Goal: Task Accomplishment & Management: Manage account settings

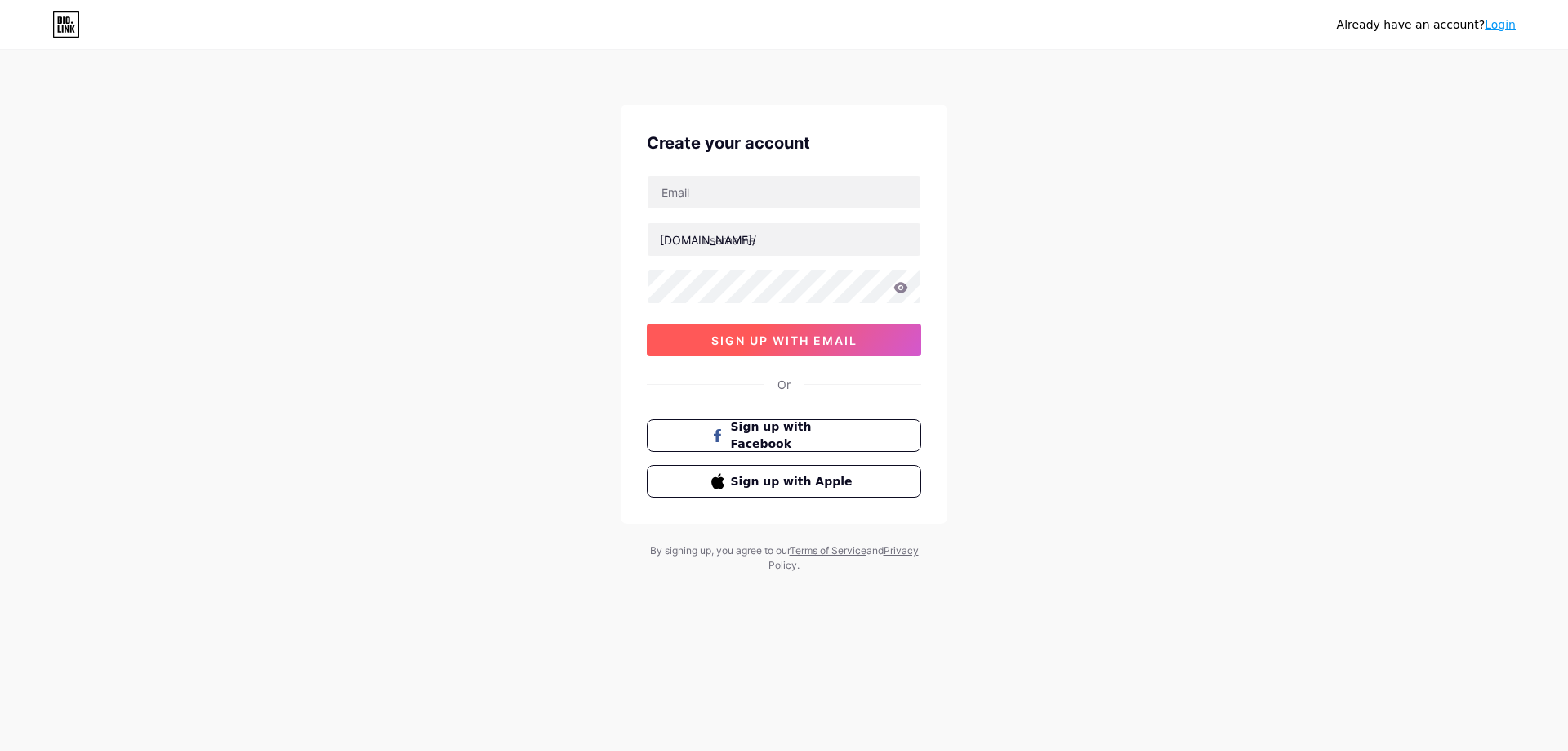
click at [872, 352] on button "sign up with email" at bounding box center [784, 340] width 275 height 33
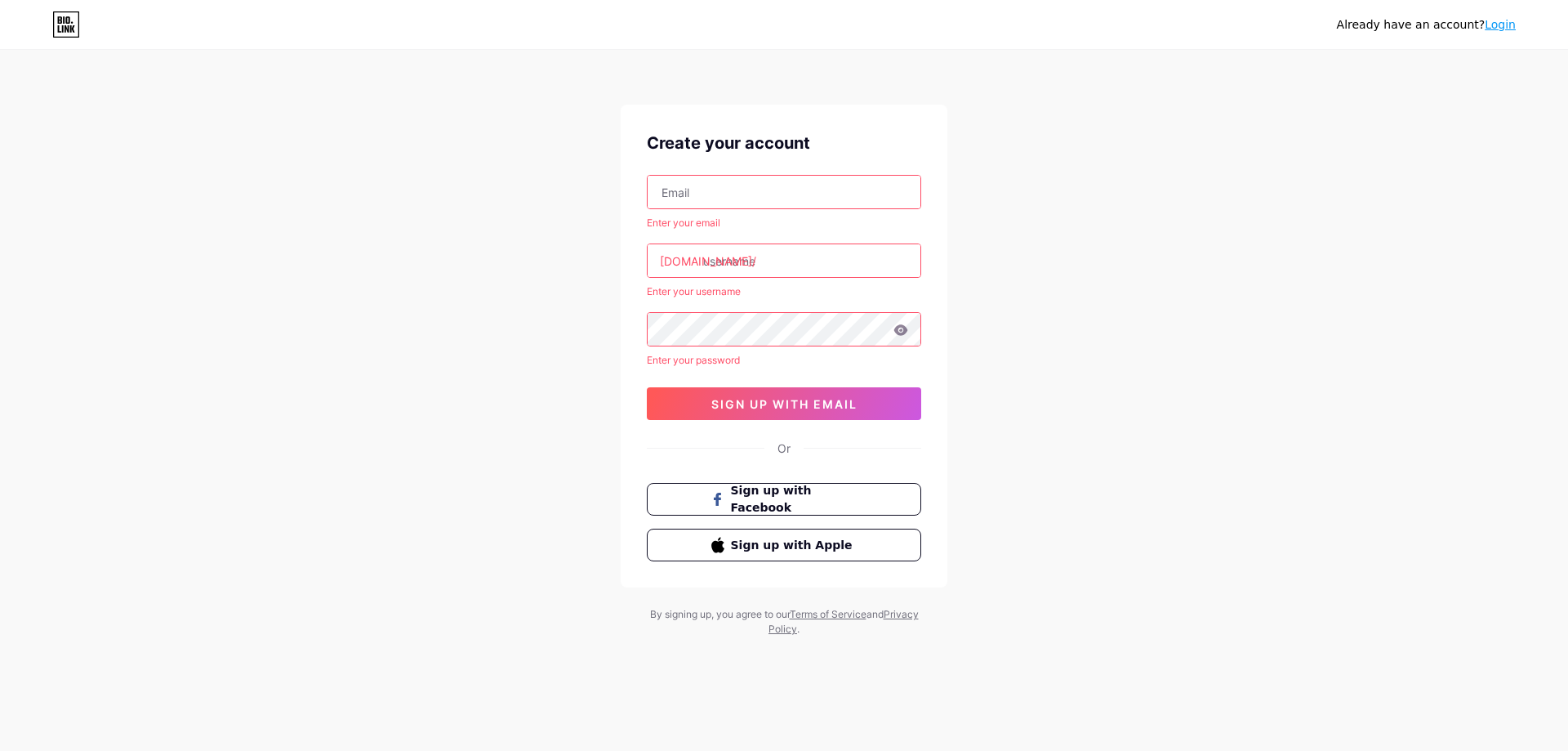
click at [738, 185] on input "text" at bounding box center [784, 192] width 273 height 33
type input "[EMAIL_ADDRESS][DOMAIN_NAME]"
click at [797, 260] on input "text" at bounding box center [784, 260] width 273 height 33
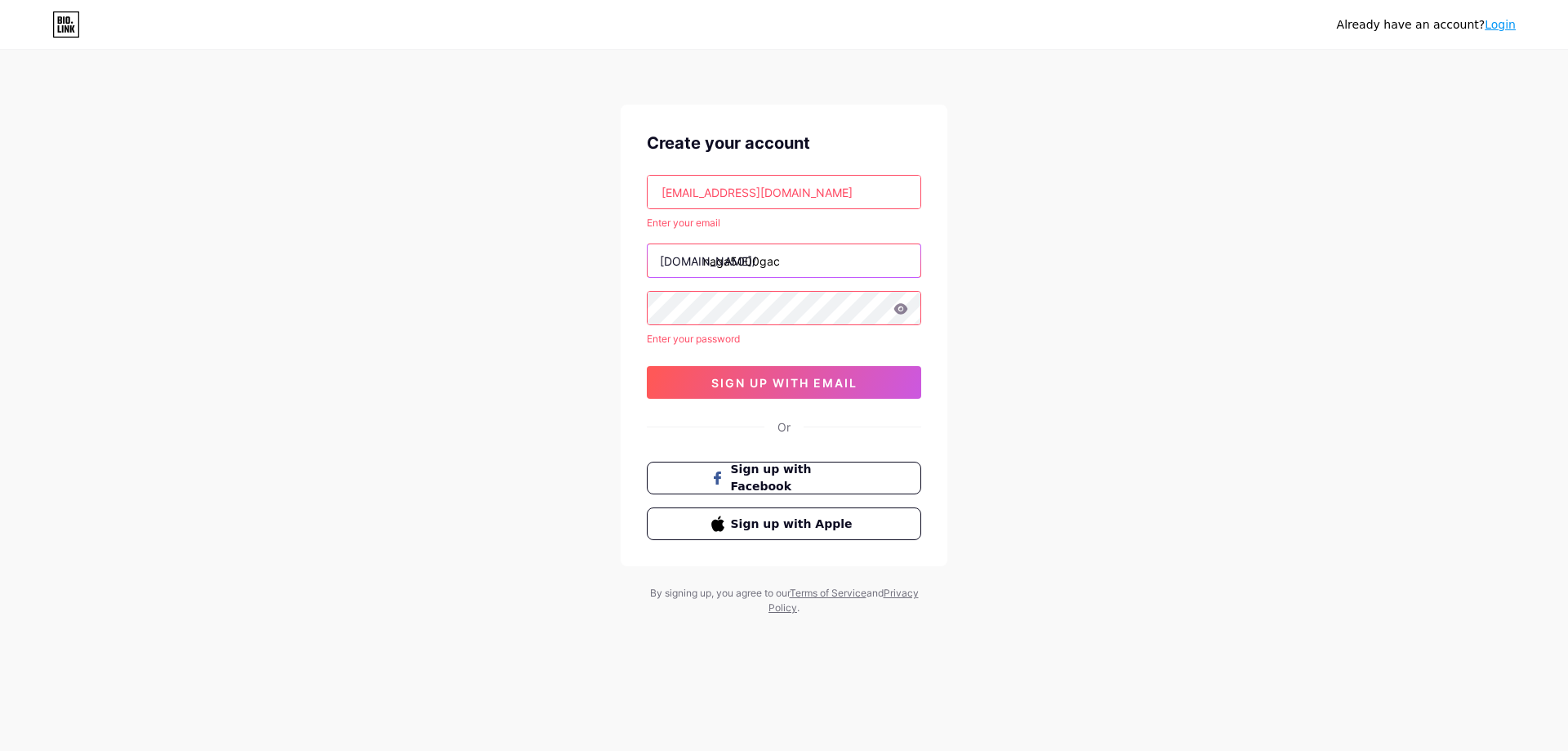
type input "naga5000gac"
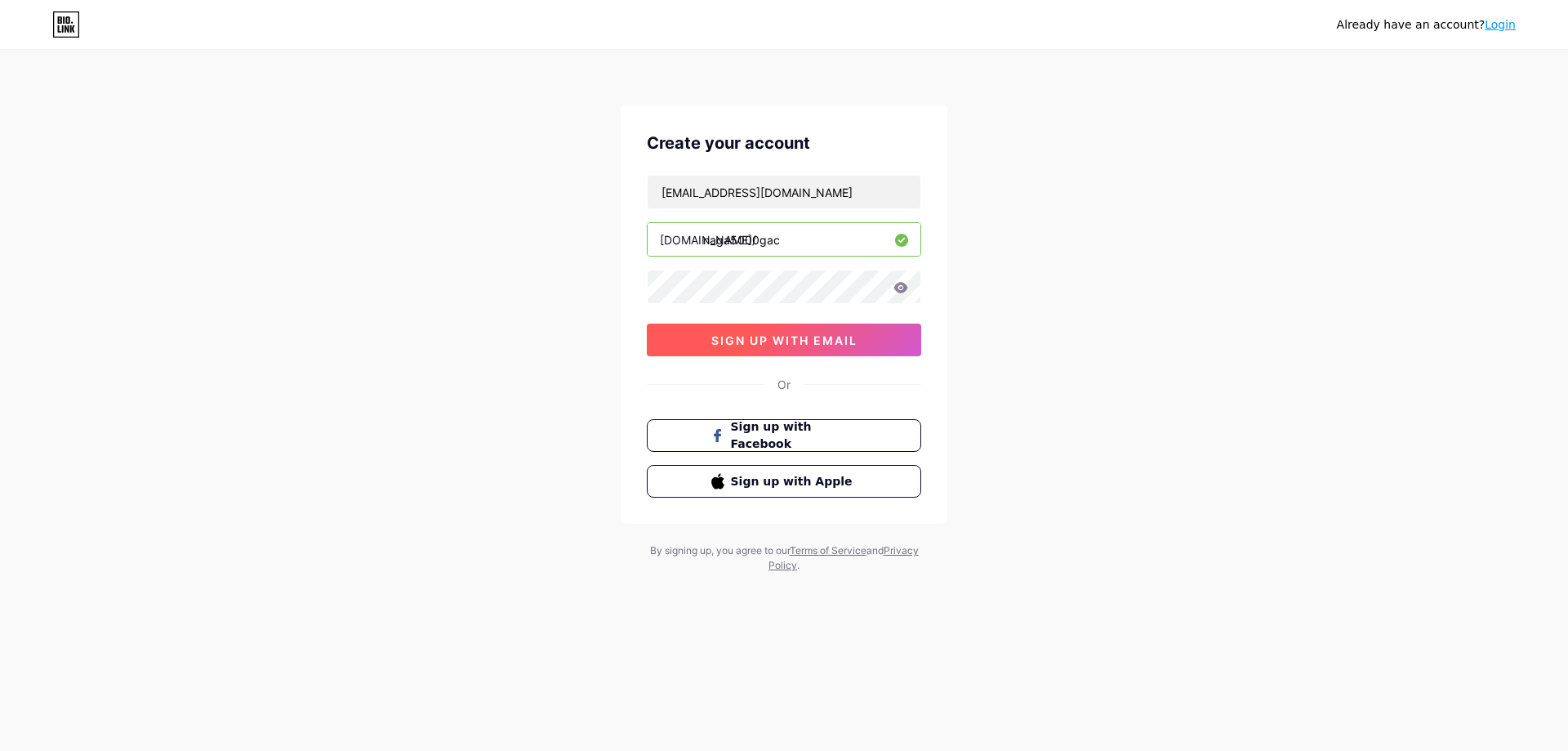
click at [809, 346] on span "sign up with email" at bounding box center [784, 340] width 146 height 13
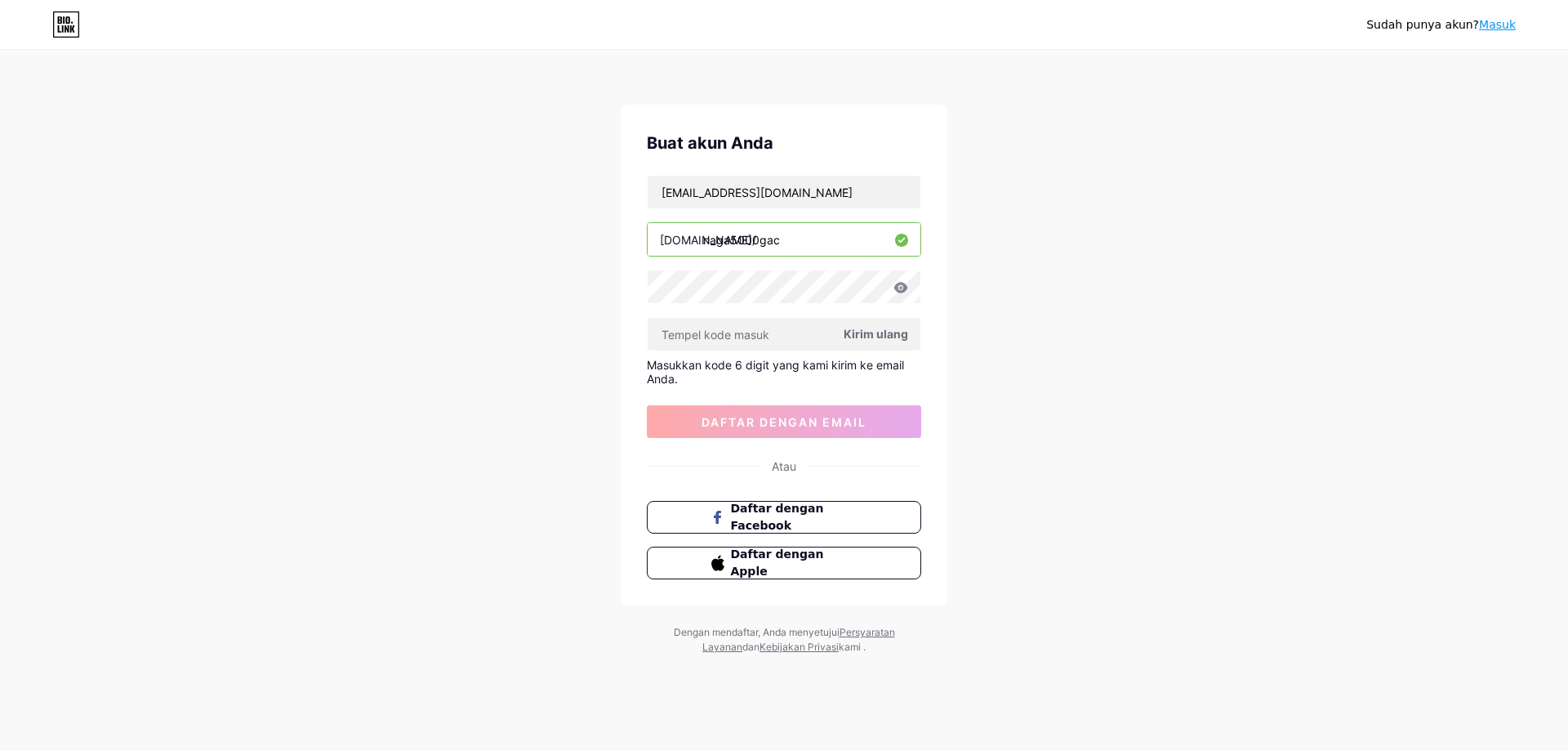
click at [888, 331] on font "Kirim ulang" at bounding box center [876, 333] width 64 height 13
click at [894, 332] on font "Kirim ulang" at bounding box center [876, 333] width 64 height 13
click at [825, 243] on input "naga5000gac" at bounding box center [784, 239] width 273 height 33
click at [864, 334] on font "Kirim ulang" at bounding box center [876, 333] width 64 height 13
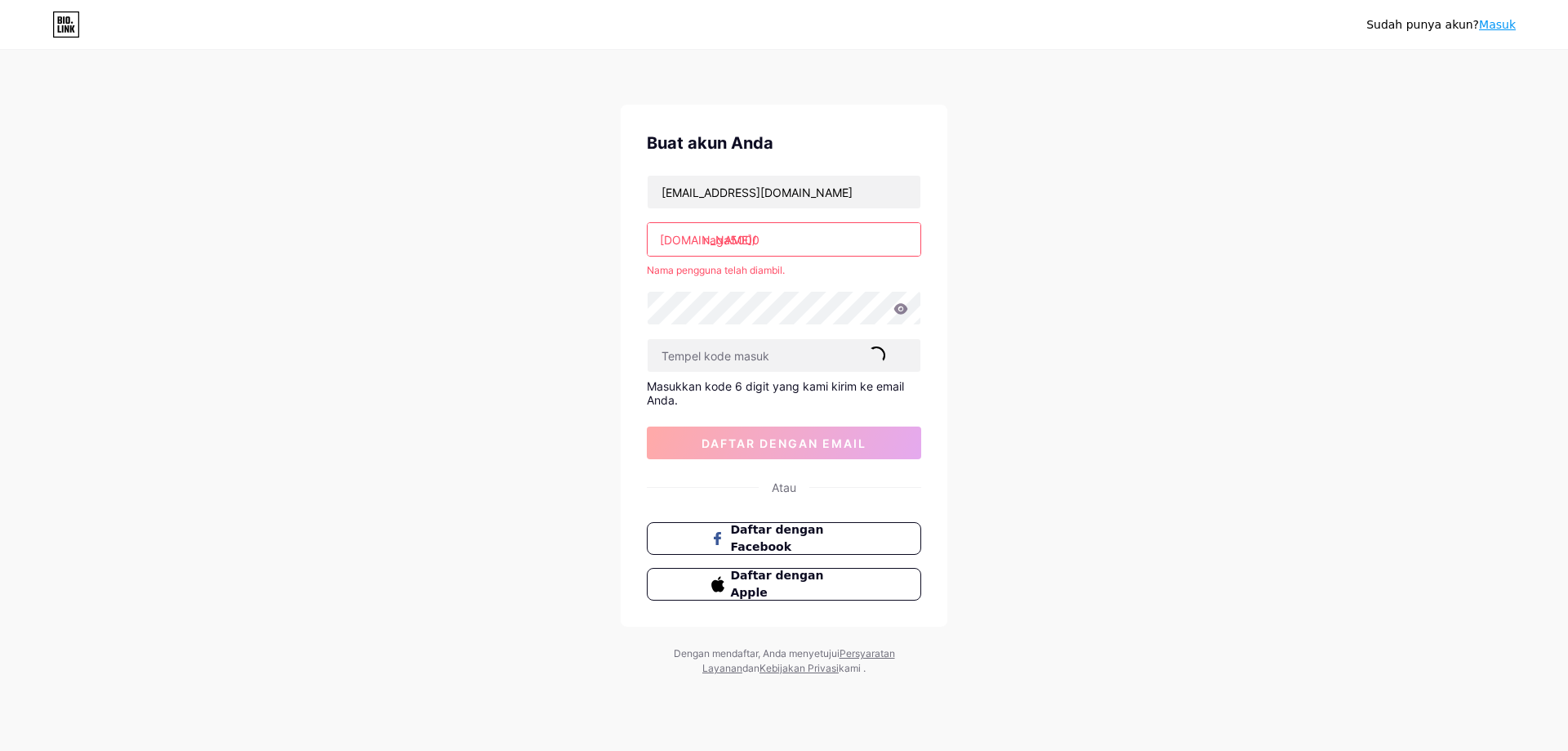
click at [822, 227] on input "naga5000" at bounding box center [784, 239] width 273 height 33
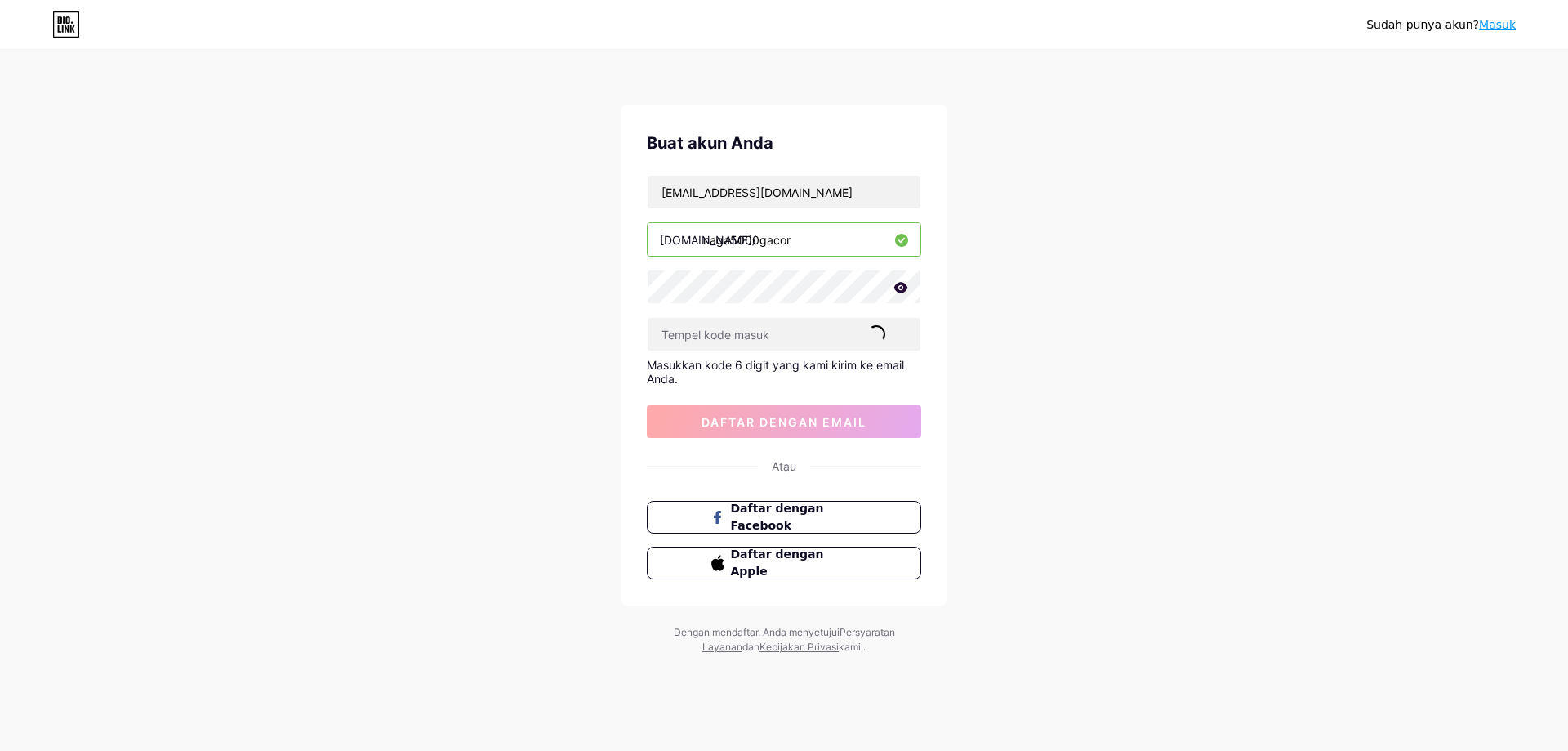
type input "naga5000gacor"
drag, startPoint x: 905, startPoint y: 238, endPoint x: 1034, endPoint y: 251, distance: 129.7
click at [905, 238] on icon at bounding box center [902, 240] width 13 height 13
click at [700, 329] on input "text" at bounding box center [784, 334] width 273 height 33
click at [743, 337] on input "text" at bounding box center [784, 334] width 273 height 33
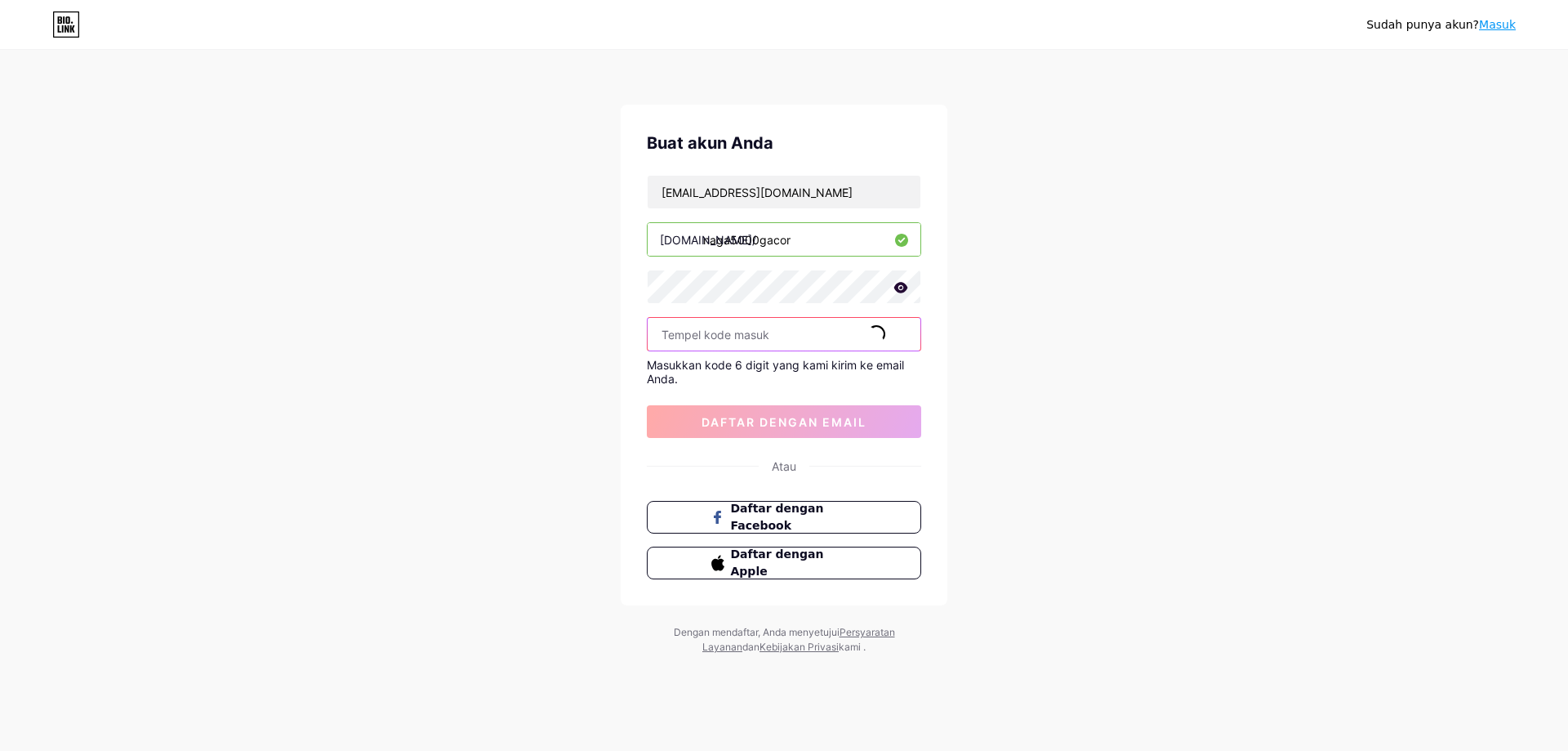
paste input "683536"
type input "683536"
click at [812, 419] on font "daftar dengan email" at bounding box center [784, 422] width 165 height 13
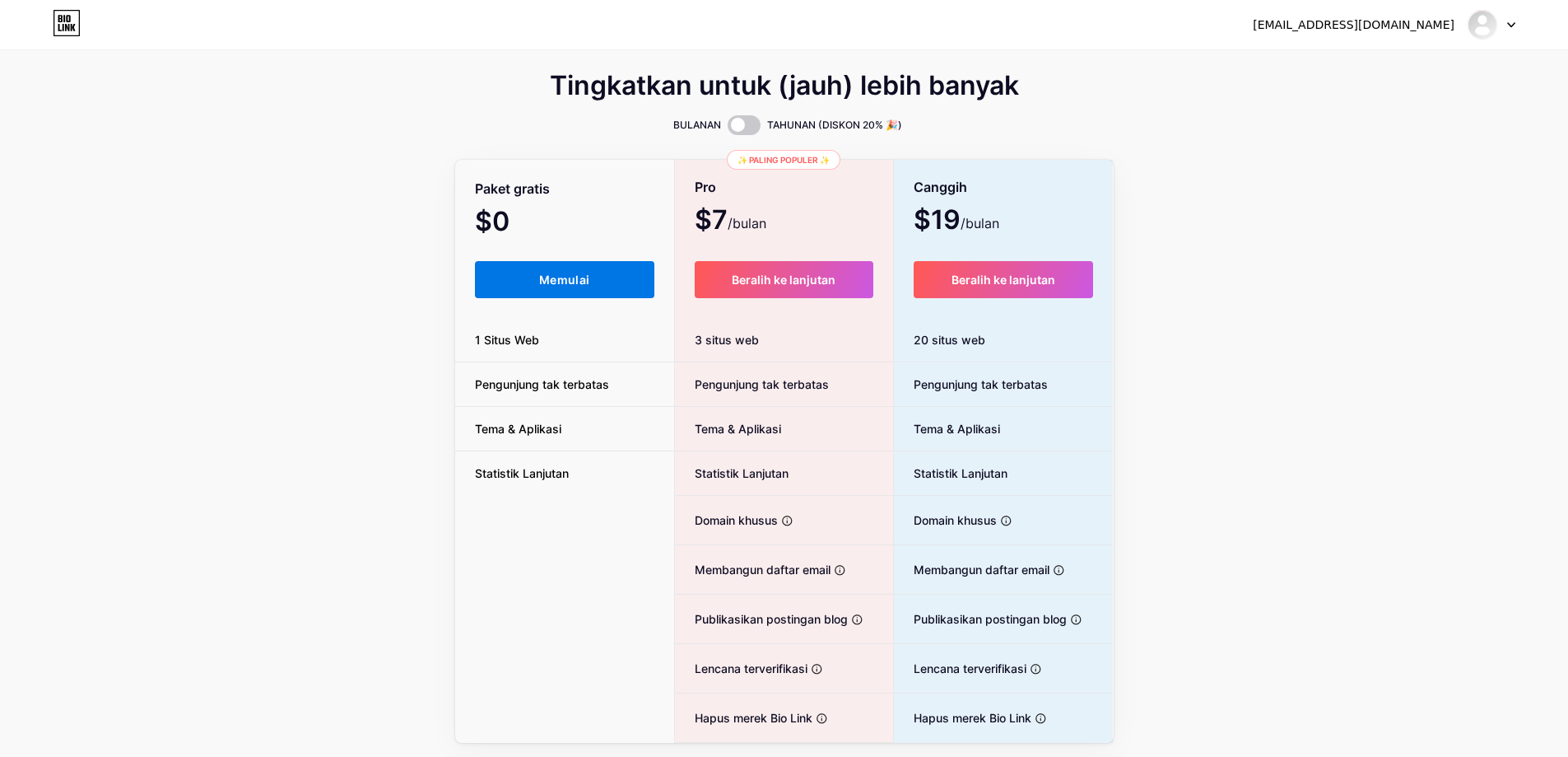
click at [575, 284] on font "Memulai" at bounding box center [564, 280] width 50 height 14
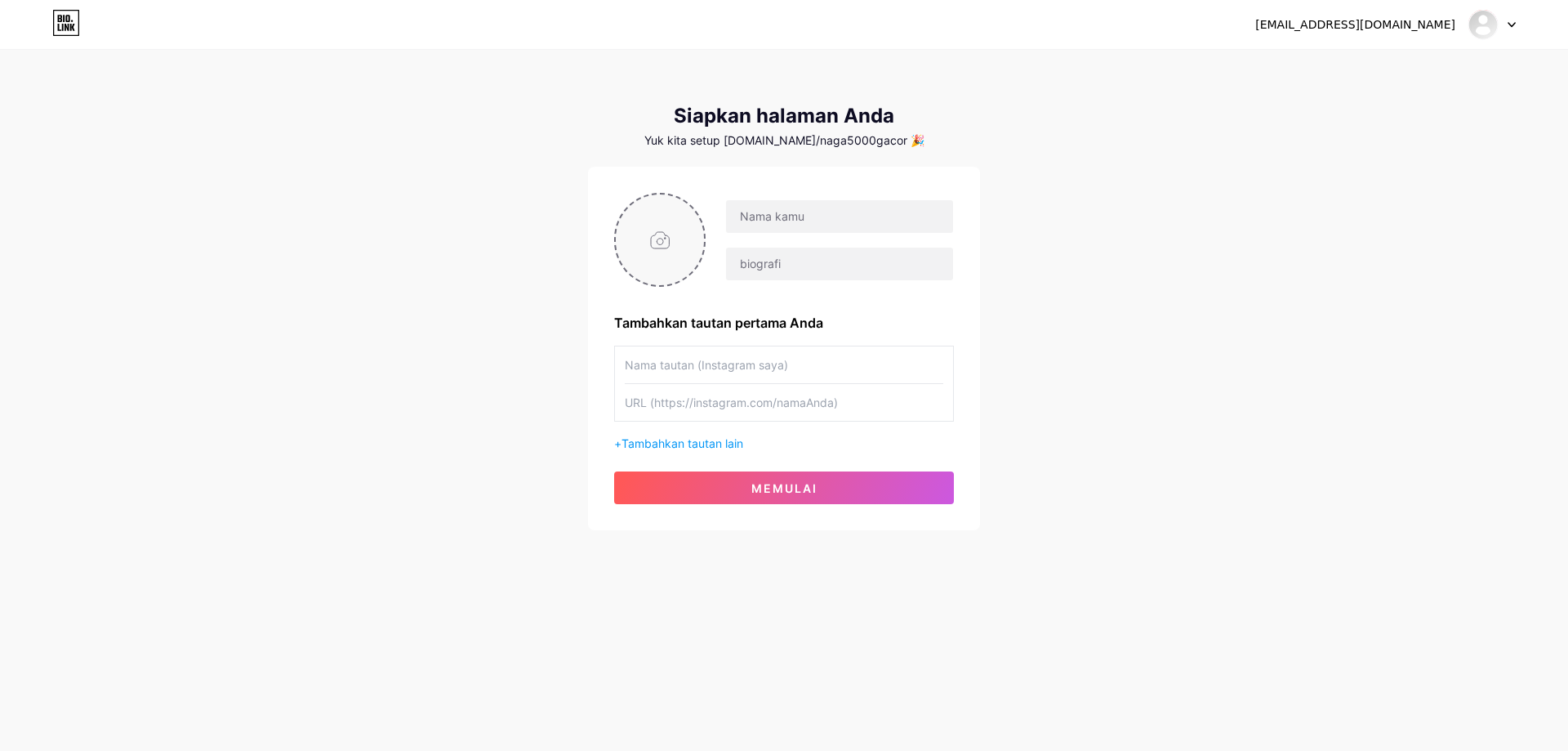
click at [696, 249] on input "file" at bounding box center [660, 239] width 88 height 90
type input "C:\fakepath\buatkan gambar menarik pelanggan dengan nama naga5000 denagn gambar…"
click at [770, 213] on input "text" at bounding box center [839, 216] width 227 height 33
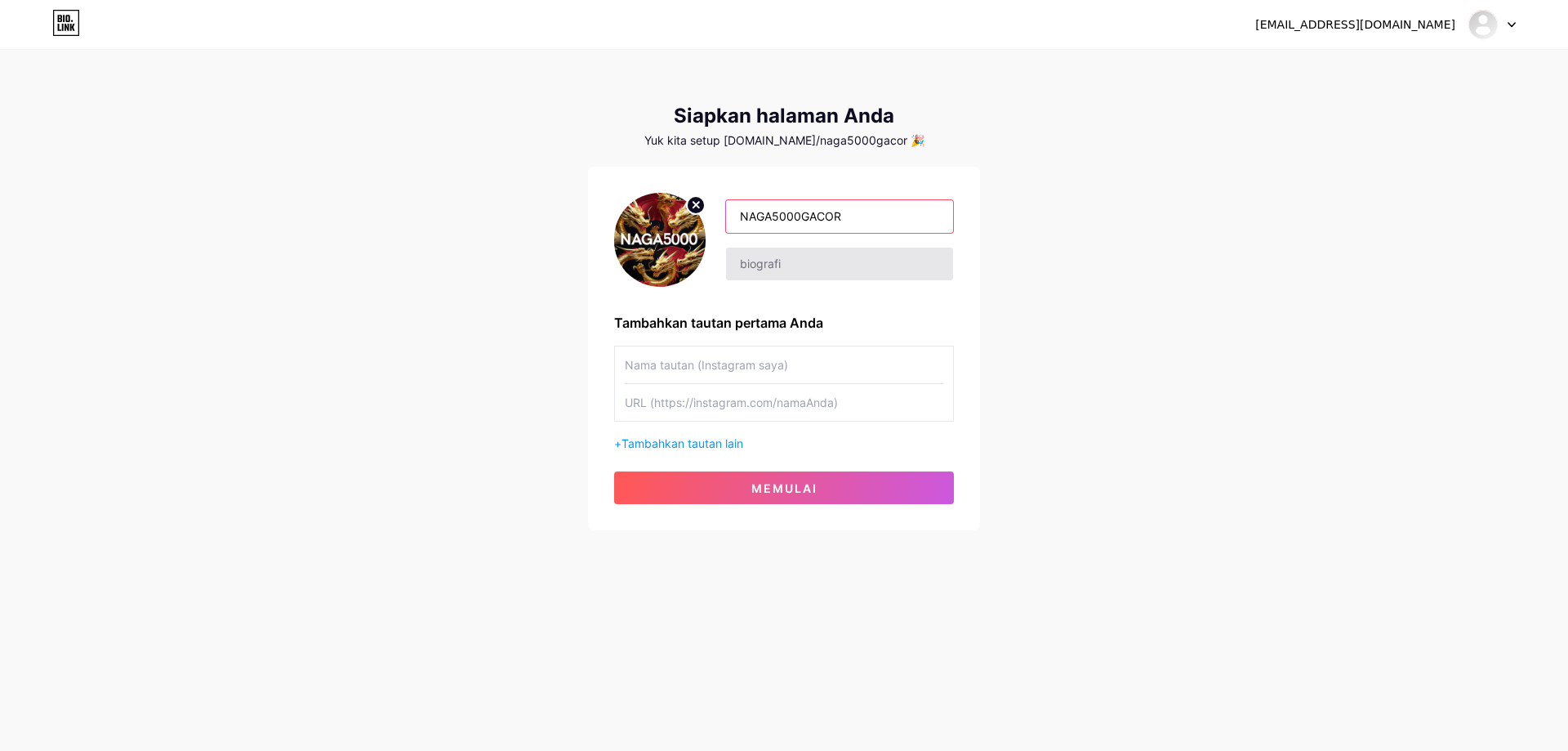
type input "NAGA5000GACOR"
click at [786, 267] on input "text" at bounding box center [839, 264] width 227 height 33
click at [798, 267] on input "text" at bounding box center [839, 264] width 227 height 33
paste input "Cara Menang Slot Gacor: Panduan Lengkap untuk Raih Jackpot Besar"
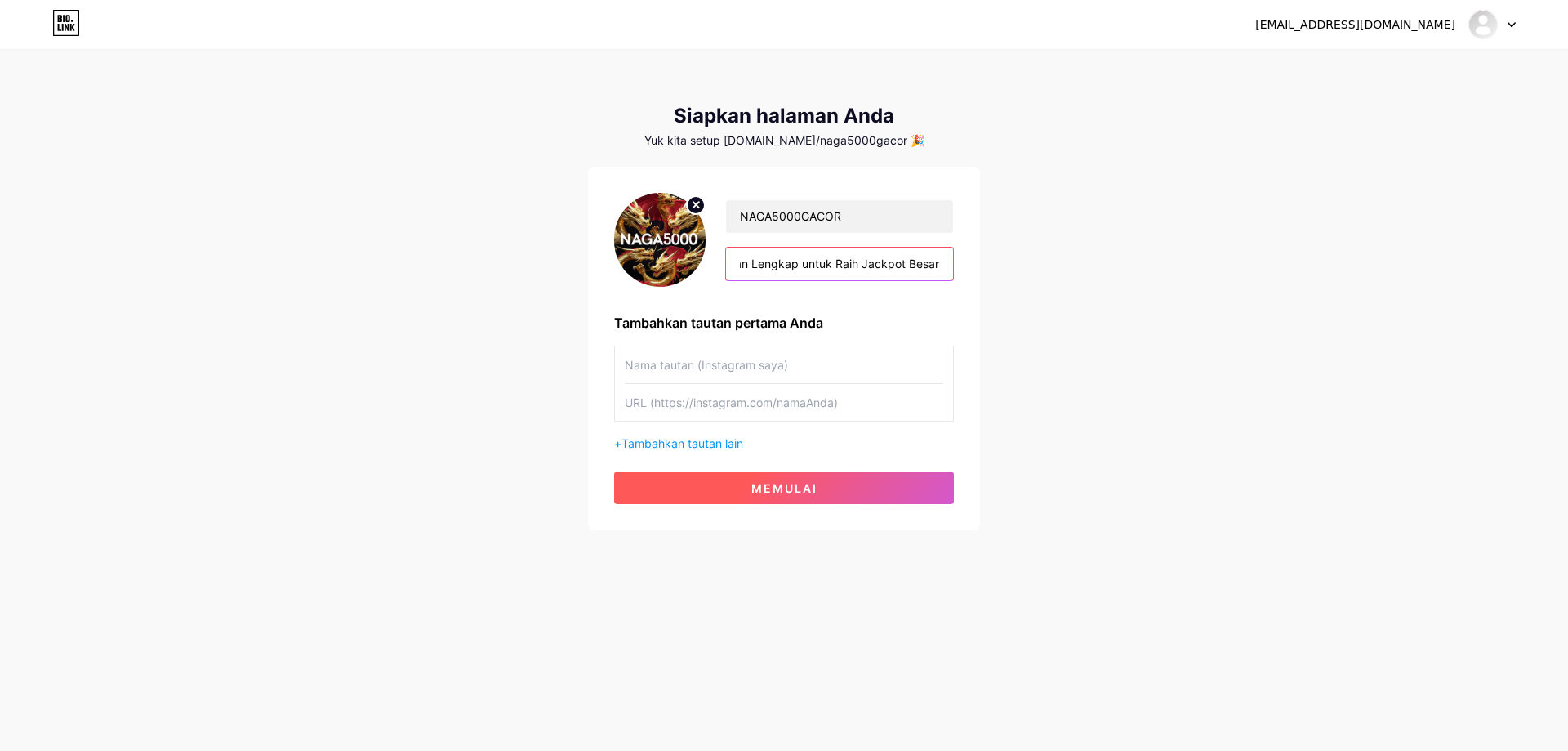
type input "Cara Menang Slot Gacor: Panduan Lengkap untuk Raih Jackpot Besar"
click at [813, 483] on font "memulai" at bounding box center [784, 488] width 66 height 13
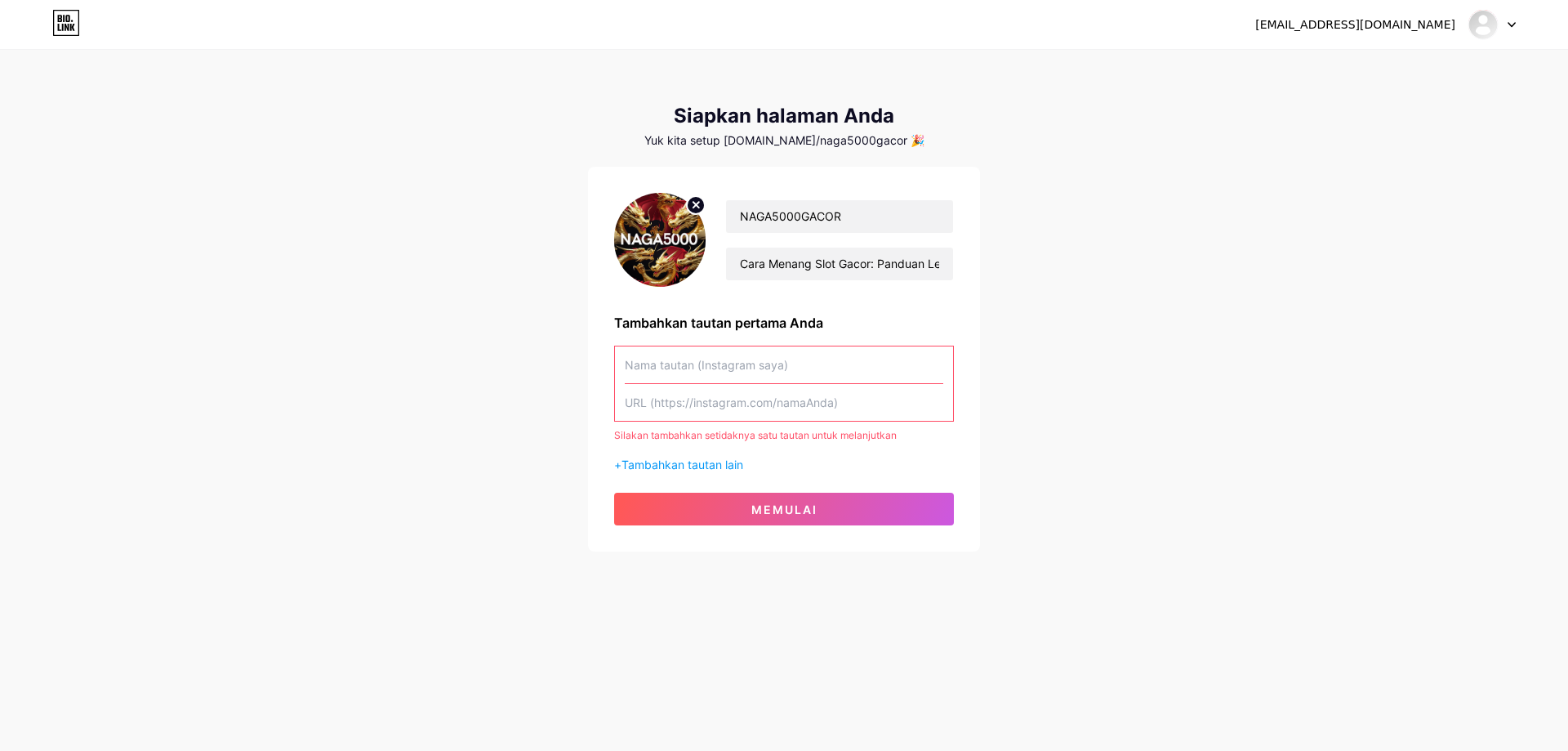
click at [767, 409] on input "text" at bounding box center [784, 402] width 319 height 36
paste input "[URL][DOMAIN_NAME]"
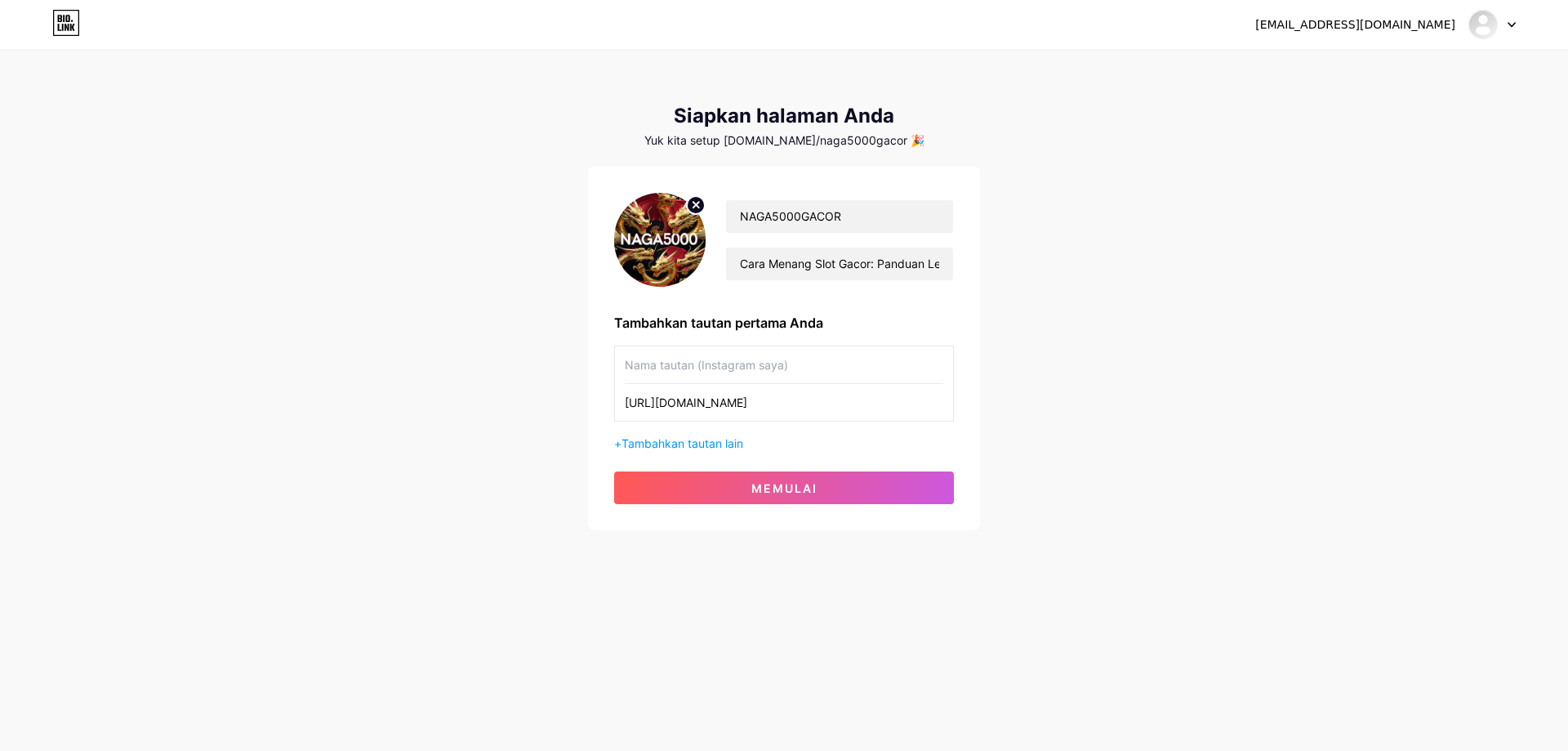
type input "[URL][DOMAIN_NAME]"
click at [702, 369] on input "text" at bounding box center [784, 365] width 319 height 36
type input "NAGA5000GACOR"
click at [779, 484] on font "memulai" at bounding box center [784, 488] width 66 height 13
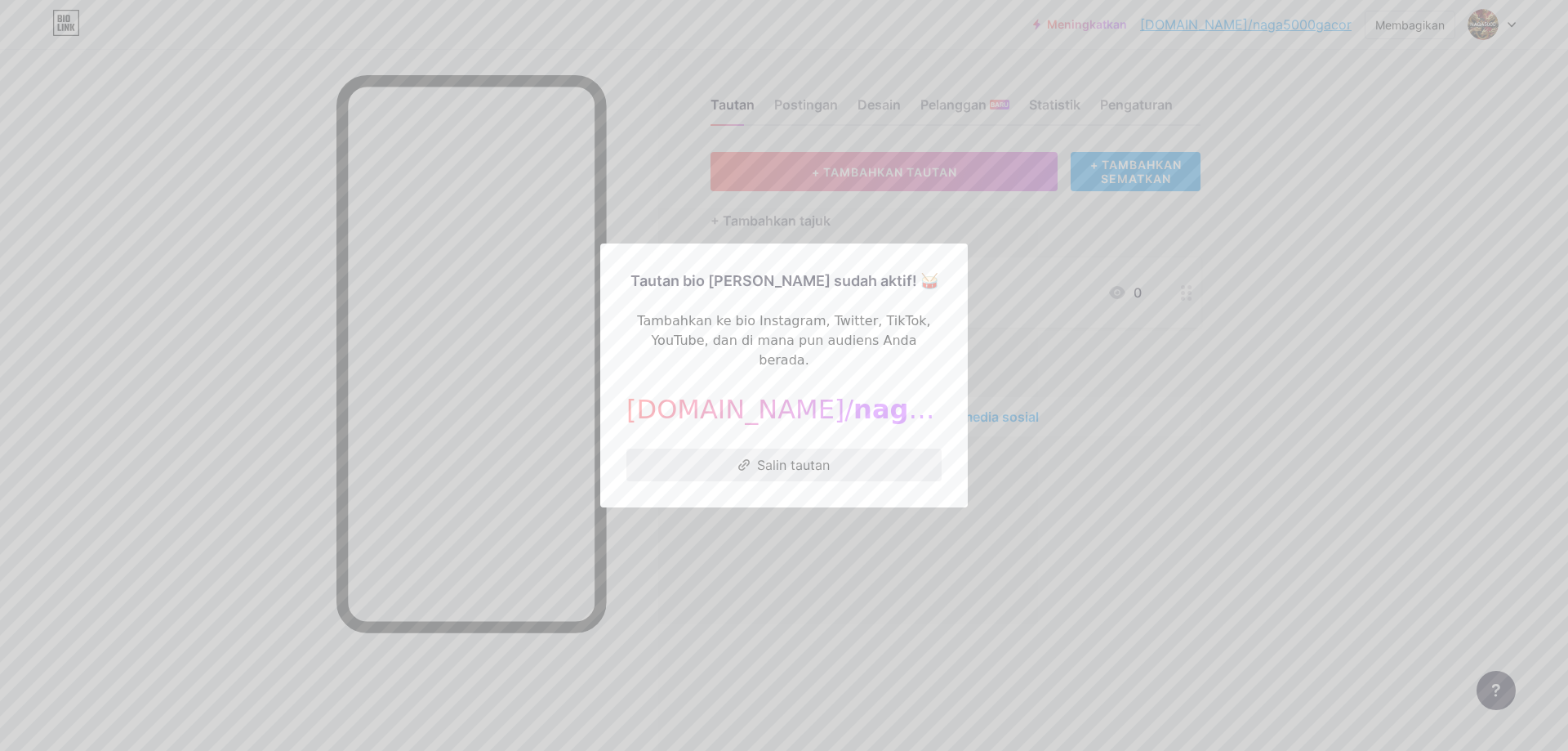
click at [813, 458] on font "Salin tautan" at bounding box center [793, 464] width 73 height 16
click at [780, 448] on button "Salin tautan" at bounding box center [784, 465] width 315 height 33
click at [806, 534] on div at bounding box center [784, 376] width 1568 height 751
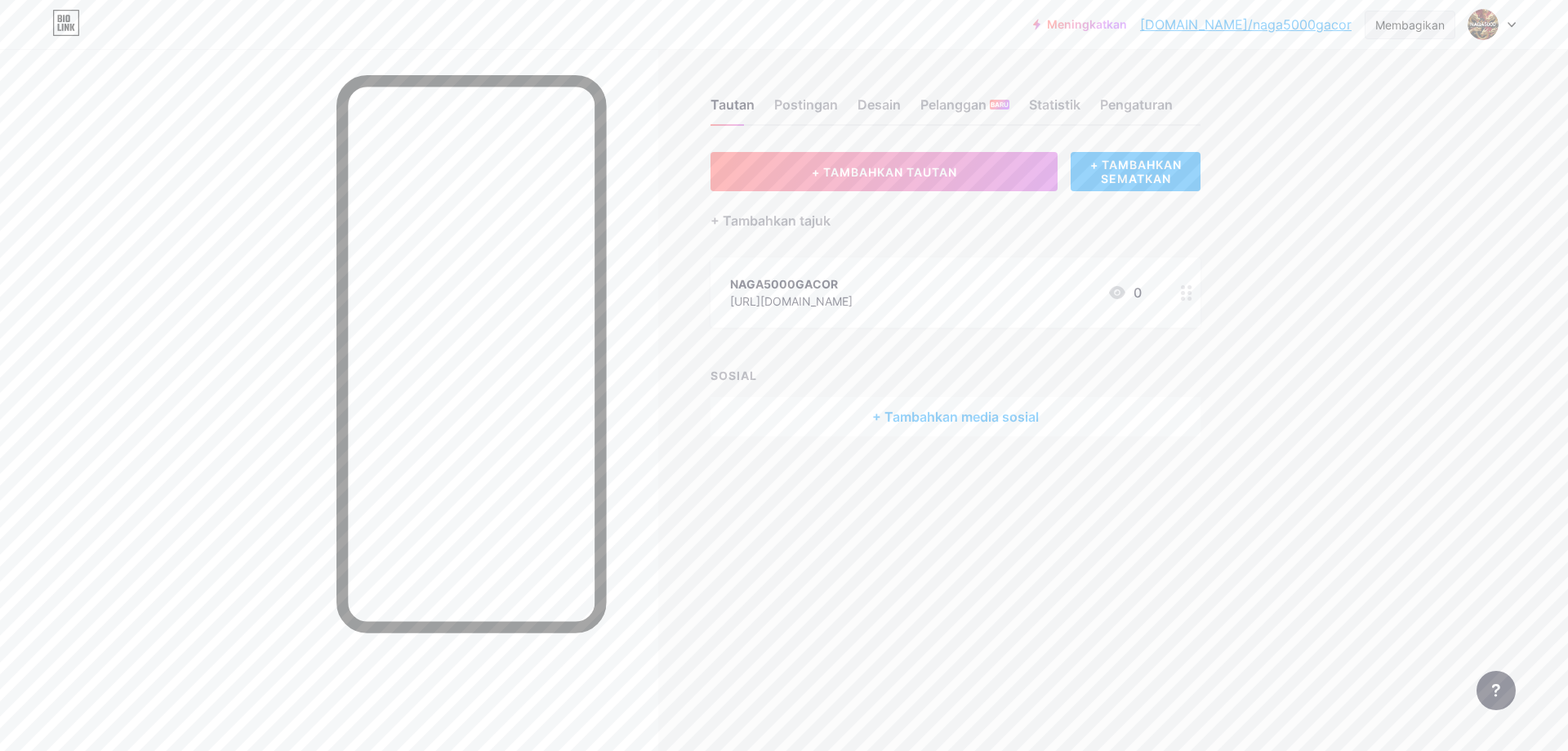
click at [1419, 18] on font "Membagikan" at bounding box center [1410, 25] width 69 height 13
click at [1355, 340] on div "Meningkatkan [DOMAIN_NAME]/naga50... [DOMAIN_NAME]/naga5000gacor Membagikan Sal…" at bounding box center [784, 376] width 1568 height 751
click at [959, 172] on button "+ TAMBAHKAN TAUTAN" at bounding box center [883, 171] width 347 height 39
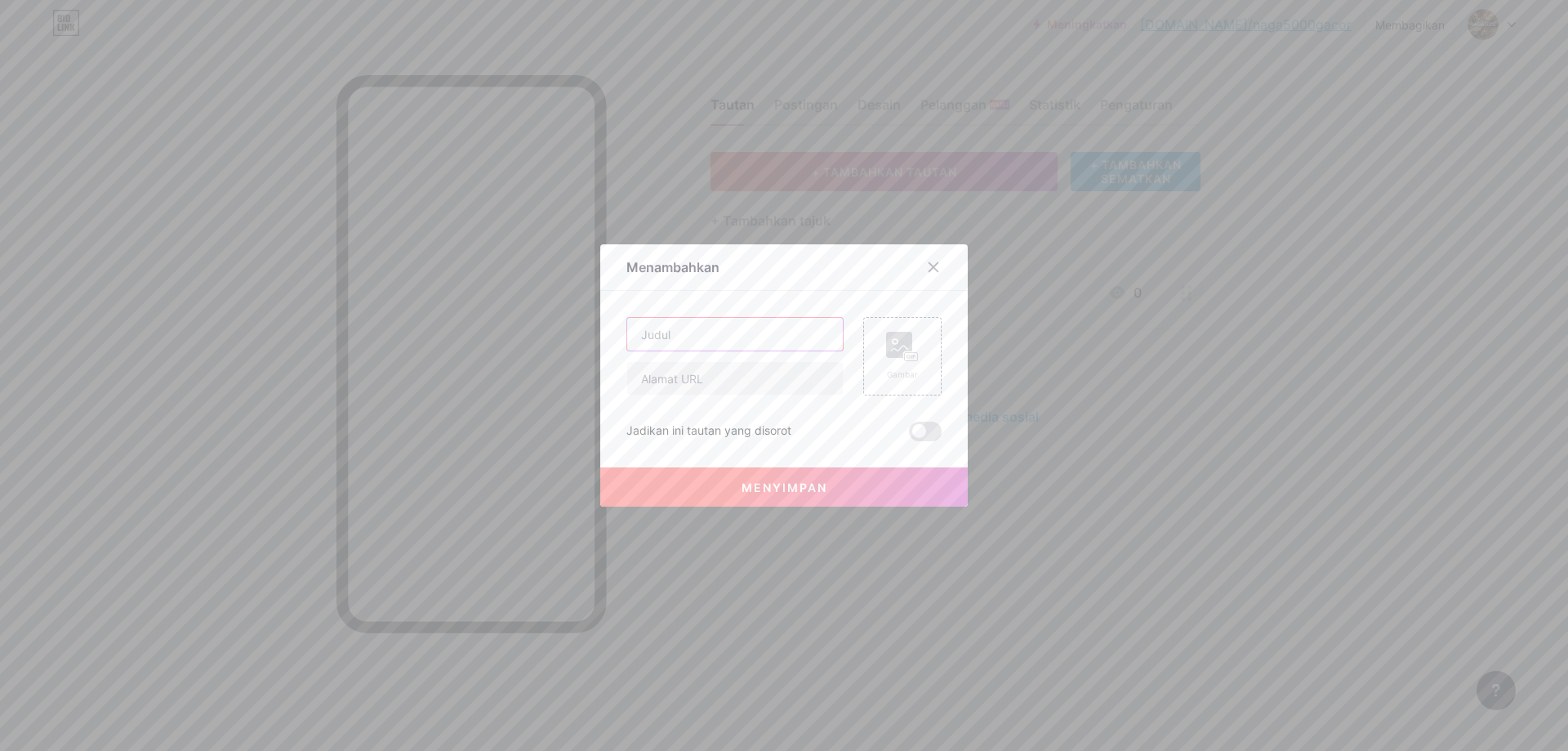
click at [683, 337] on input "text" at bounding box center [735, 334] width 216 height 33
paste input "Blog Resmi NAGA5000"
type input "Blog Resmi NAGA5000"
drag, startPoint x: 740, startPoint y: 384, endPoint x: 907, endPoint y: 400, distance: 167.8
click at [740, 384] on input "text" at bounding box center [735, 378] width 216 height 33
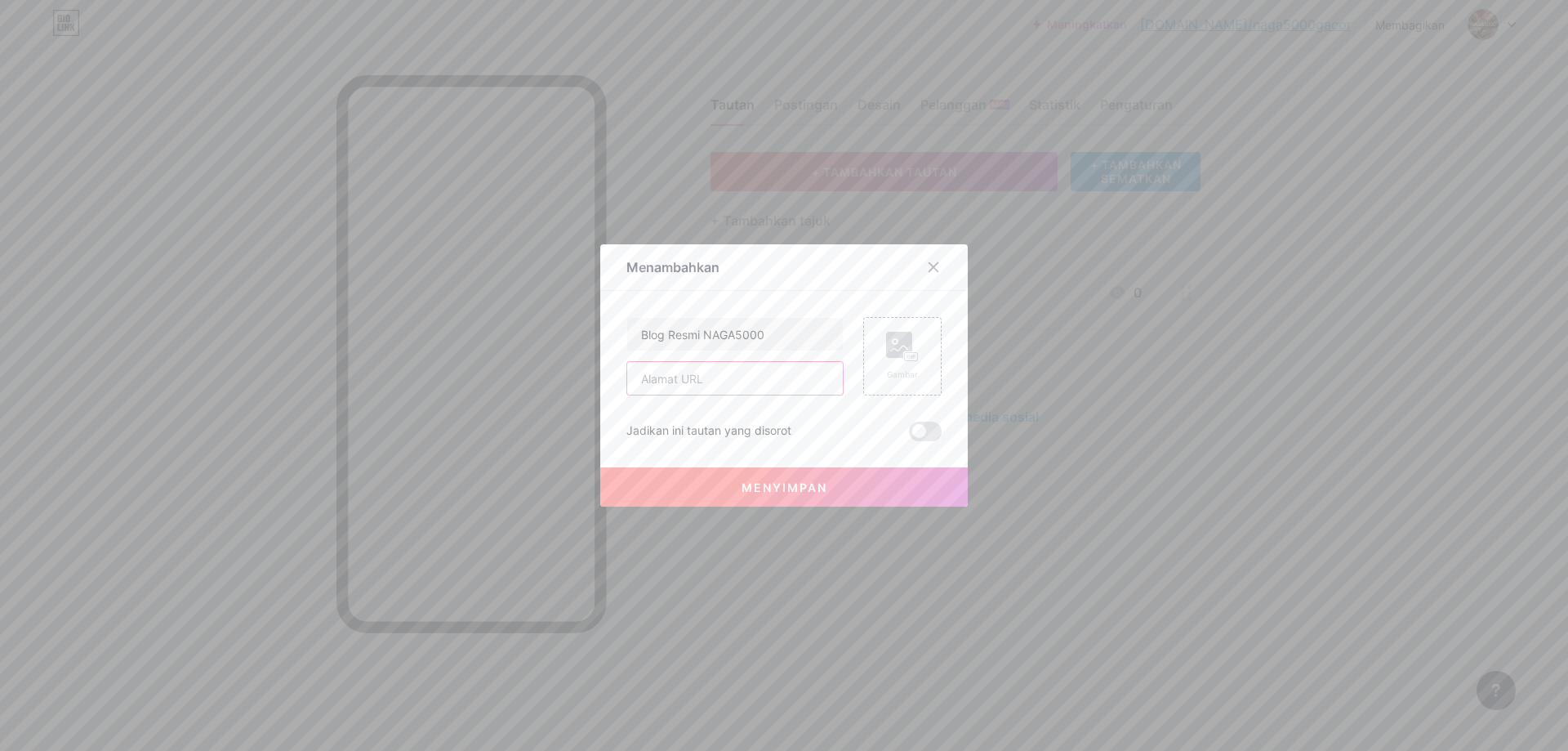
paste input "[URL][DOMAIN_NAME]"
type input "[URL][DOMAIN_NAME]"
drag, startPoint x: 916, startPoint y: 352, endPoint x: 1043, endPoint y: 484, distance: 183.2
click at [916, 352] on div "Gambar" at bounding box center [903, 356] width 79 height 79
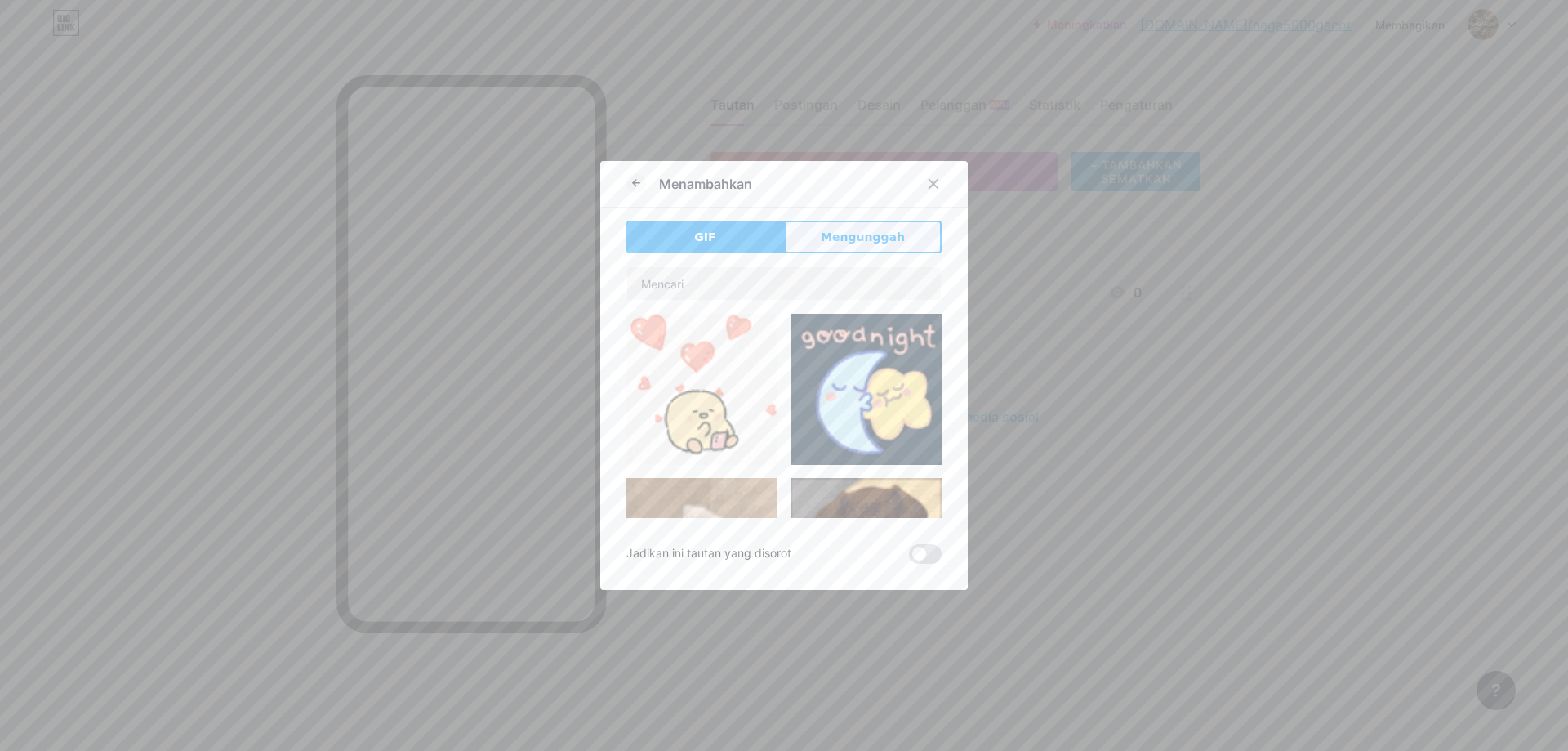
click at [866, 241] on font "Mengunggah" at bounding box center [863, 237] width 84 height 13
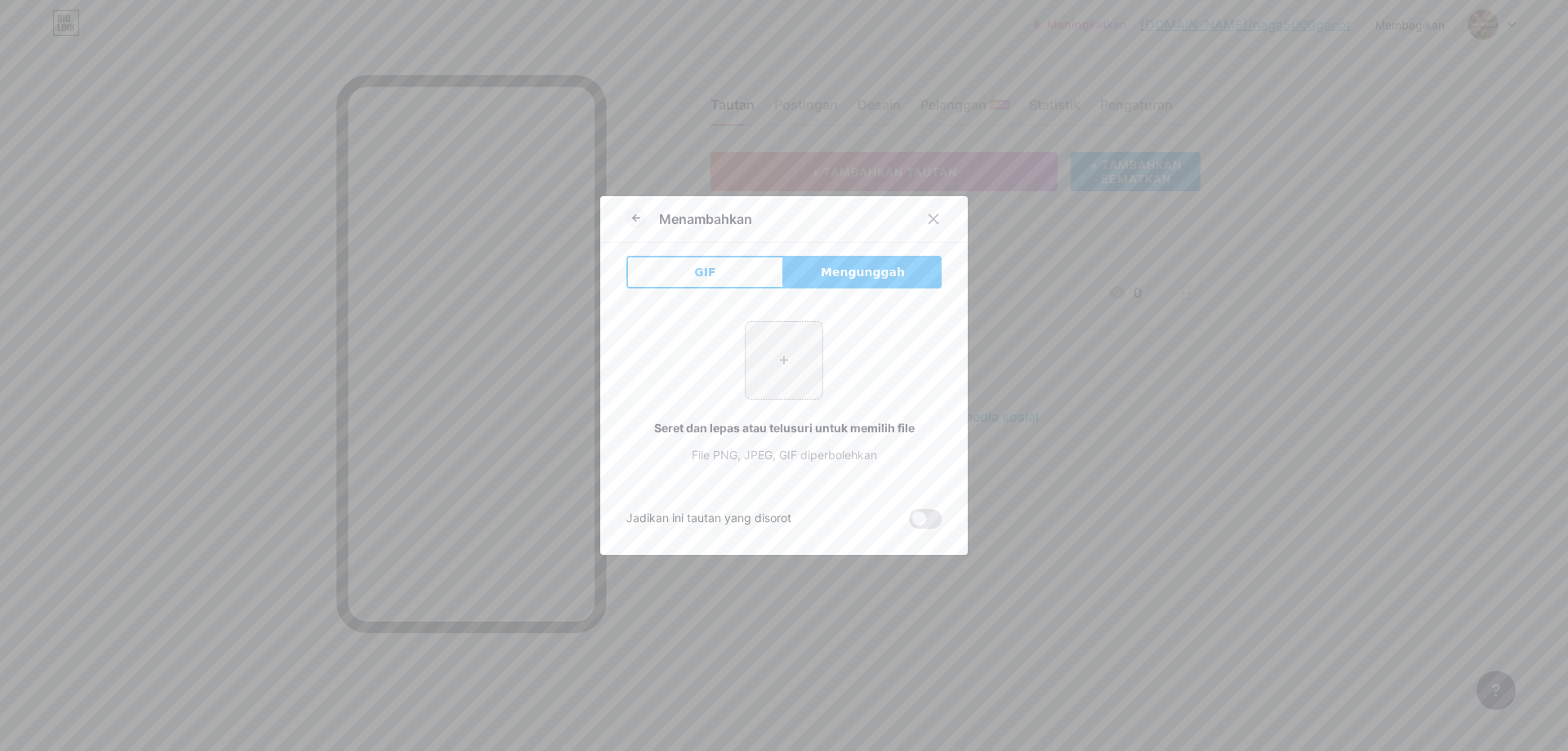
click at [789, 366] on input "file" at bounding box center [784, 360] width 77 height 77
type input "C:\fakepath\buatkan gambar menarik pelanggan dengan nama naga5000 denagn gambar…"
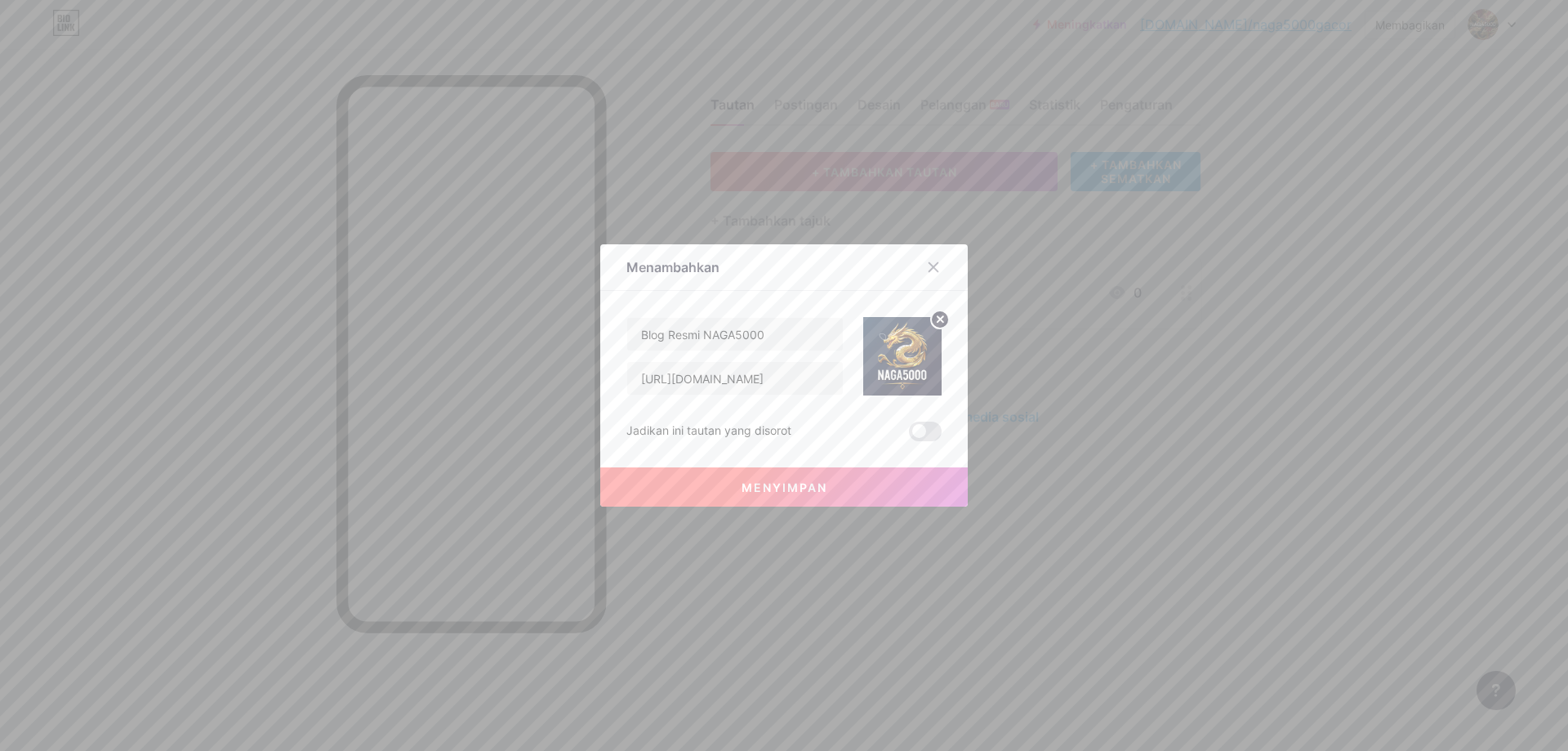
click at [779, 495] on button "Menyimpan" at bounding box center [784, 487] width 368 height 39
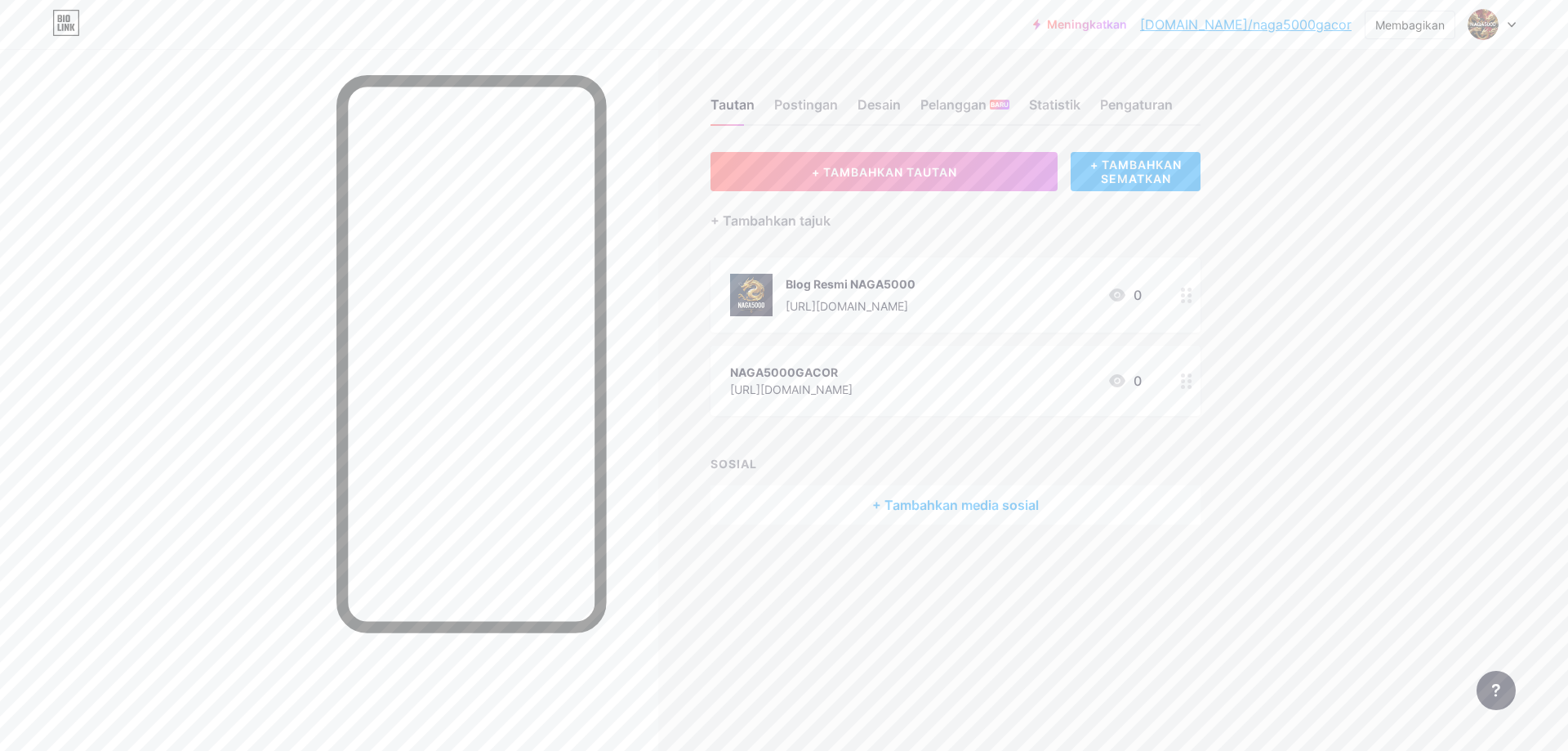
click at [980, 295] on div "Blog Resmi NAGA5000 [URL][DOMAIN_NAME] 0" at bounding box center [935, 295] width 412 height 42
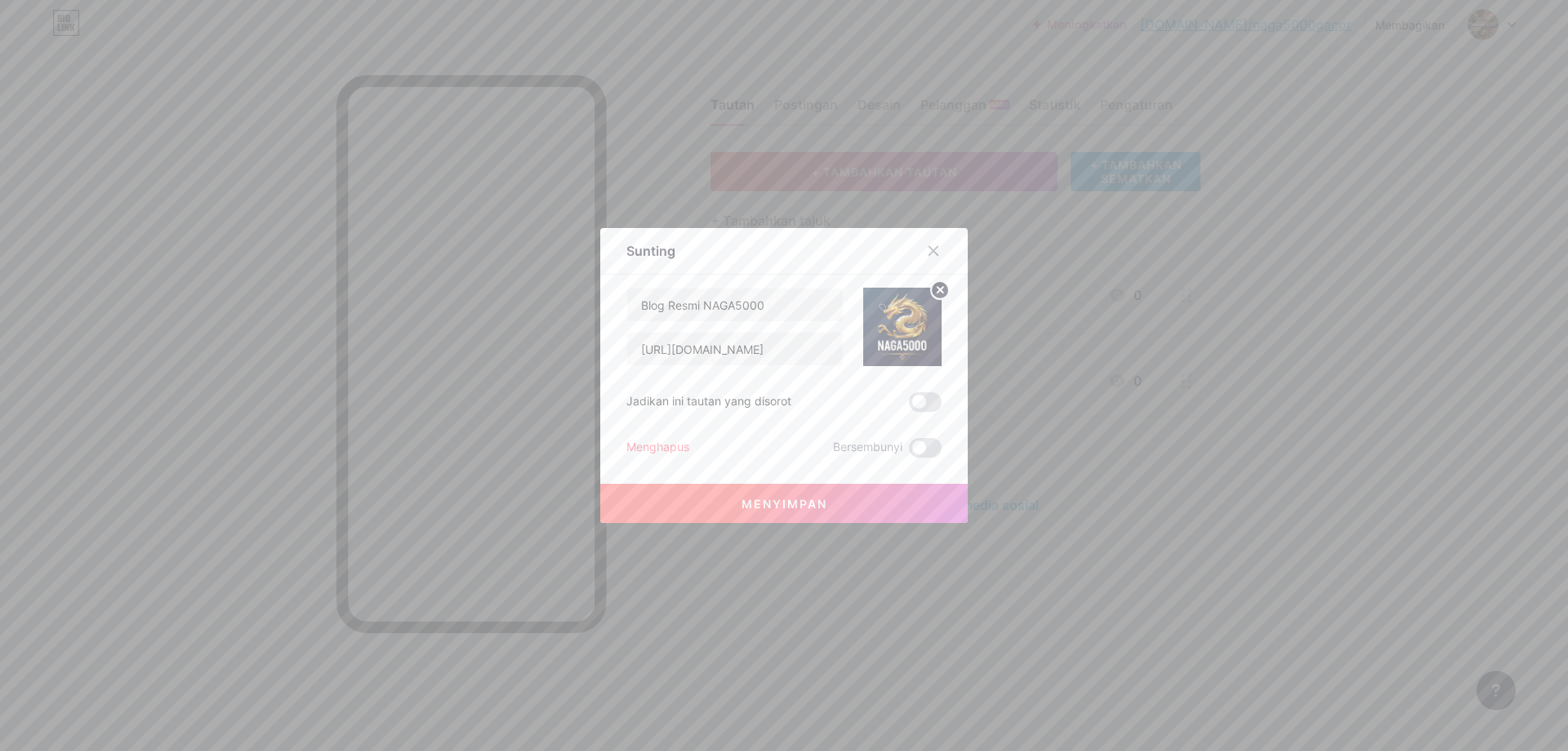
click at [832, 495] on button "Menyimpan" at bounding box center [784, 503] width 368 height 39
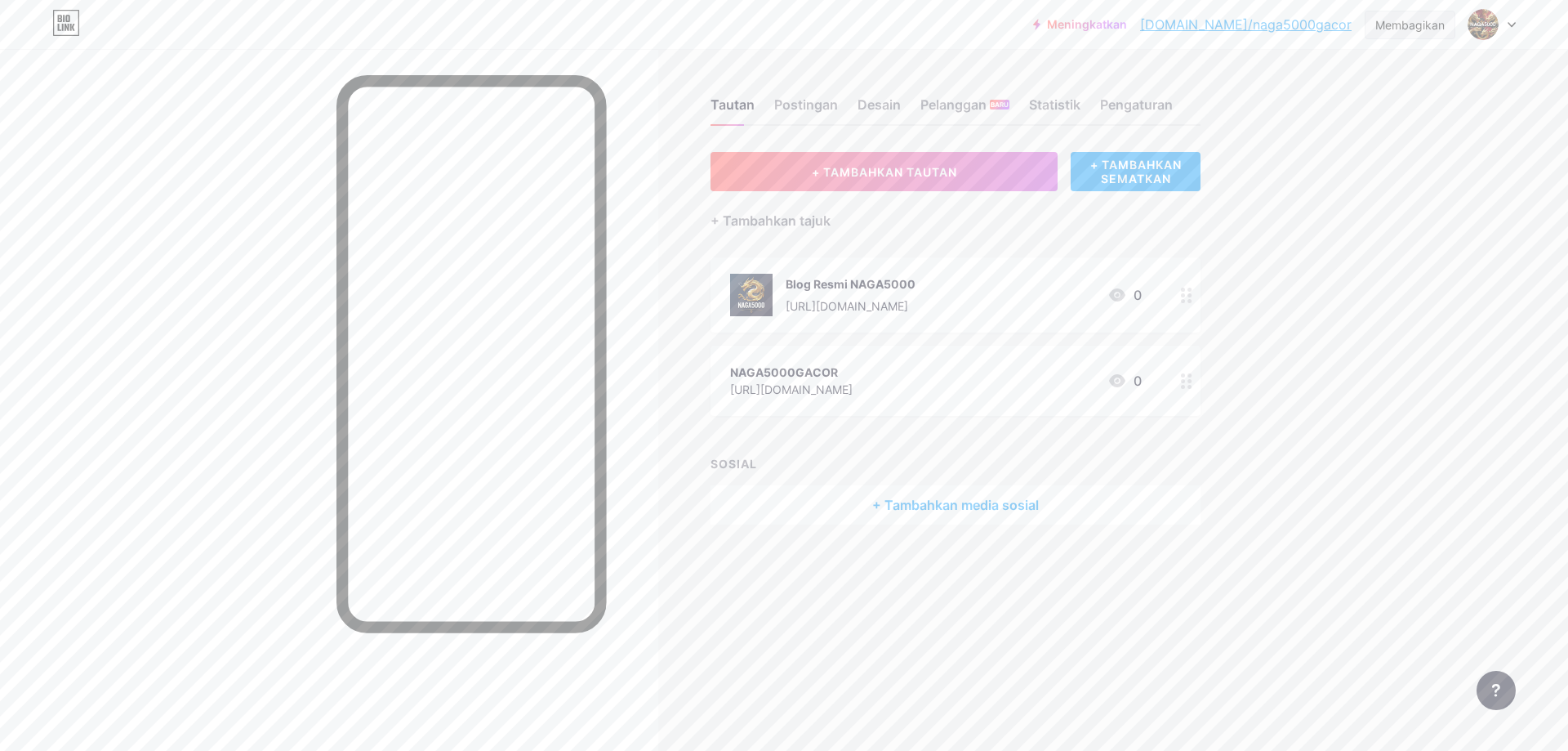
click at [1421, 23] on font "Membagikan" at bounding box center [1410, 25] width 69 height 13
click at [1357, 320] on div "Meningkatkan [DOMAIN_NAME]/naga50... [DOMAIN_NAME]/naga5000gacor Membagikan Sal…" at bounding box center [784, 376] width 1568 height 751
click at [1492, 17] on img at bounding box center [1483, 24] width 26 height 26
click at [1438, 139] on font "+ Tambahkan halaman baru" at bounding box center [1401, 140] width 155 height 13
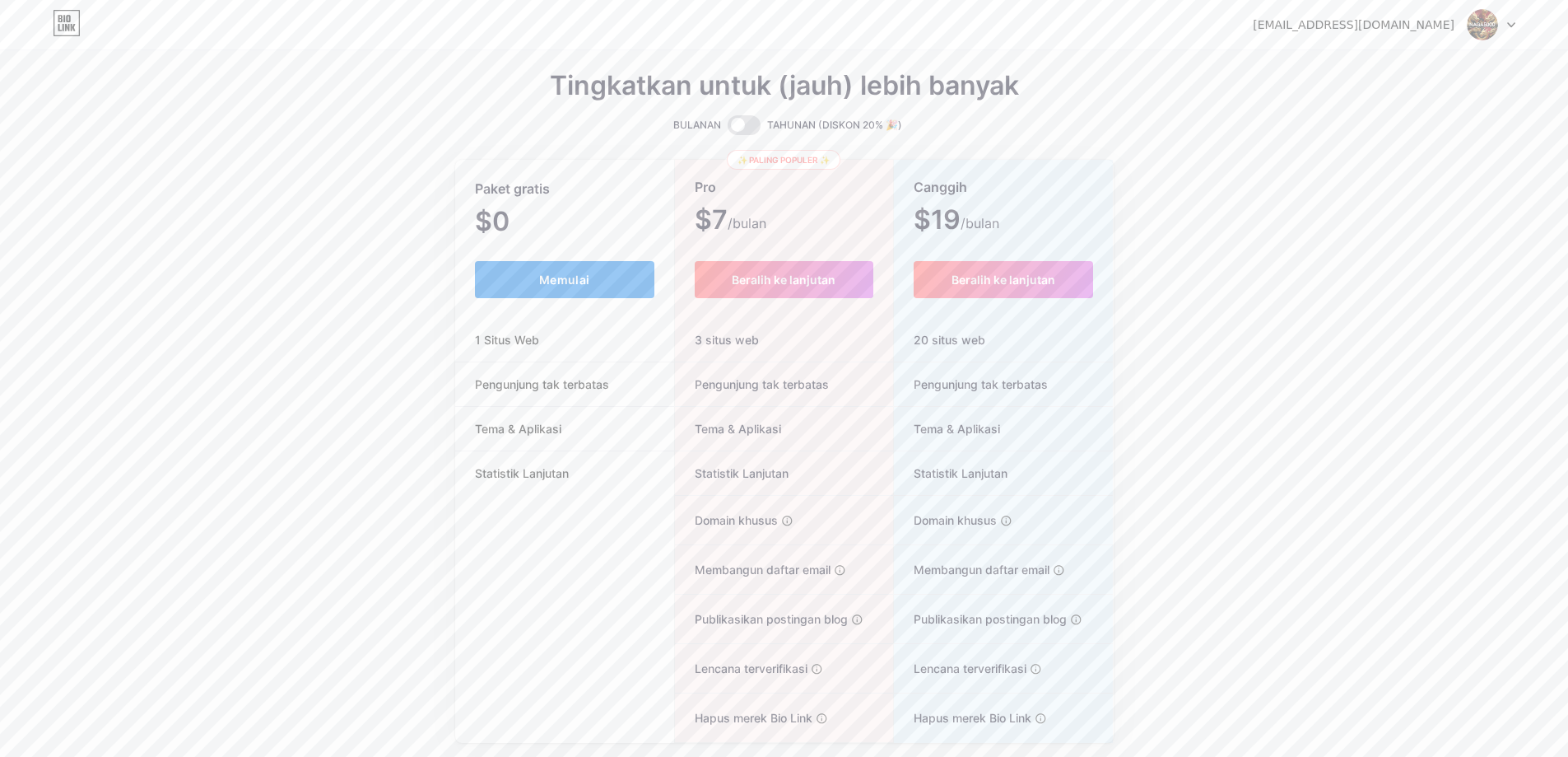
click at [559, 276] on font "Memulai" at bounding box center [564, 280] width 50 height 14
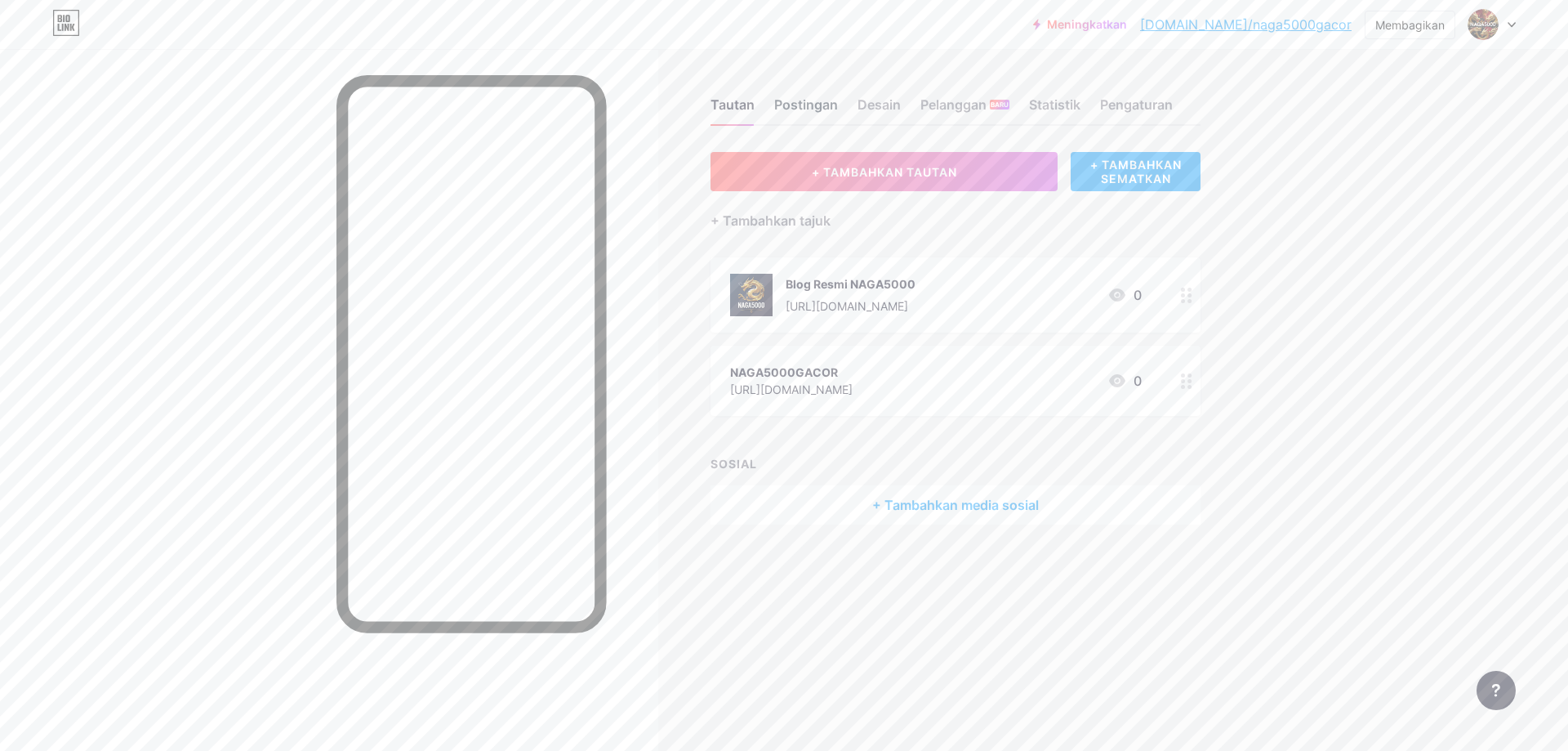
click at [796, 108] on font "Postingan" at bounding box center [806, 104] width 63 height 16
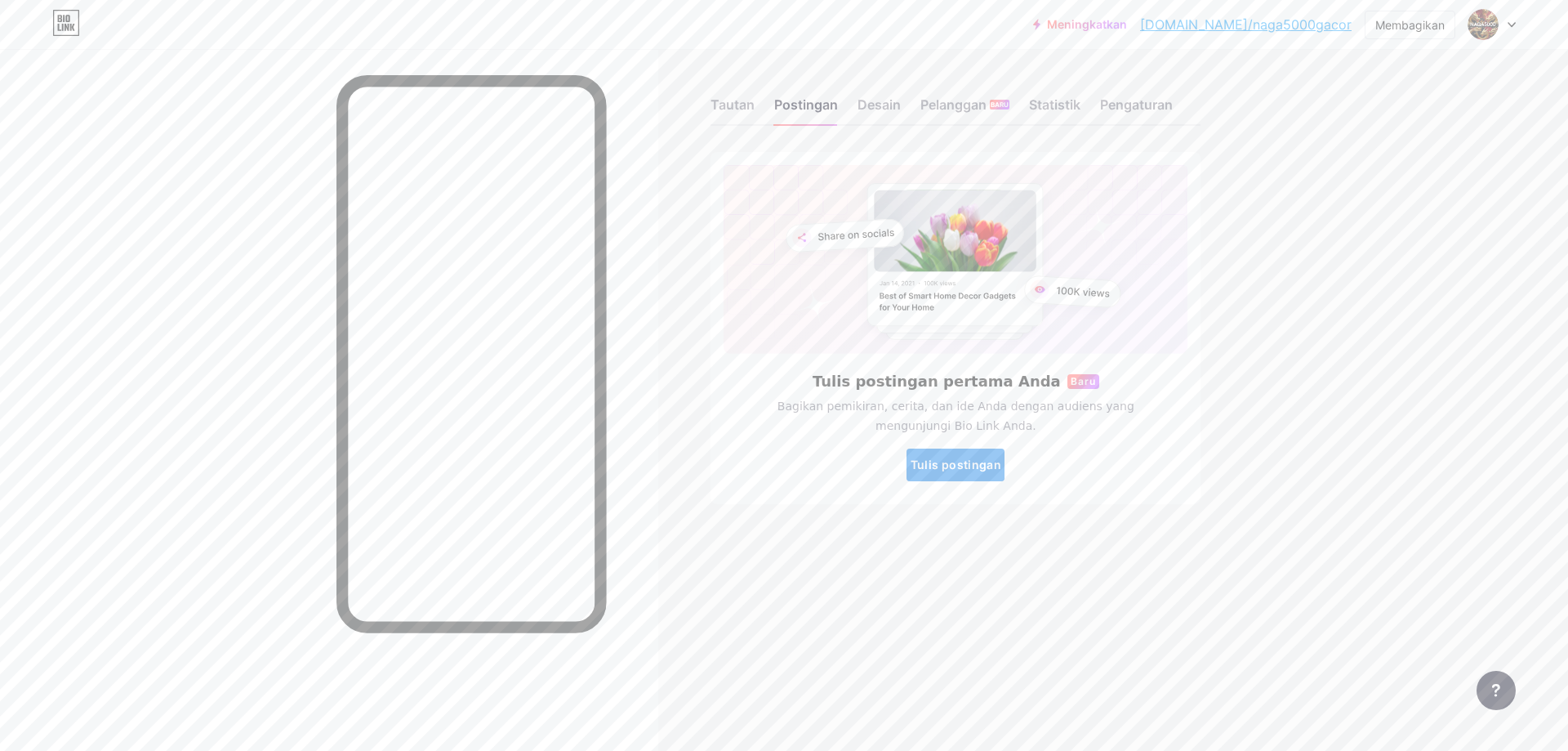
click at [928, 453] on button "Tulis postingan" at bounding box center [955, 465] width 98 height 33
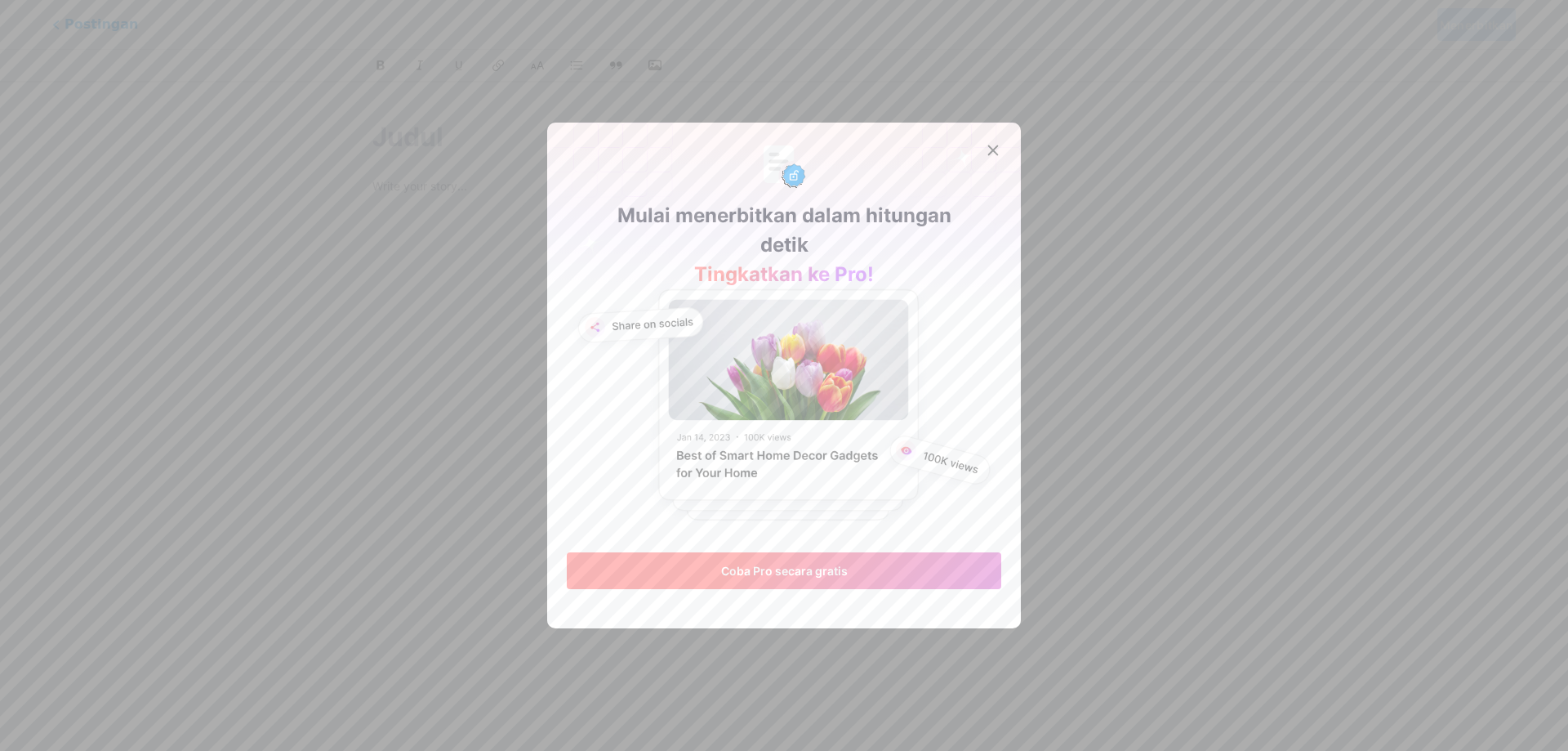
click at [823, 580] on button "Coba Pro secara gratis" at bounding box center [784, 570] width 435 height 36
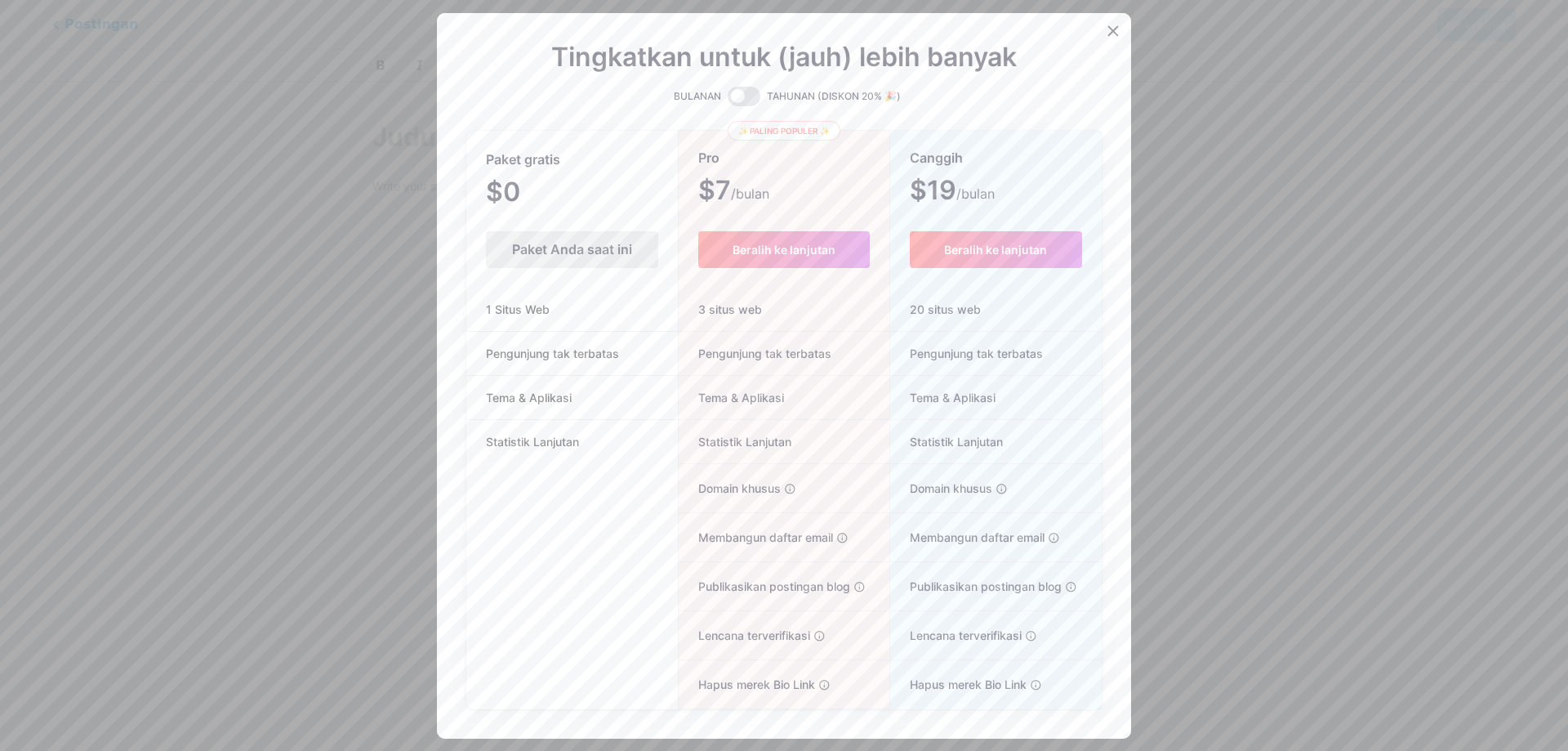
click at [547, 240] on div "Paket Anda saat ini" at bounding box center [571, 250] width 172 height 36
click at [527, 257] on div "Paket Anda saat ini" at bounding box center [571, 250] width 172 height 36
click at [527, 194] on span "$0 /bulan" at bounding box center [522, 194] width 73 height 23
click at [612, 254] on font "Paket Anda saat ini" at bounding box center [571, 249] width 120 height 16
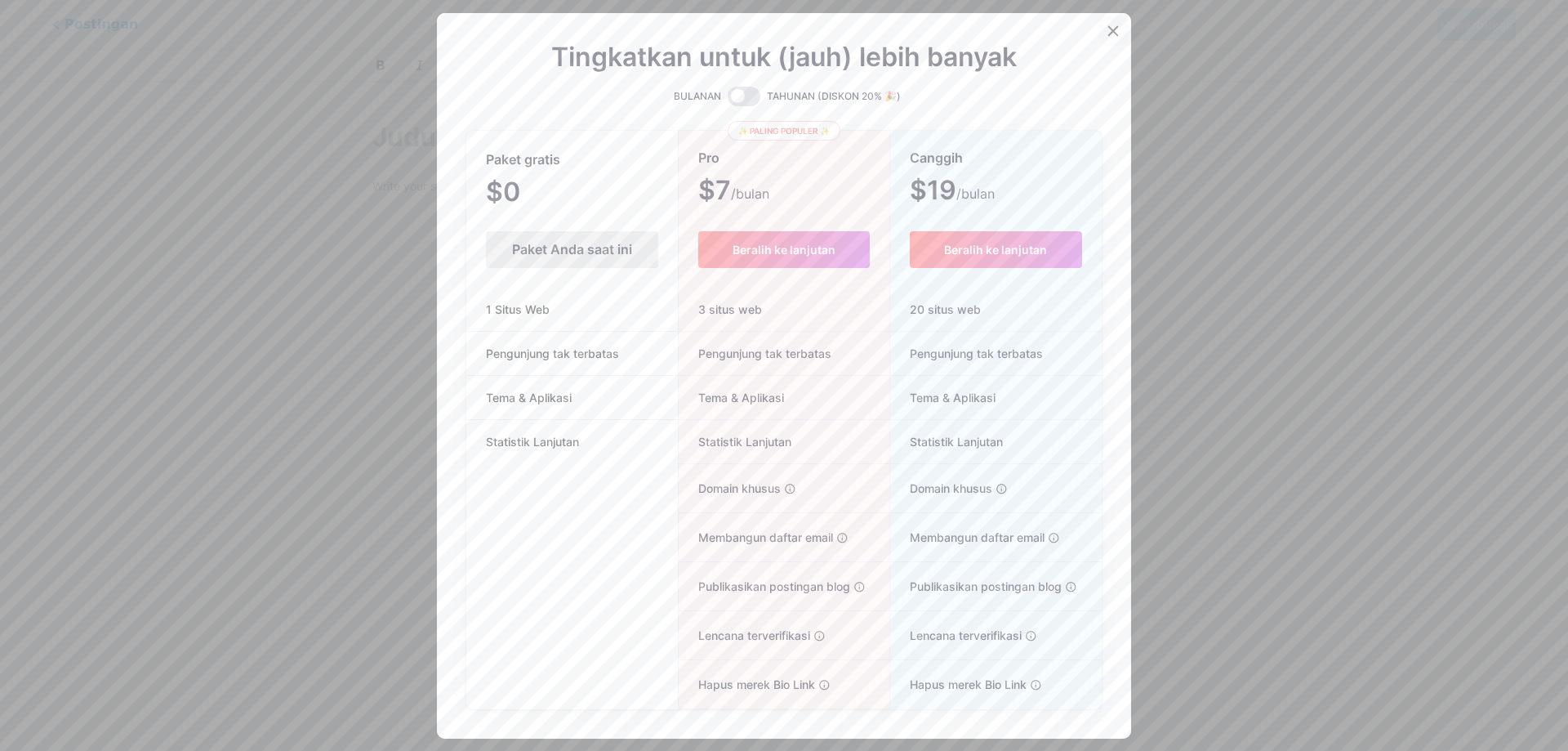
click at [1110, 28] on icon at bounding box center [1113, 30] width 9 height 9
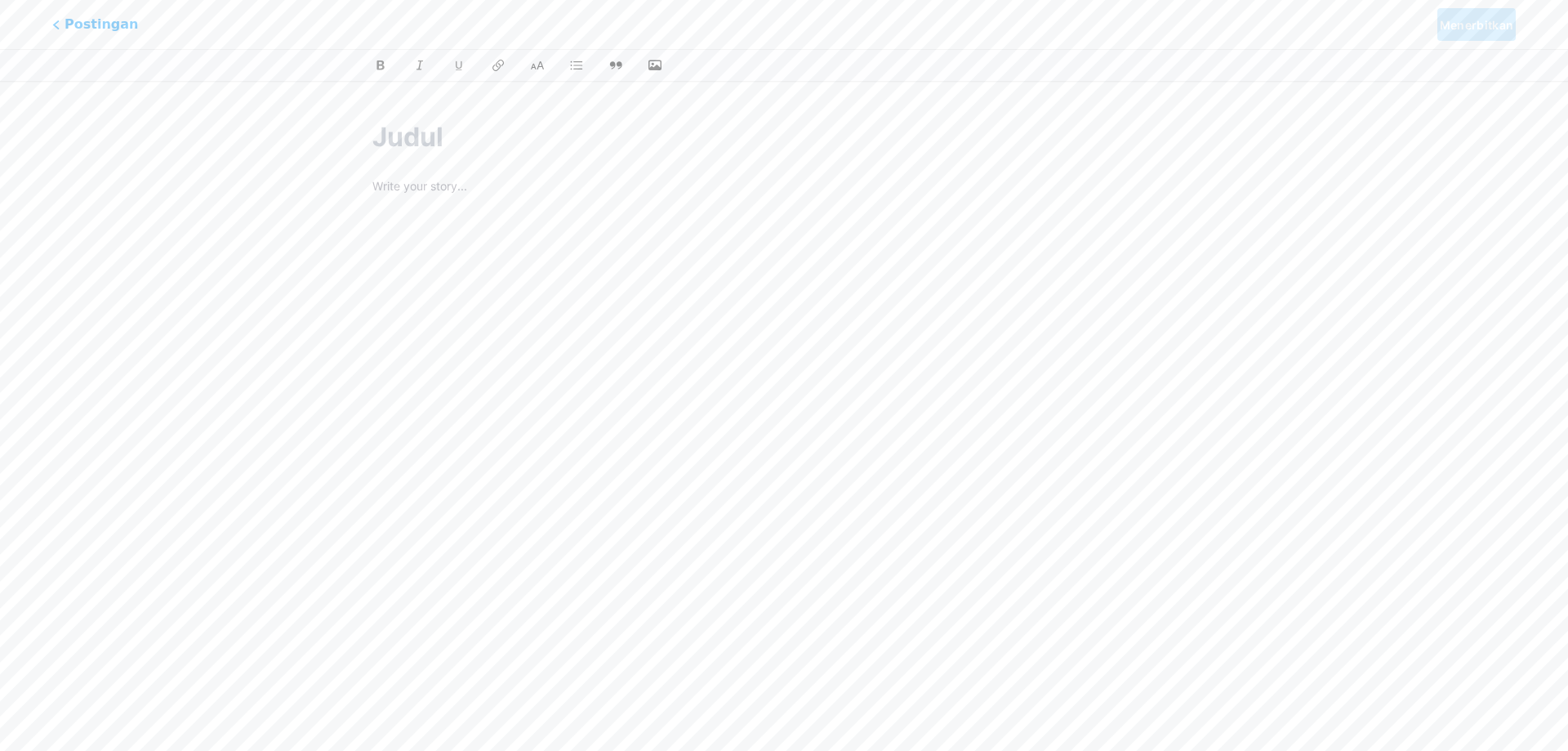
click at [590, 196] on p at bounding box center [784, 188] width 823 height 23
click at [499, 156] on input "text" at bounding box center [784, 136] width 823 height 39
paste input "Cara Menang Slot Gacor: Panduan Lengkap untuk Raih Jackpot Besar"
type input "Cara Menang Slot Gacor: Panduan Lengkap untuk Raih Jackpot Besar"
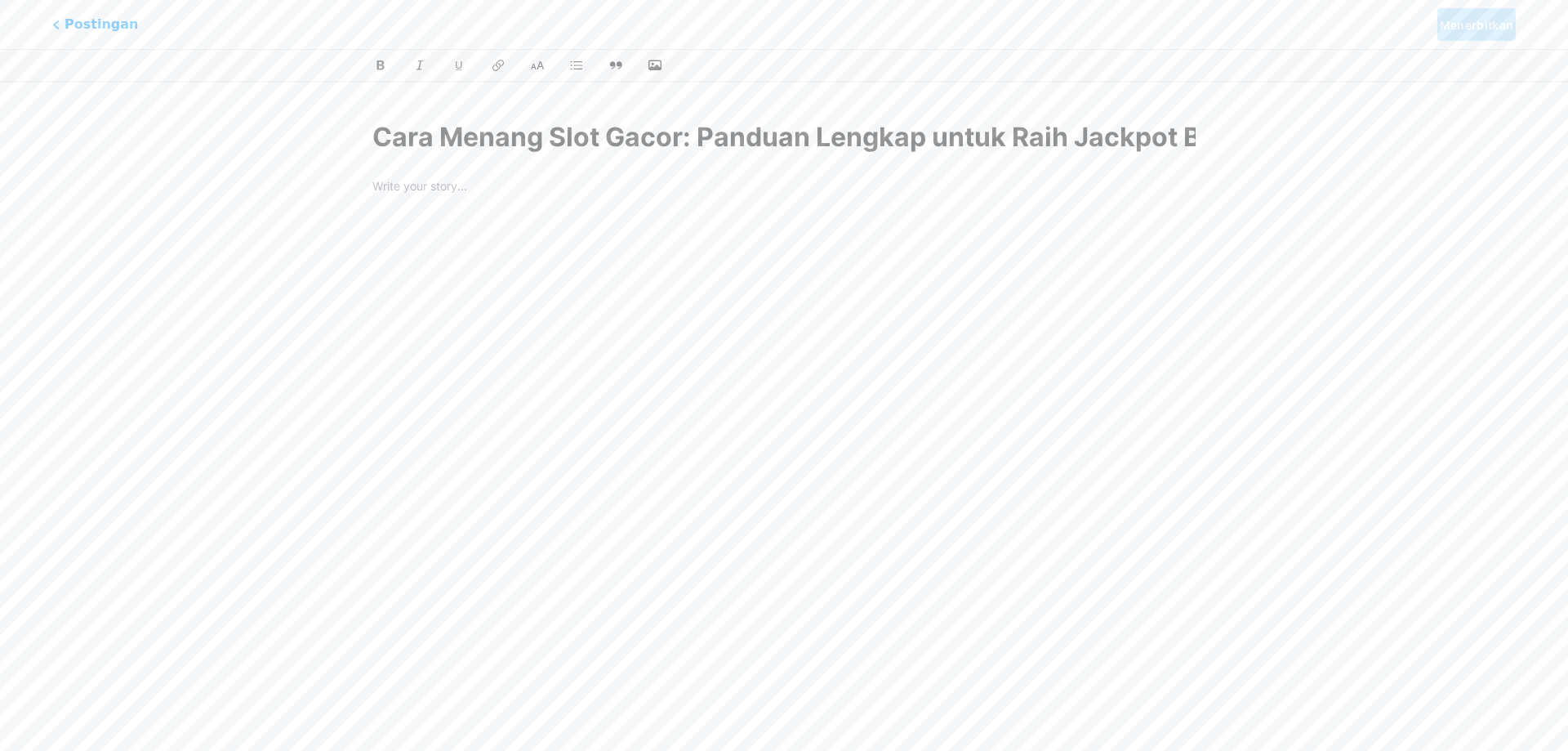
scroll to position [0, 59]
type input "cara-menang-slot-gacor-panduan-lengkap-untuk-raih-jackpot-besar"
type input "Cara Menang Slot Gacor: Panduan Lengkap untuk Raih Jackpot Besar"
click at [636, 250] on div at bounding box center [784, 421] width 823 height 408
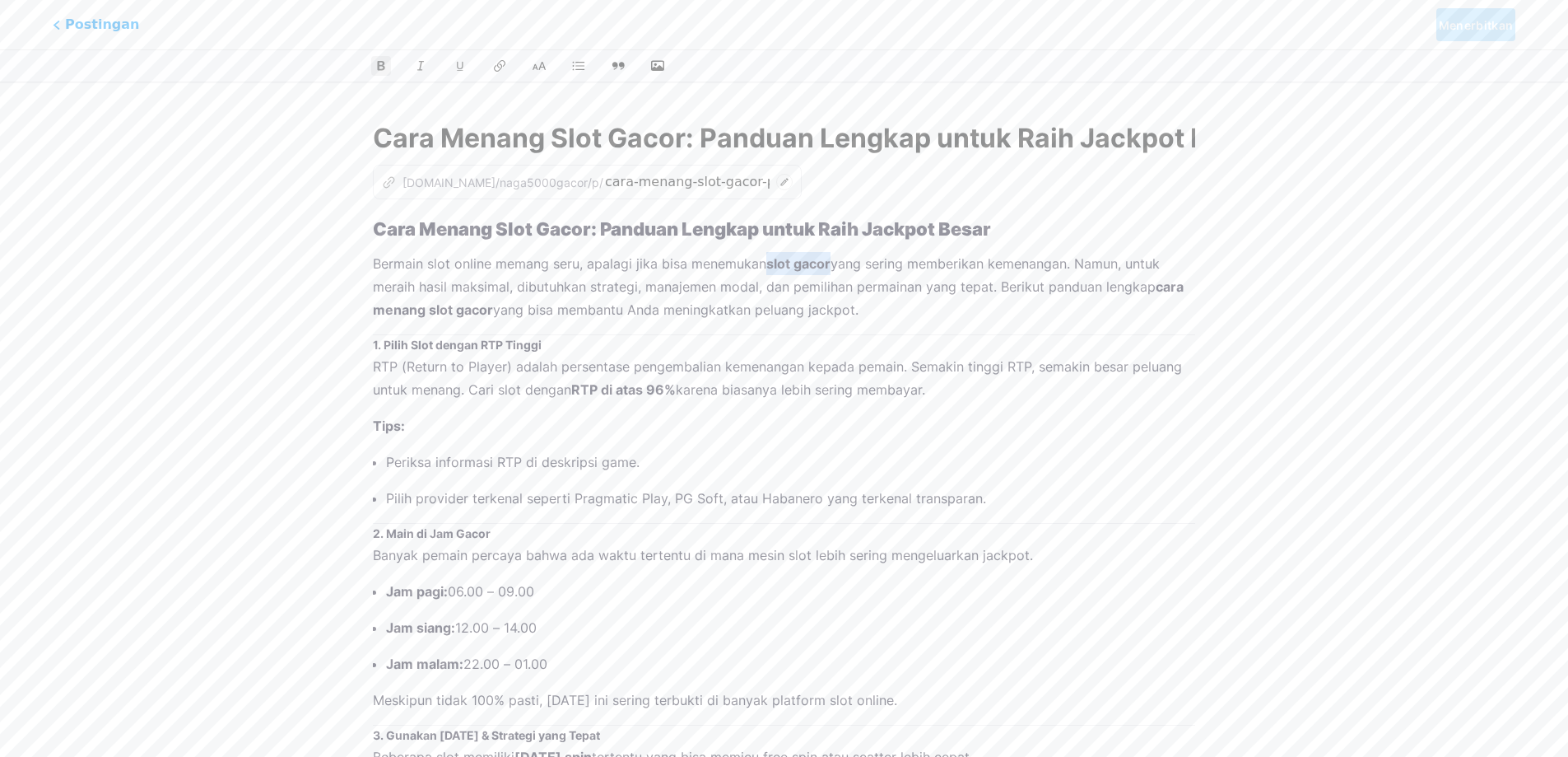
drag, startPoint x: 769, startPoint y: 257, endPoint x: 834, endPoint y: 259, distance: 65.0
click at [834, 259] on p "Bermain slot online memang seru, apalagi jika bisa menemukan slot gacor yang se…" at bounding box center [784, 286] width 823 height 69
click at [495, 58] on icon at bounding box center [499, 66] width 16 height 16
click at [1052, 232] on h2 "Cara Menang Slot Gacor: Panduan Lengkap untuk Raih Jackpot Besar" at bounding box center [784, 228] width 823 height 19
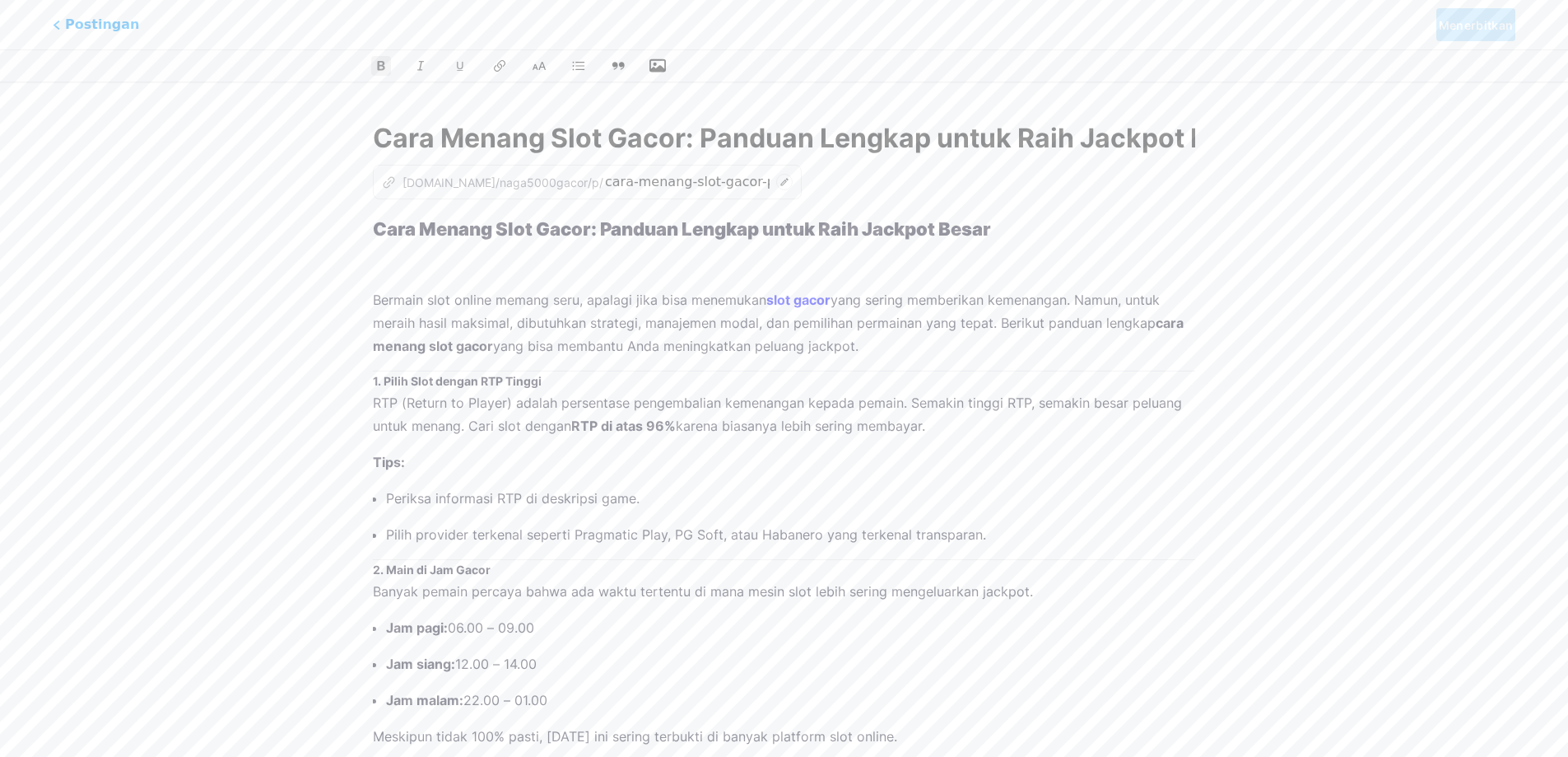
click at [664, 60] on icon "button" at bounding box center [657, 66] width 16 height 14
click at [0, 0] on input "file" at bounding box center [0, 0] width 0 height 0
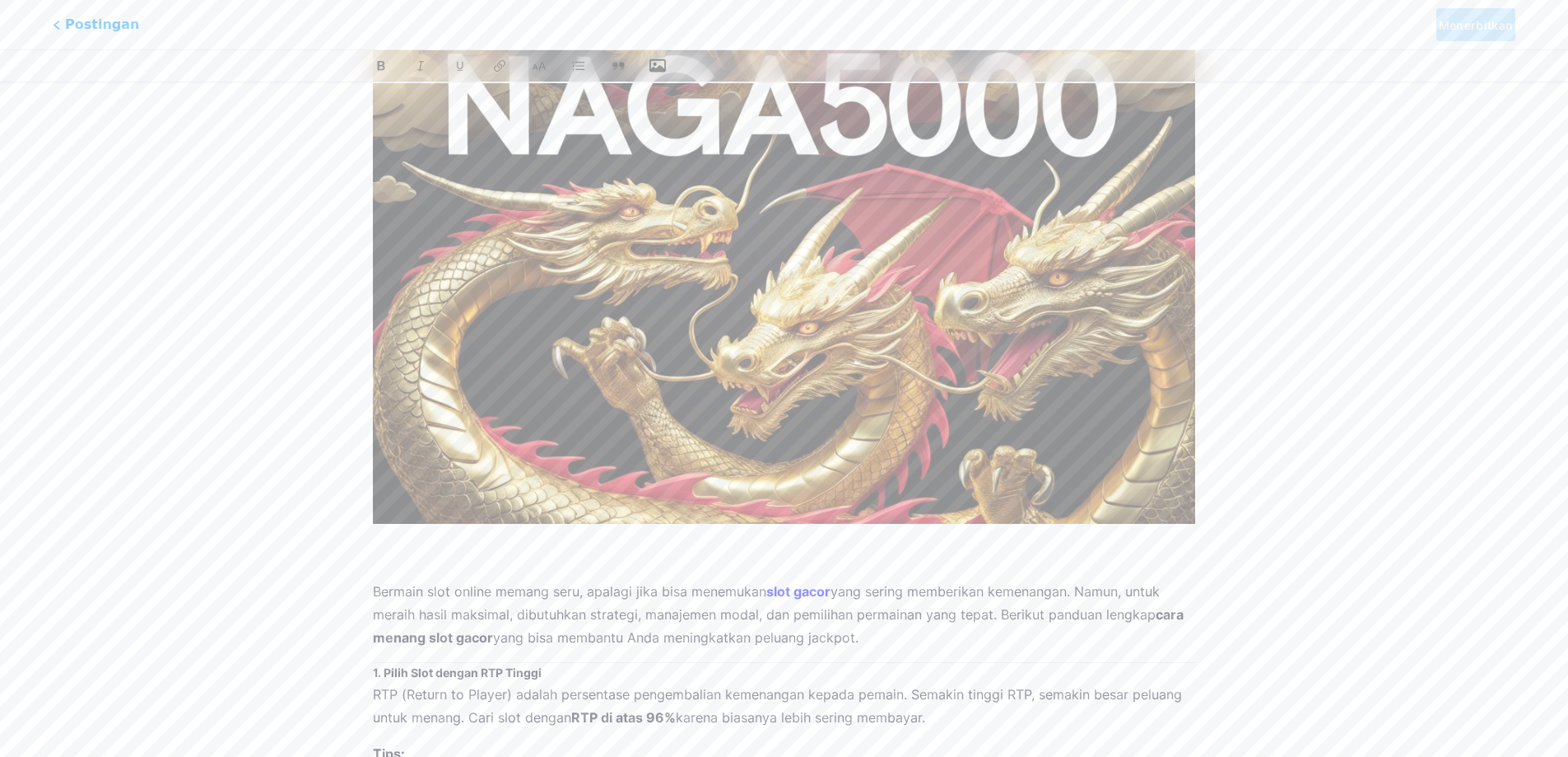
scroll to position [541, 0]
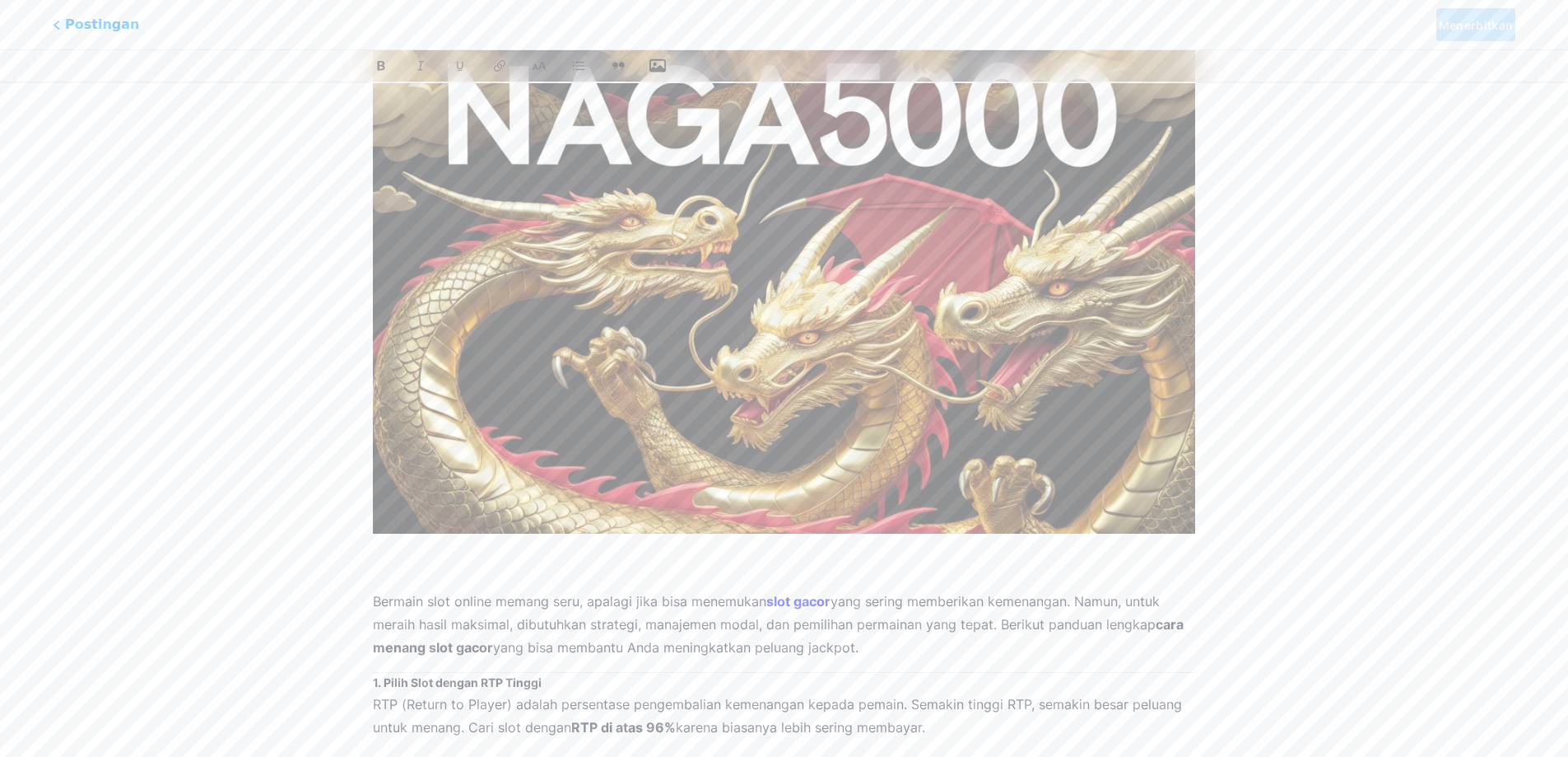
click at [1252, 507] on div "Cara Menang Slot Gacor: Panduan Lengkap untuk Raih Jackpot Besar z [DOMAIN_NAME…" at bounding box center [784, 638] width 941 height 2161
click at [462, 560] on p at bounding box center [784, 565] width 823 height 23
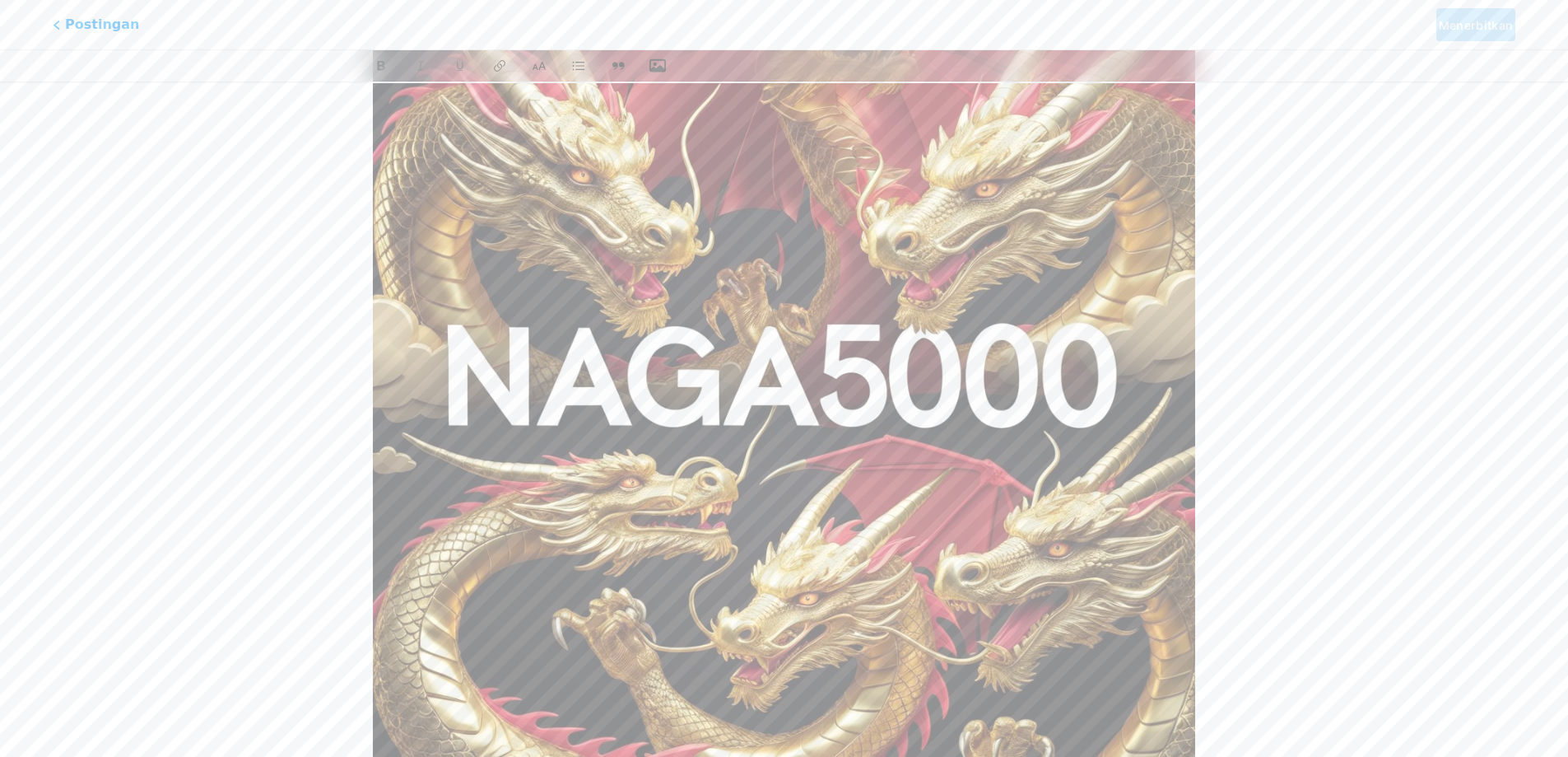
scroll to position [0, 0]
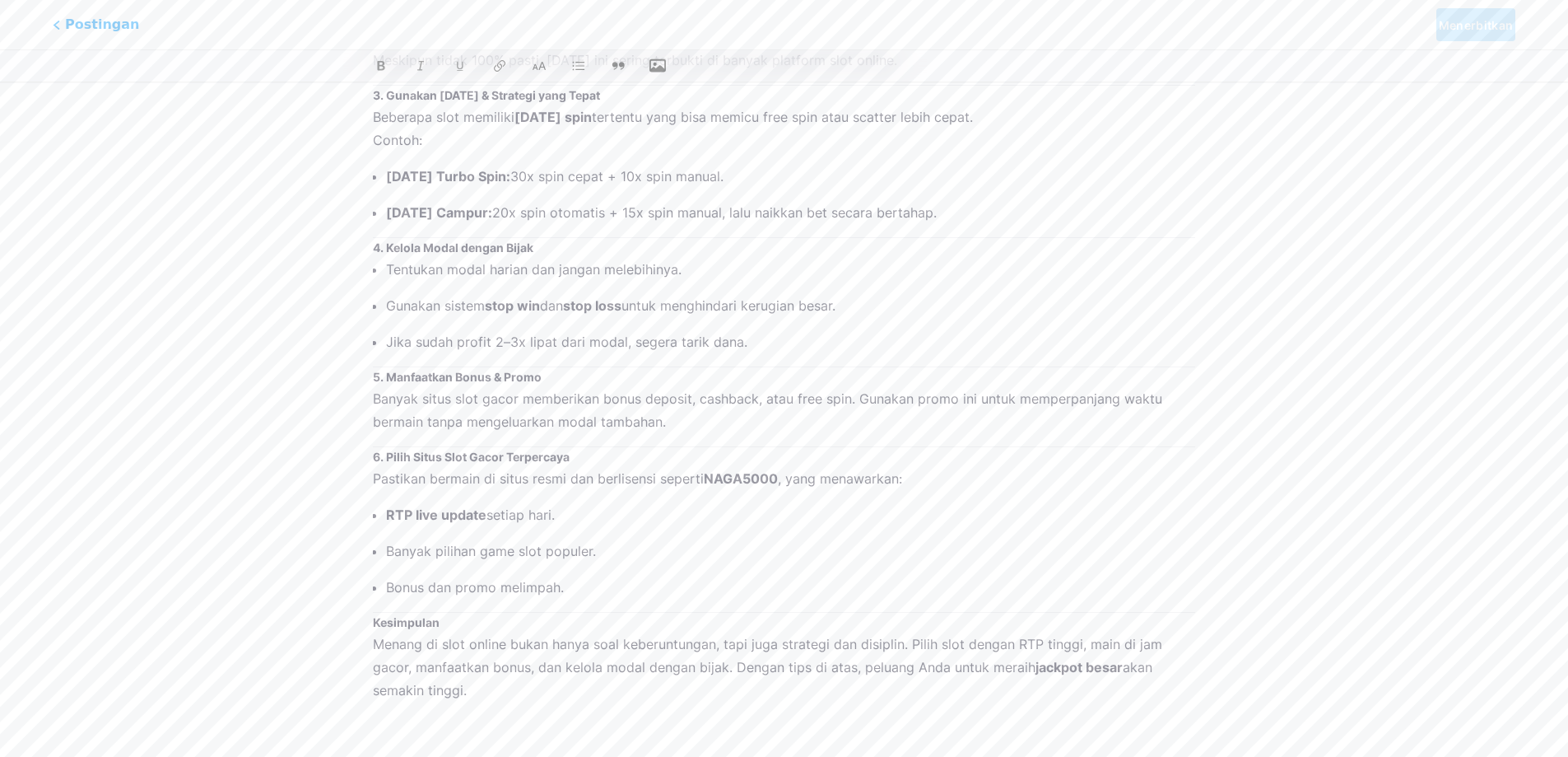
scroll to position [1529, 0]
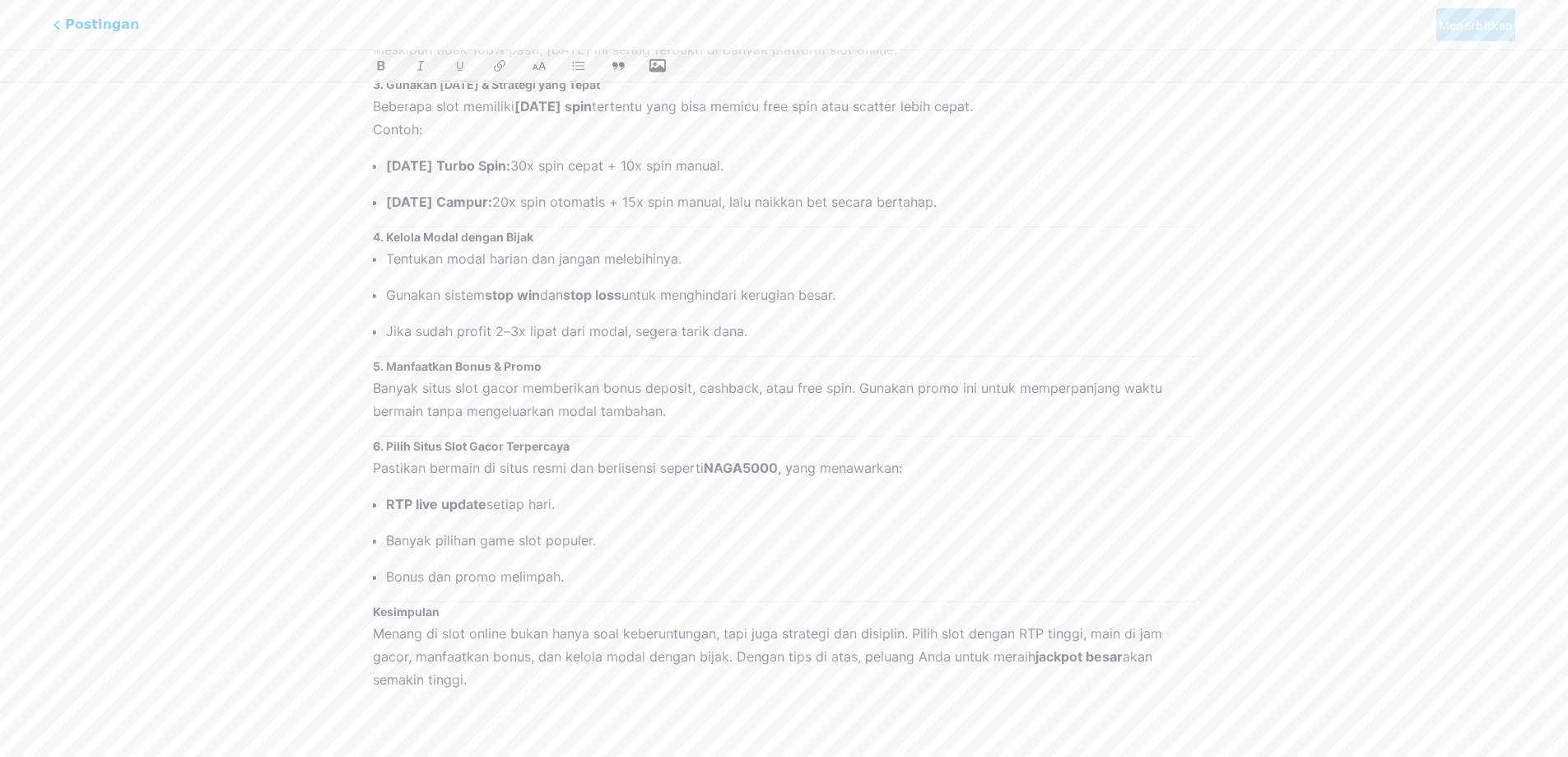
click at [513, 682] on p "Menang di slot online bukan hanya soal keberuntungan, tapi juga strategi dan di…" at bounding box center [784, 655] width 823 height 69
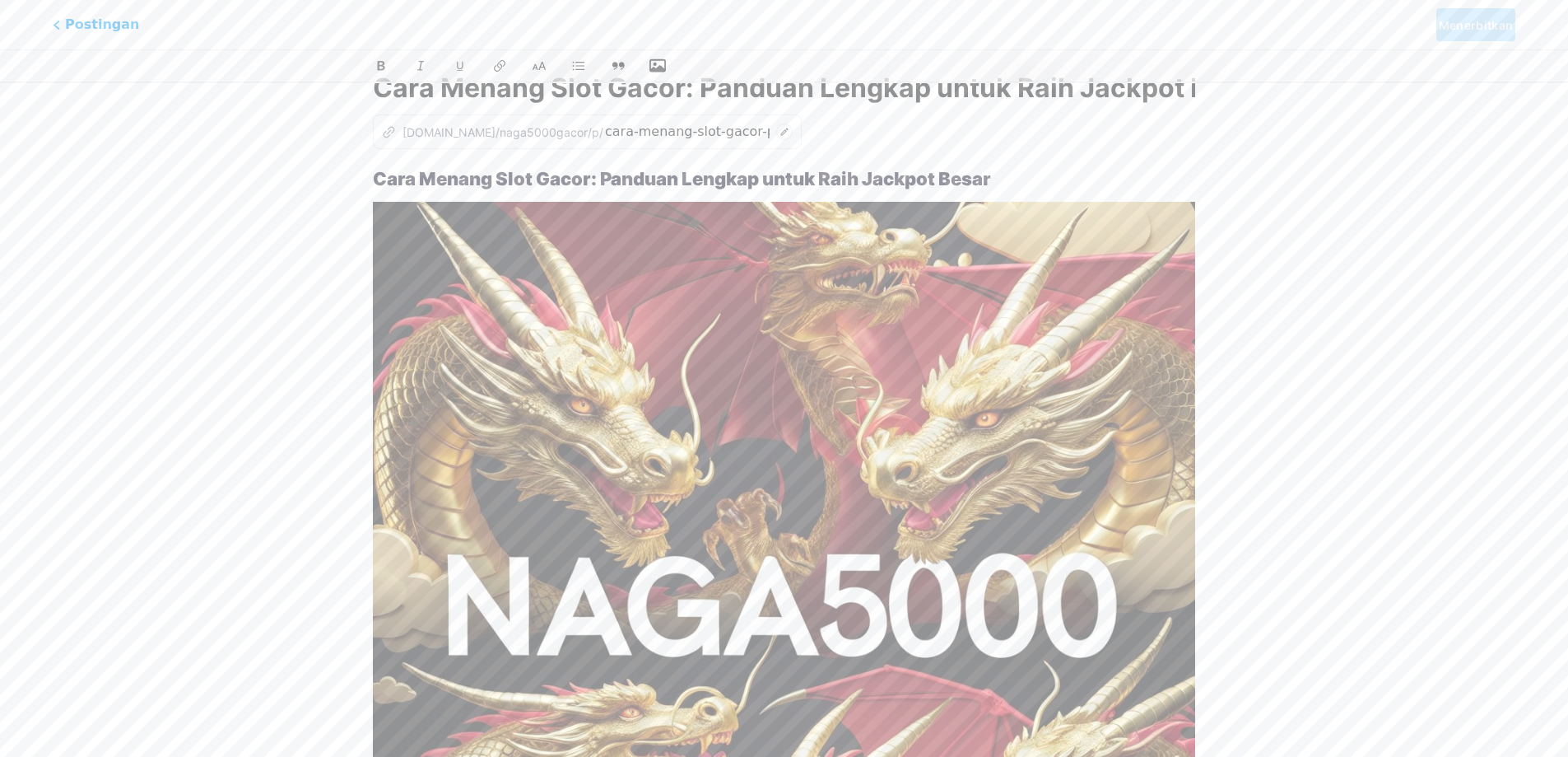
scroll to position [46, 0]
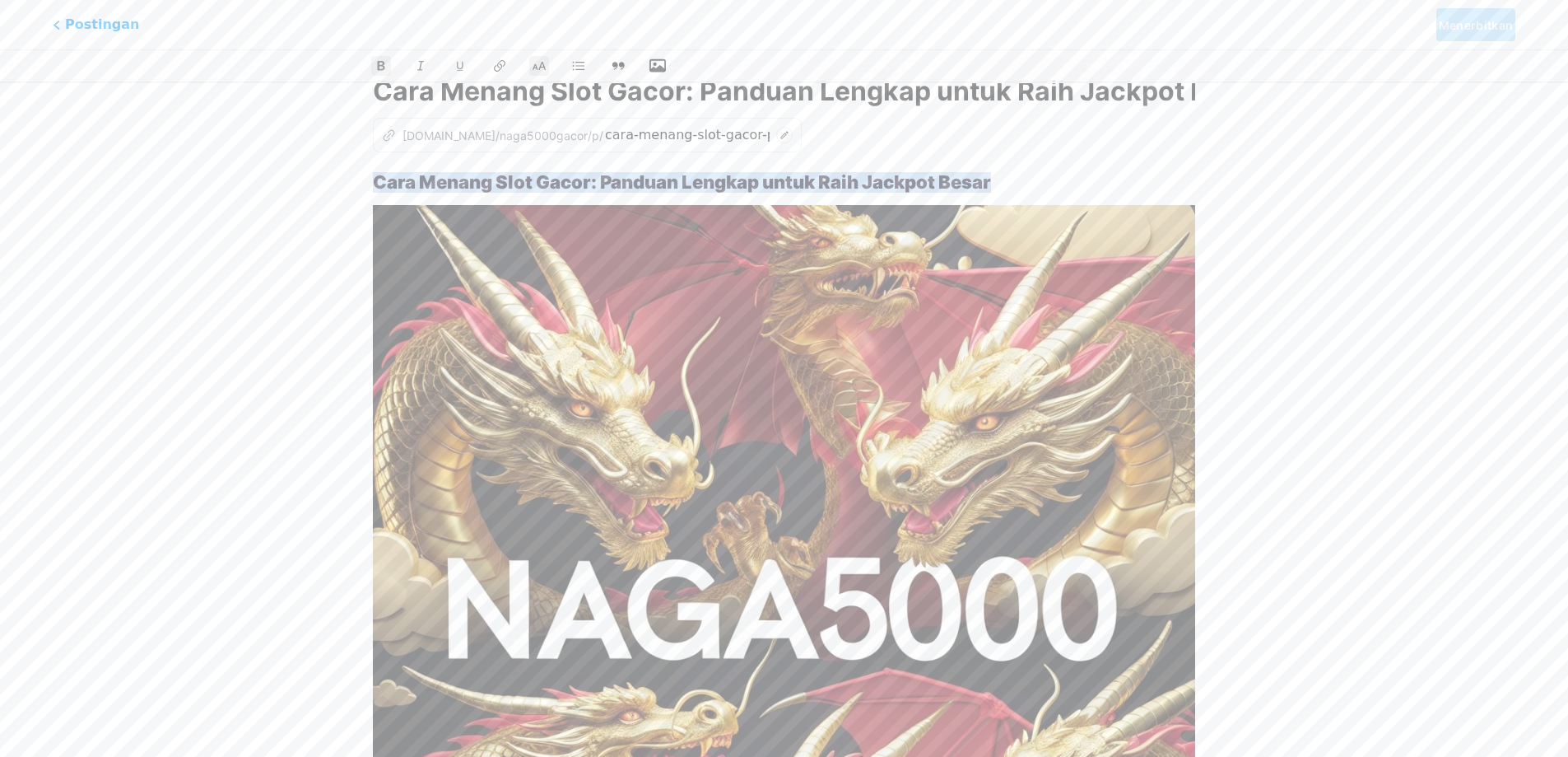
drag, startPoint x: 1022, startPoint y: 185, endPoint x: 317, endPoint y: 185, distance: 705.0
click at [416, 68] on icon at bounding box center [421, 66] width 13 height 13
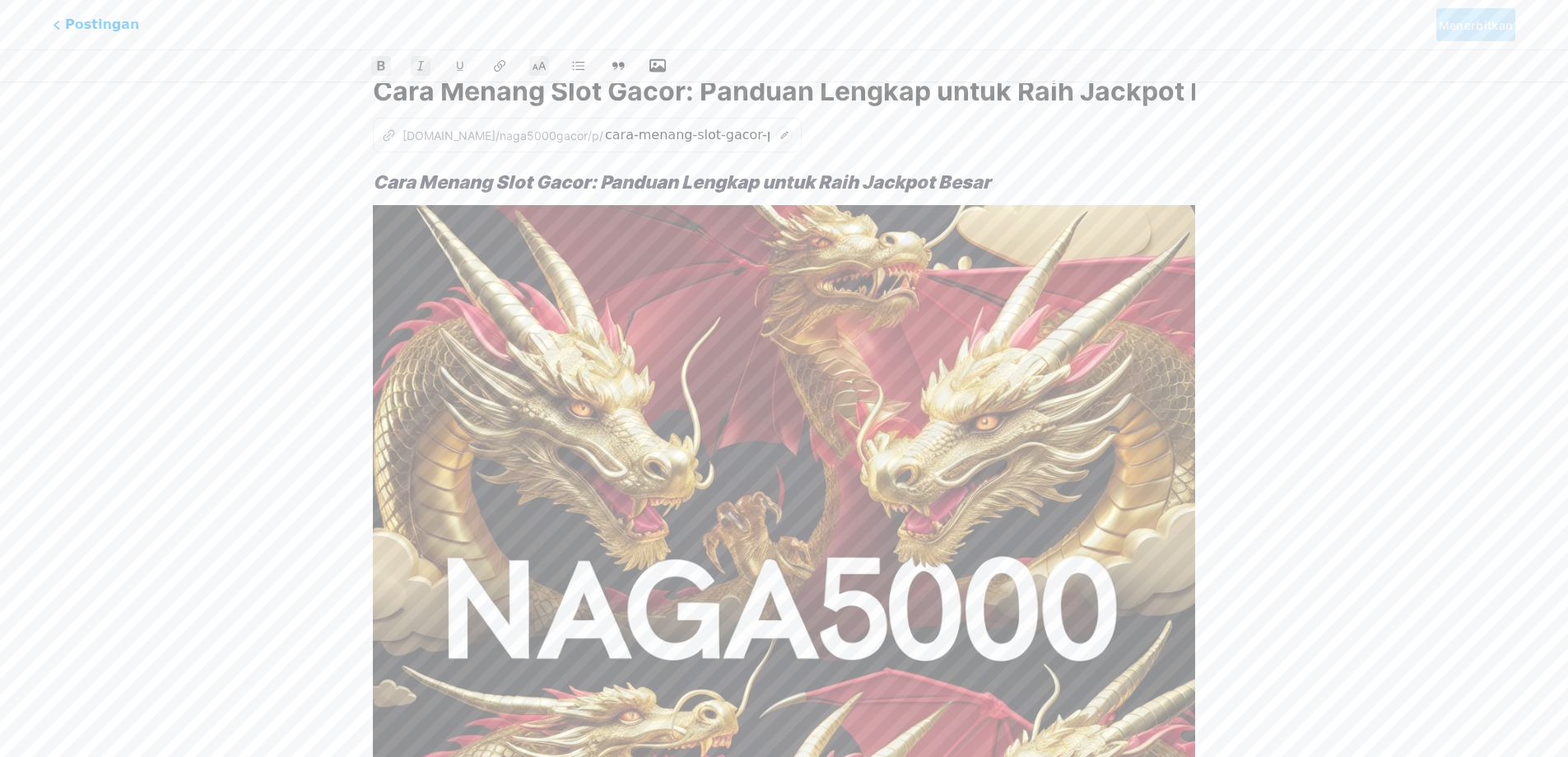
scroll to position [0, 0]
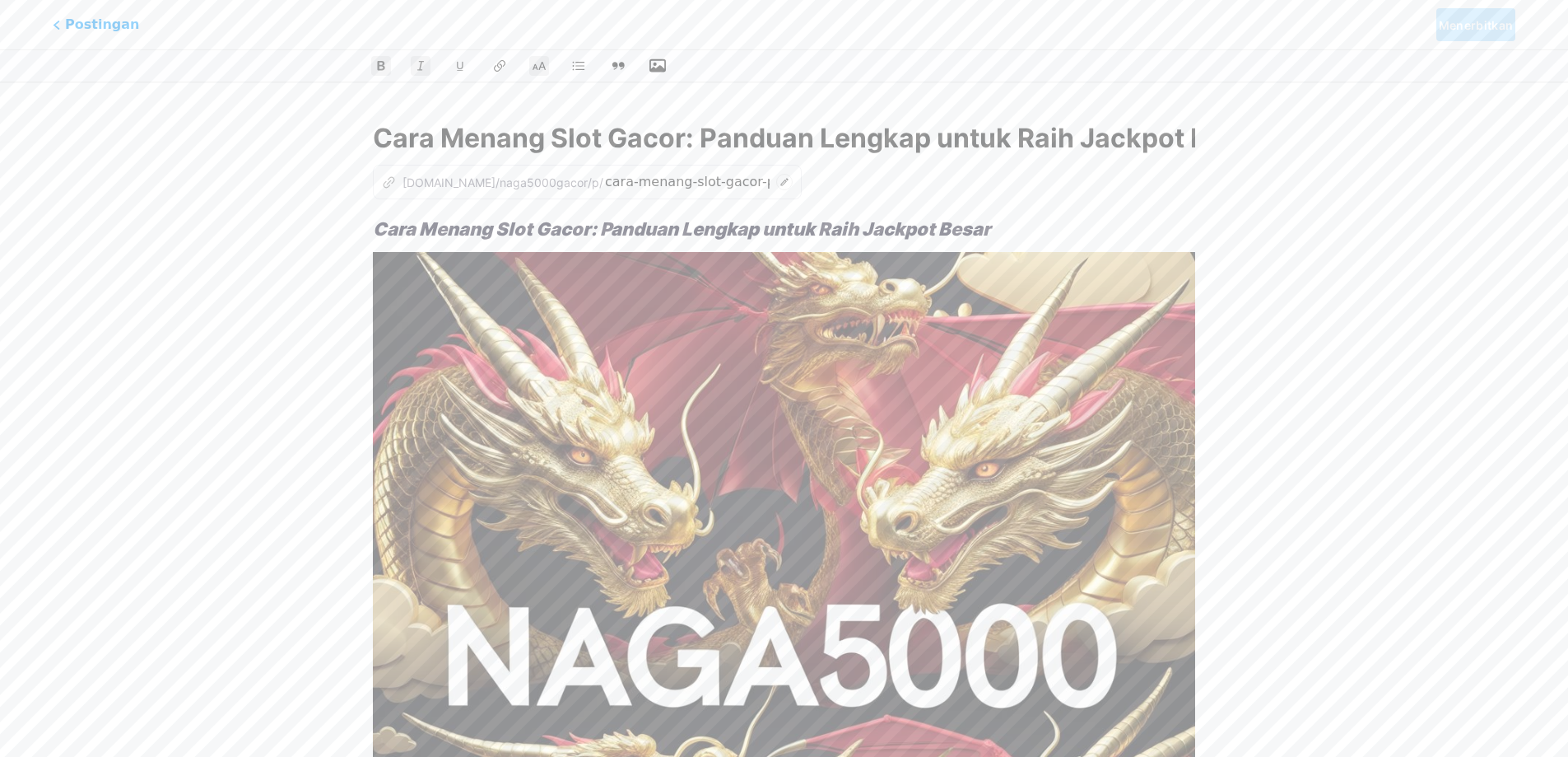
click at [774, 187] on div "z [DOMAIN_NAME]/naga5000gacor/p/ cara-menang-slot-gacor-panduan-lengkap-untuk-r…" at bounding box center [784, 182] width 823 height 35
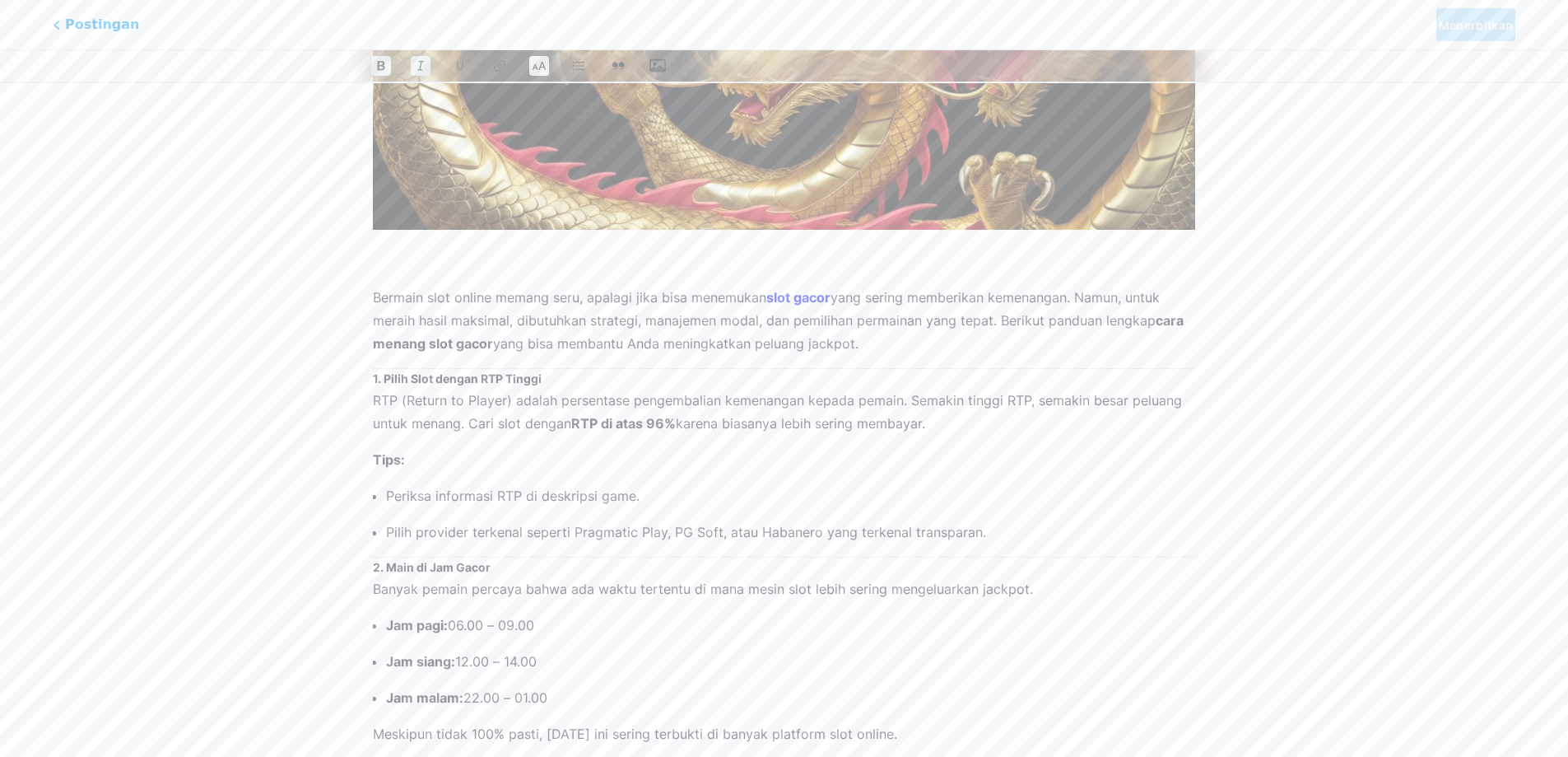
scroll to position [906, 0]
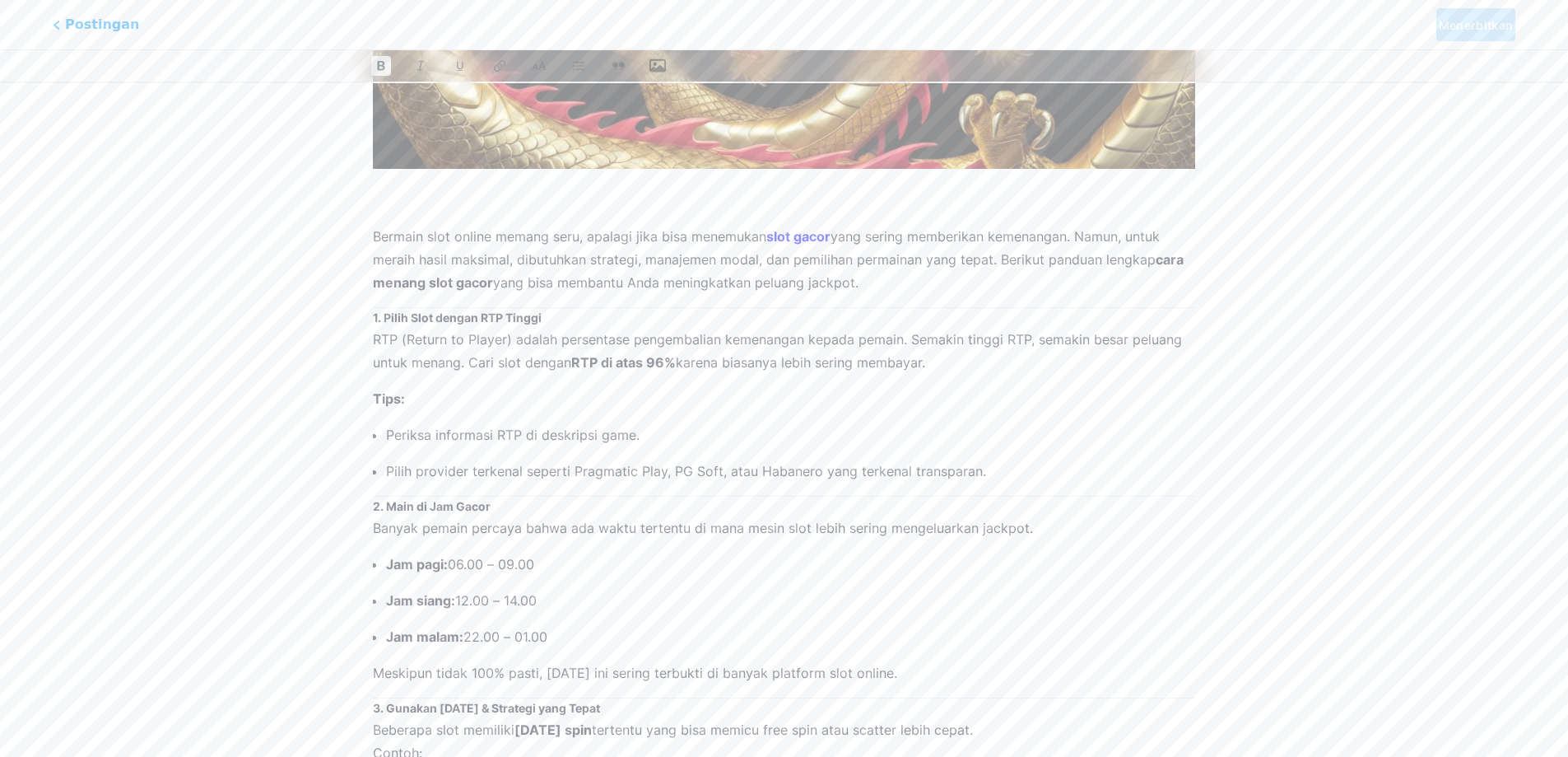
click at [487, 285] on strong "cara menang slot gacor" at bounding box center [779, 270] width 814 height 40
drag, startPoint x: 493, startPoint y: 279, endPoint x: 374, endPoint y: 279, distance: 119.0
click at [374, 279] on p "Bermain slot online memang seru, apalagi jika bisa menemukan slot gacor yang se…" at bounding box center [784, 258] width 823 height 69
click at [378, 65] on icon at bounding box center [382, 66] width 10 height 12
drag, startPoint x: 679, startPoint y: 361, endPoint x: 572, endPoint y: 362, distance: 107.0
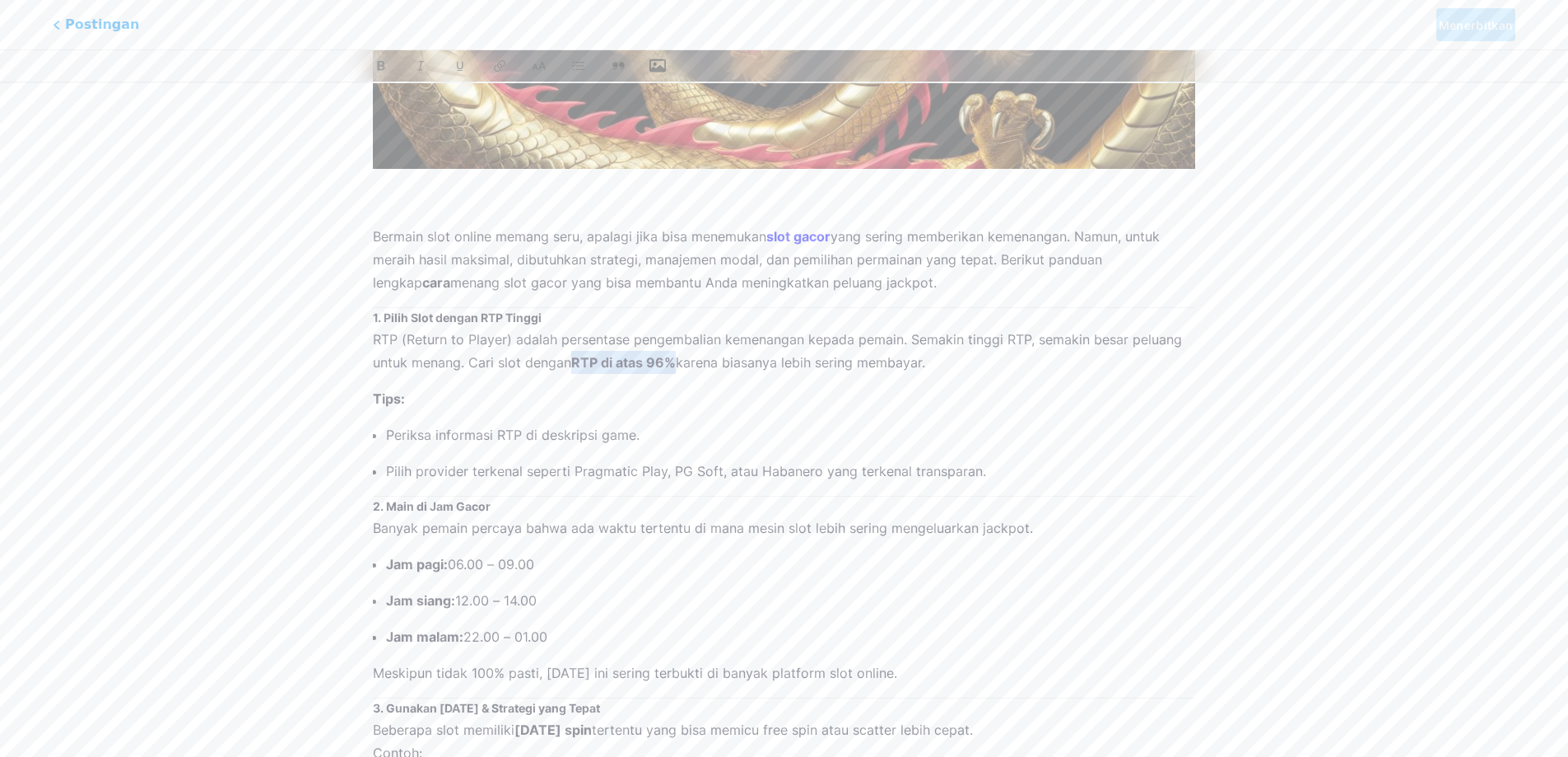
click at [572, 362] on p "RTP (Return to Player) adalah persentase pengembalian kemenangan kepada pemain.…" at bounding box center [784, 351] width 823 height 46
click at [383, 65] on icon at bounding box center [382, 66] width 10 height 12
click at [689, 377] on div "Cara Menang Slot Gacor: Panduan Lengkap untuk Raih Jackpot Besar Bermain slot o…" at bounding box center [784, 320] width 823 height 2014
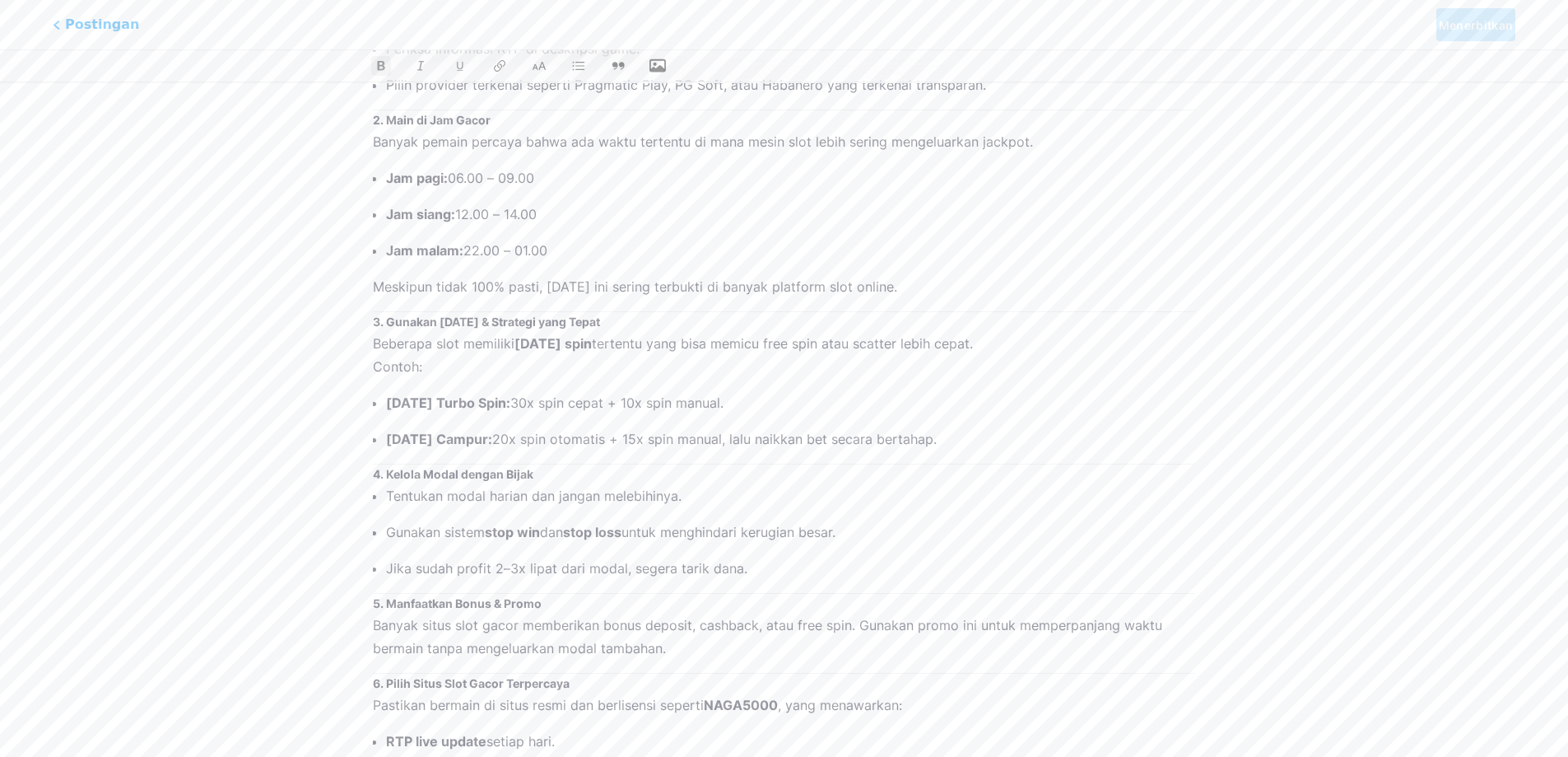
scroll to position [1317, 0]
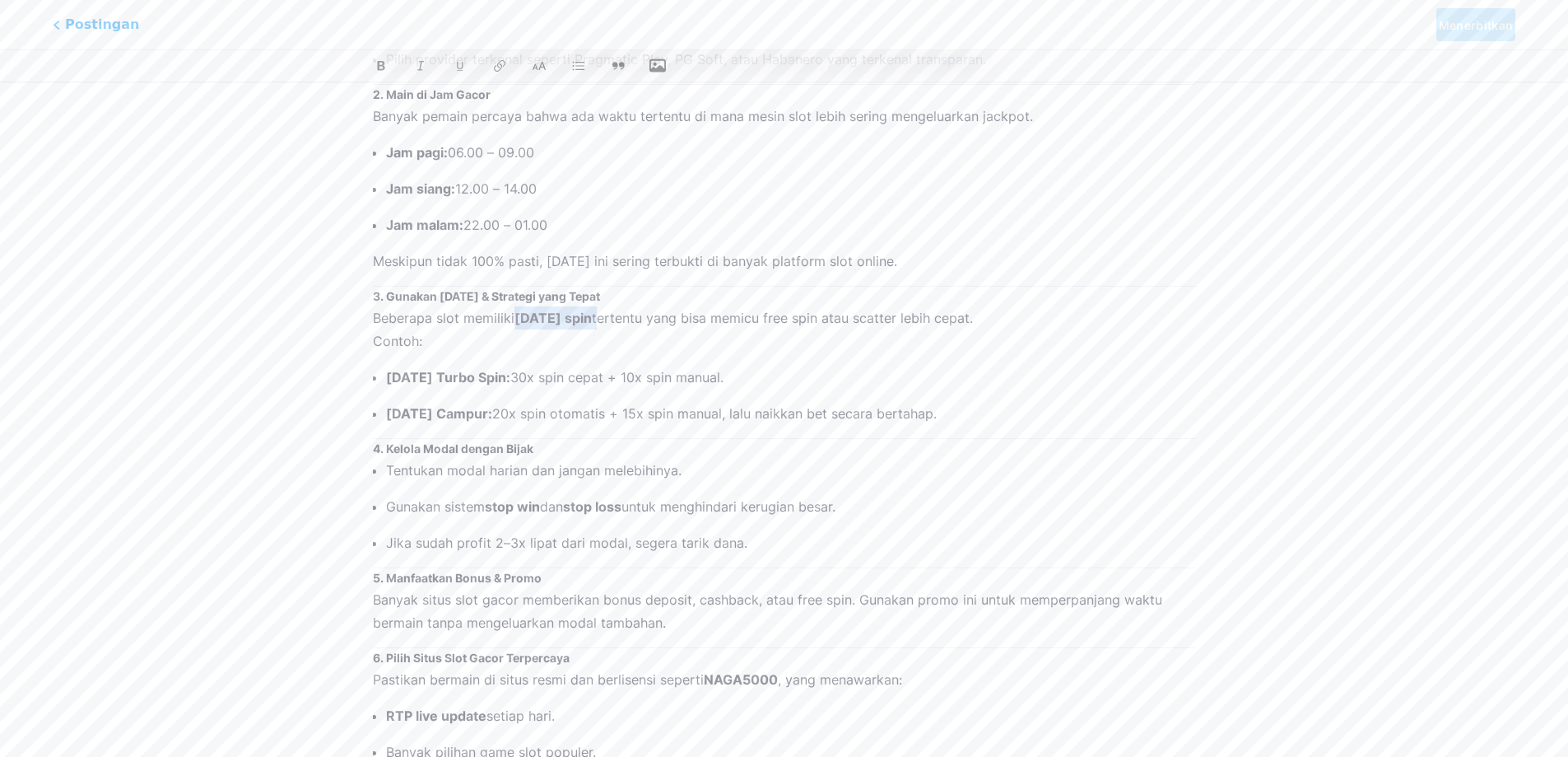
drag, startPoint x: 577, startPoint y: 317, endPoint x: 515, endPoint y: 321, distance: 62.1
click at [515, 321] on p "Beberapa slot memiliki [DATE] spin tertentu yang bisa memicu free spin atau sca…" at bounding box center [784, 329] width 823 height 46
click at [386, 62] on icon at bounding box center [381, 66] width 13 height 13
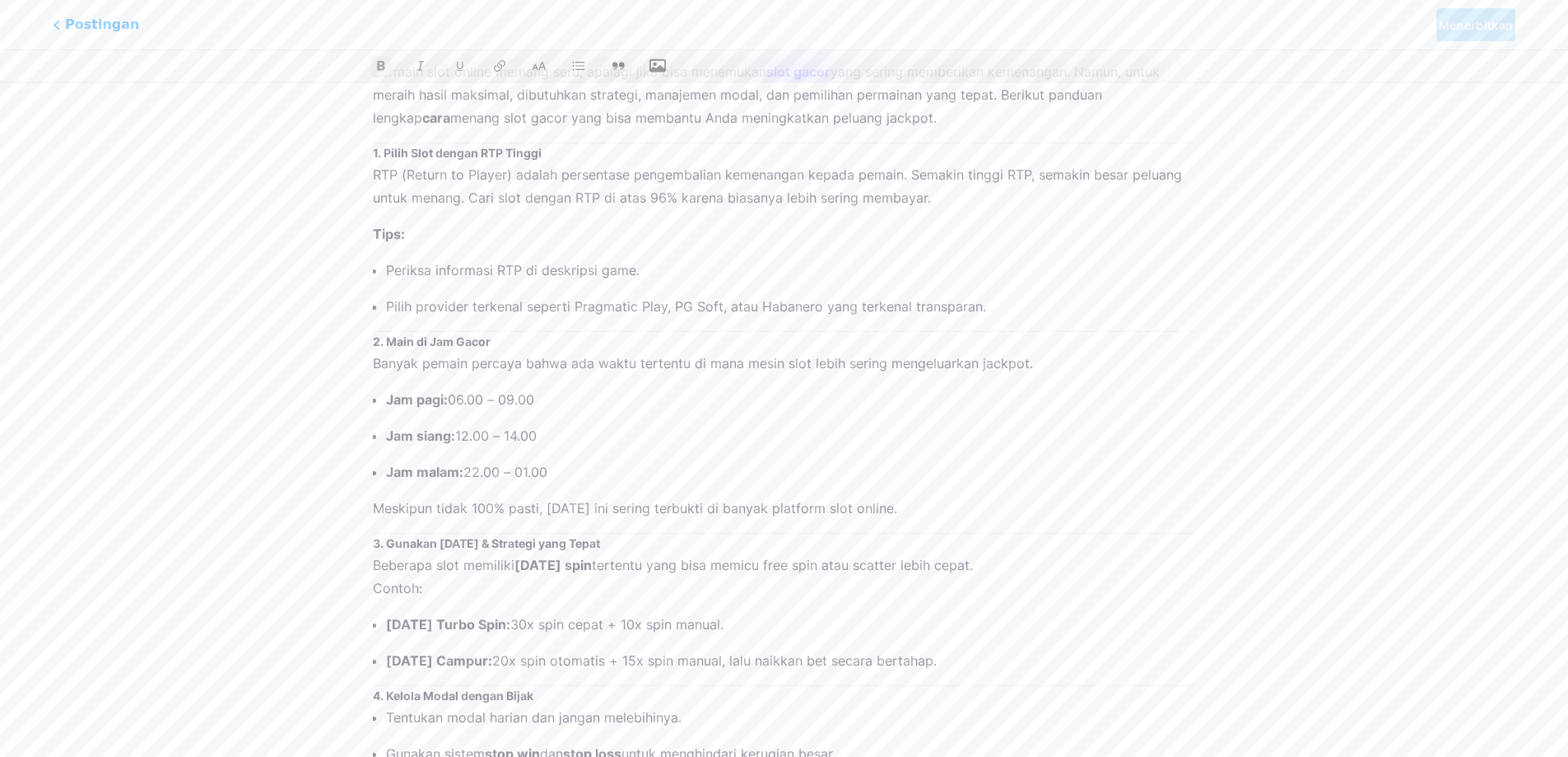
click at [1261, 328] on div "Fitur ini hanya tersedia untuk pengguna Pro. Coba Pro secara gratis Postingan M…" at bounding box center [784, 108] width 1568 height 2161
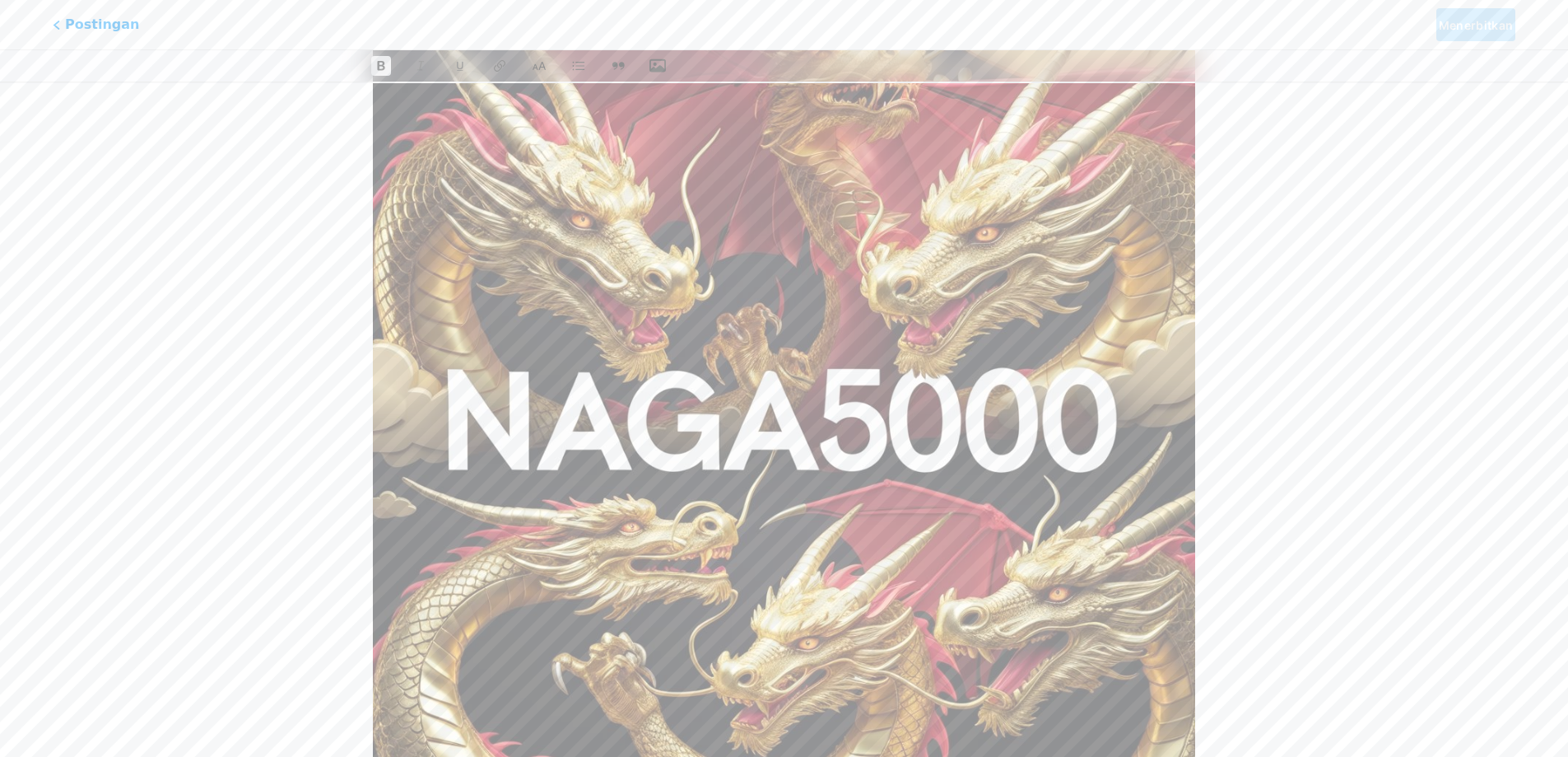
scroll to position [247, 0]
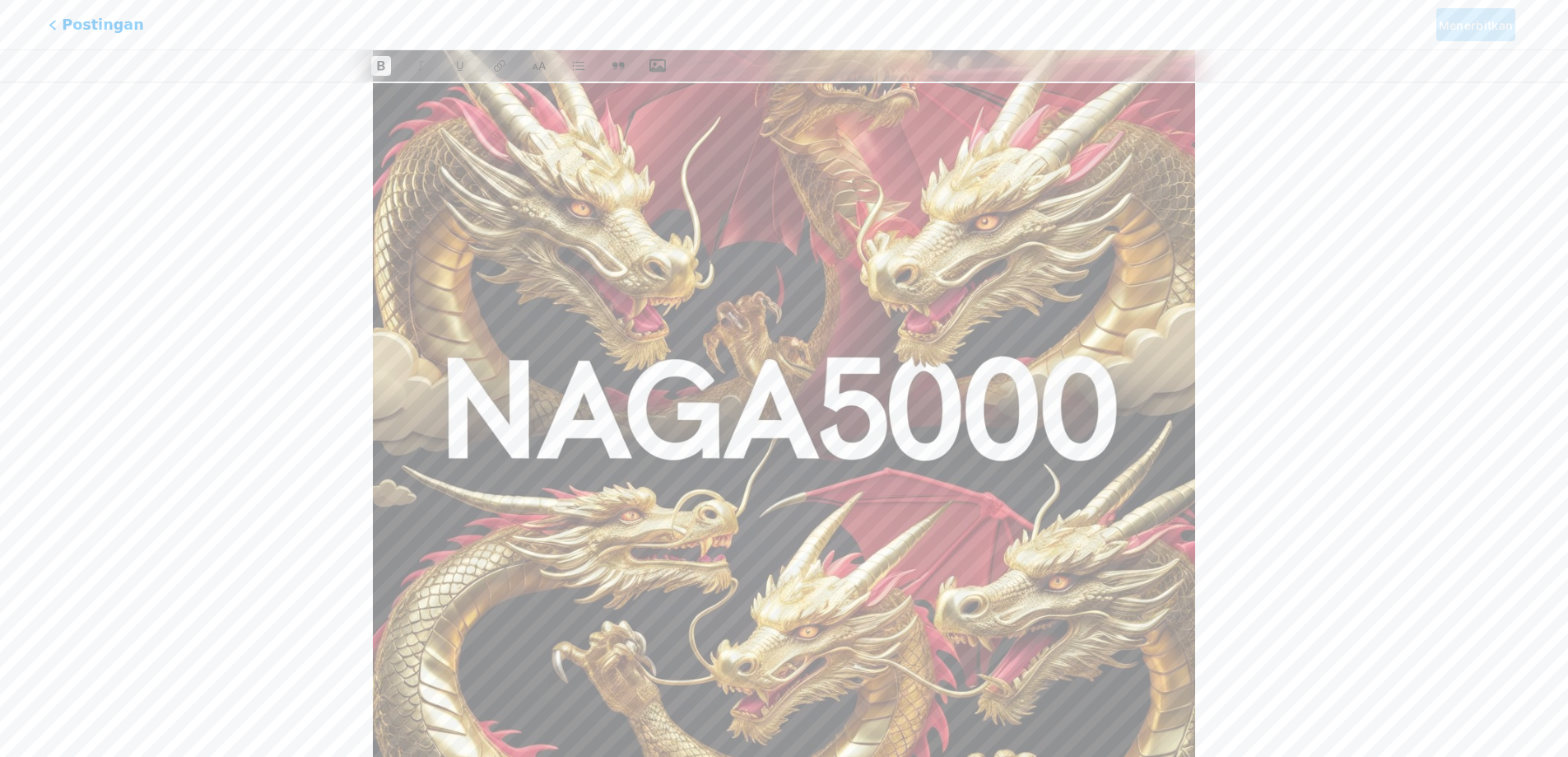
click at [107, 18] on font "Postingan" at bounding box center [103, 24] width 81 height 17
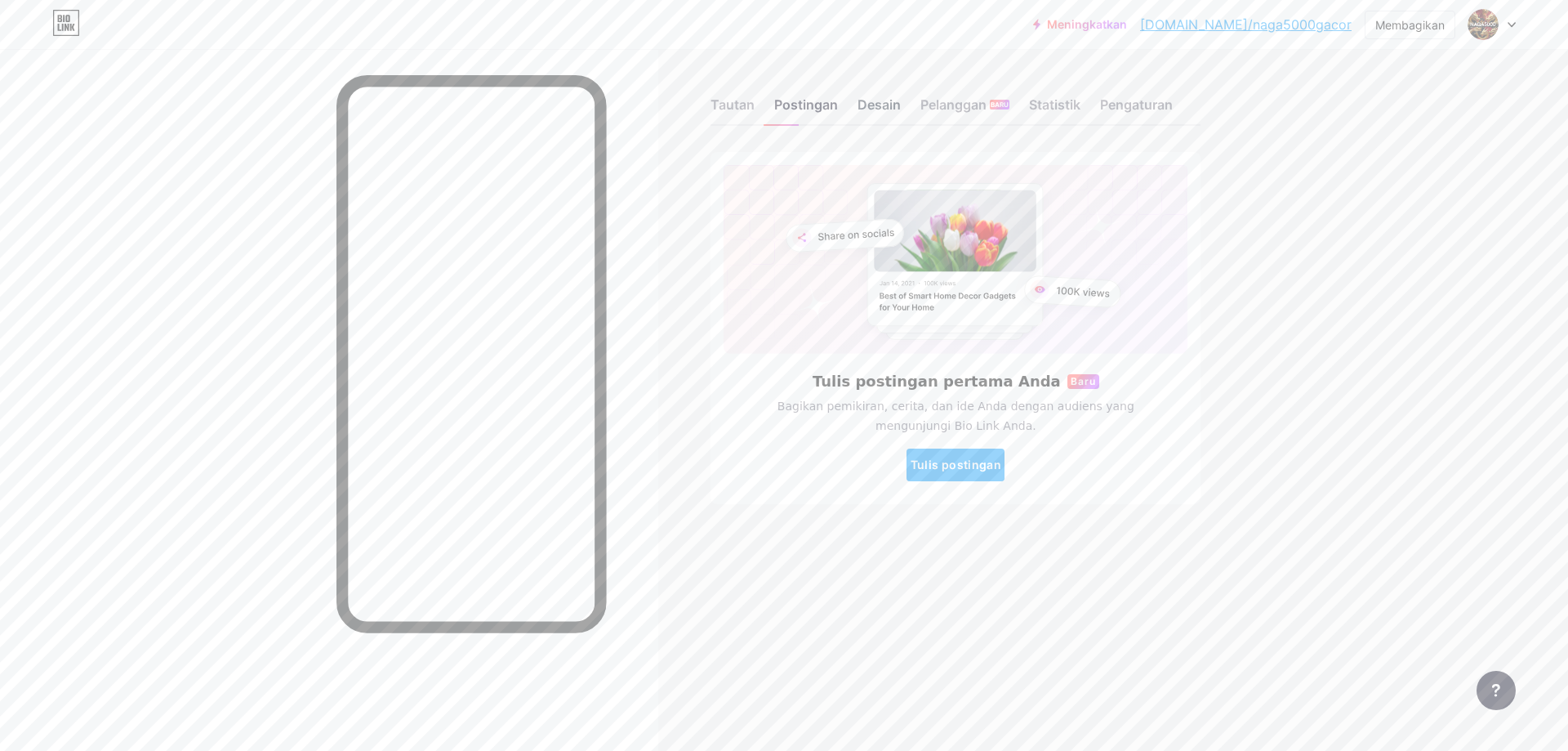
click at [879, 105] on font "Desain" at bounding box center [879, 104] width 43 height 16
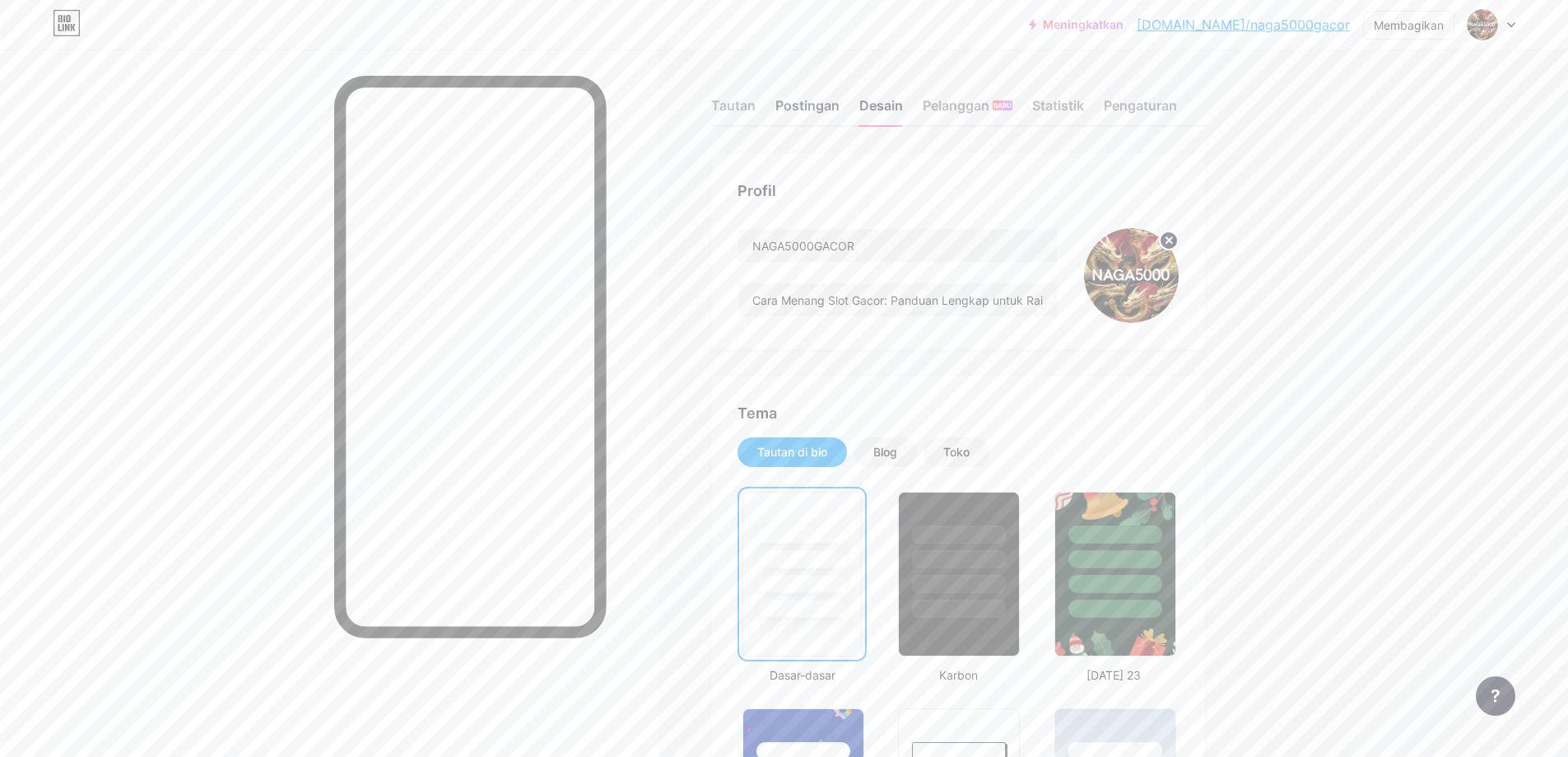
click at [806, 105] on font "Postingan" at bounding box center [807, 105] width 64 height 16
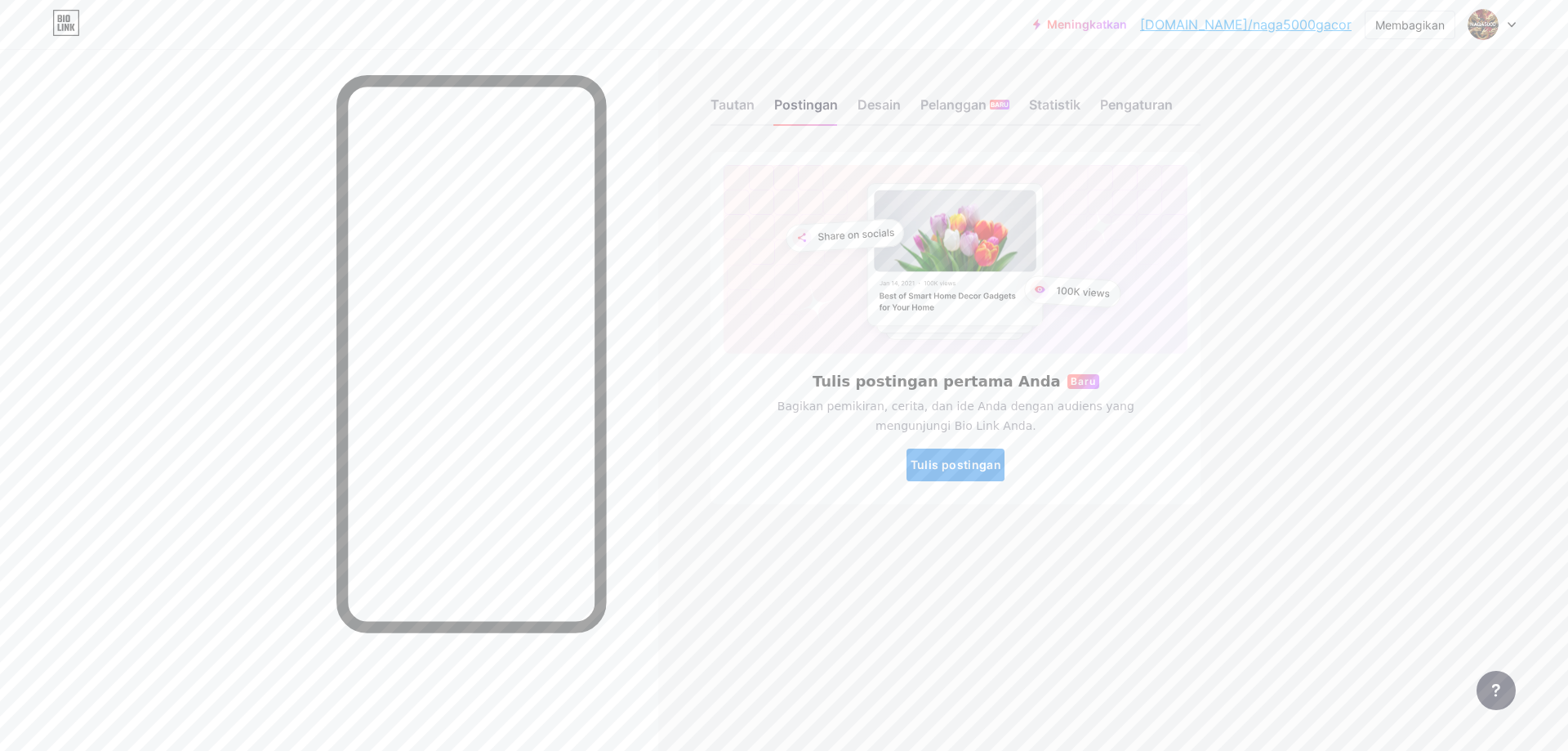
click at [953, 469] on font "Tulis postingan" at bounding box center [955, 464] width 90 height 13
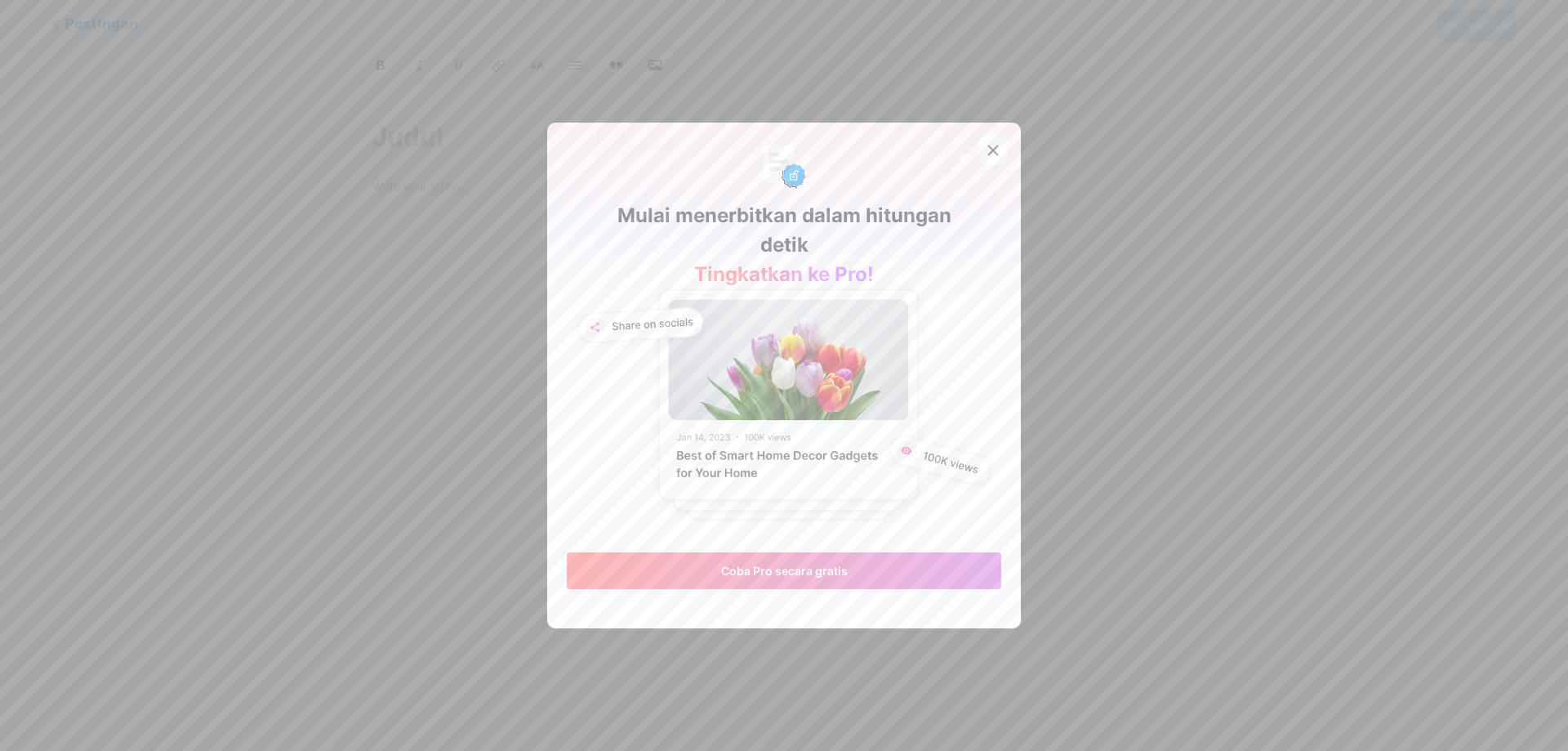
click at [989, 151] on icon at bounding box center [993, 151] width 13 height 13
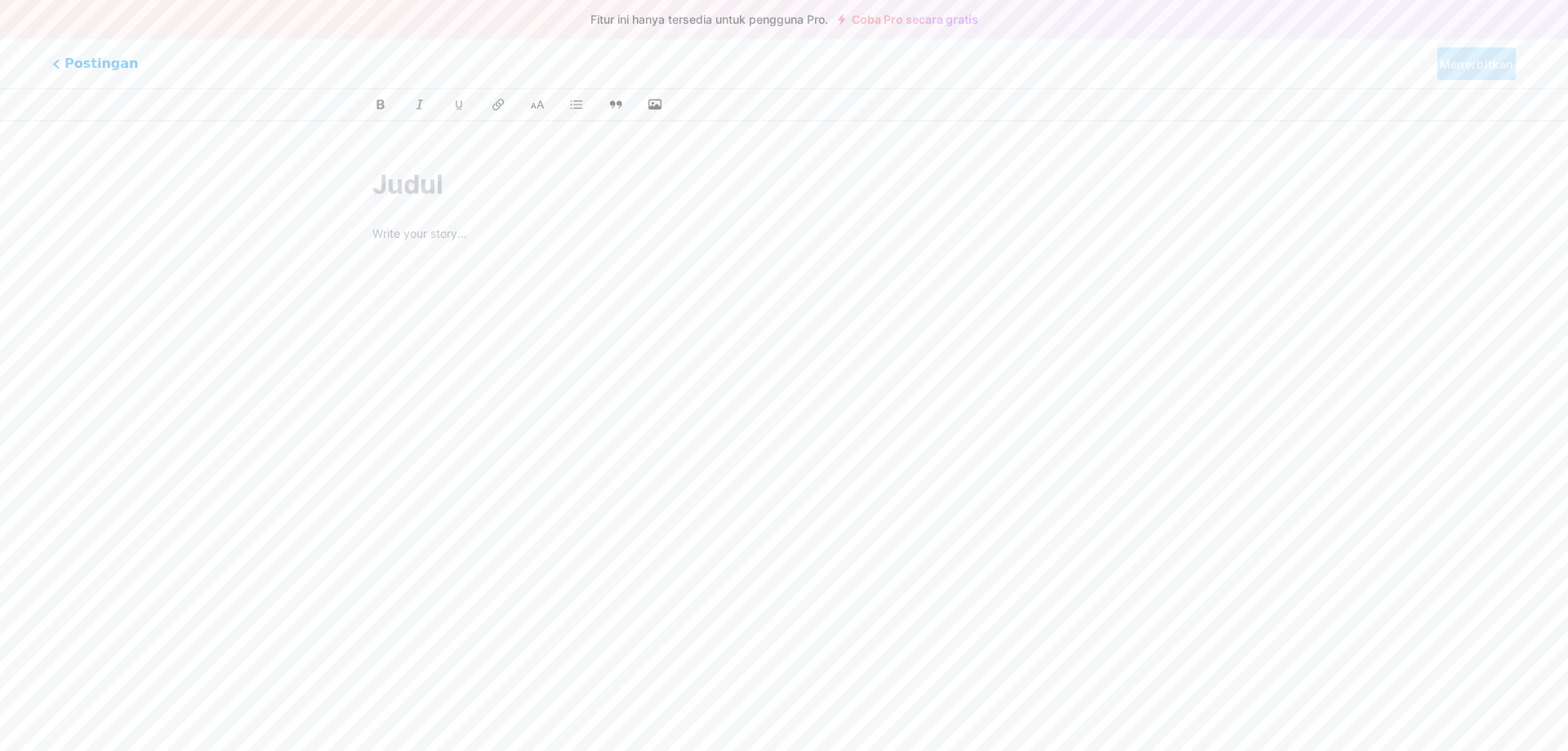
click at [829, 259] on div at bounding box center [784, 427] width 823 height 408
click at [527, 188] on input "text" at bounding box center [784, 184] width 823 height 39
click at [950, 22] on font "Coba Pro secara gratis" at bounding box center [915, 19] width 127 height 13
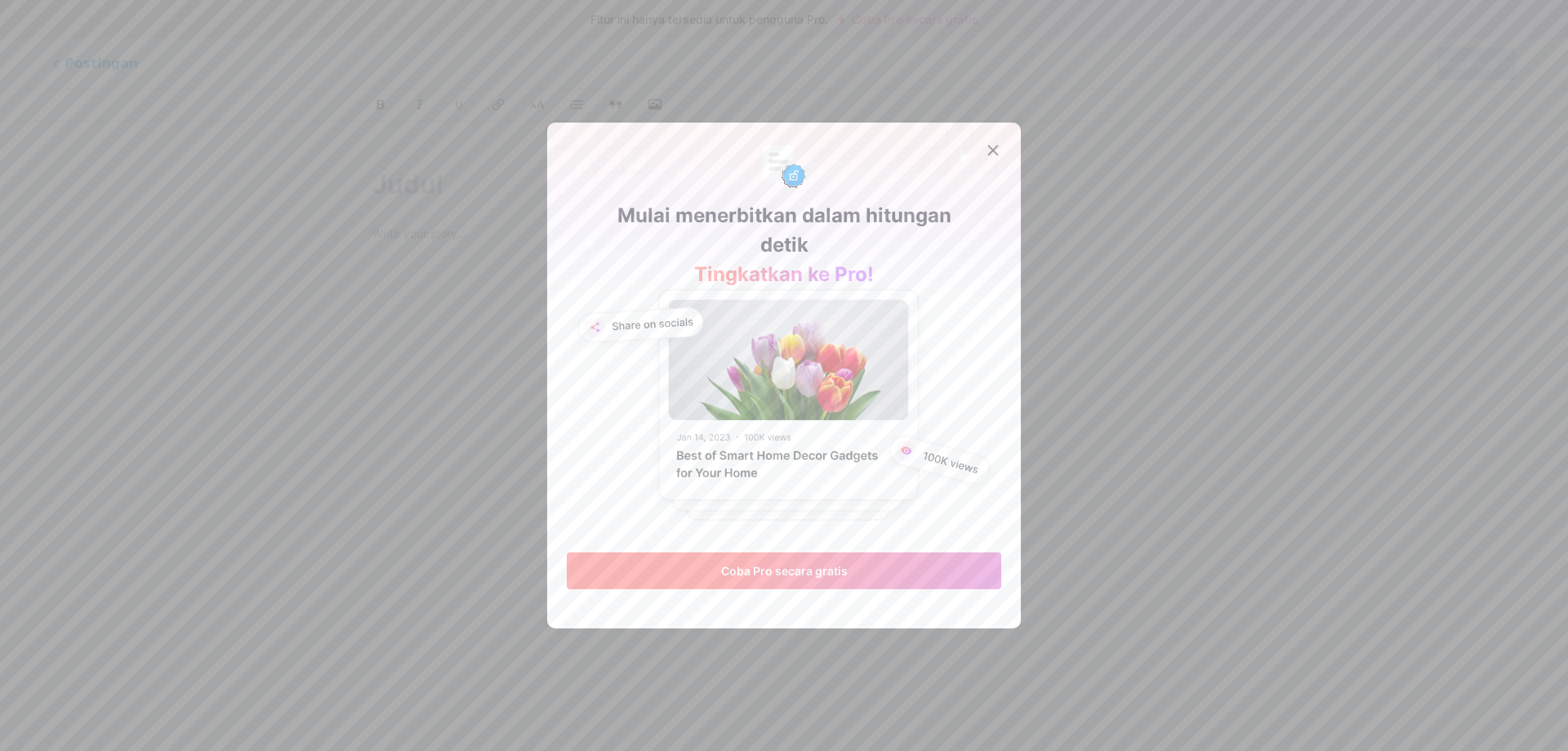
click at [850, 575] on button "Coba Pro secara gratis" at bounding box center [784, 570] width 435 height 36
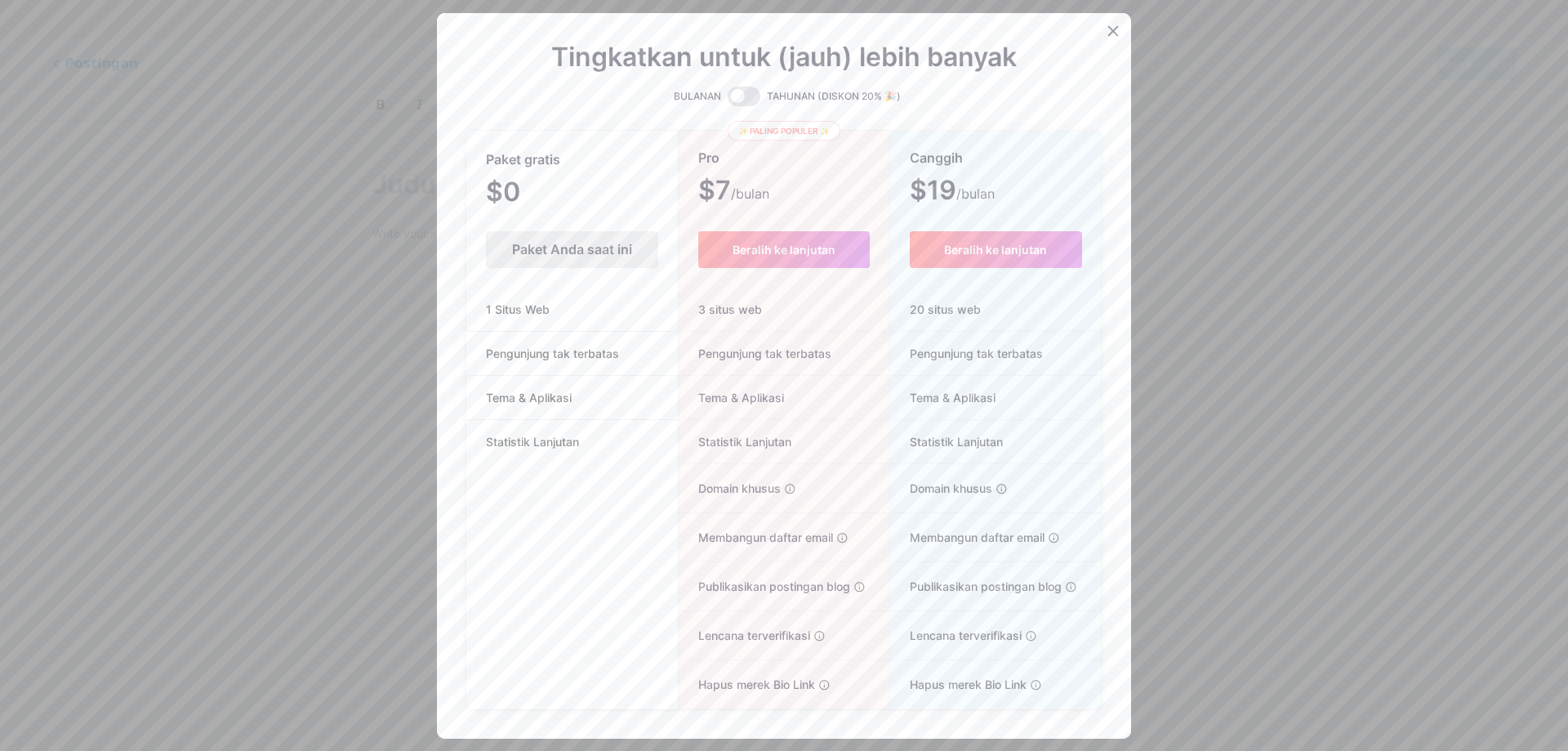
click at [518, 240] on div "Paket Anda saat ini" at bounding box center [571, 250] width 172 height 36
click at [1116, 29] on div at bounding box center [1113, 31] width 30 height 30
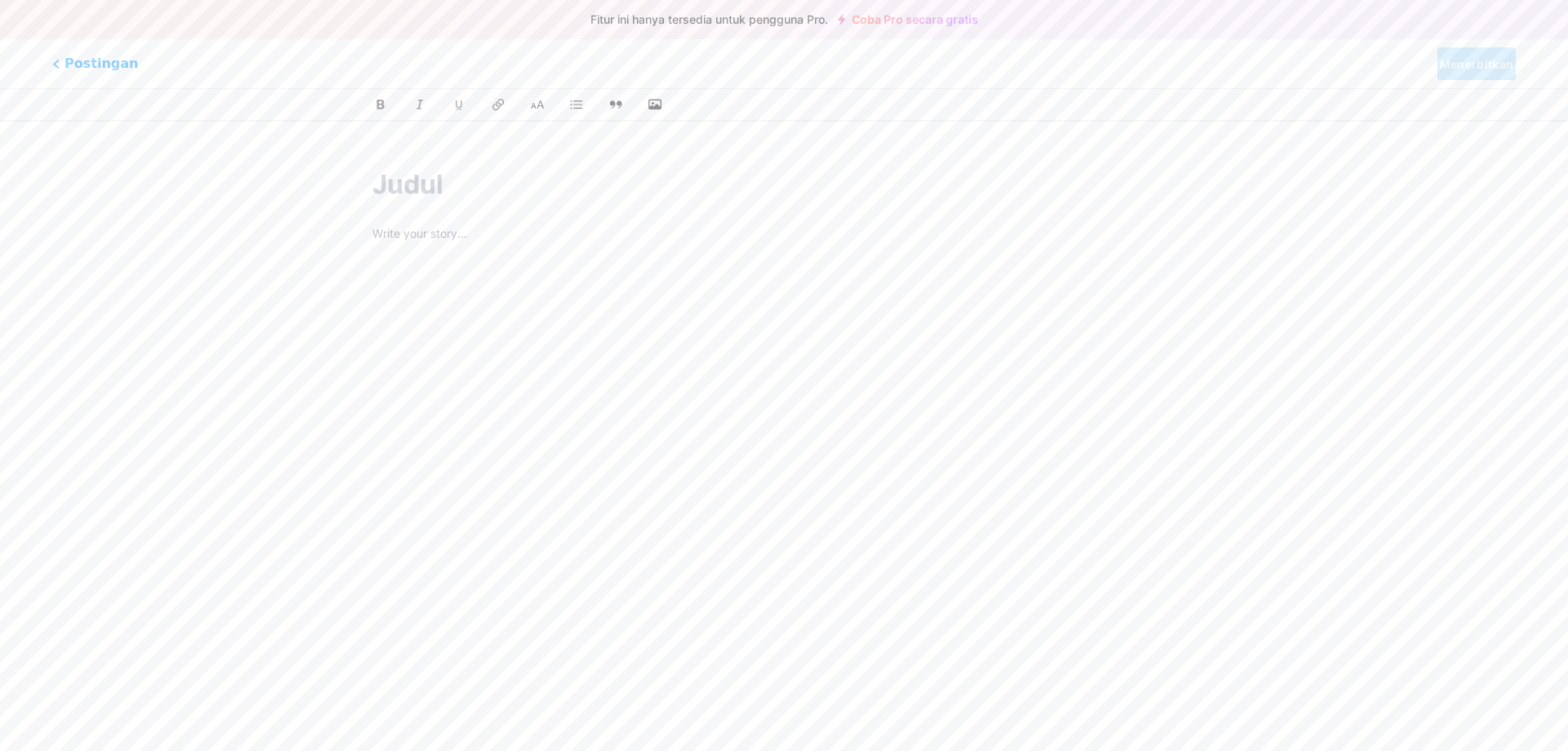
click at [423, 177] on input "text" at bounding box center [784, 184] width 823 height 39
drag, startPoint x: 468, startPoint y: 336, endPoint x: 390, endPoint y: 297, distance: 87.2
click at [468, 342] on div at bounding box center [784, 427] width 823 height 408
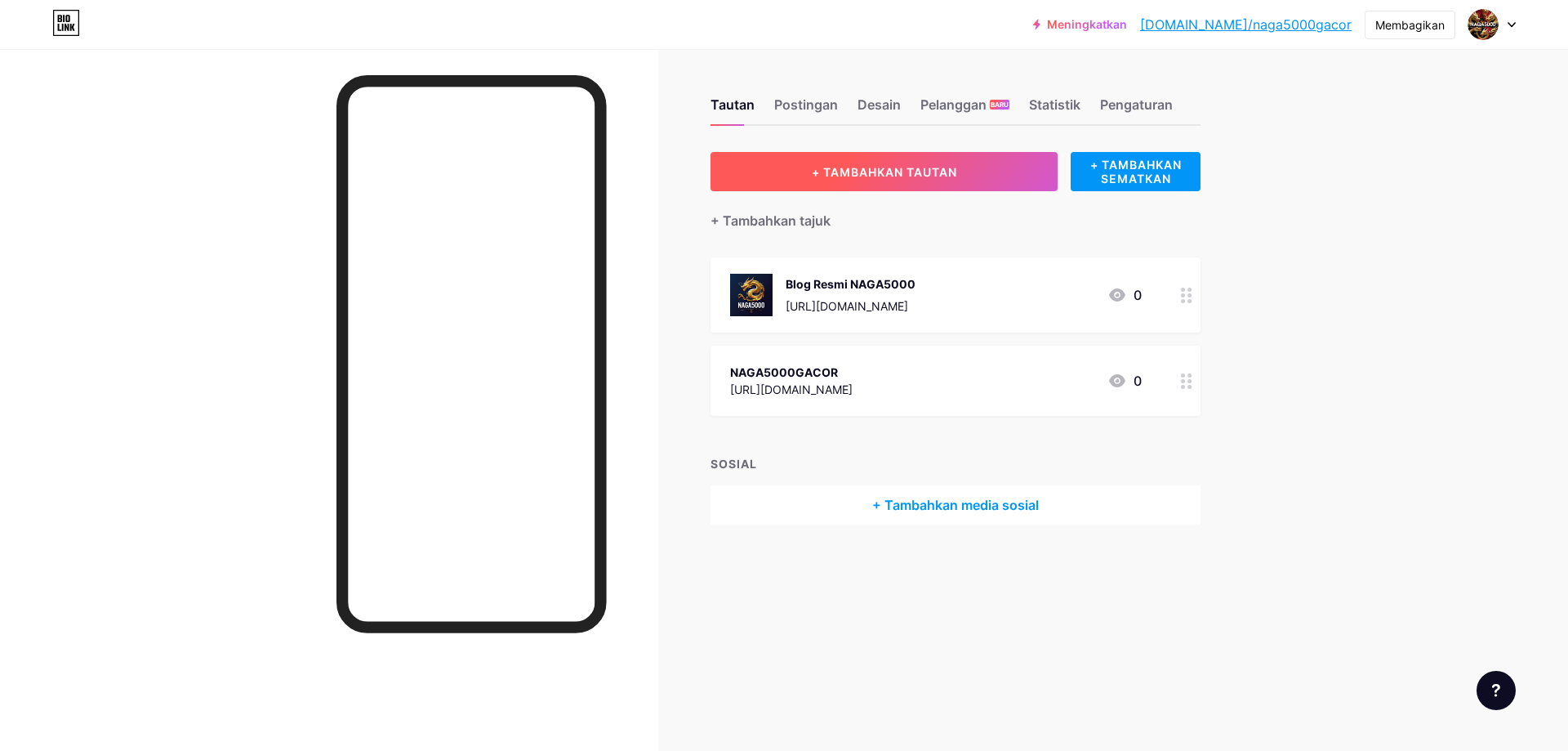
click at [784, 161] on button "+ TAMBAHKAN TAUTAN" at bounding box center [883, 171] width 347 height 39
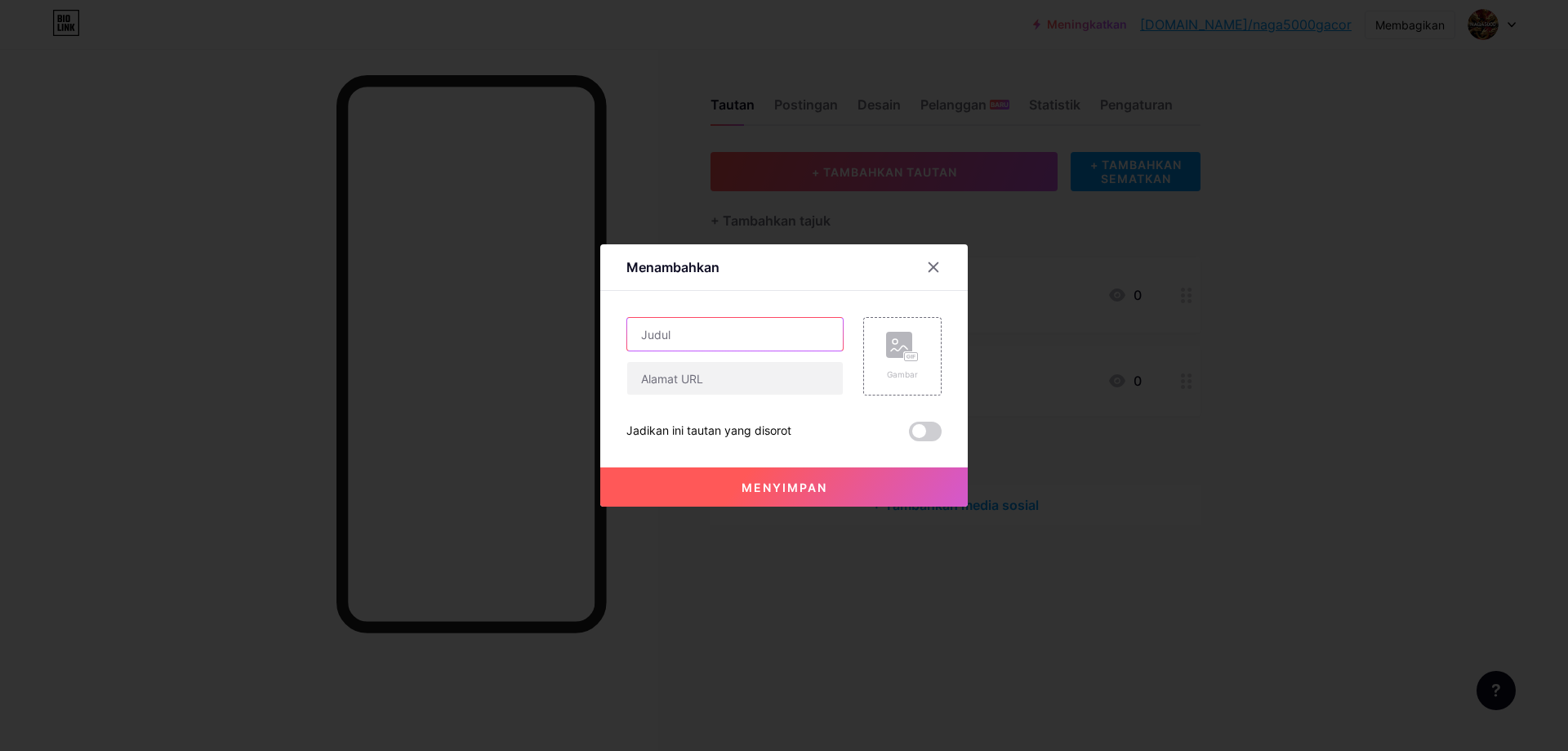
click at [698, 331] on input "text" at bounding box center [735, 334] width 216 height 33
paste input "Cara Menang Slot GACOR"
type input "Cara Menang Slot GACOR"
drag, startPoint x: 685, startPoint y: 374, endPoint x: 700, endPoint y: 380, distance: 16.2
click at [685, 374] on input "text" at bounding box center [735, 378] width 216 height 33
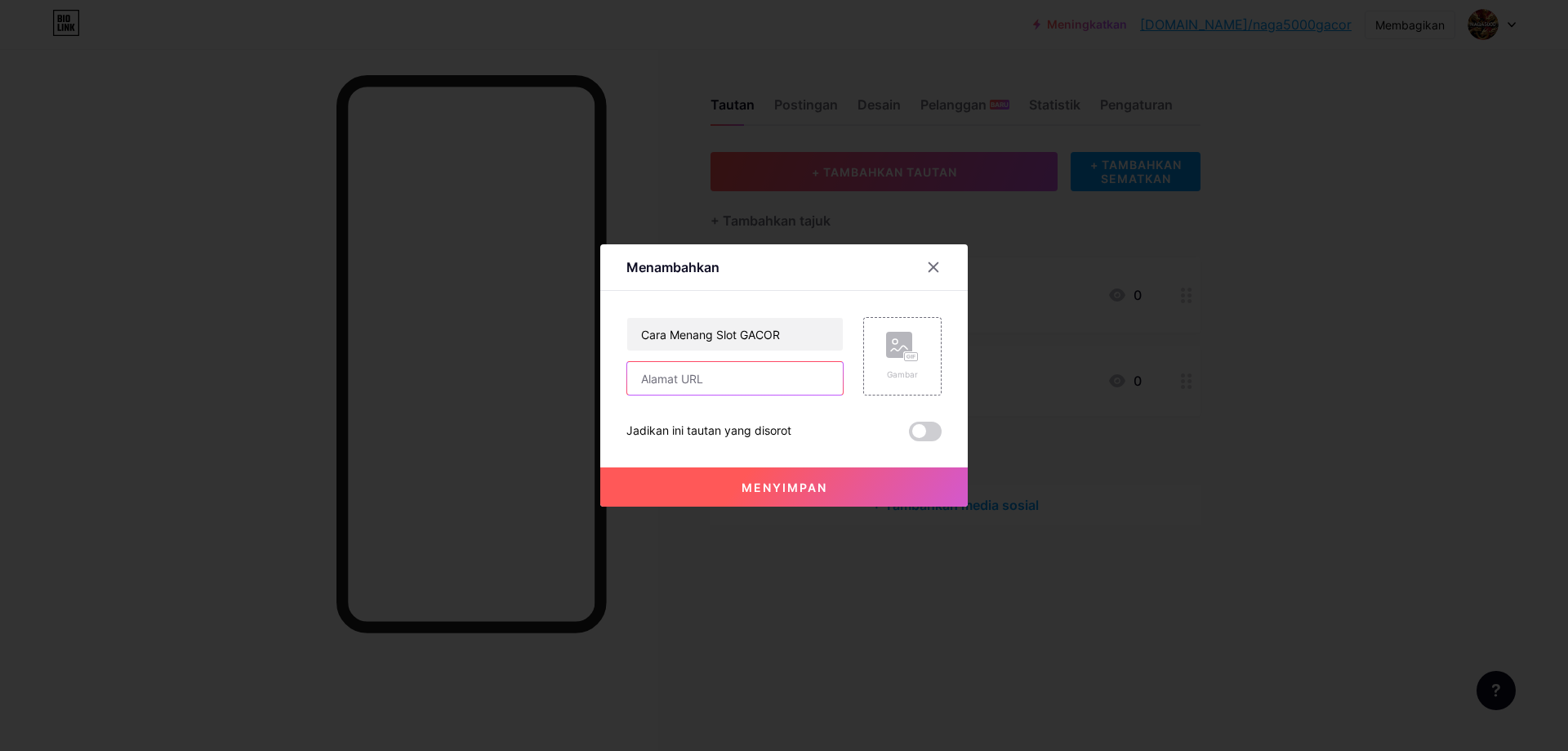
paste input "https://mytustin.com/blog/cara-menang-slot-gacor-naga5000.html"
type input "https://mytustin.com/blog/cara-menang-slot-gacor-naga5000.html"
click at [894, 353] on rect at bounding box center [899, 344] width 26 height 26
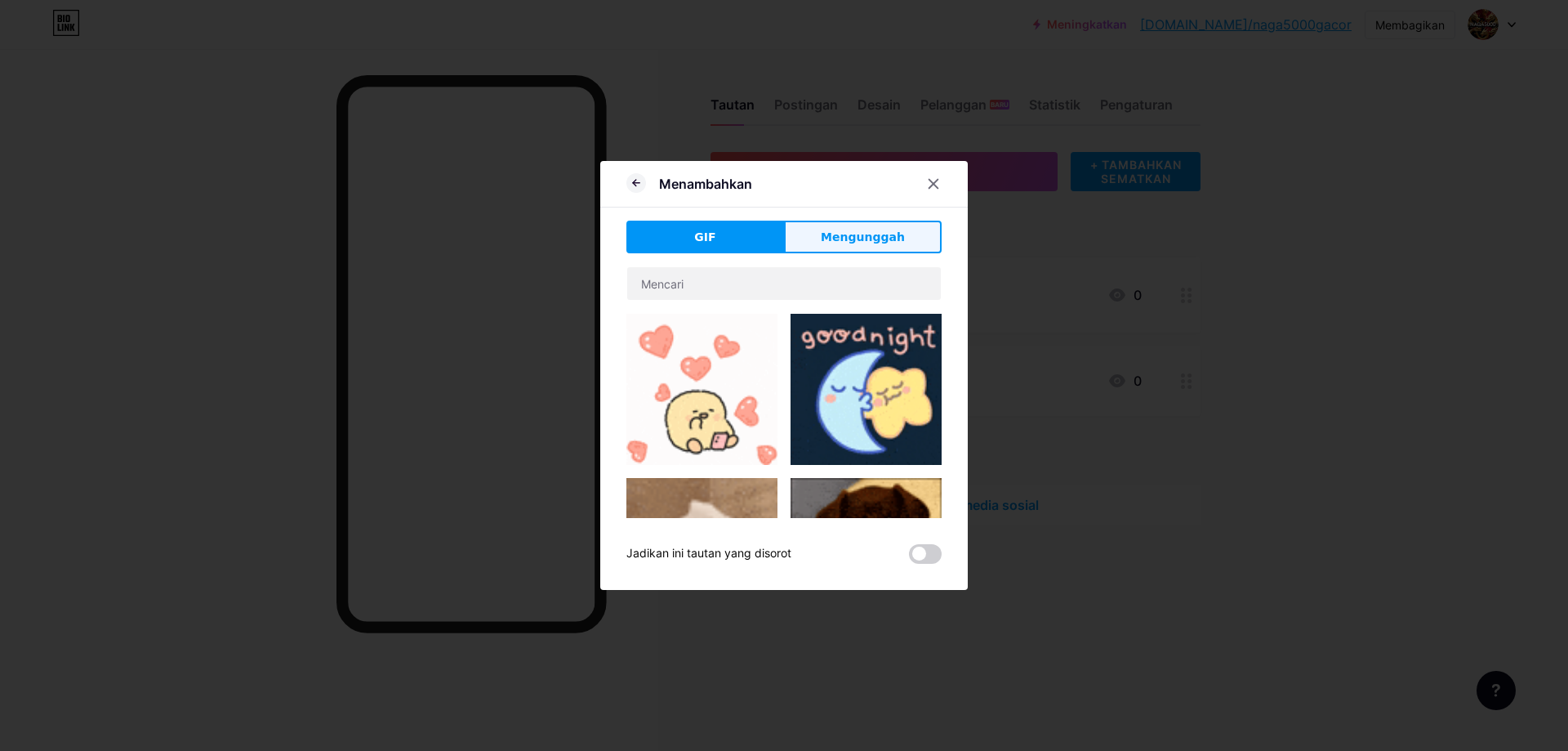
click at [870, 239] on font "Mengunggah" at bounding box center [863, 237] width 84 height 13
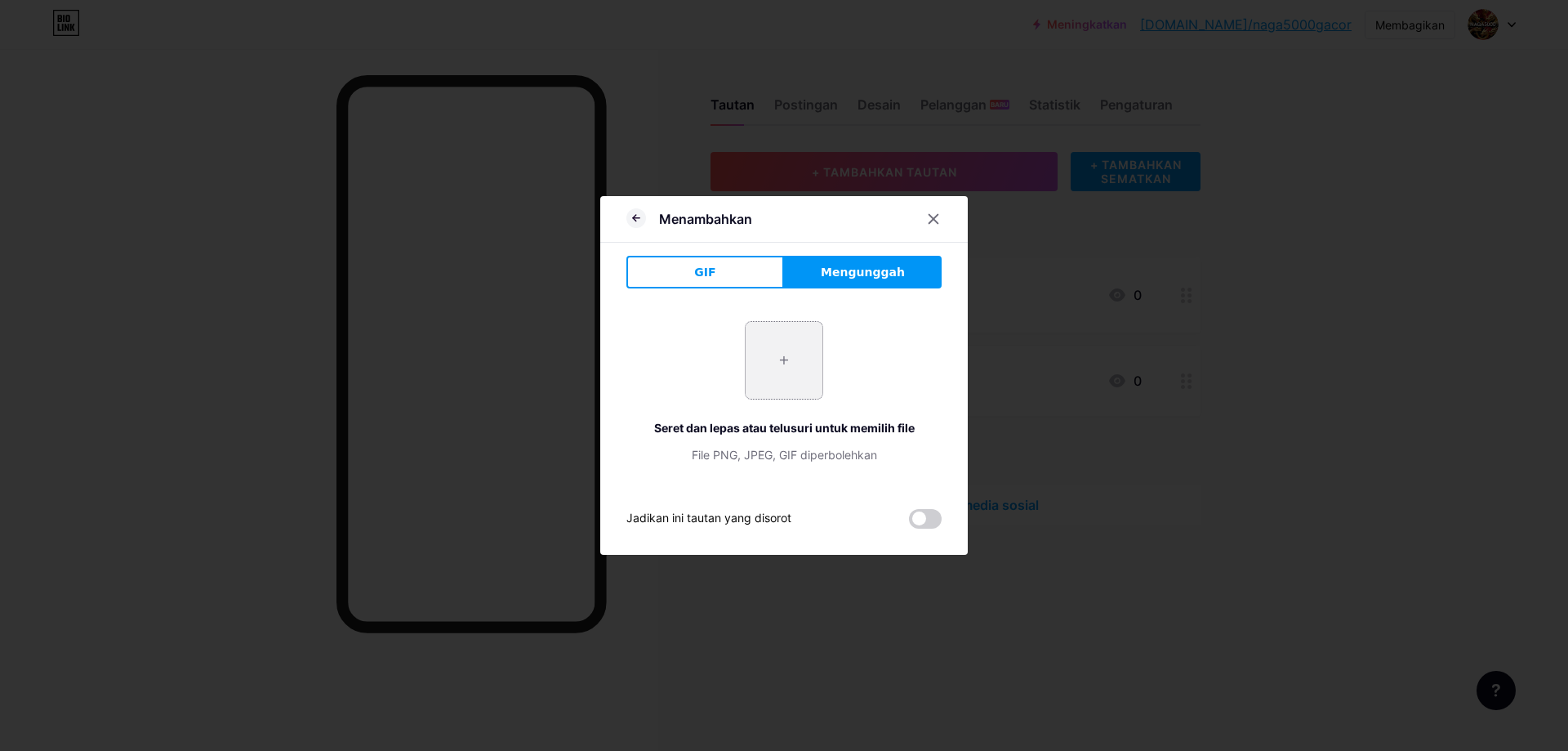
click at [793, 340] on input "file" at bounding box center [784, 360] width 77 height 77
type input "C:\fakepath\buatkan gambar menarik pelanggan dengan nama naga5000 denagn gambar…"
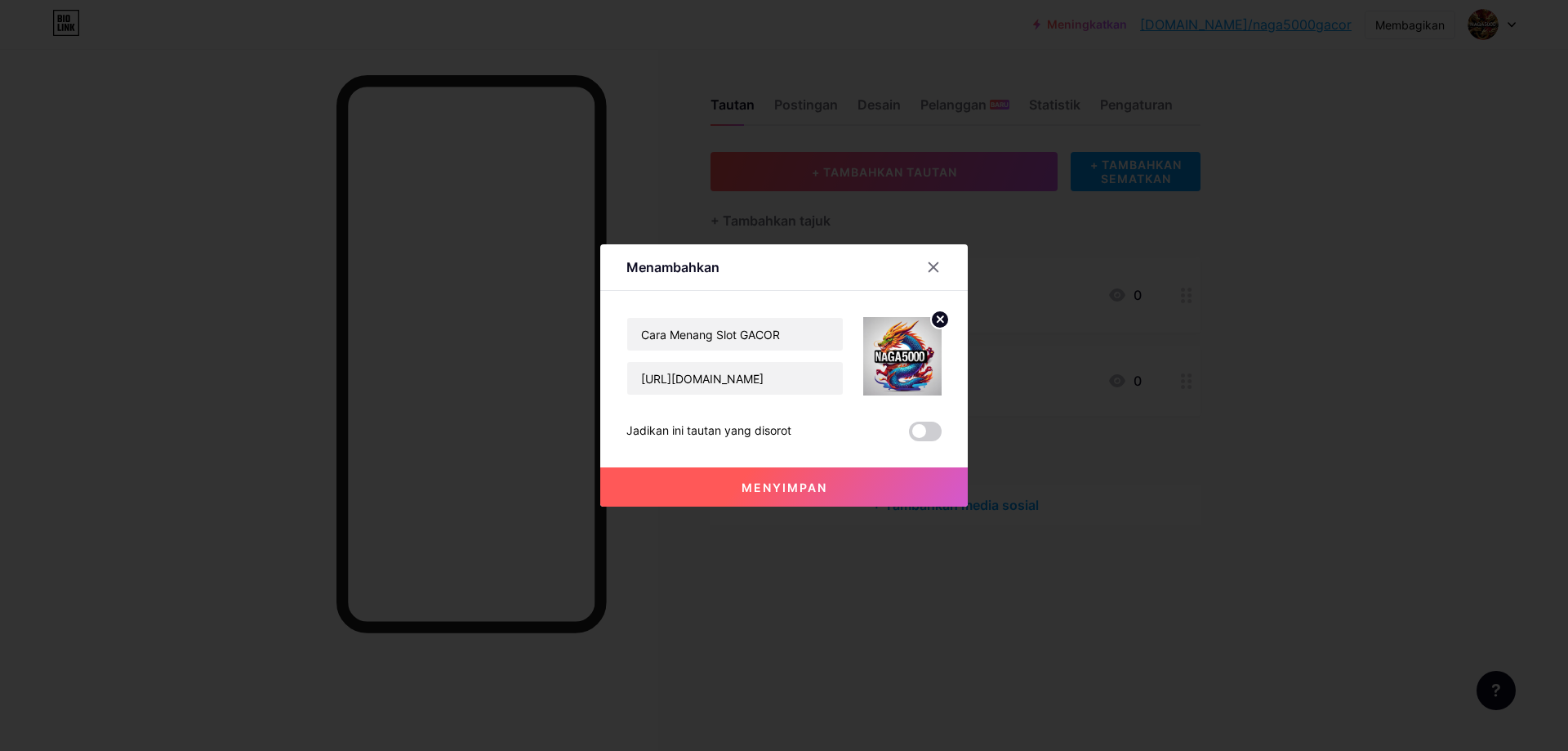
click at [751, 495] on button "Menyimpan" at bounding box center [784, 487] width 368 height 39
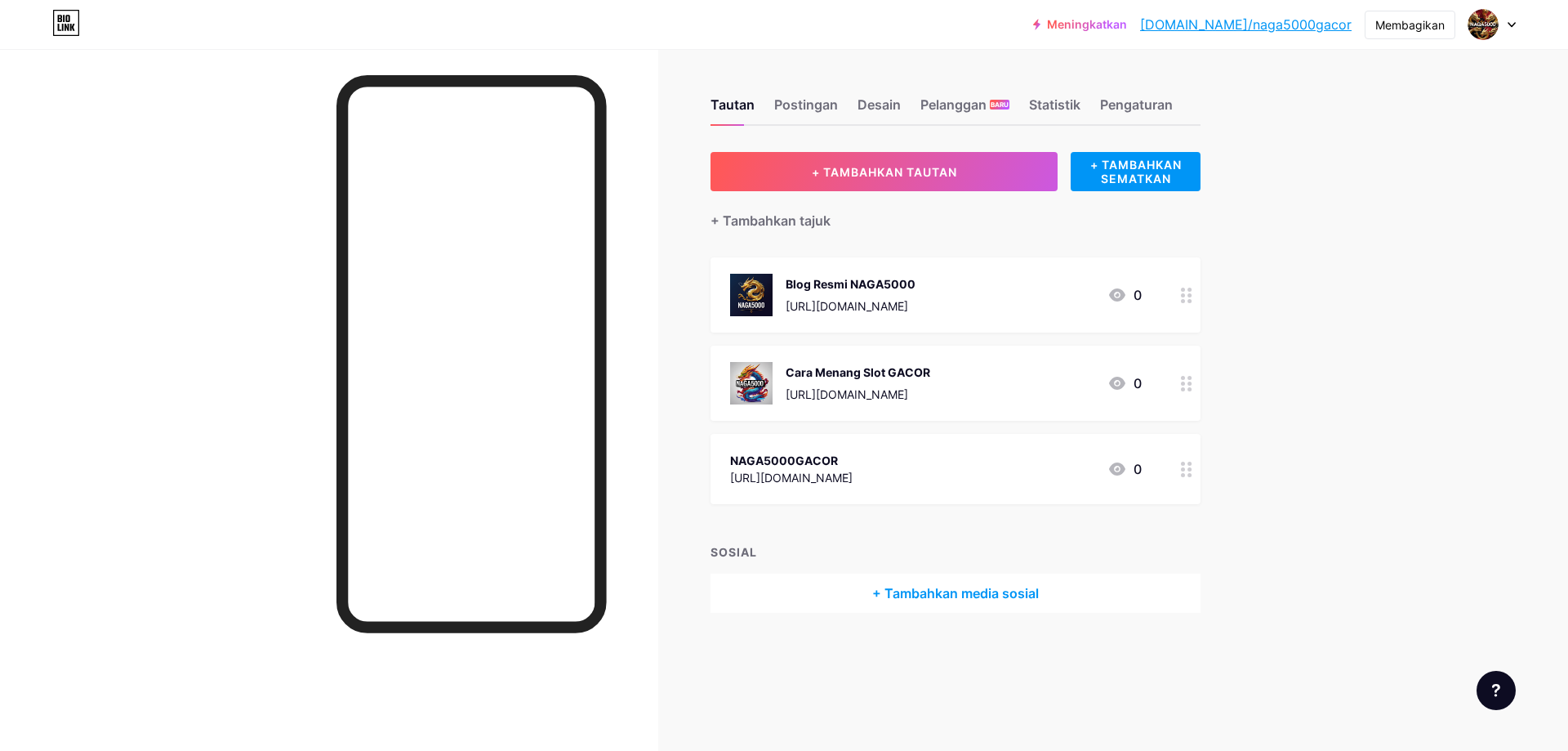
click at [1189, 477] on div at bounding box center [1186, 469] width 28 height 70
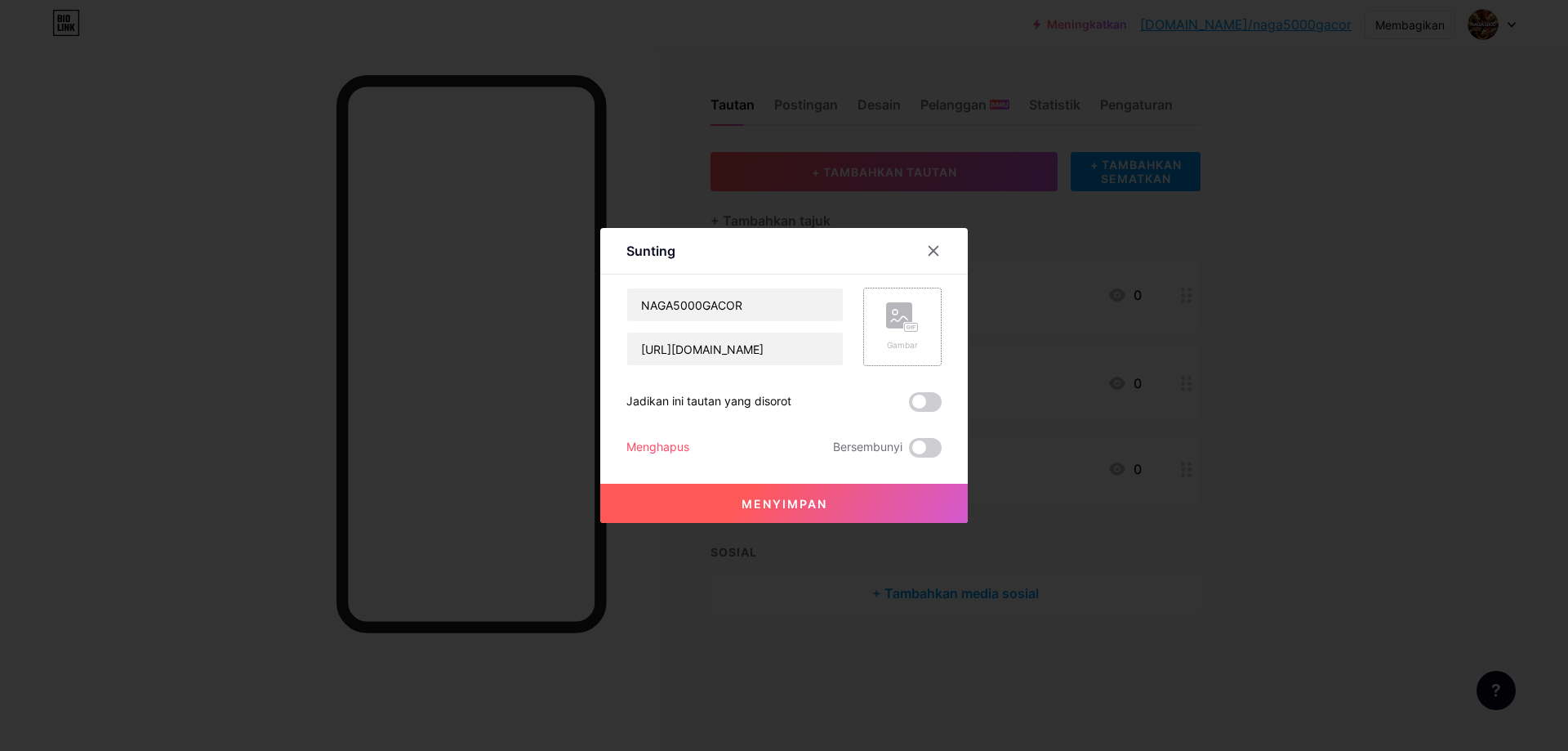
click at [928, 317] on div "Gambar" at bounding box center [903, 327] width 79 height 79
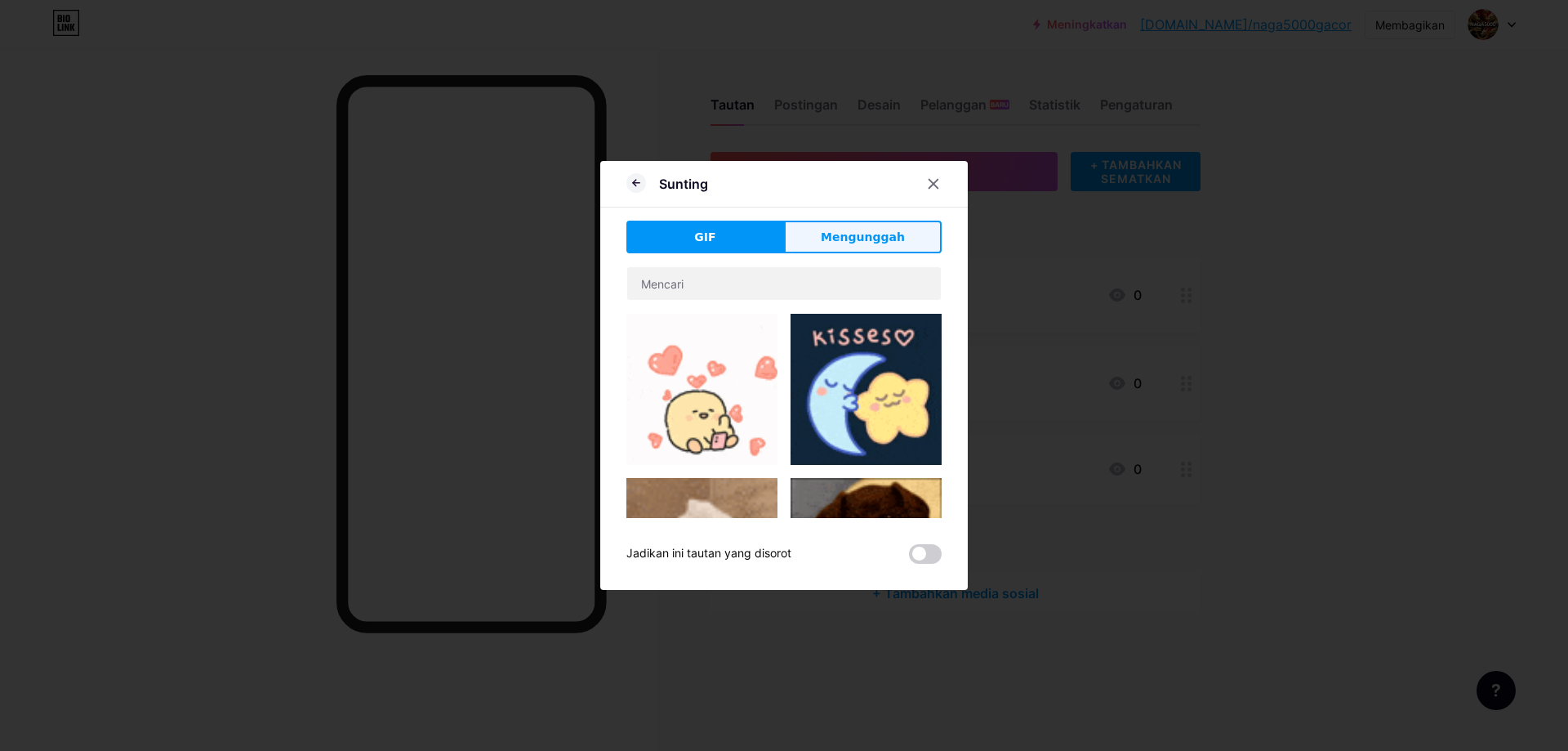
click at [850, 243] on font "Mengunggah" at bounding box center [863, 237] width 84 height 13
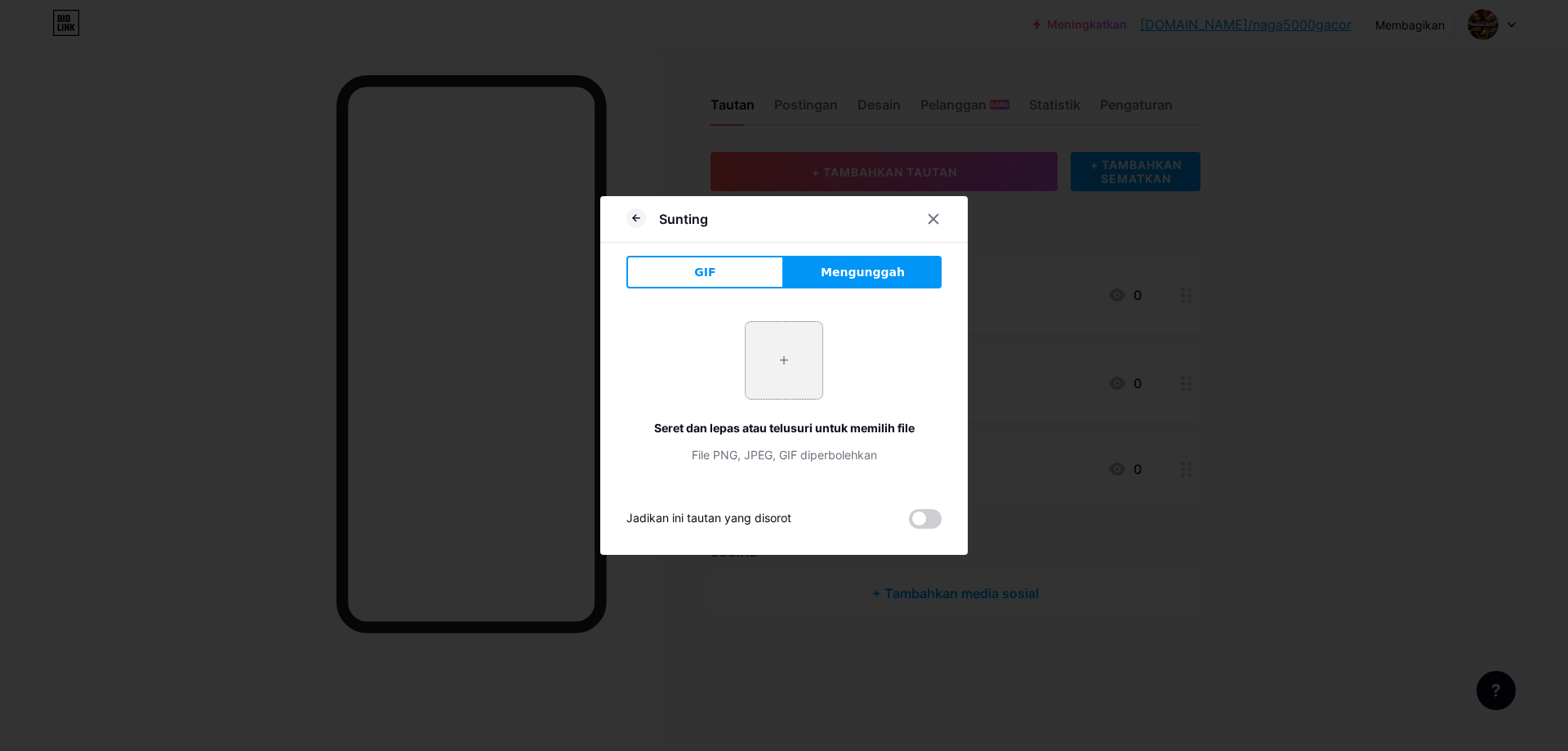
click at [768, 375] on input "file" at bounding box center [784, 360] width 77 height 77
type input "C:\fakepath\690f25563133a14d159209cbebe25953.jpg"
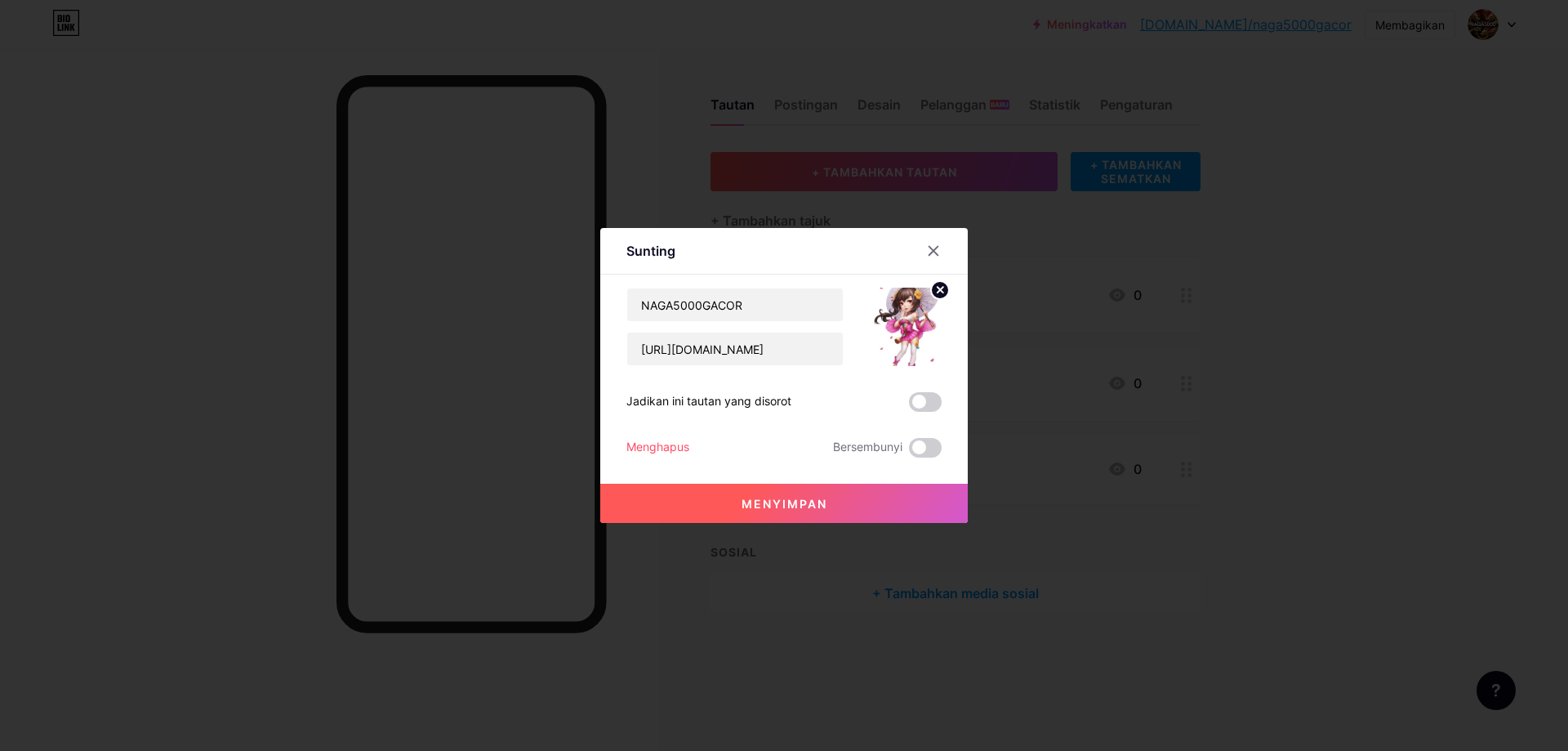
click at [856, 500] on button "Menyimpan" at bounding box center [784, 503] width 368 height 39
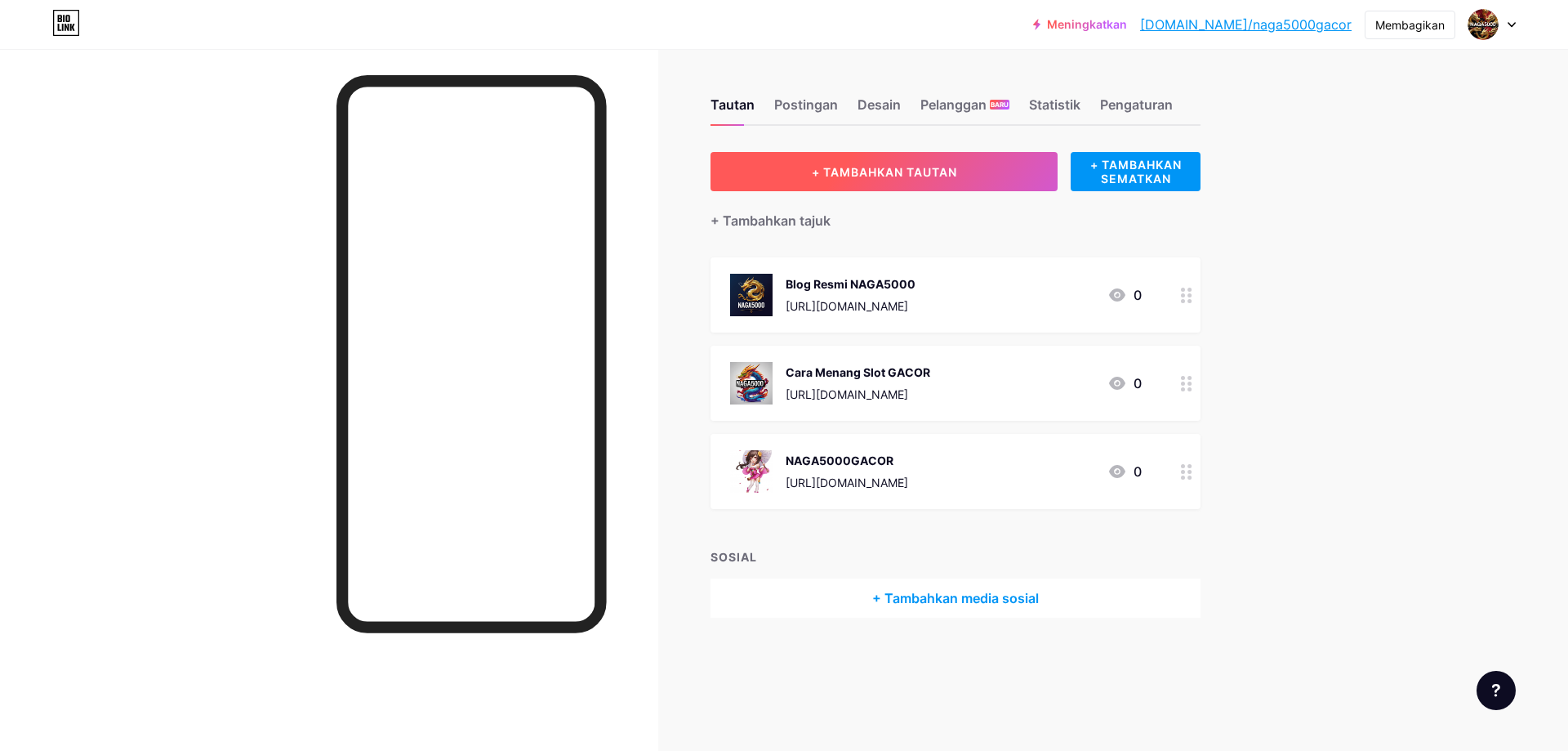
click at [850, 167] on font "+ TAMBAHKAN TAUTAN" at bounding box center [883, 172] width 145 height 13
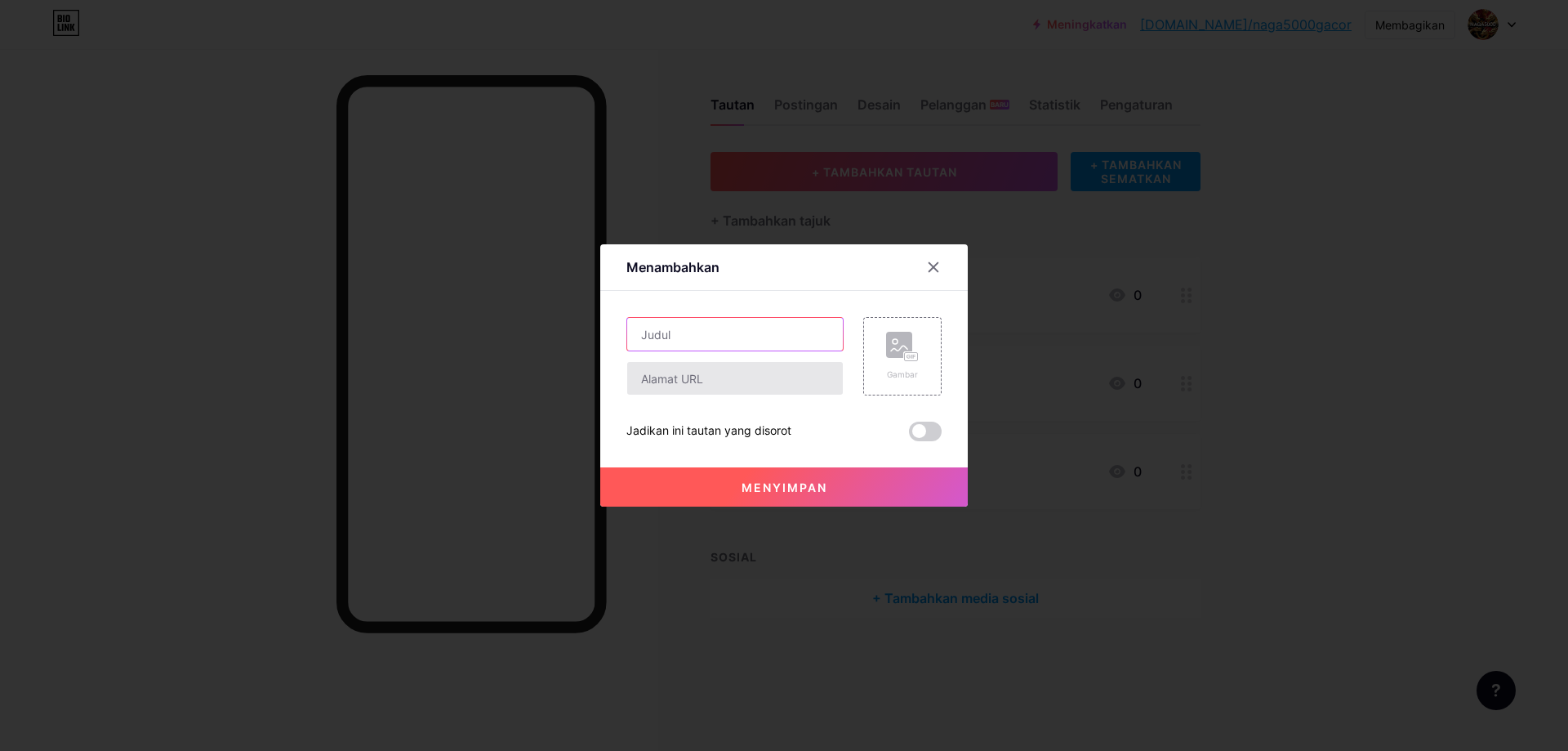
drag, startPoint x: 692, startPoint y: 323, endPoint x: 794, endPoint y: 375, distance: 114.5
click at [692, 323] on input "text" at bounding box center [735, 334] width 216 height 33
paste input "Bocoran Slot Gacor NAGA5000"
type input "Bocoran Slot Gacor NAGA5000"
drag, startPoint x: 789, startPoint y: 369, endPoint x: 822, endPoint y: 376, distance: 33.7
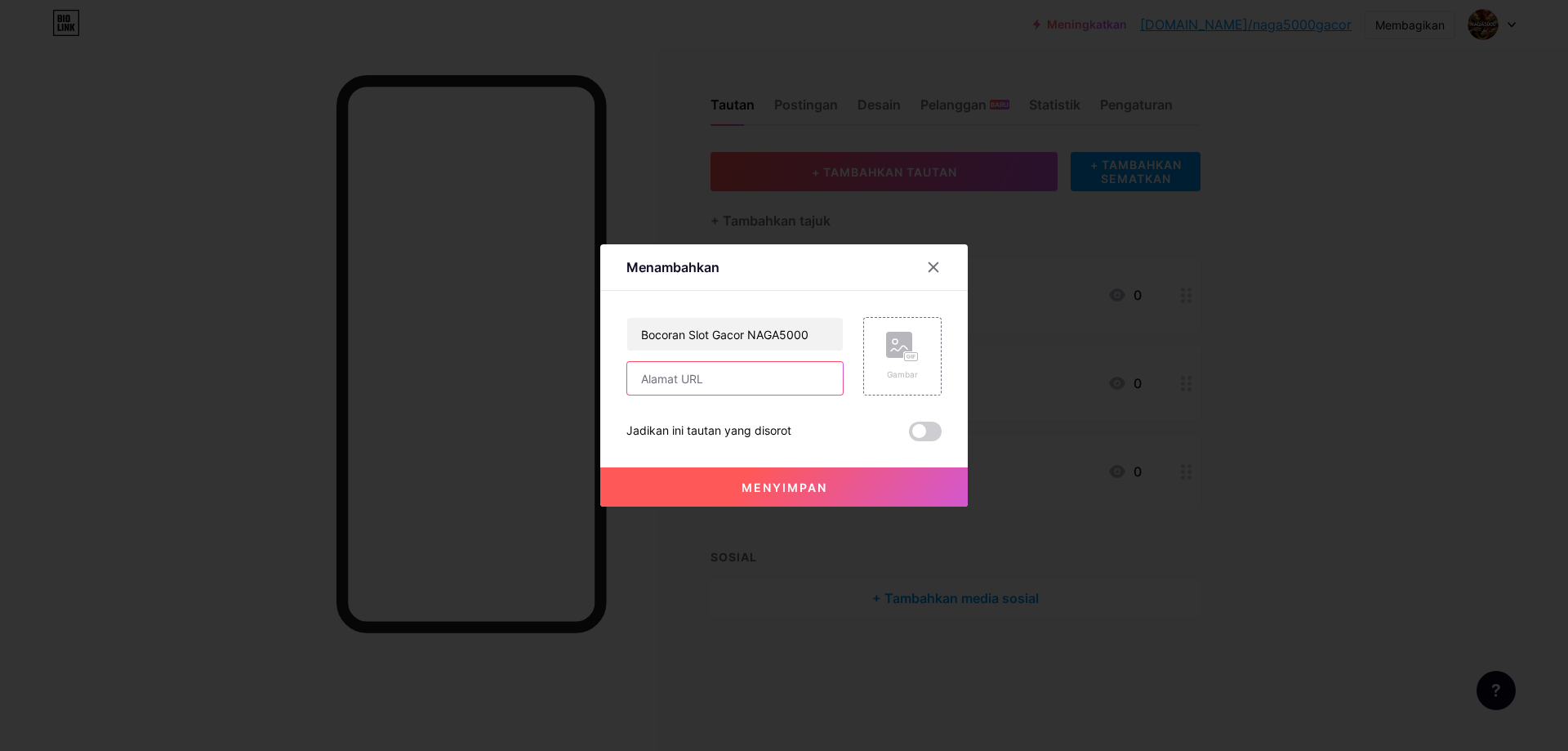
click at [789, 369] on input "text" at bounding box center [735, 378] width 216 height 33
paste input "https://mytustin.com/blog/bocoran-slot-gacor-naga5000.html"
type input "https://mytustin.com/blog/bocoran-slot-gacor-naga5000.html"
click at [894, 370] on font "Gambar" at bounding box center [903, 374] width 31 height 10
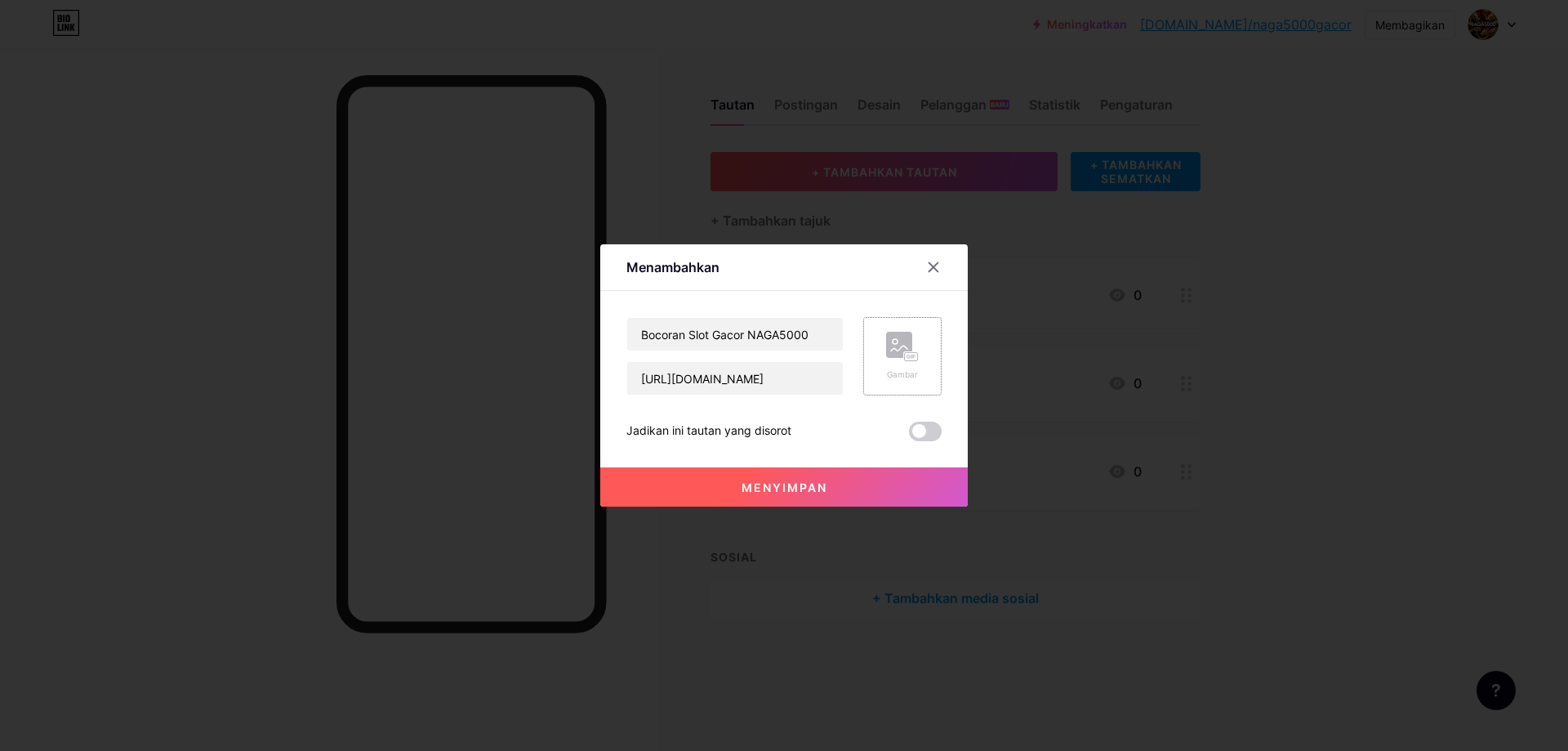
scroll to position [0, 0]
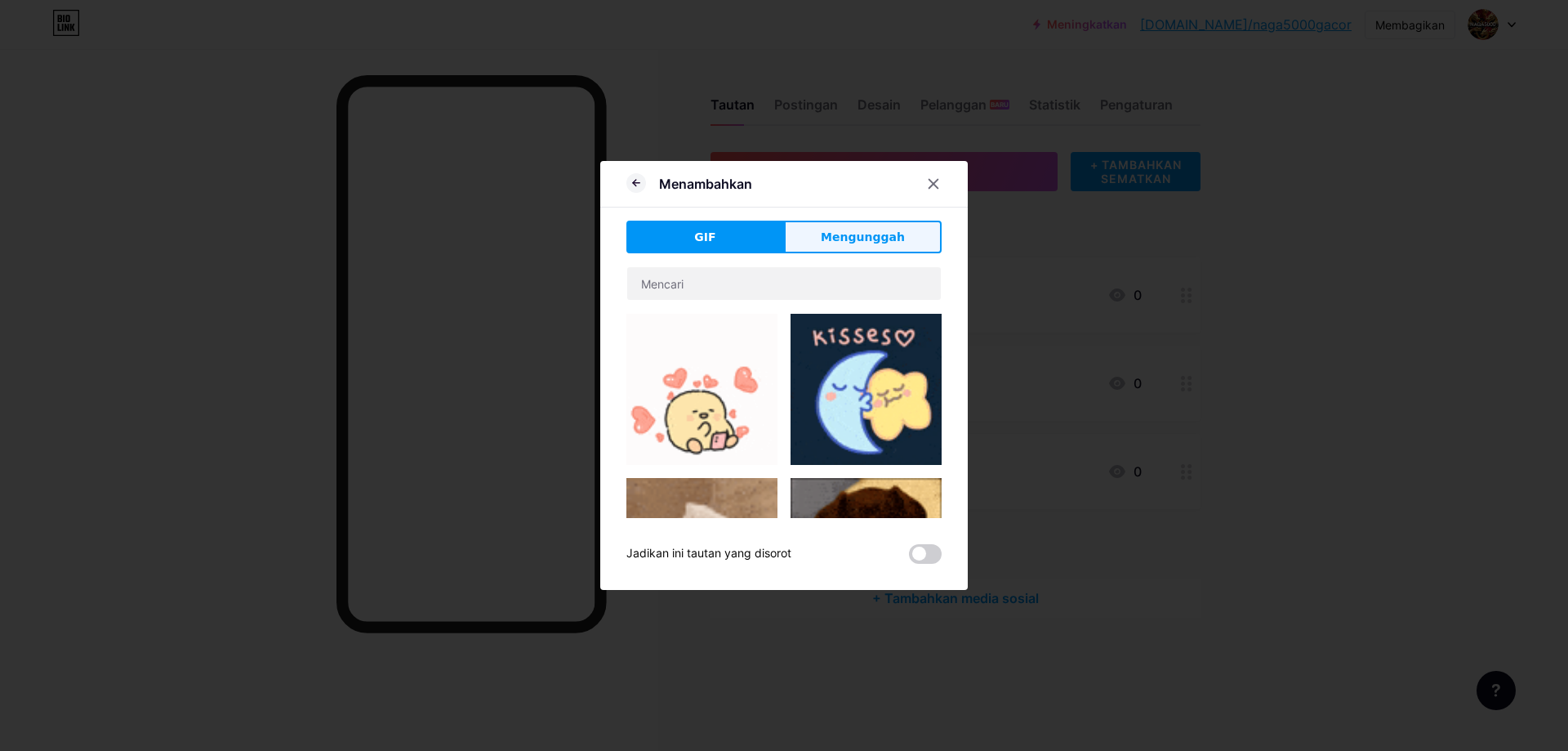
click at [892, 249] on button "Mengunggah" at bounding box center [863, 237] width 157 height 33
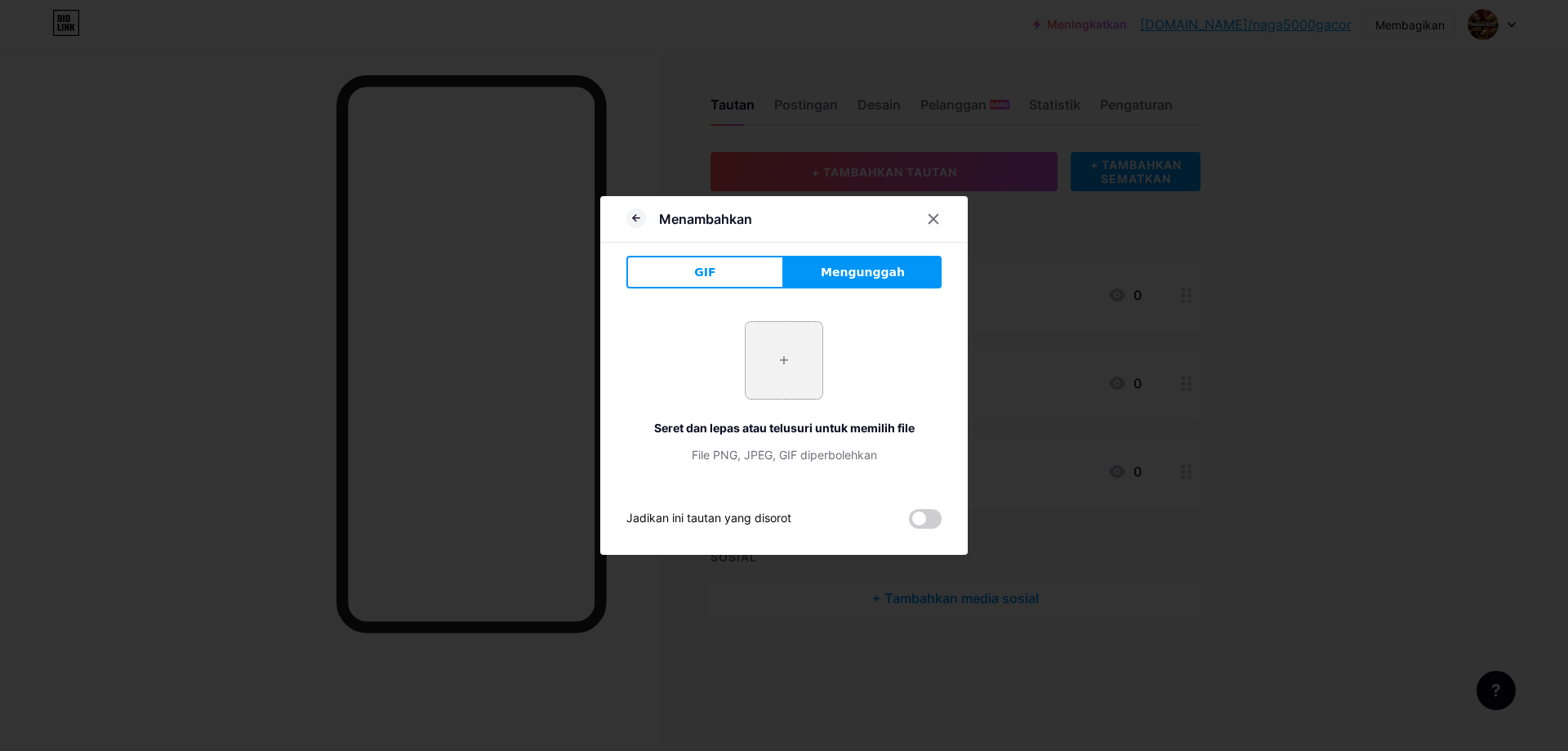
click at [790, 340] on input "file" at bounding box center [784, 360] width 77 height 77
type input "C:\fakepath\buatkan gambar menarik pelanggan dengan nama naga5000 denagn gambar…"
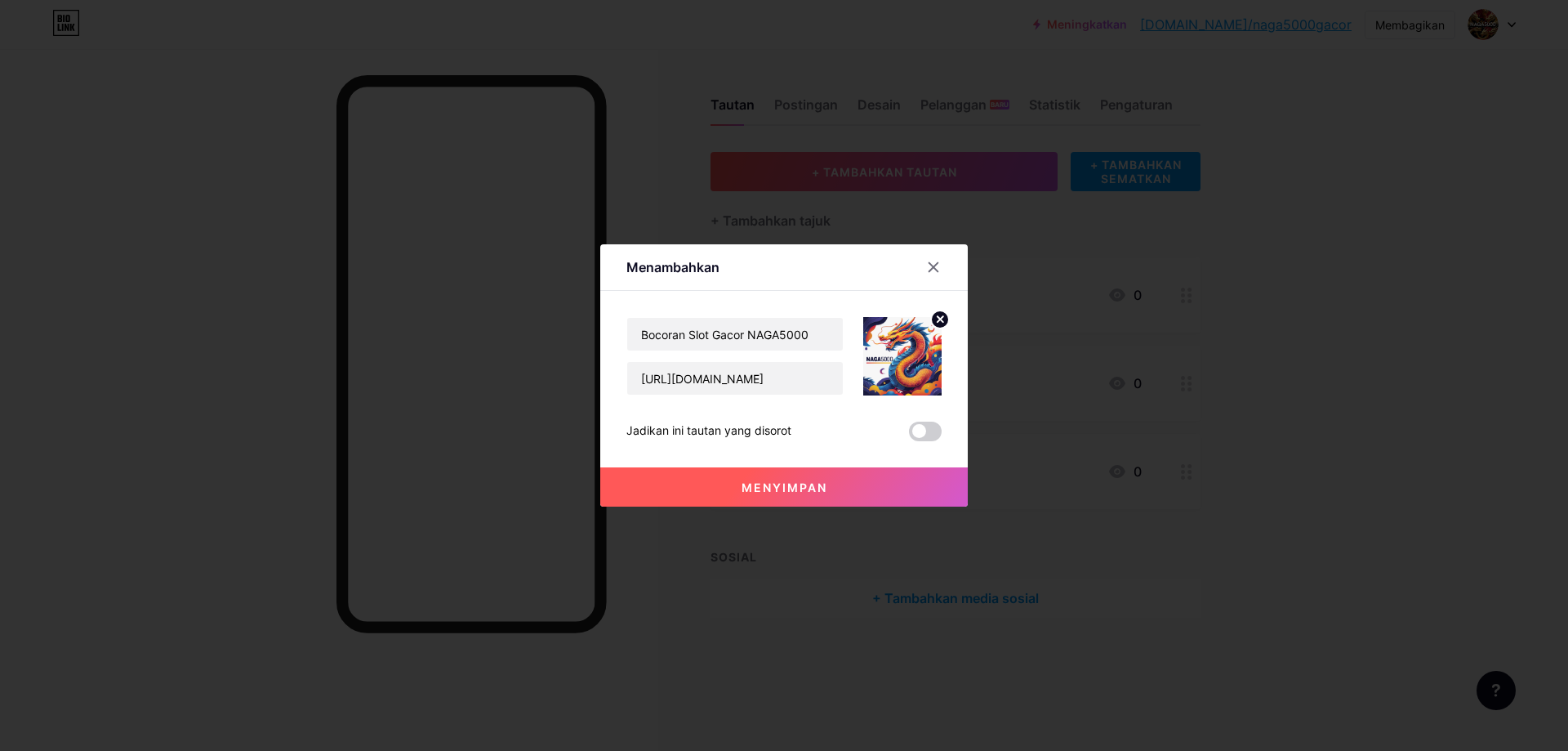
click at [832, 478] on button "Menyimpan" at bounding box center [784, 487] width 368 height 39
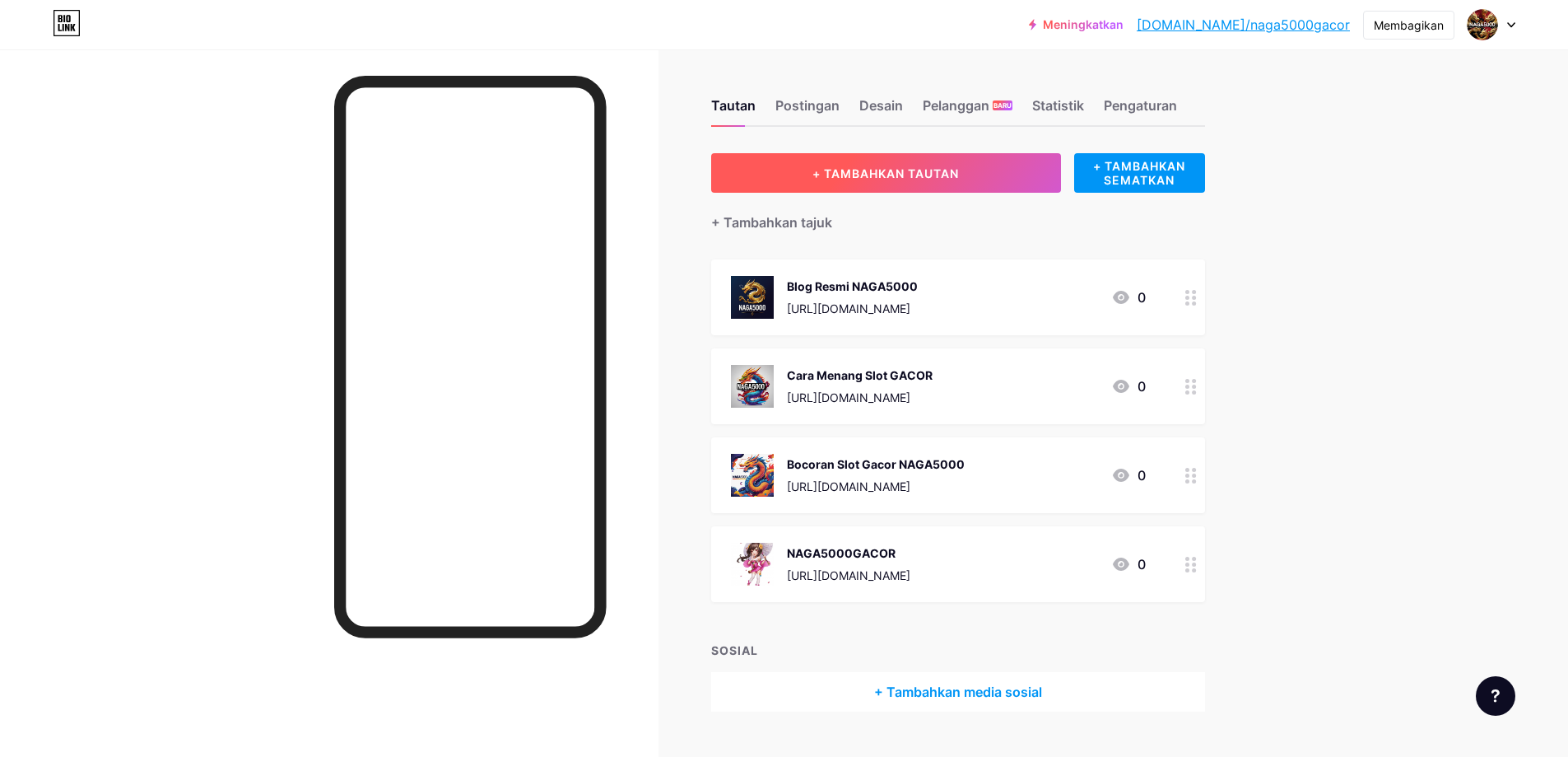
click at [950, 172] on font "+ TAMBAHKAN TAUTAN" at bounding box center [886, 173] width 146 height 14
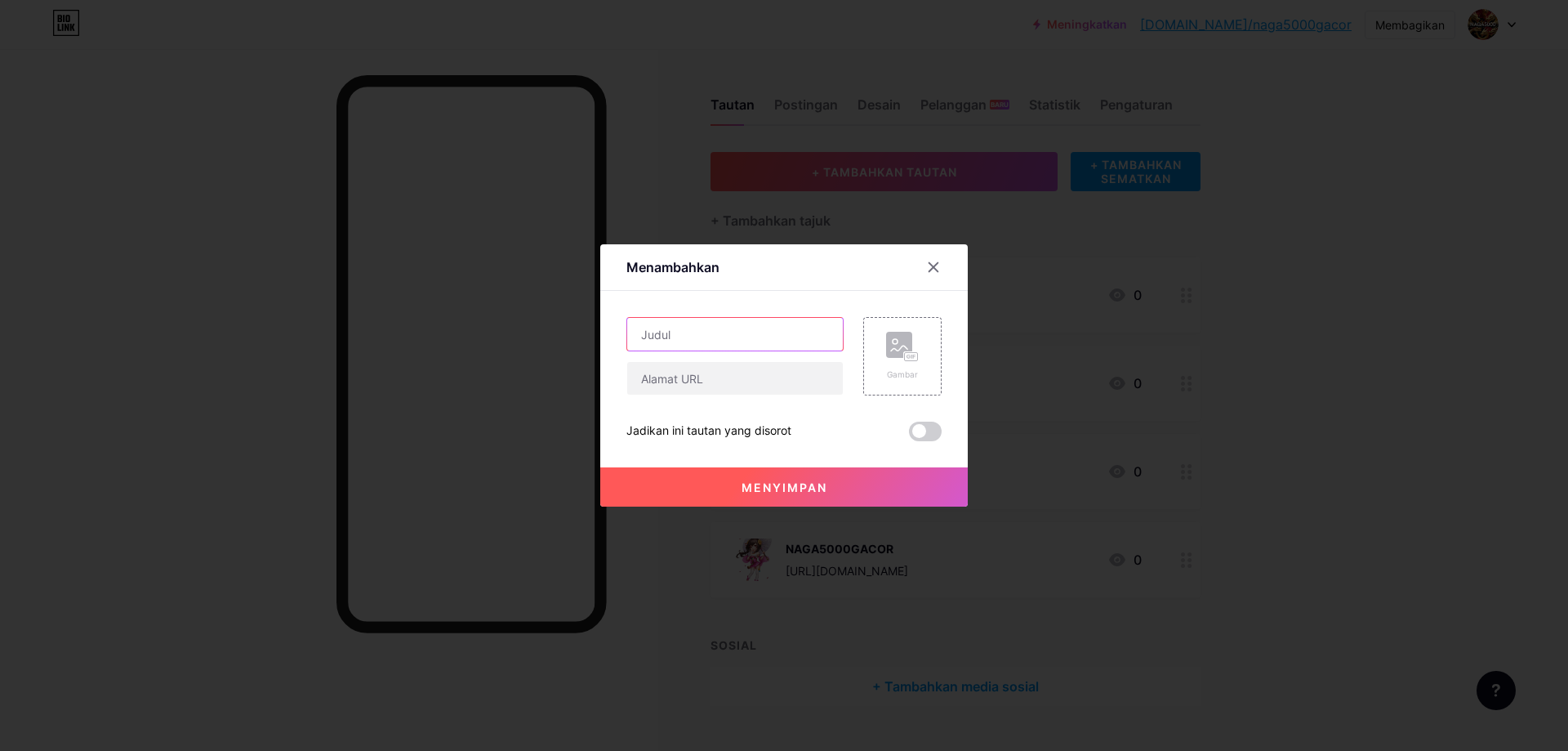
drag, startPoint x: 699, startPoint y: 334, endPoint x: 749, endPoint y: 398, distance: 81.2
click at [701, 334] on input "text" at bounding box center [735, 334] width 216 height 33
paste input "Link Slot Gacor Hari Ini NAGA5000"
type input "Link Slot Gacor Hari Ini NAGA5000"
drag, startPoint x: 694, startPoint y: 374, endPoint x: 995, endPoint y: 409, distance: 303.0
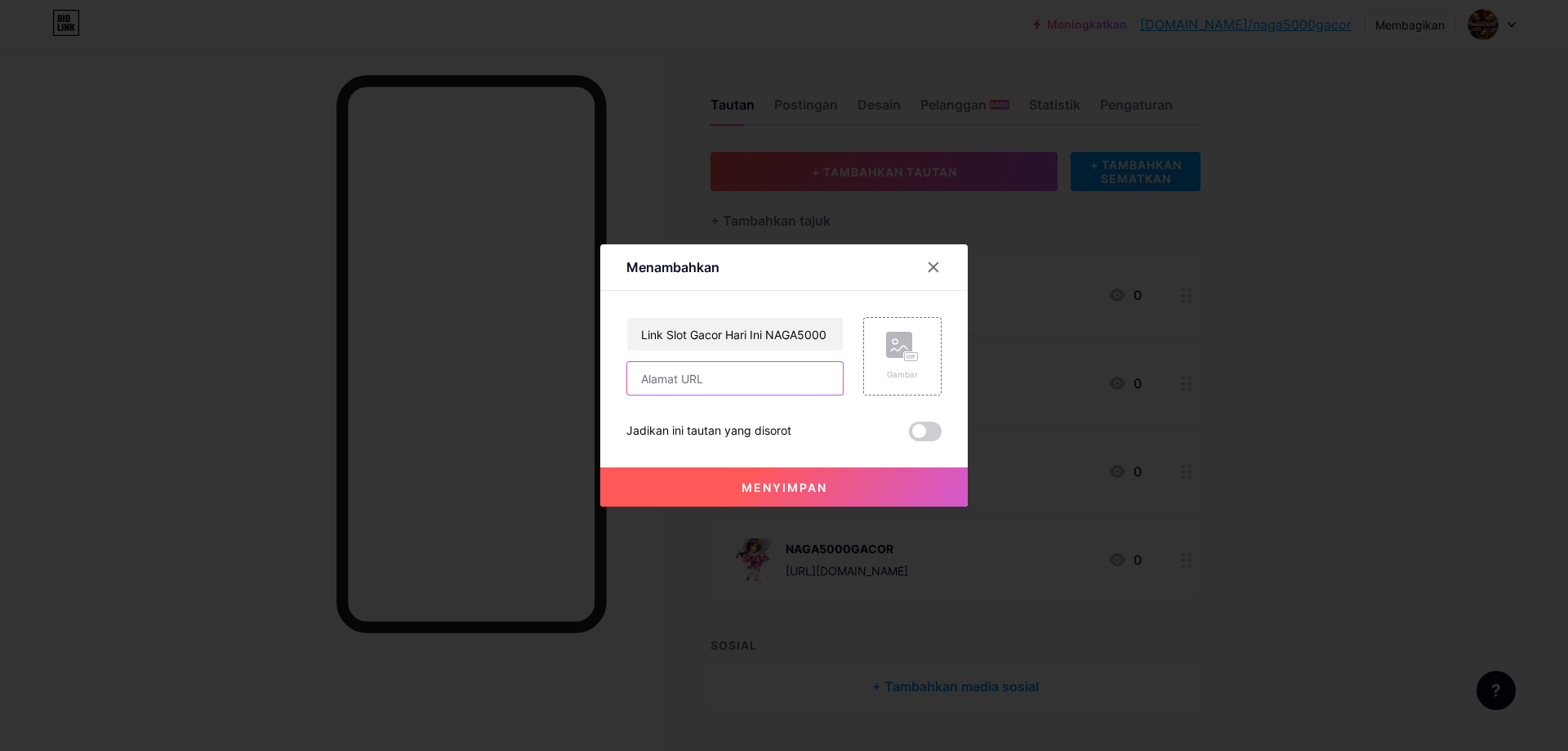
click at [694, 374] on input "text" at bounding box center [735, 378] width 216 height 33
paste input "https://mytustin.com/blog/link-slot-gacor-hari-ini.html"
type input "https://mytustin.com/blog/link-slot-gacor-hari-ini.html"
click at [904, 338] on rect at bounding box center [899, 344] width 26 height 26
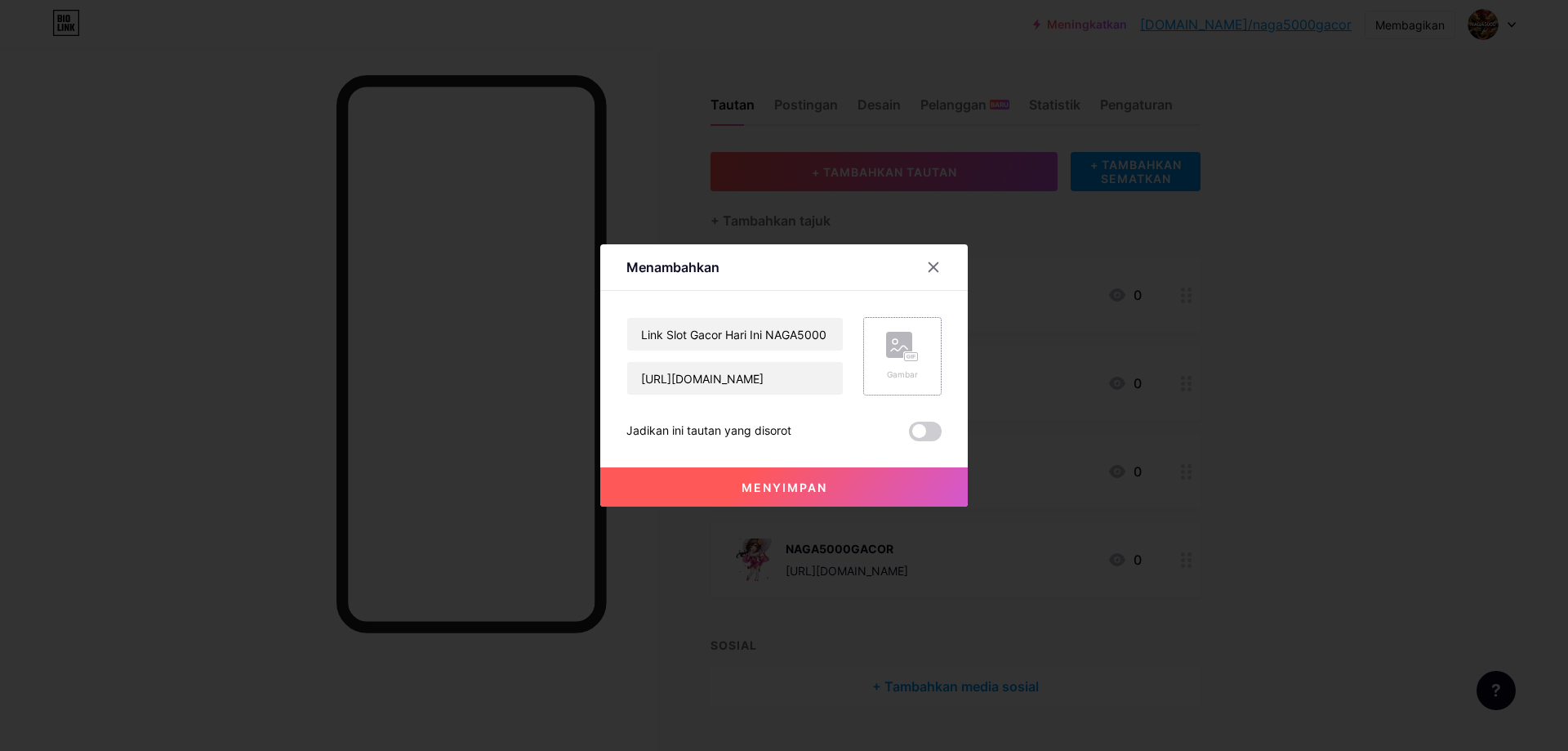
scroll to position [0, 0]
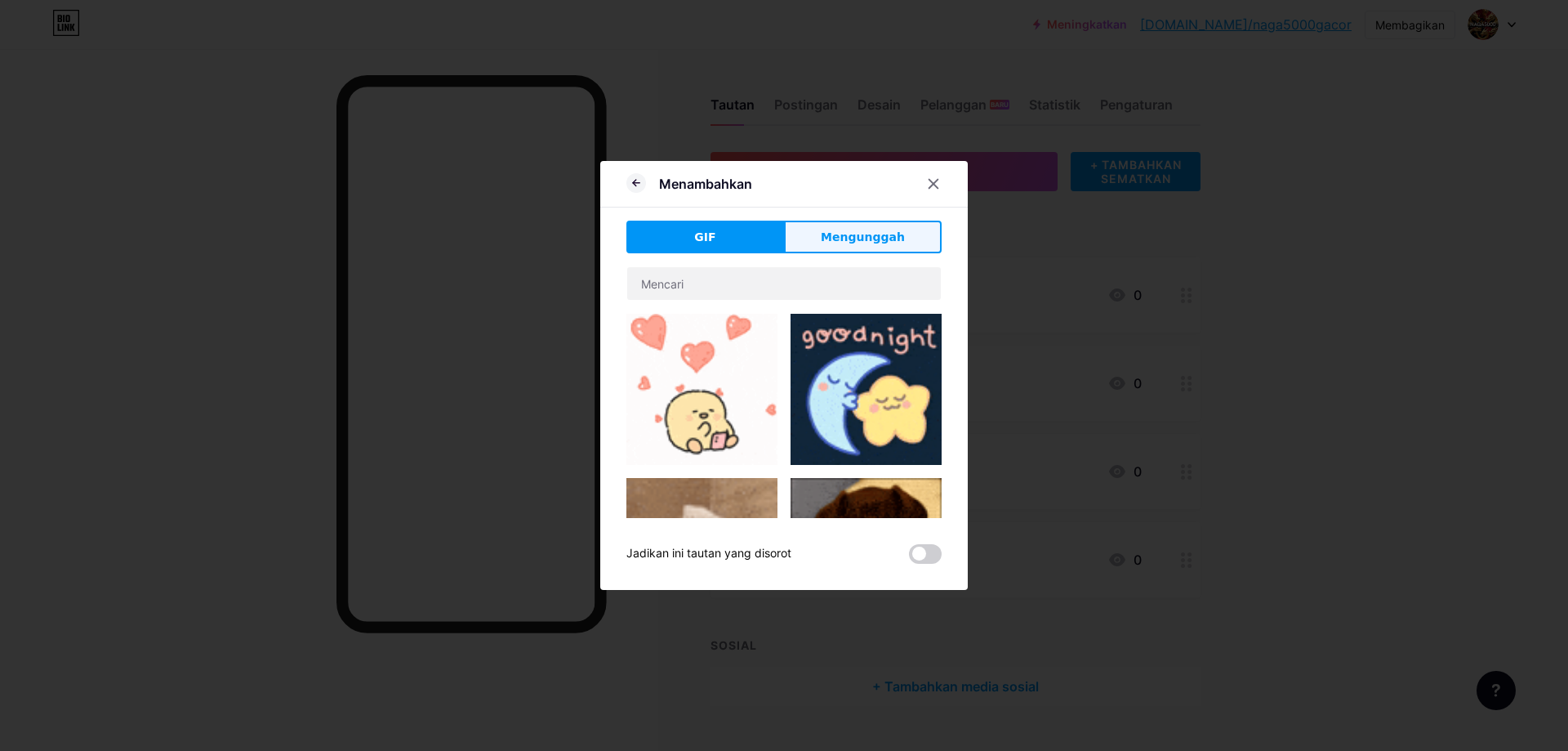
click at [864, 232] on font "Mengunggah" at bounding box center [863, 237] width 84 height 13
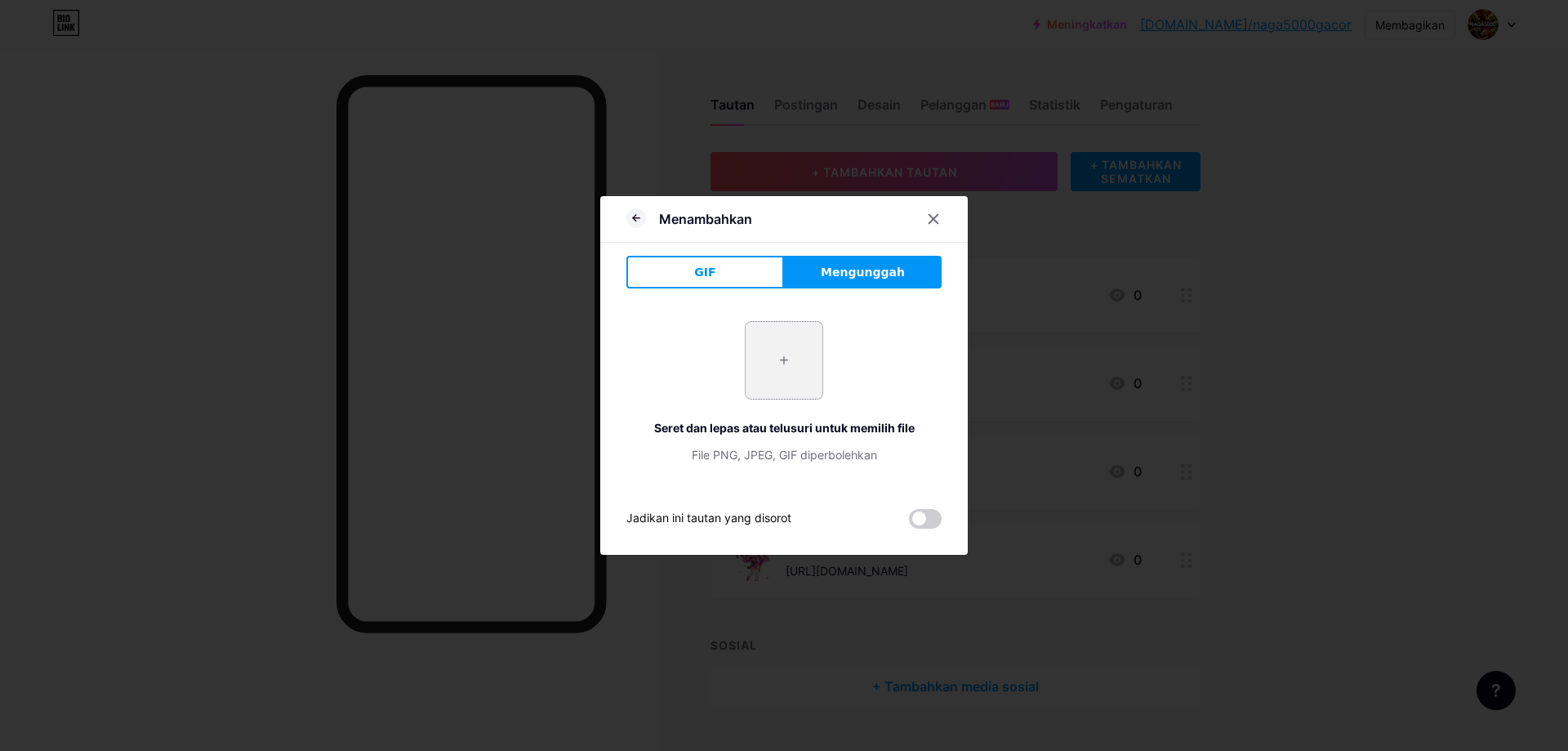
click at [782, 367] on input "file" at bounding box center [784, 360] width 77 height 77
type input "C:\fakepath\Untitled design (22).png"
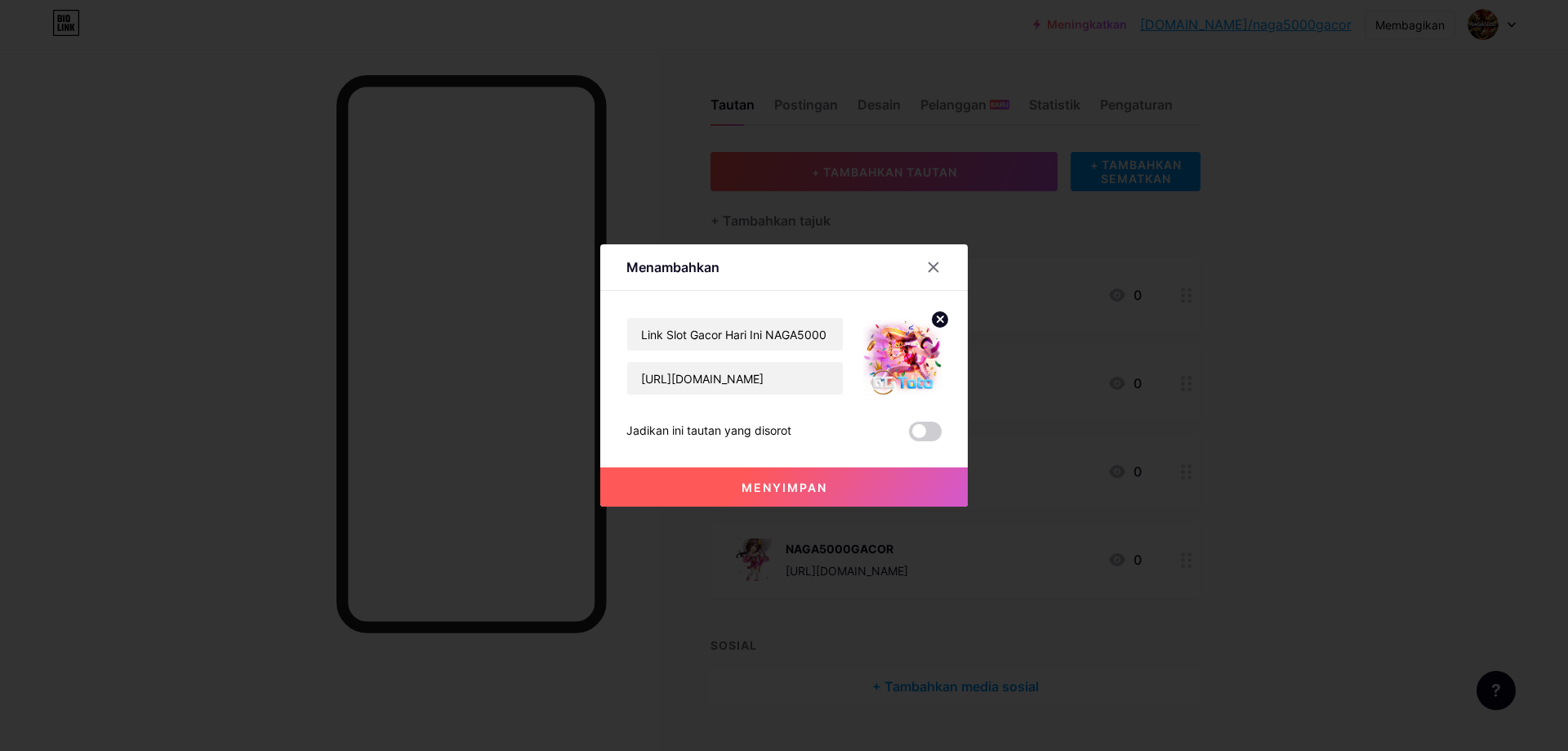
click at [807, 487] on font "Menyimpan" at bounding box center [784, 487] width 85 height 13
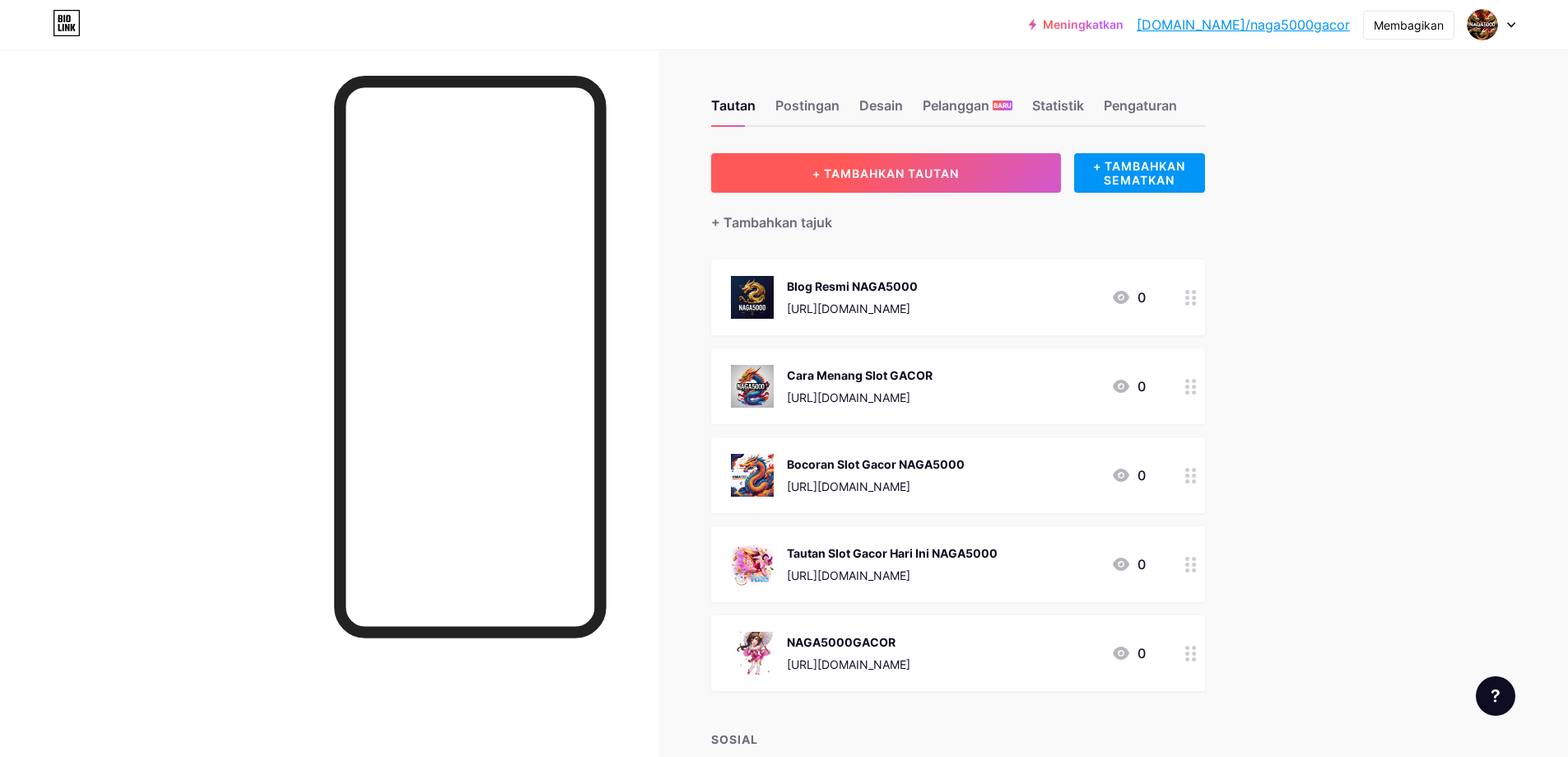
click at [899, 170] on font "+ TAMBAHKAN TAUTAN" at bounding box center [886, 173] width 146 height 14
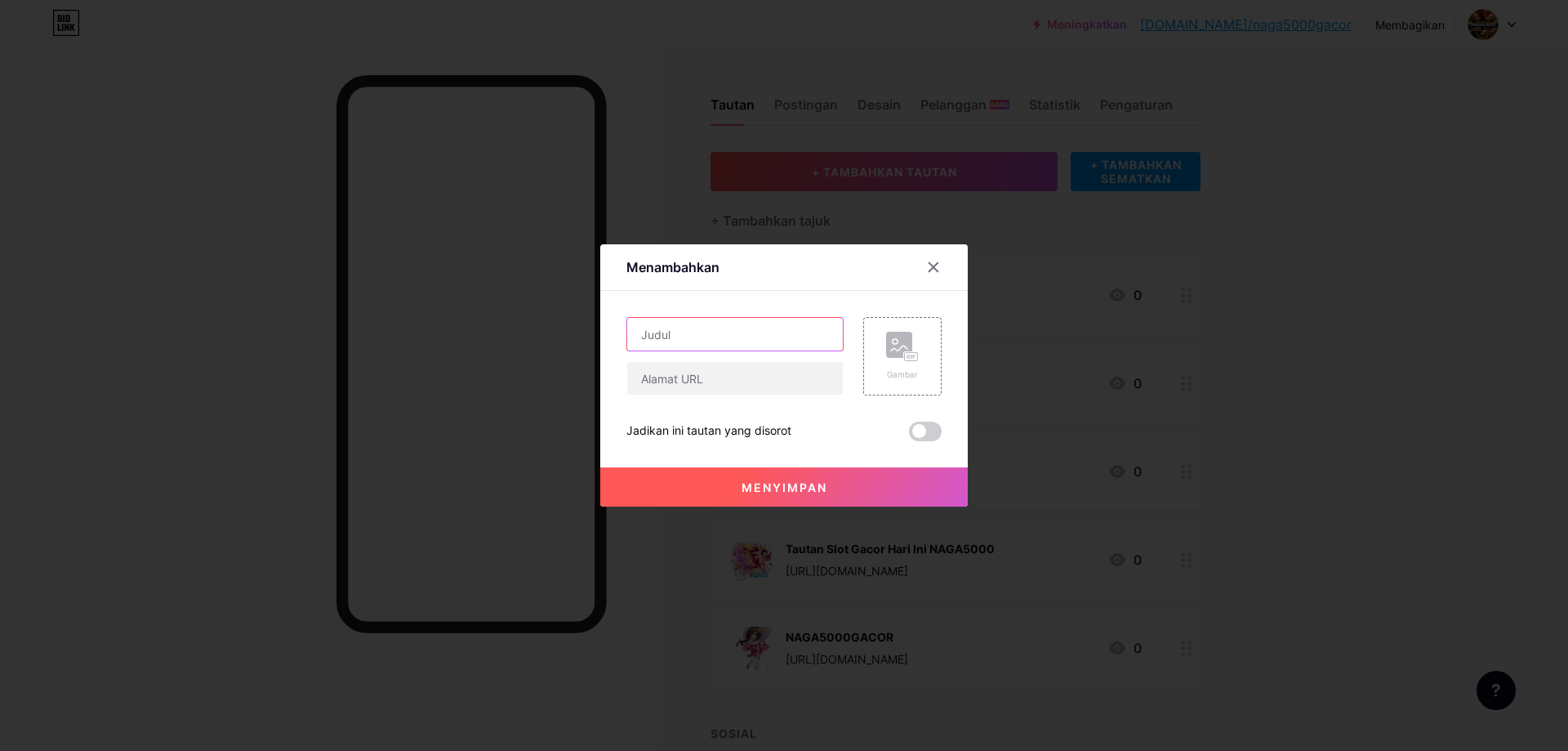
drag, startPoint x: 682, startPoint y: 331, endPoint x: 696, endPoint y: 328, distance: 14.3
click at [686, 330] on input "text" at bounding box center [735, 334] width 216 height 33
paste input "Bonus Dan Promo Slot Toto GACOR"
type input "Bonus Dan Promo Slot Toto GACOR"
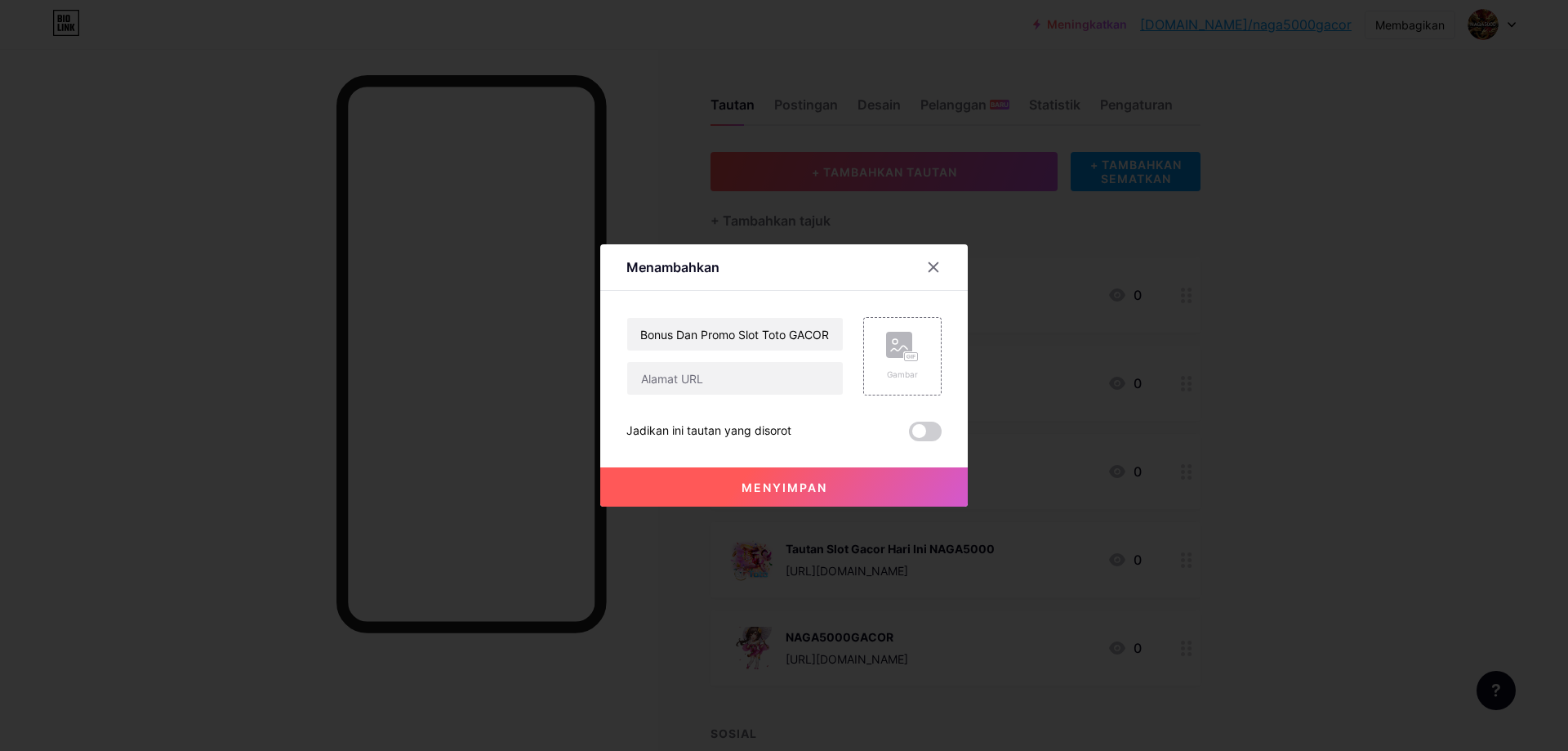
scroll to position [0, 0]
click at [733, 359] on div "Bonus Dan Promo Slot Toto GACOR" at bounding box center [735, 356] width 217 height 79
click at [758, 379] on input "text" at bounding box center [735, 378] width 216 height 33
paste input "https://mytustin.com/blog/bonus-dan-promo-slot-toto-naga5000.html"
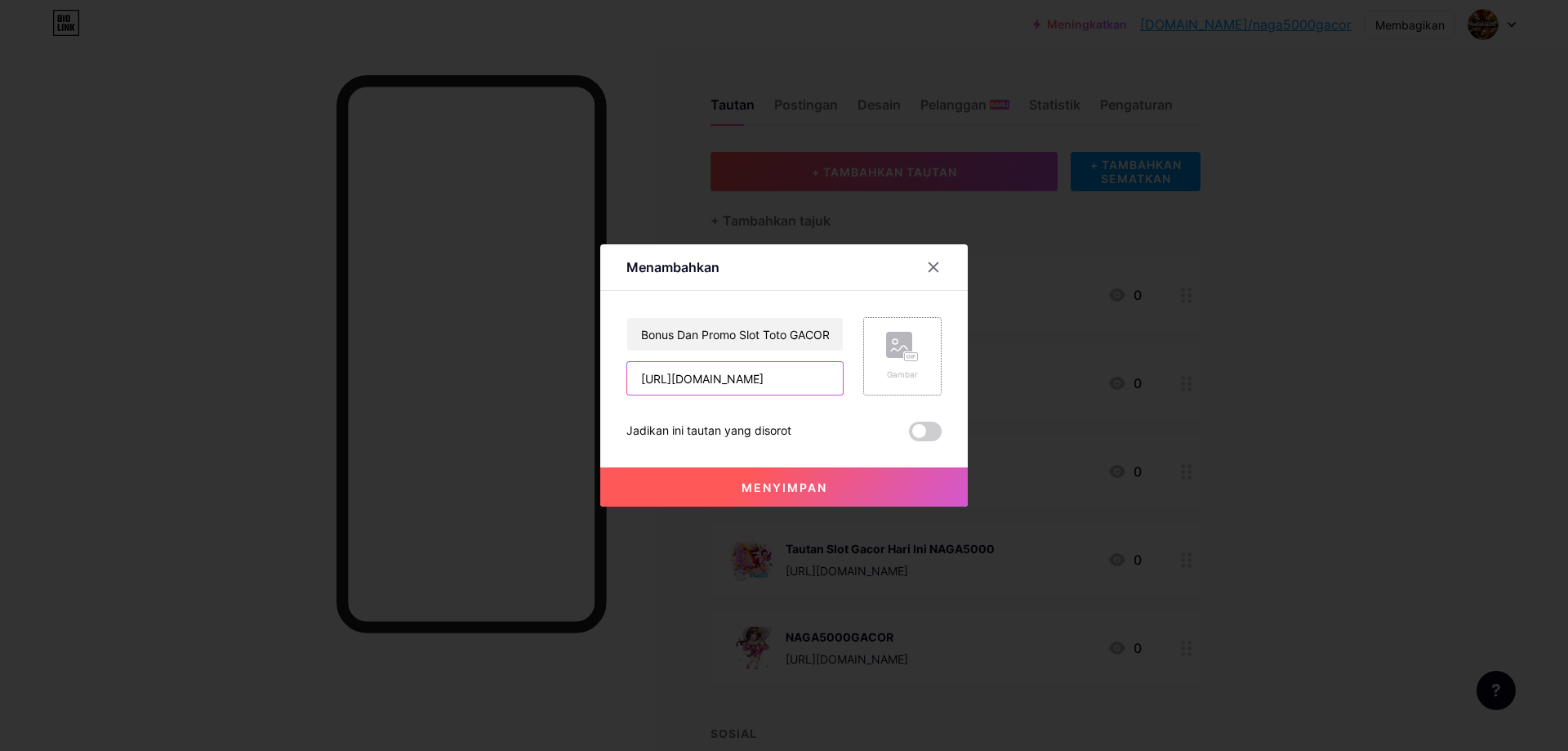
type input "https://mytustin.com/blog/bonus-dan-promo-slot-toto-naga5000.html"
drag, startPoint x: 907, startPoint y: 339, endPoint x: 985, endPoint y: 389, distance: 92.6
click at [909, 339] on icon at bounding box center [903, 346] width 33 height 30
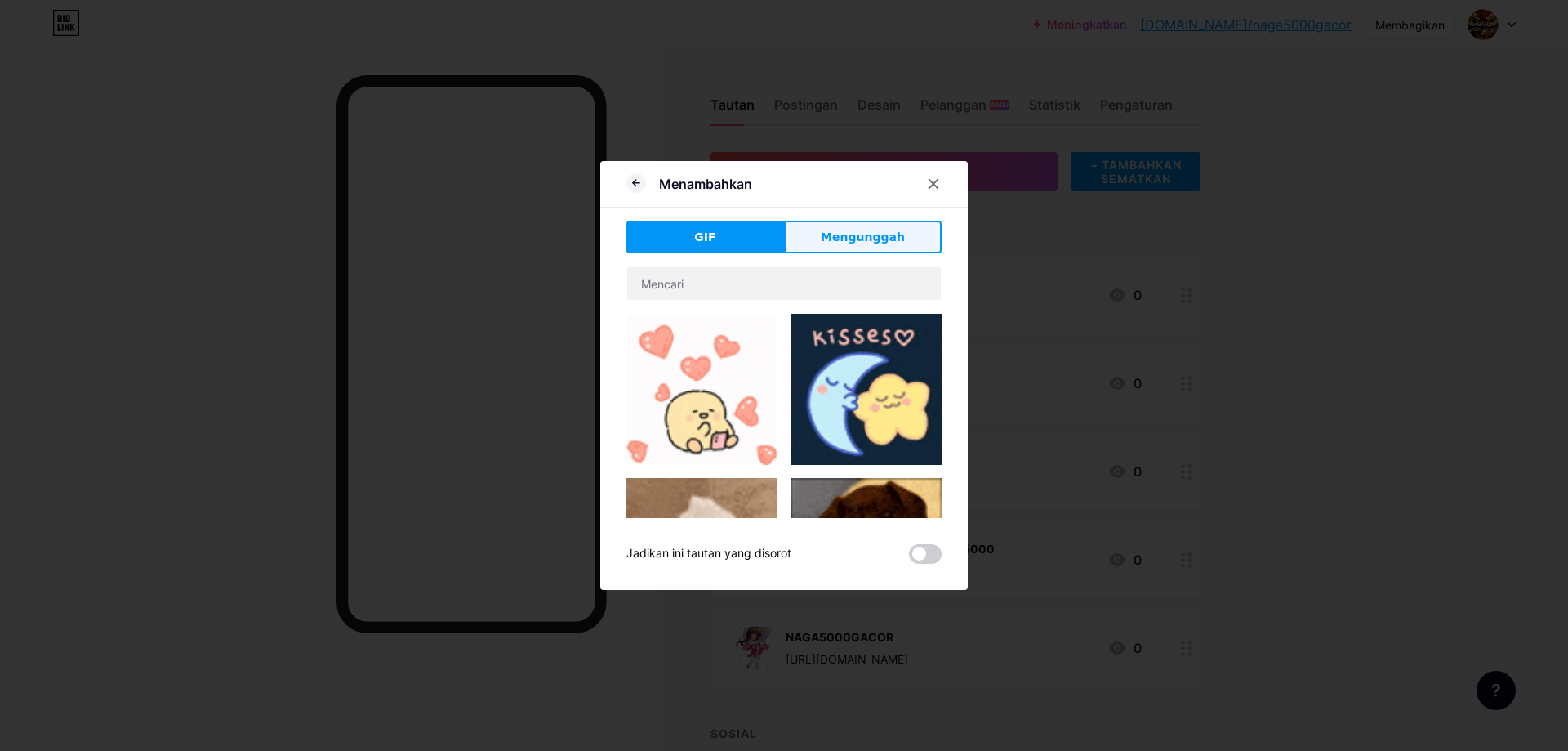
click at [873, 246] on button "Mengunggah" at bounding box center [863, 237] width 157 height 33
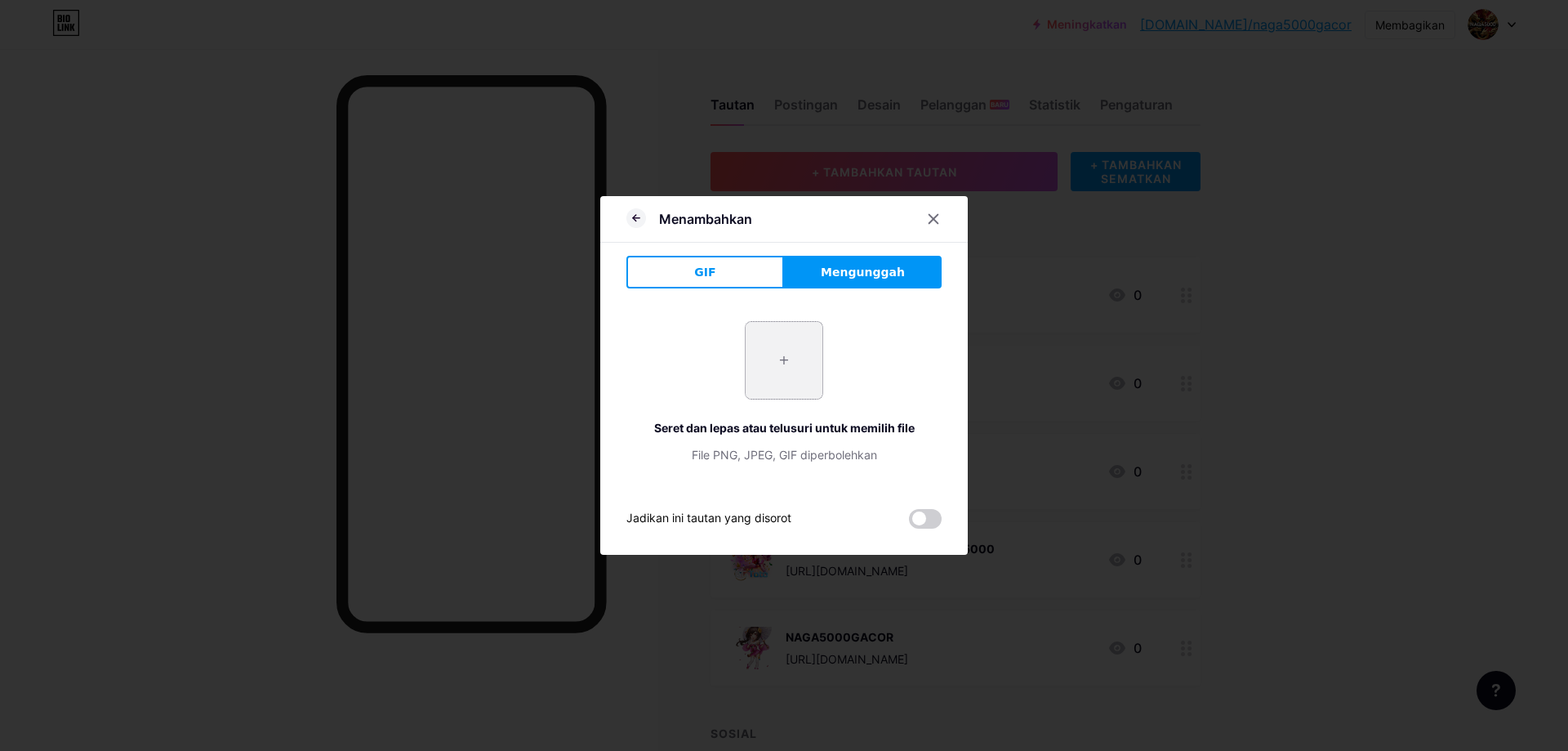
click at [777, 384] on input "file" at bounding box center [784, 360] width 77 height 77
type input "C:\fakepath\Untitled design (21).png"
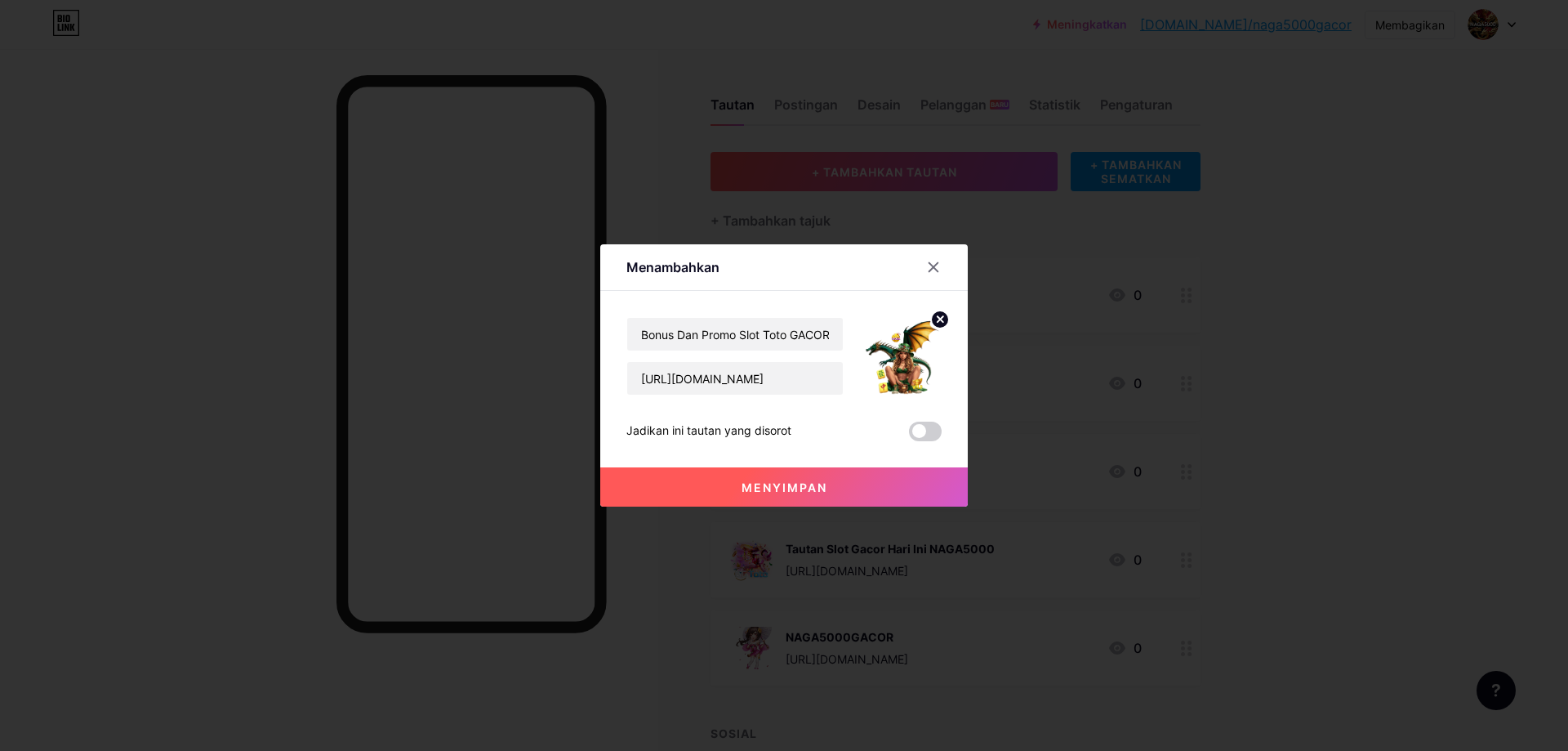
click at [859, 487] on button "Menyimpan" at bounding box center [784, 487] width 368 height 39
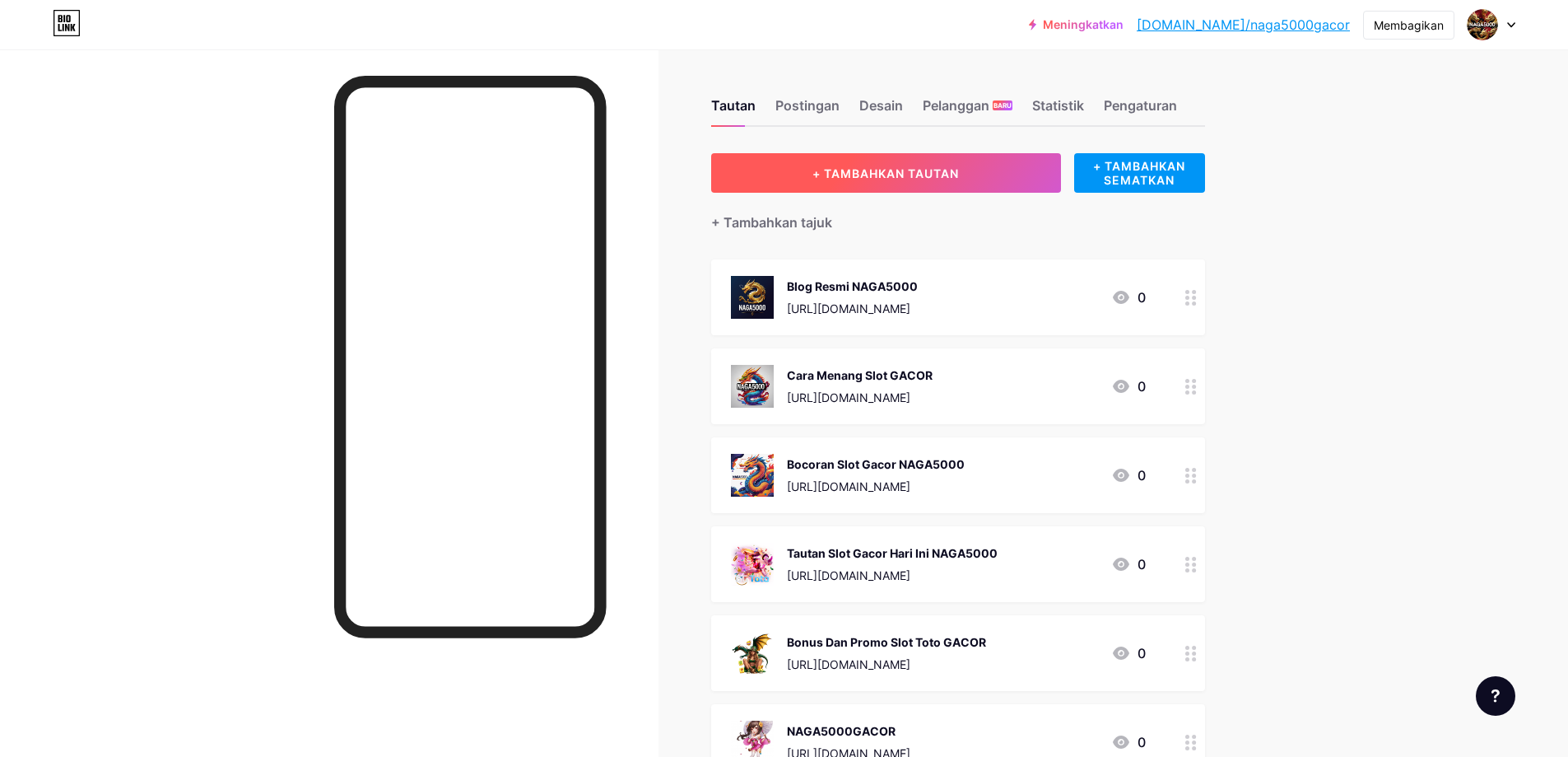
click at [847, 170] on font "+ TAMBAHKAN TAUTAN" at bounding box center [886, 173] width 146 height 14
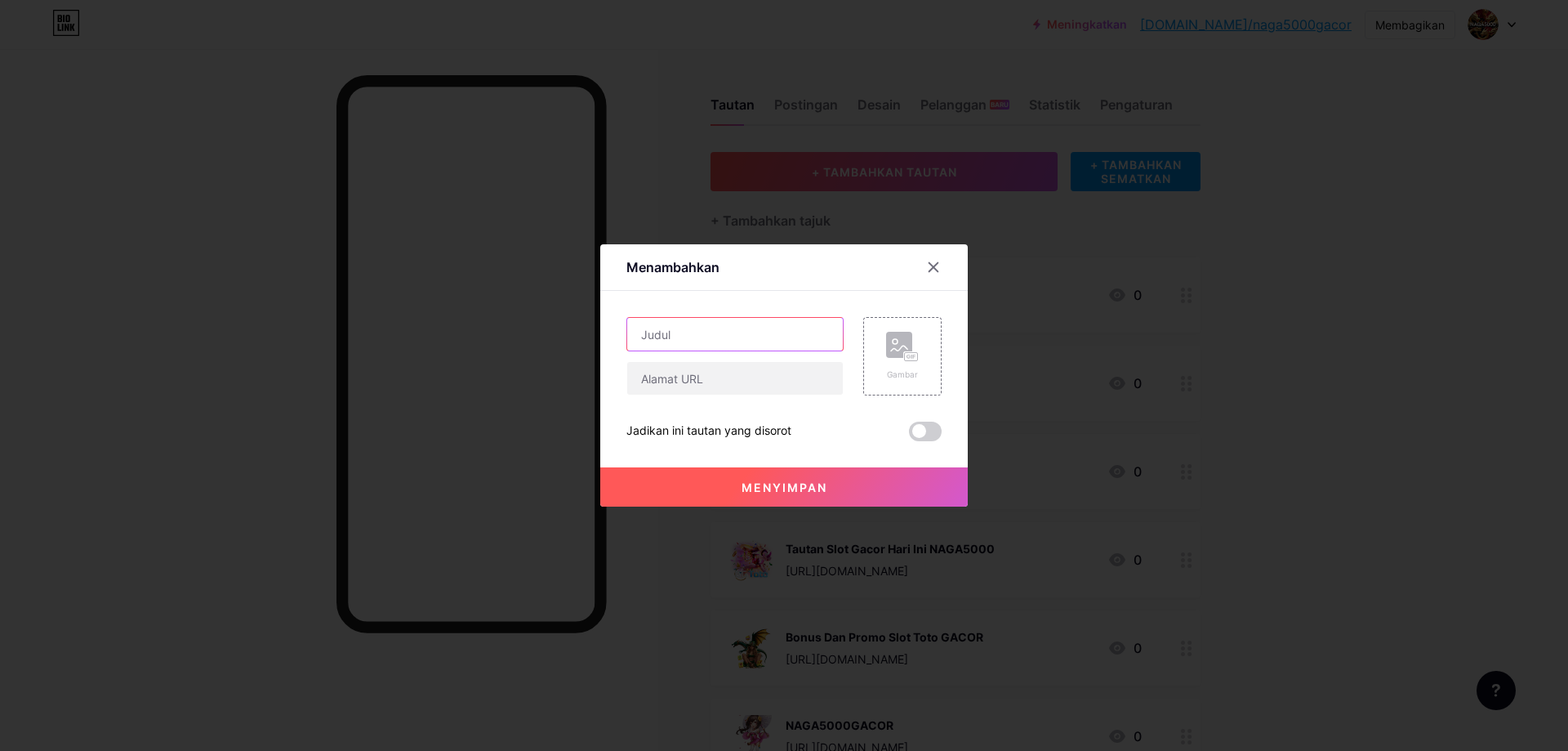
click at [664, 348] on input "text" at bounding box center [735, 334] width 216 height 33
paste input "Prediksi Toto Gacor Hari Ini GACOR"
type input "Prediksi Toto Gacor Hari Ini GACOR"
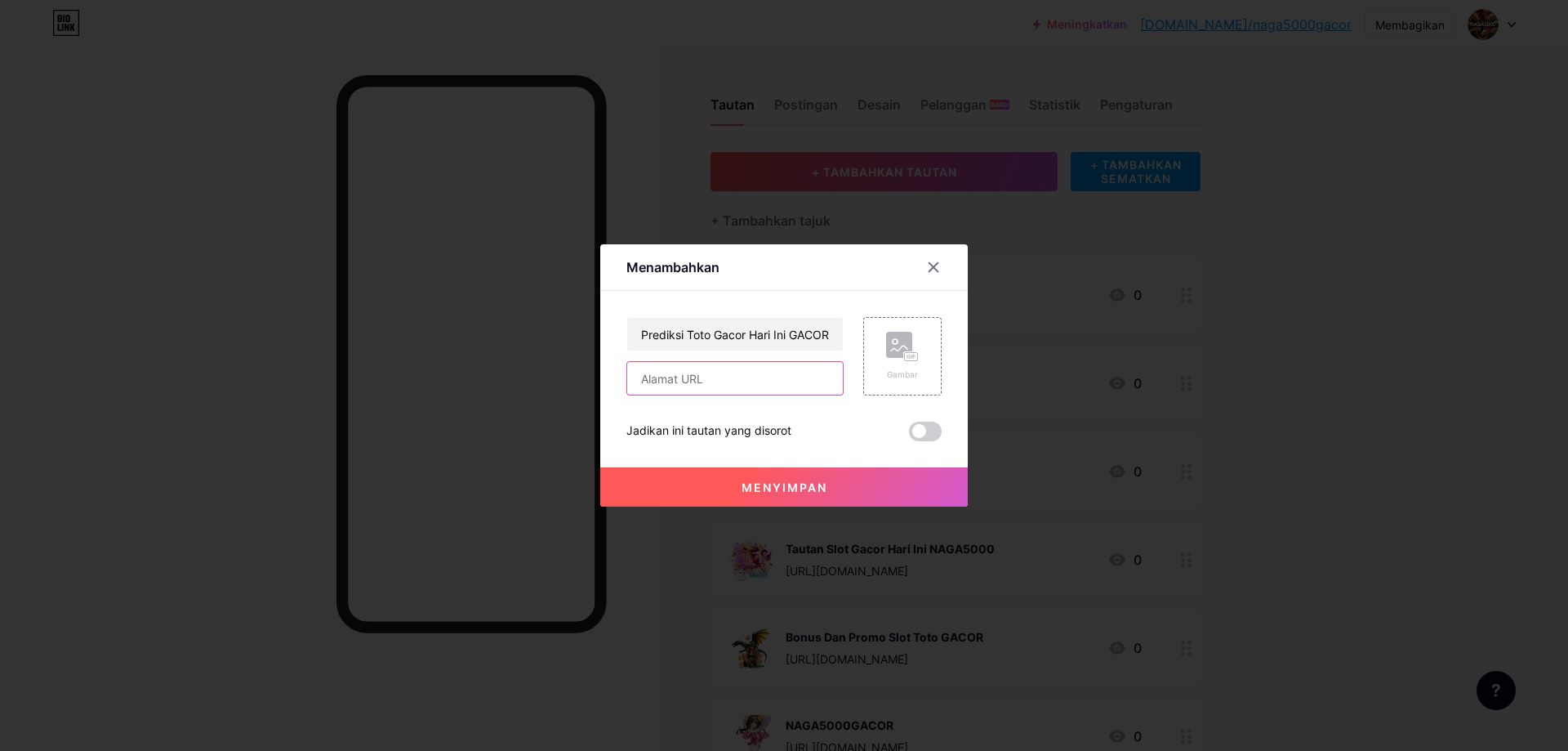
click at [723, 370] on input "text" at bounding box center [735, 378] width 216 height 33
paste input "https://mytustin.com/blog/prediksi-toto-gacor-hari-ini.html"
type input "https://mytustin.com/blog/prediksi-toto-gacor-hari-ini.html"
click at [915, 351] on div "Gambar" at bounding box center [903, 356] width 79 height 79
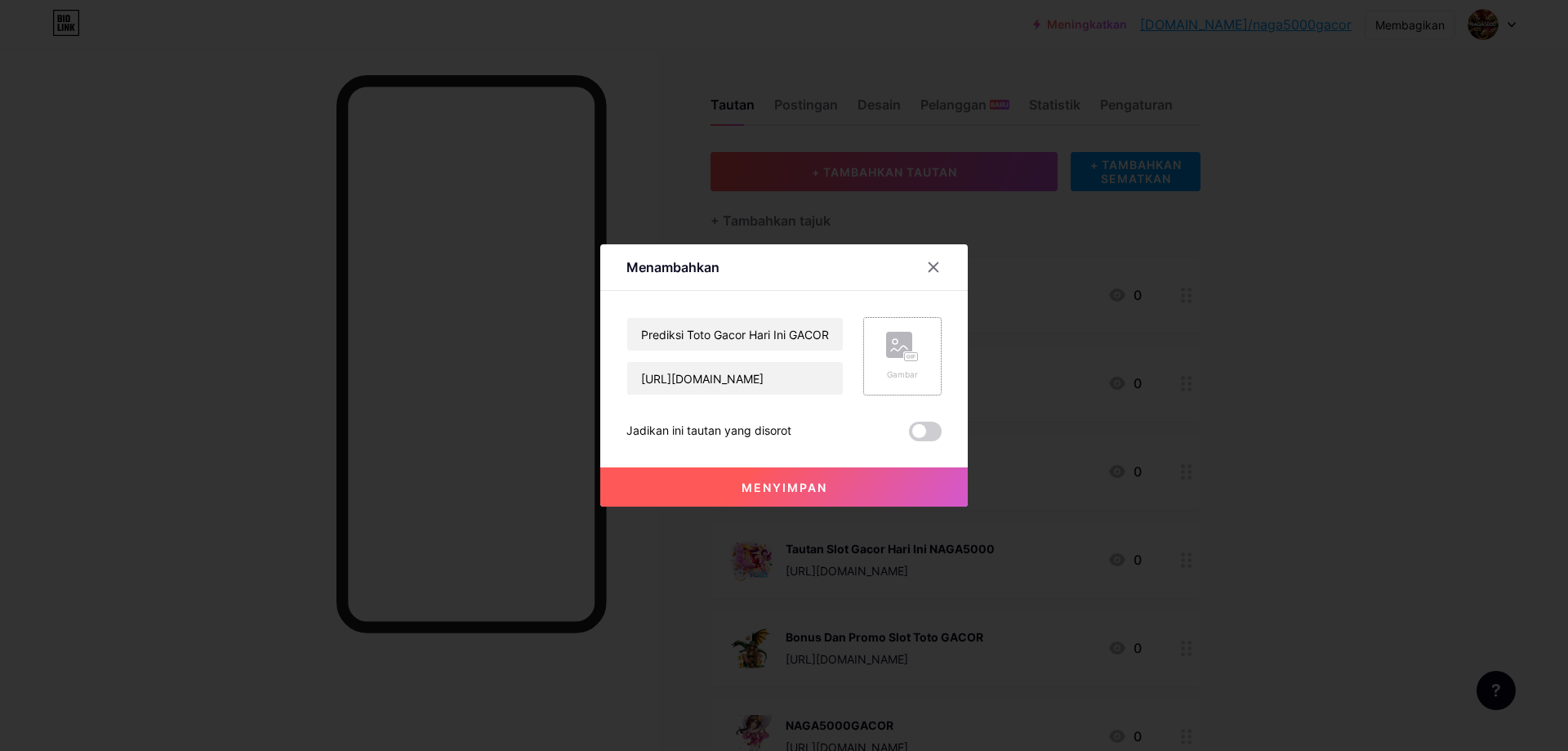
scroll to position [0, 0]
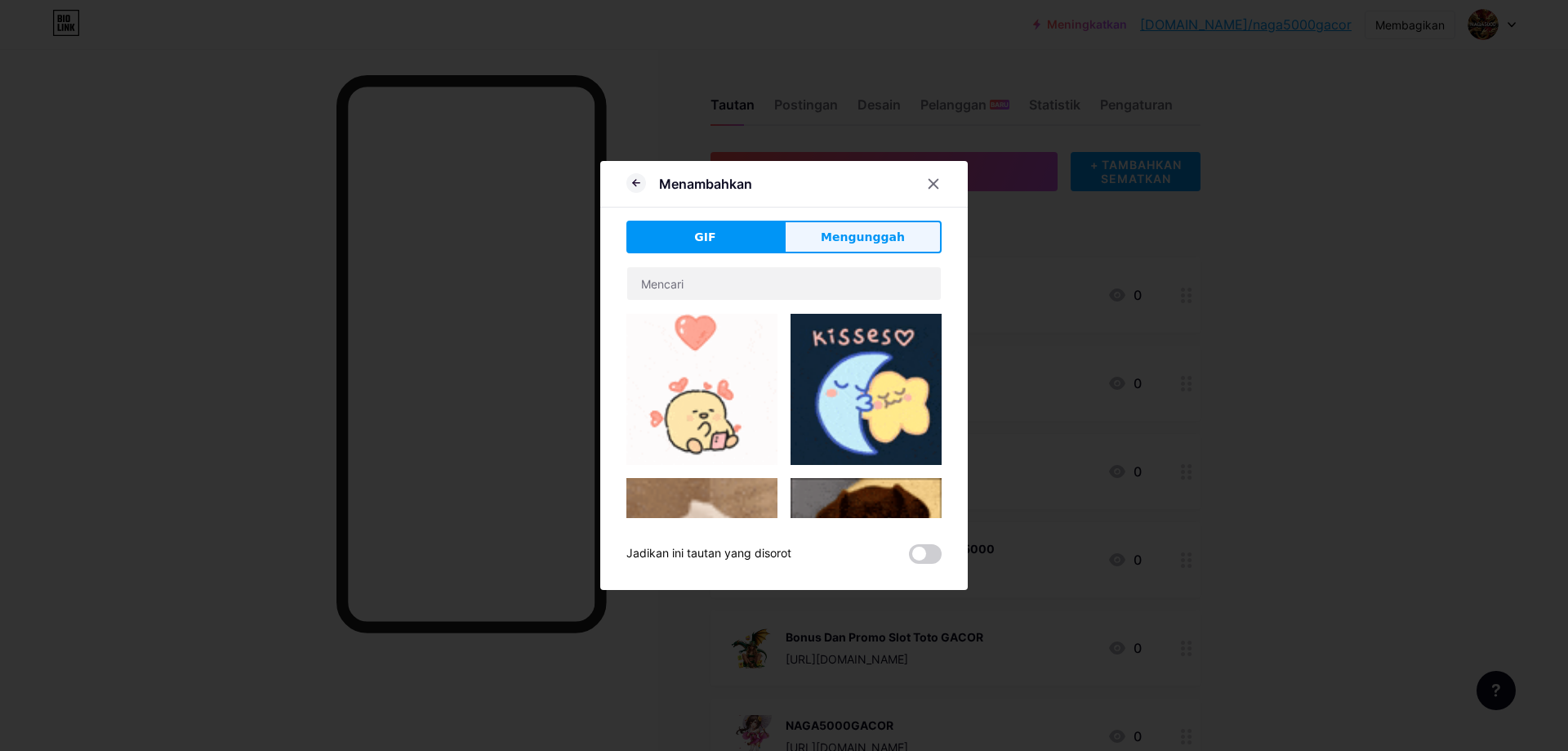
click at [806, 232] on button "Mengunggah" at bounding box center [863, 237] width 157 height 33
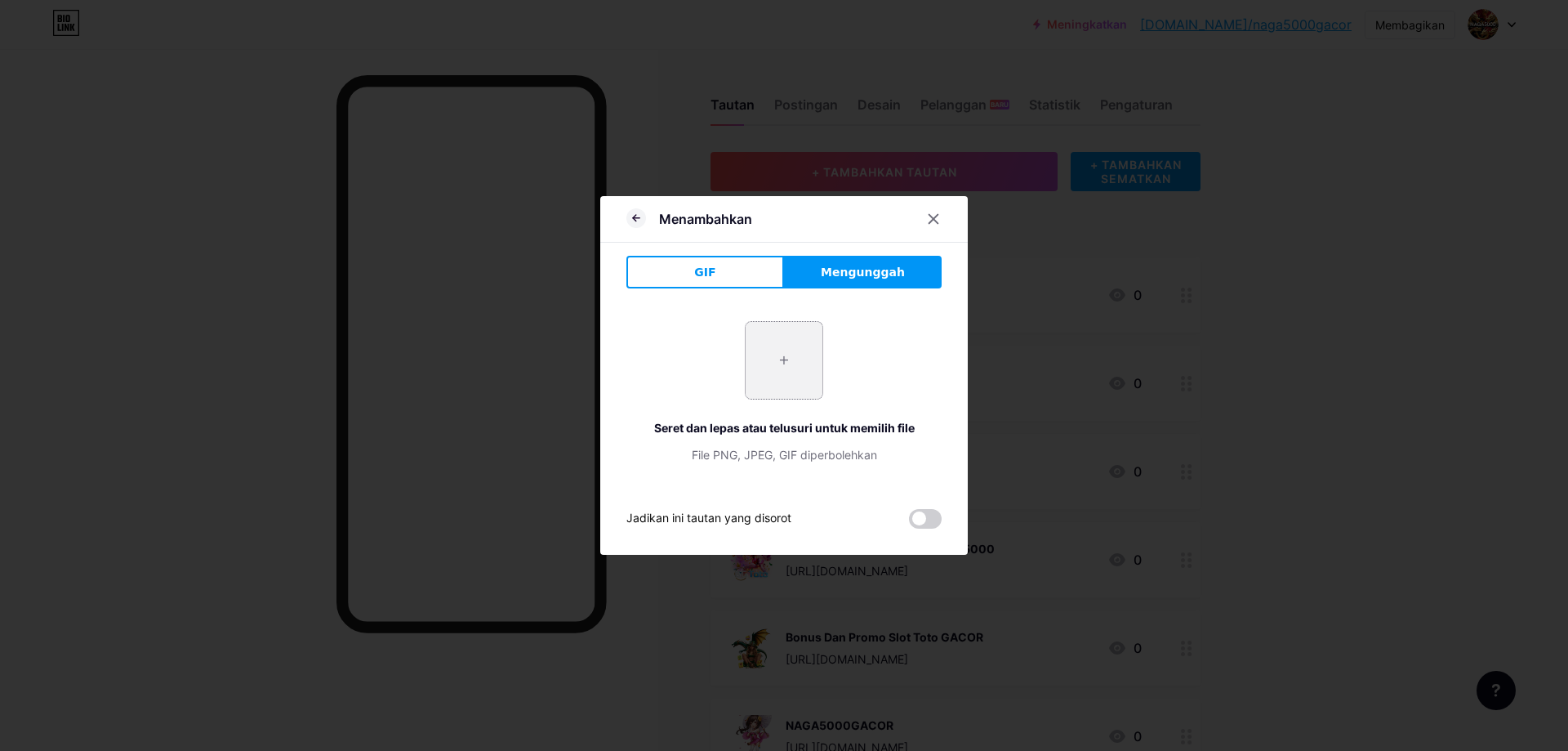
click at [788, 356] on input "file" at bounding box center [784, 360] width 77 height 77
type input "C:\fakepath\264686c7cfd3b5cbaeaefb82b743ad4b.jpg"
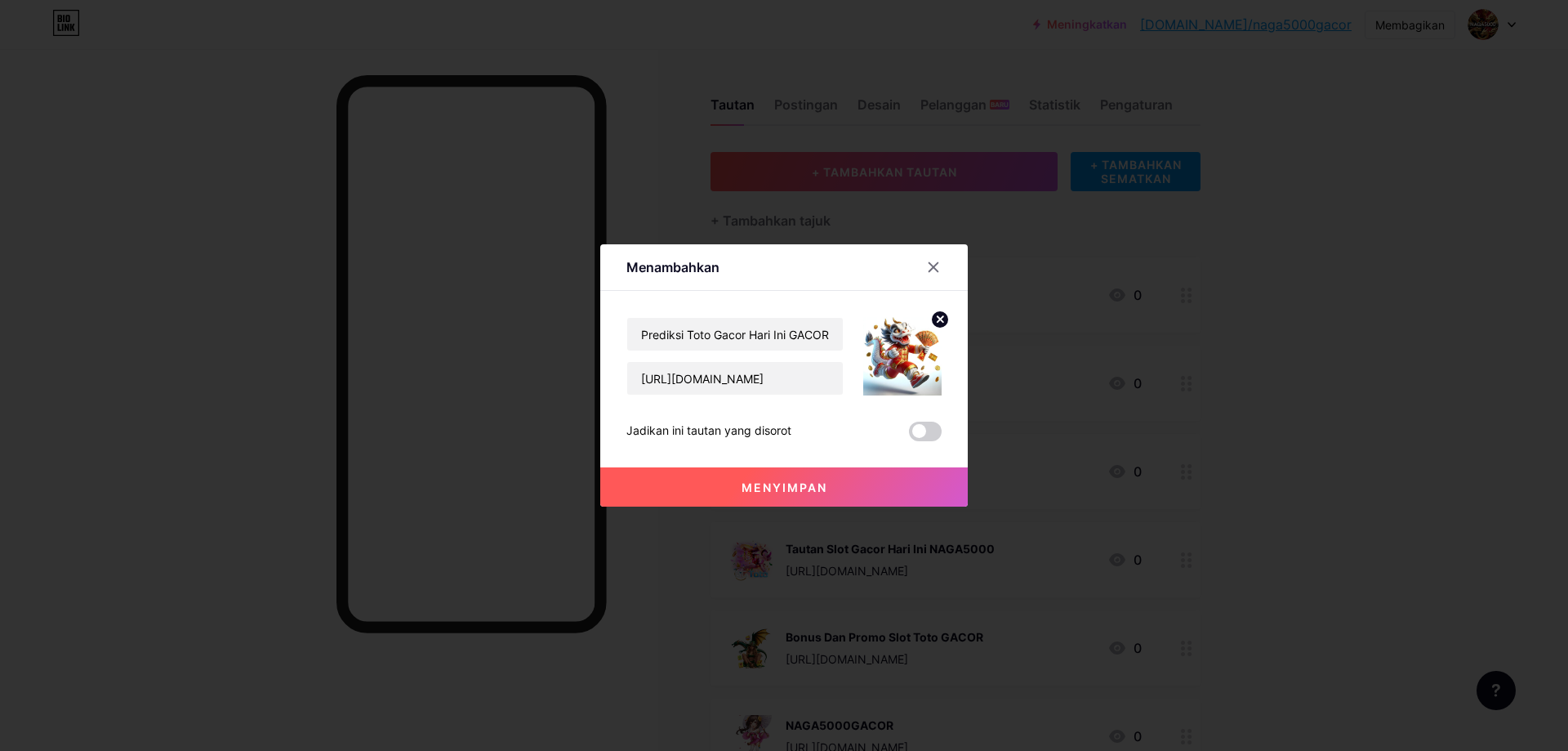
click at [803, 485] on font "Menyimpan" at bounding box center [784, 487] width 85 height 13
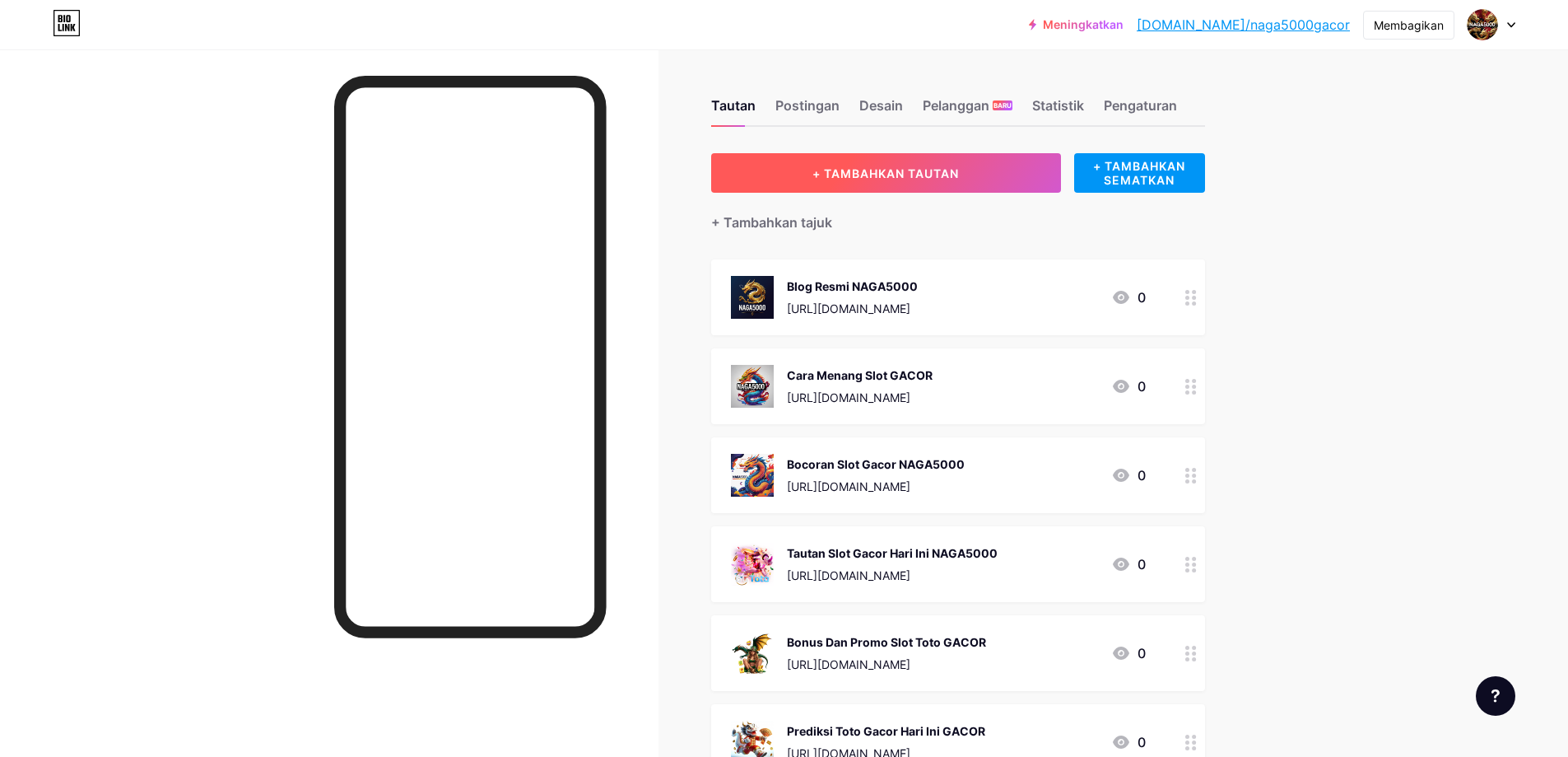
click at [970, 159] on button "+ TAMBAHKAN TAUTAN" at bounding box center [886, 172] width 349 height 40
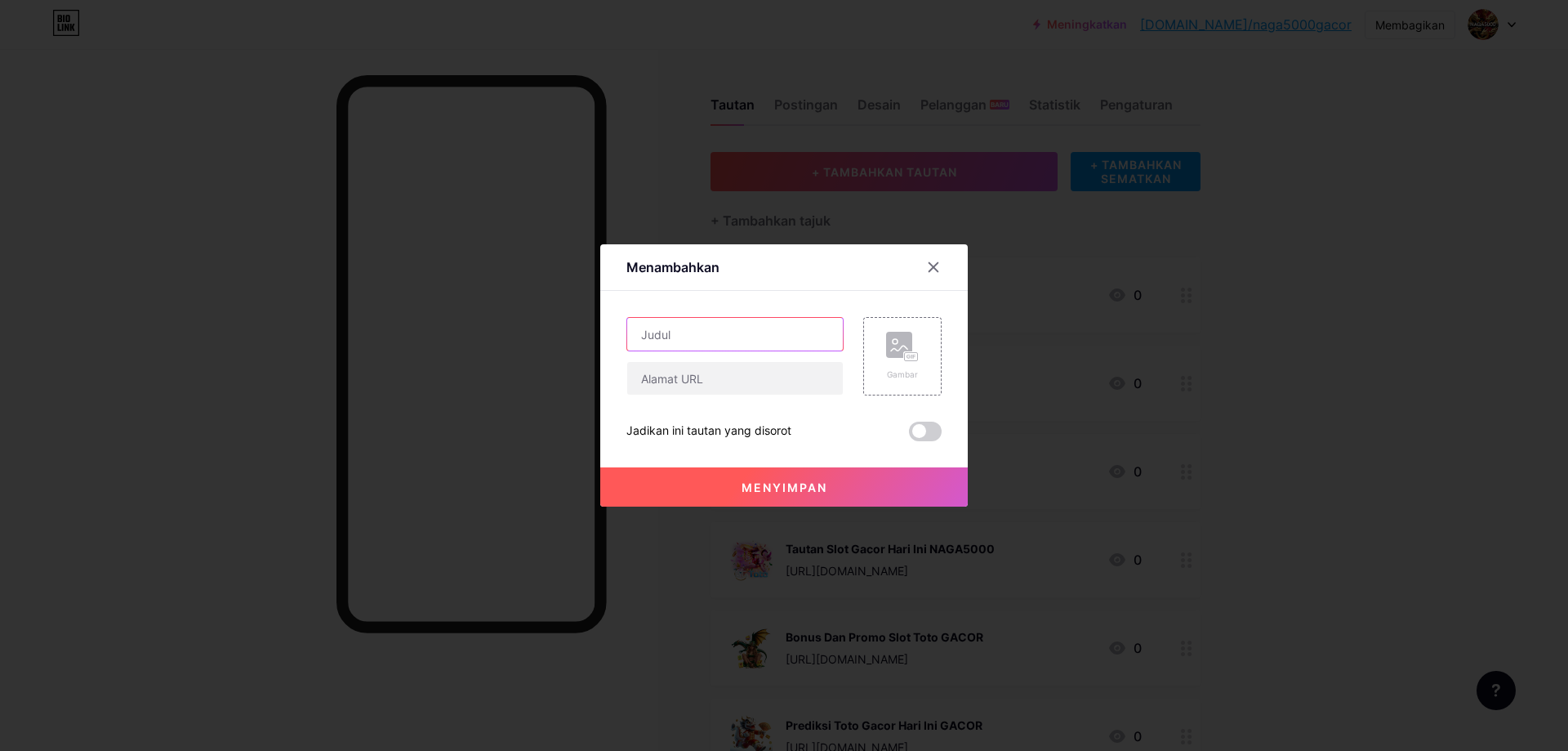
drag, startPoint x: 668, startPoint y: 328, endPoint x: 1041, endPoint y: 413, distance: 382.6
click at [693, 326] on input "text" at bounding box center [735, 334] width 216 height 33
paste input "Jam Gacor Slot Paling Sering JACKPOT"
type input "Jam Gacor Slot Paling Sering JACKPOT"
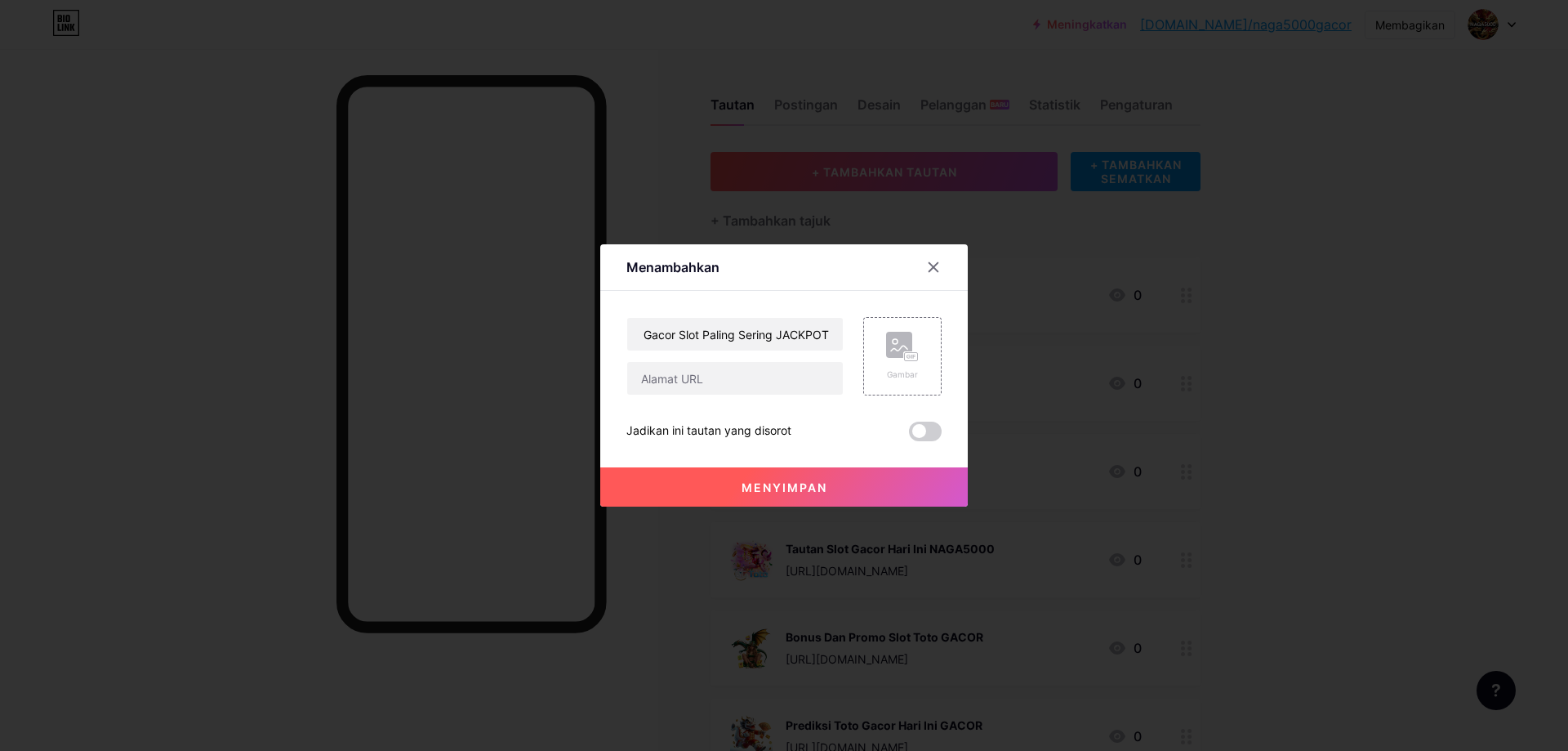
scroll to position [0, 0]
drag, startPoint x: 724, startPoint y: 369, endPoint x: 878, endPoint y: 390, distance: 155.4
click at [724, 369] on input "text" at bounding box center [735, 378] width 216 height 33
paste input "https://mytustin.com/blog/jam-gacor-slot-paling-sering-jackpot.html"
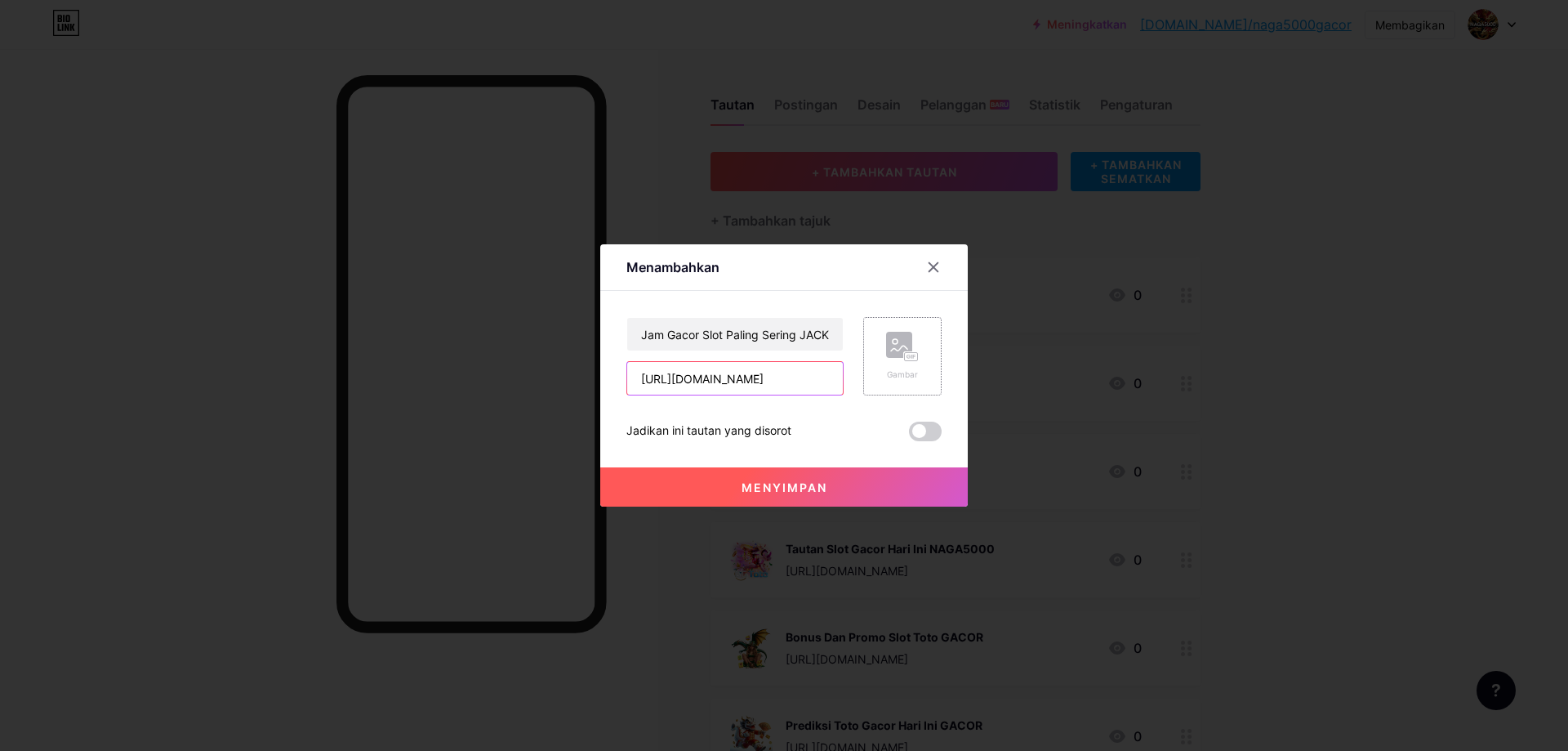
type input "https://mytustin.com/blog/jam-gacor-slot-paling-sering-jackpot.html"
click at [921, 332] on div "Gambar" at bounding box center [903, 356] width 79 height 79
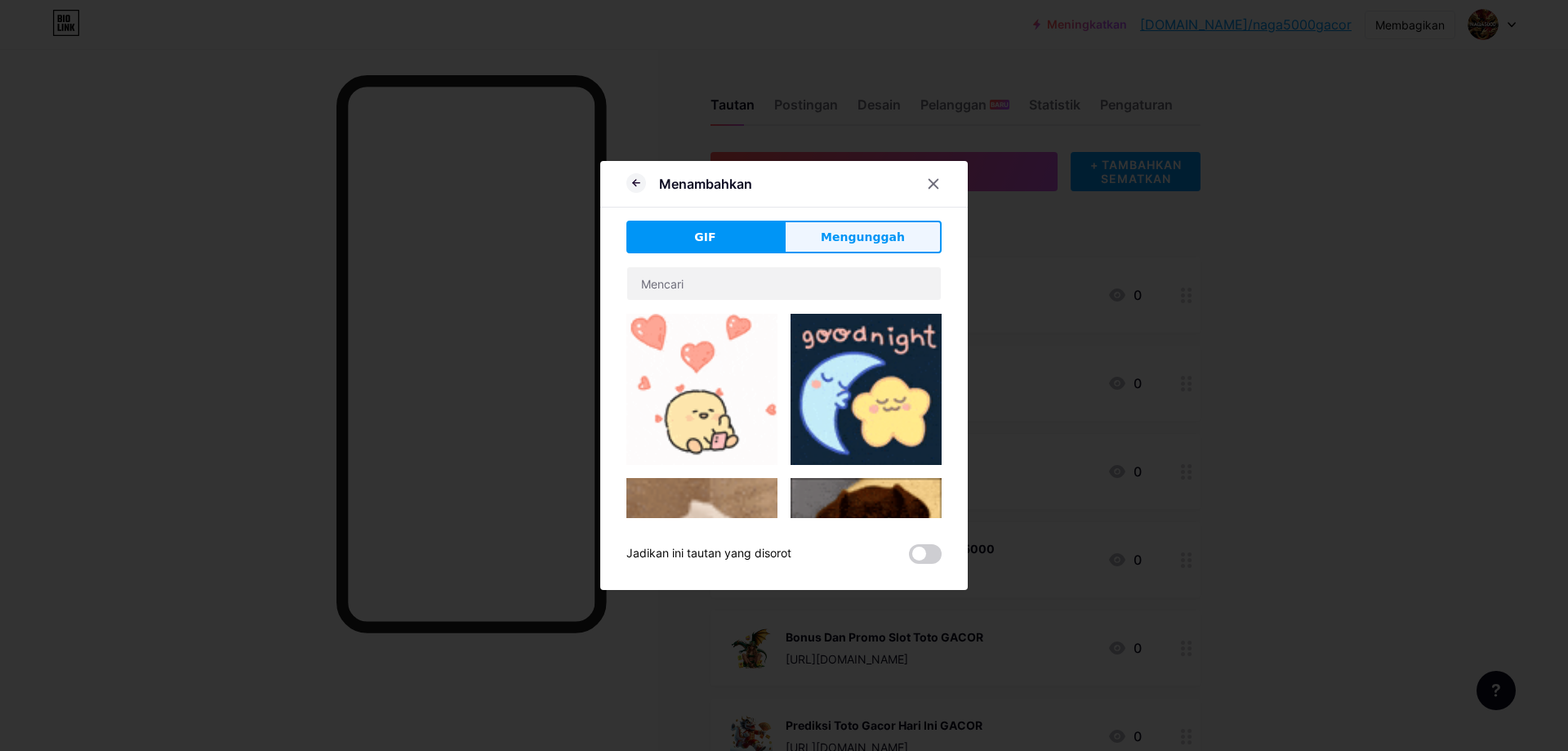
click at [869, 222] on button "Mengunggah" at bounding box center [863, 237] width 157 height 33
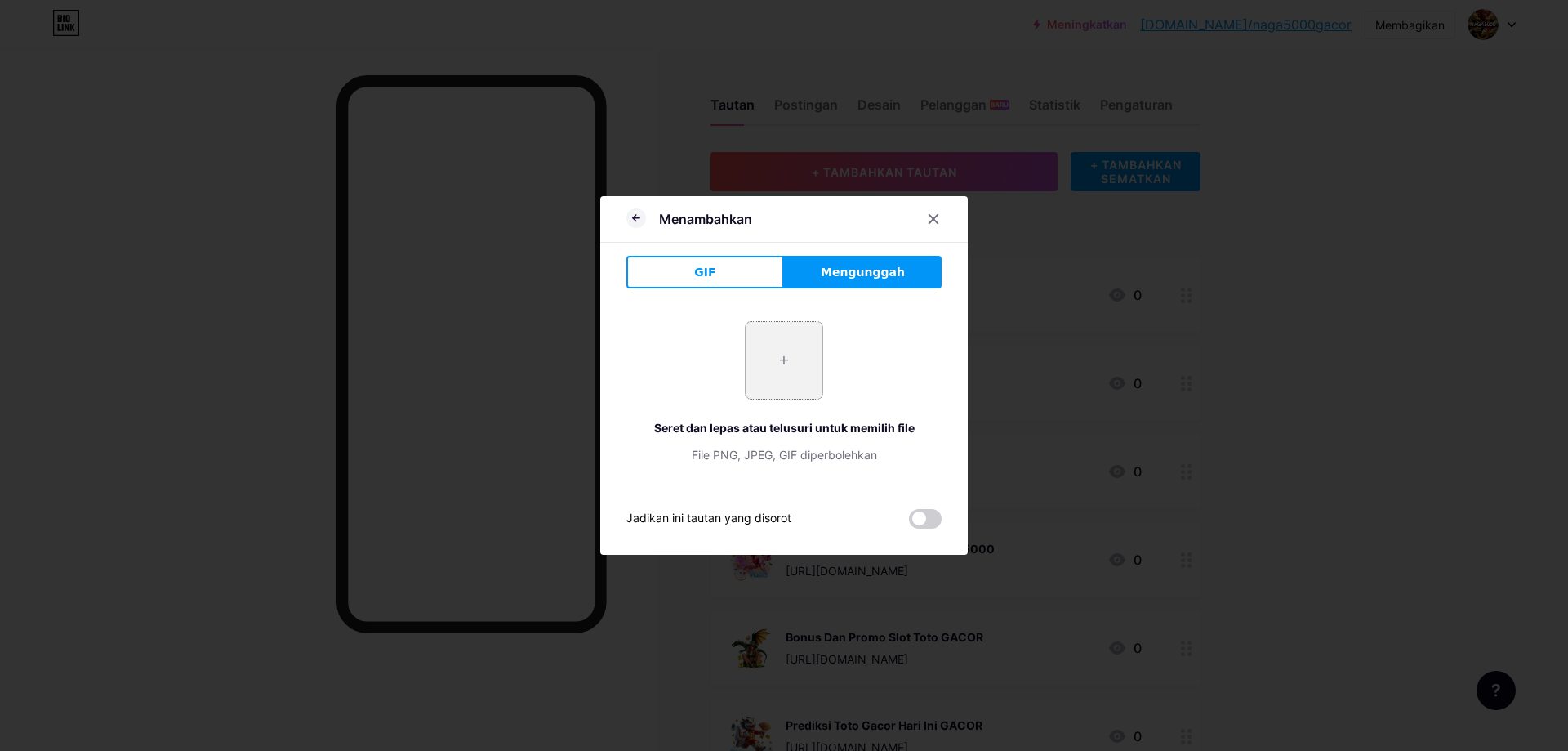
click at [791, 353] on input "file" at bounding box center [784, 360] width 77 height 77
type input "C:\fakepath\naga terbang.jpg"
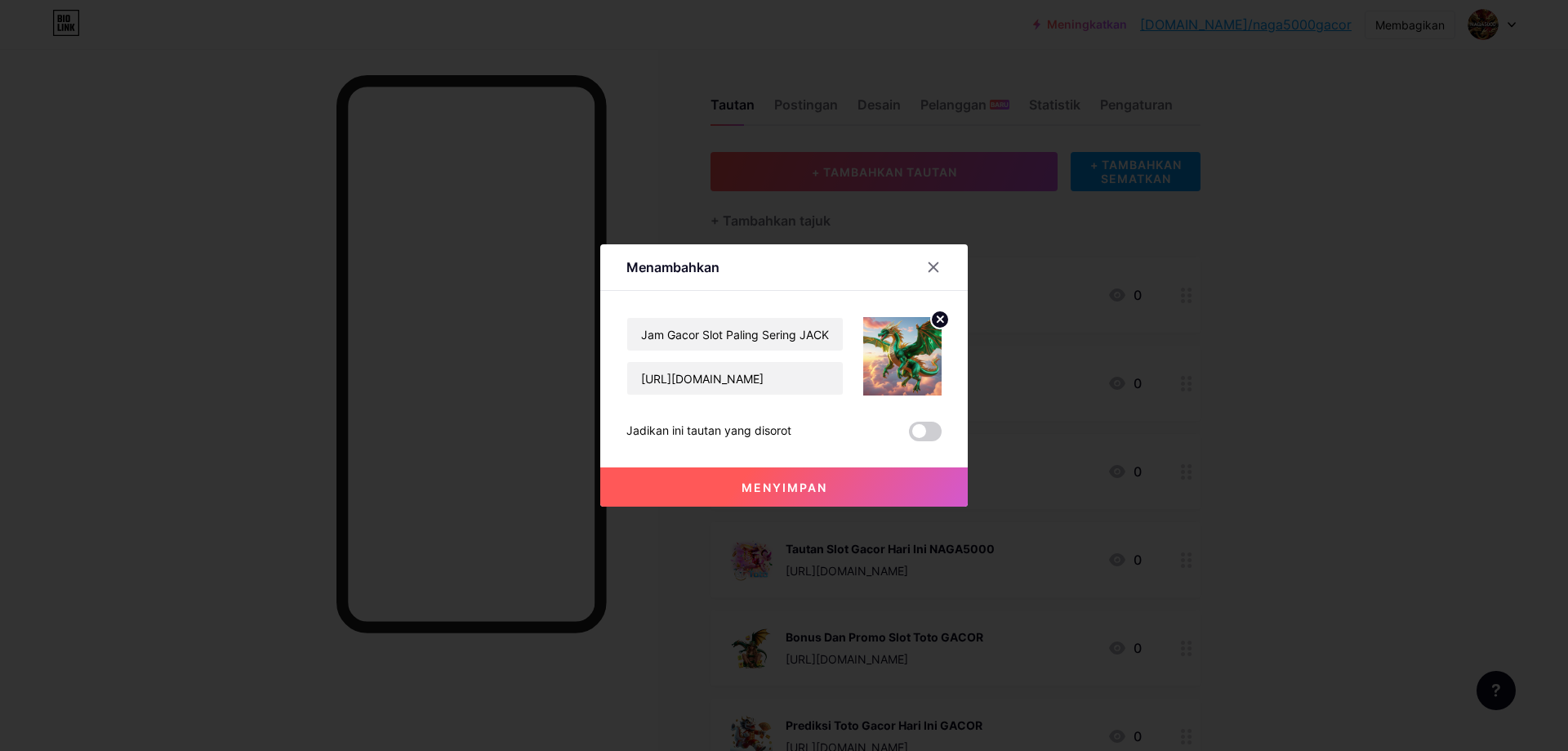
click at [833, 479] on button "Menyimpan" at bounding box center [784, 487] width 368 height 39
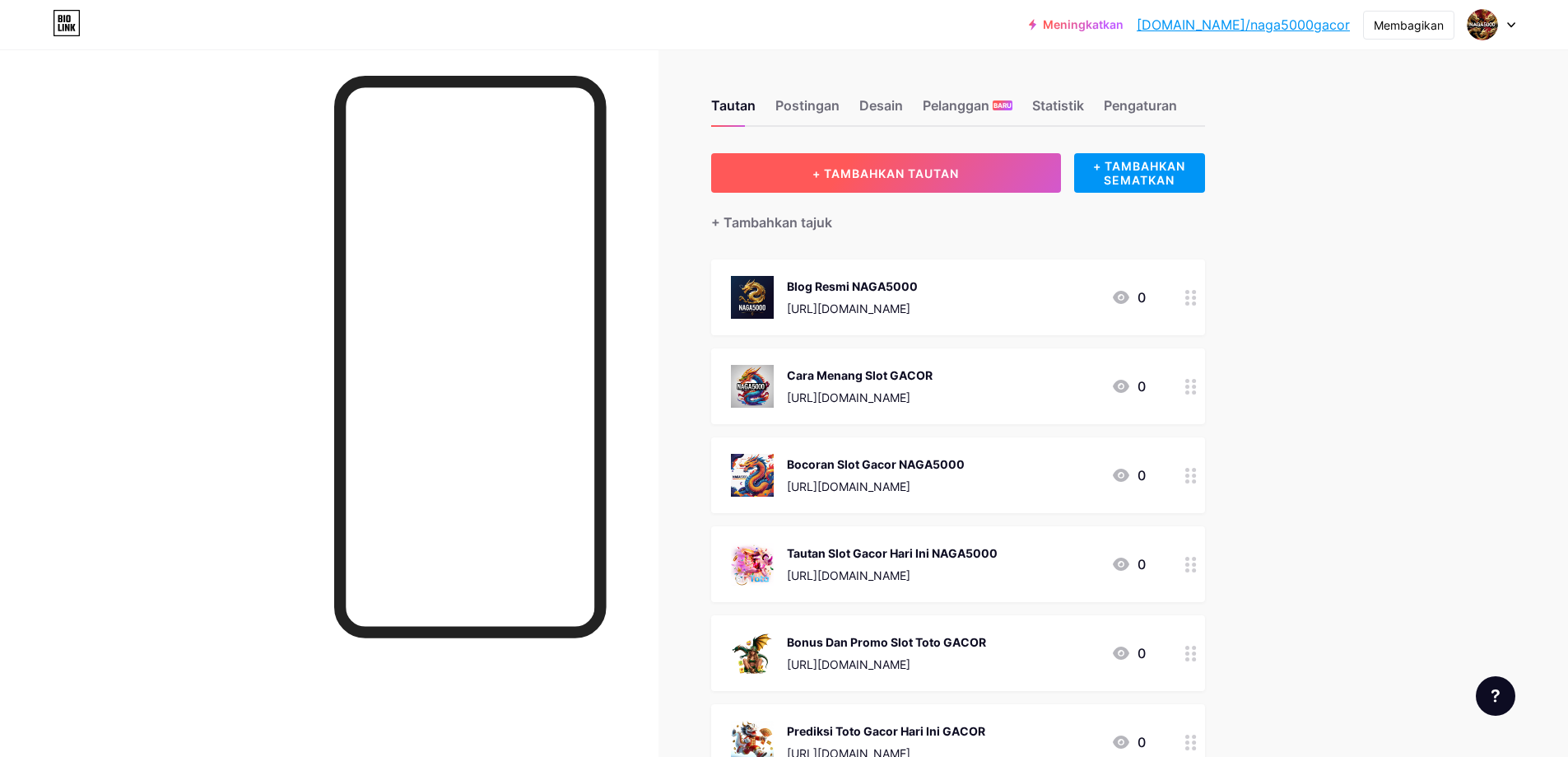
click at [905, 173] on font "+ TAMBAHKAN TAUTAN" at bounding box center [886, 173] width 146 height 14
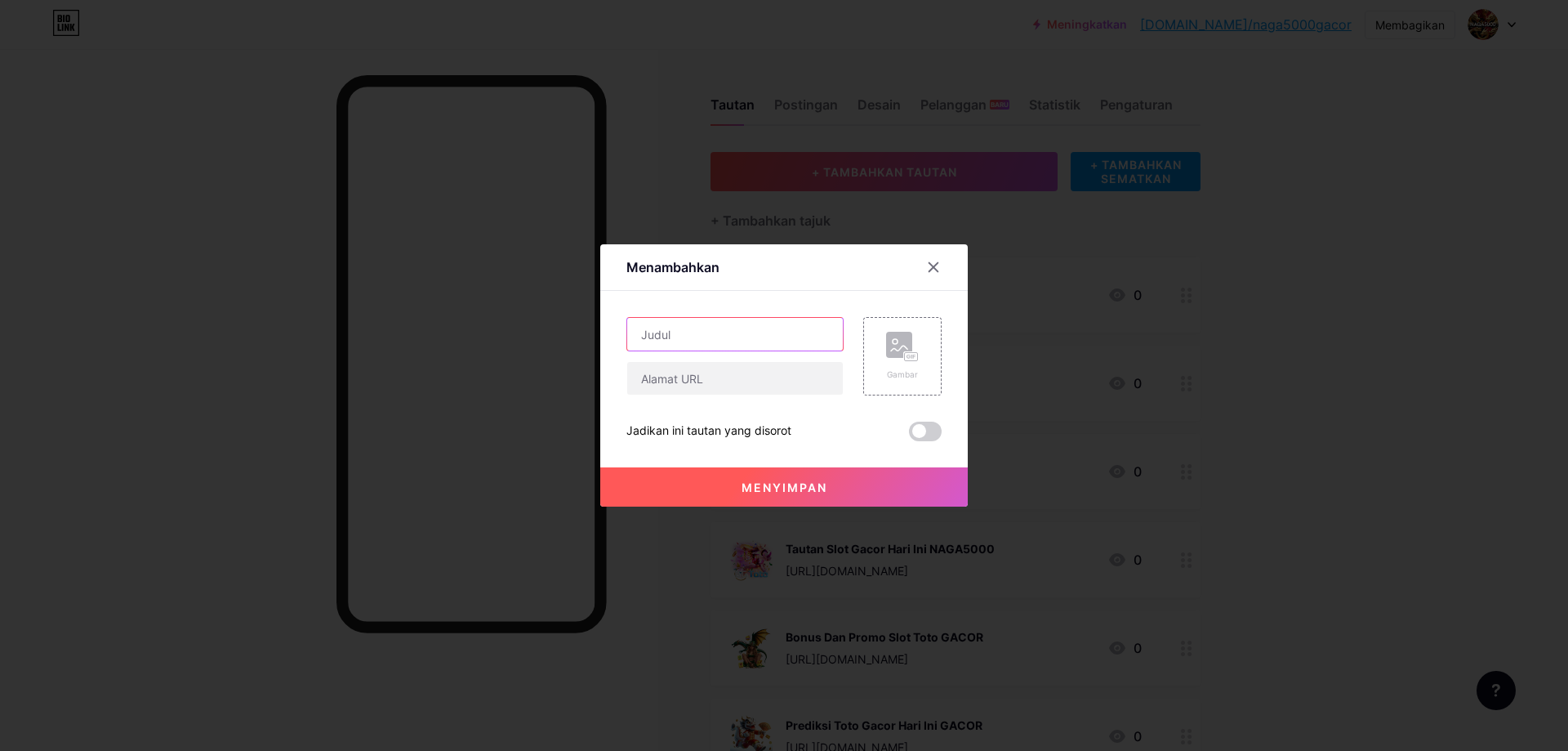
click at [757, 334] on input "text" at bounding box center [735, 334] width 216 height 33
paste input "Login & Daftar Akun NAGA5000"
type input "Login & Daftar Akun NAGA5000"
click at [720, 380] on input "text" at bounding box center [735, 378] width 216 height 33
paste input "https://mytustin.com/blog/login-naga5000-daftar-akun-slot-togel.html"
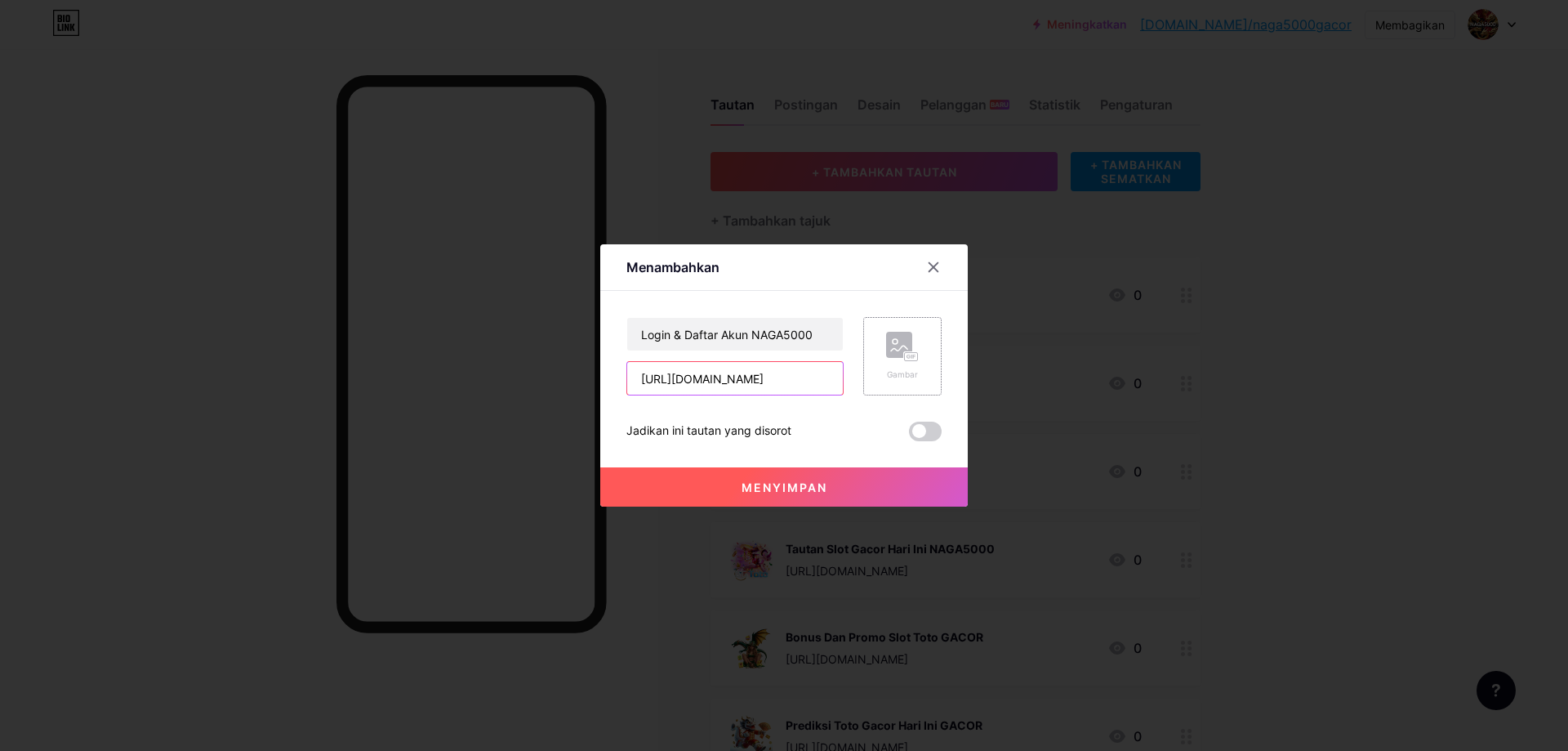
scroll to position [0, 194]
type input "https://mytustin.com/blog/login-naga5000-daftar-akun-slot-togel.html"
click at [889, 345] on rect at bounding box center [899, 344] width 26 height 26
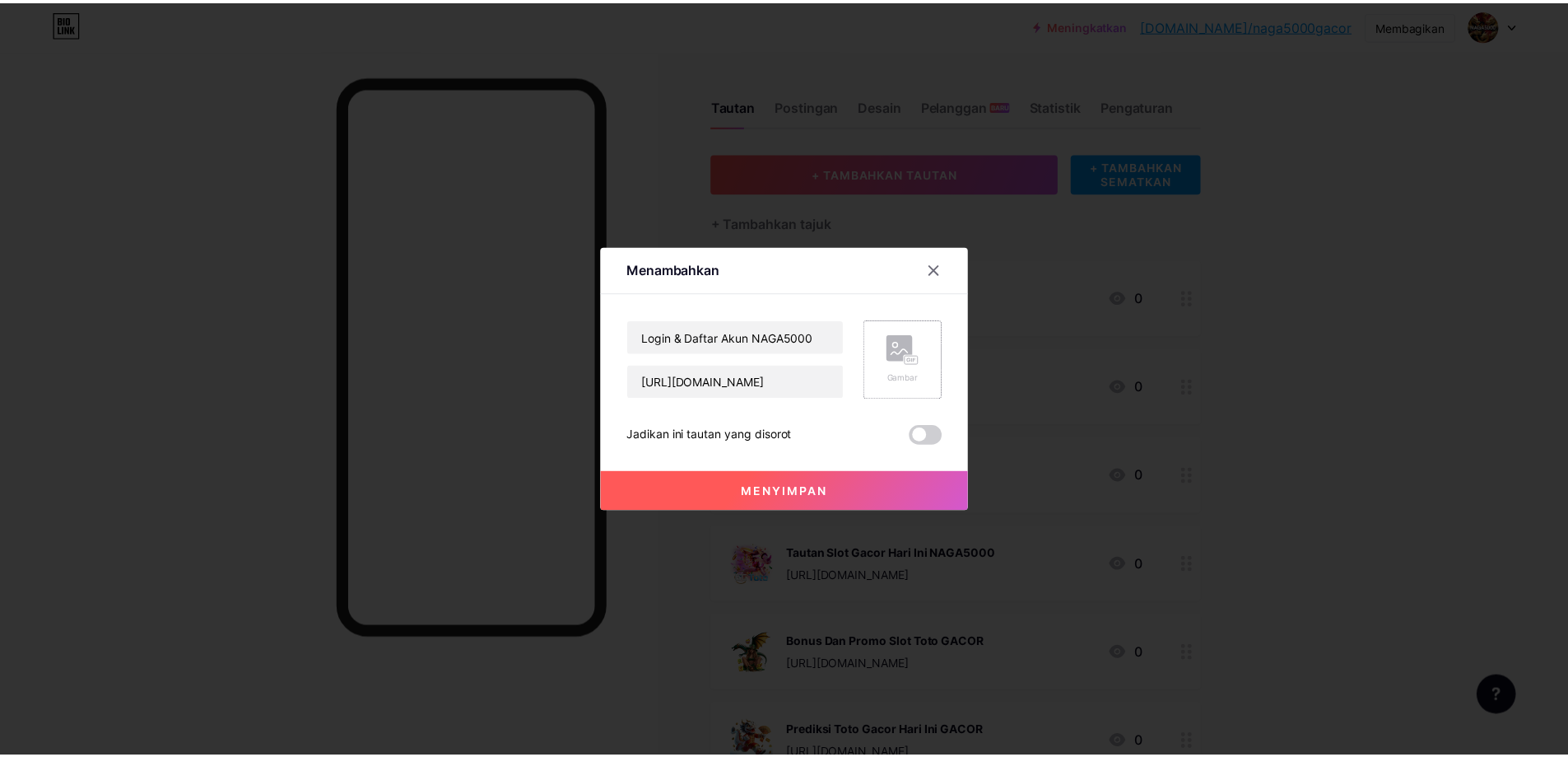
scroll to position [0, 0]
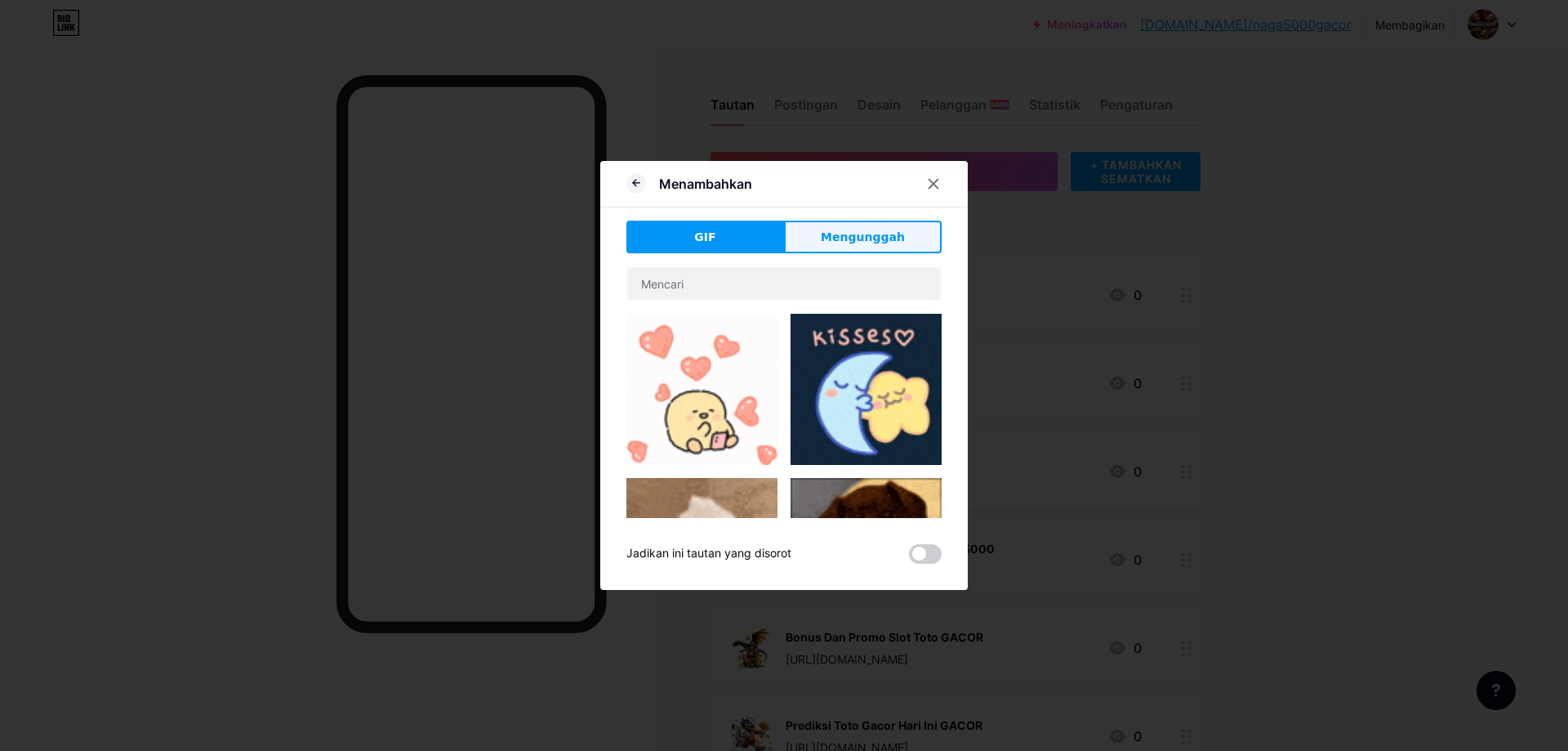
click at [903, 243] on button "Mengunggah" at bounding box center [863, 237] width 157 height 33
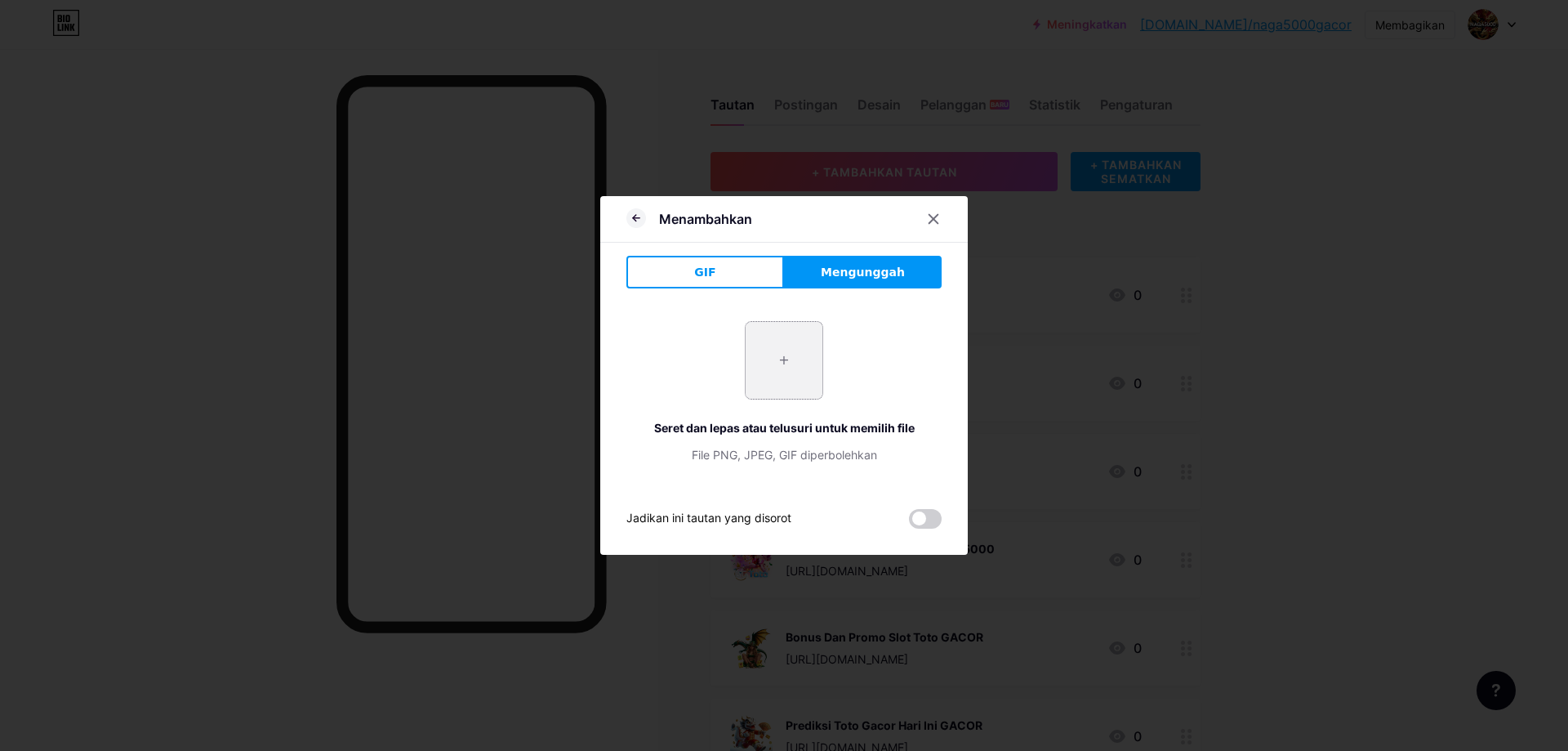
click at [776, 366] on input "file" at bounding box center [784, 360] width 77 height 77
type input "C:\fakepath\pngtree-cartoon-3d-cute-smiling-god-of-wealth-dancing-gold-ingot-lu…"
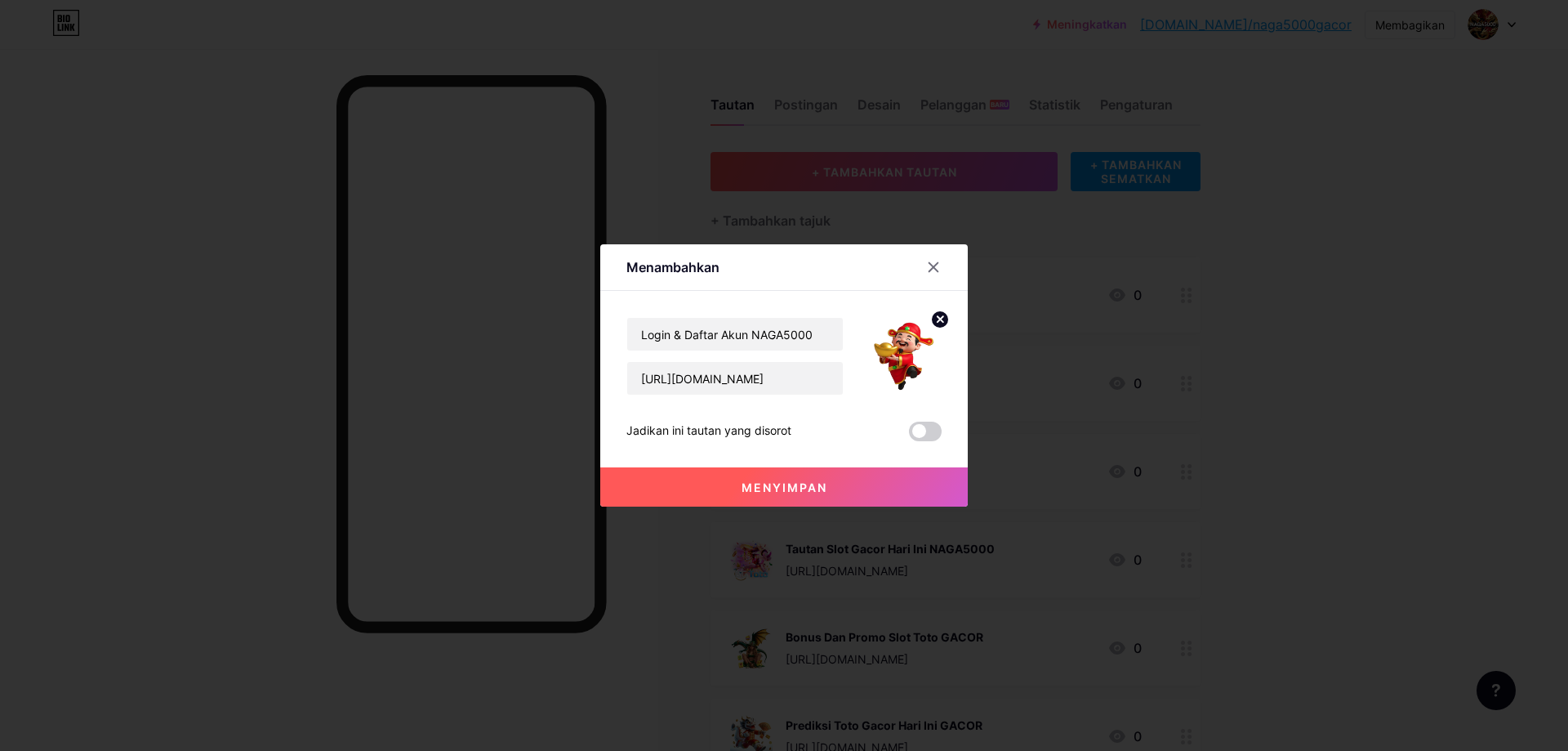
click at [837, 491] on button "Menyimpan" at bounding box center [784, 487] width 368 height 39
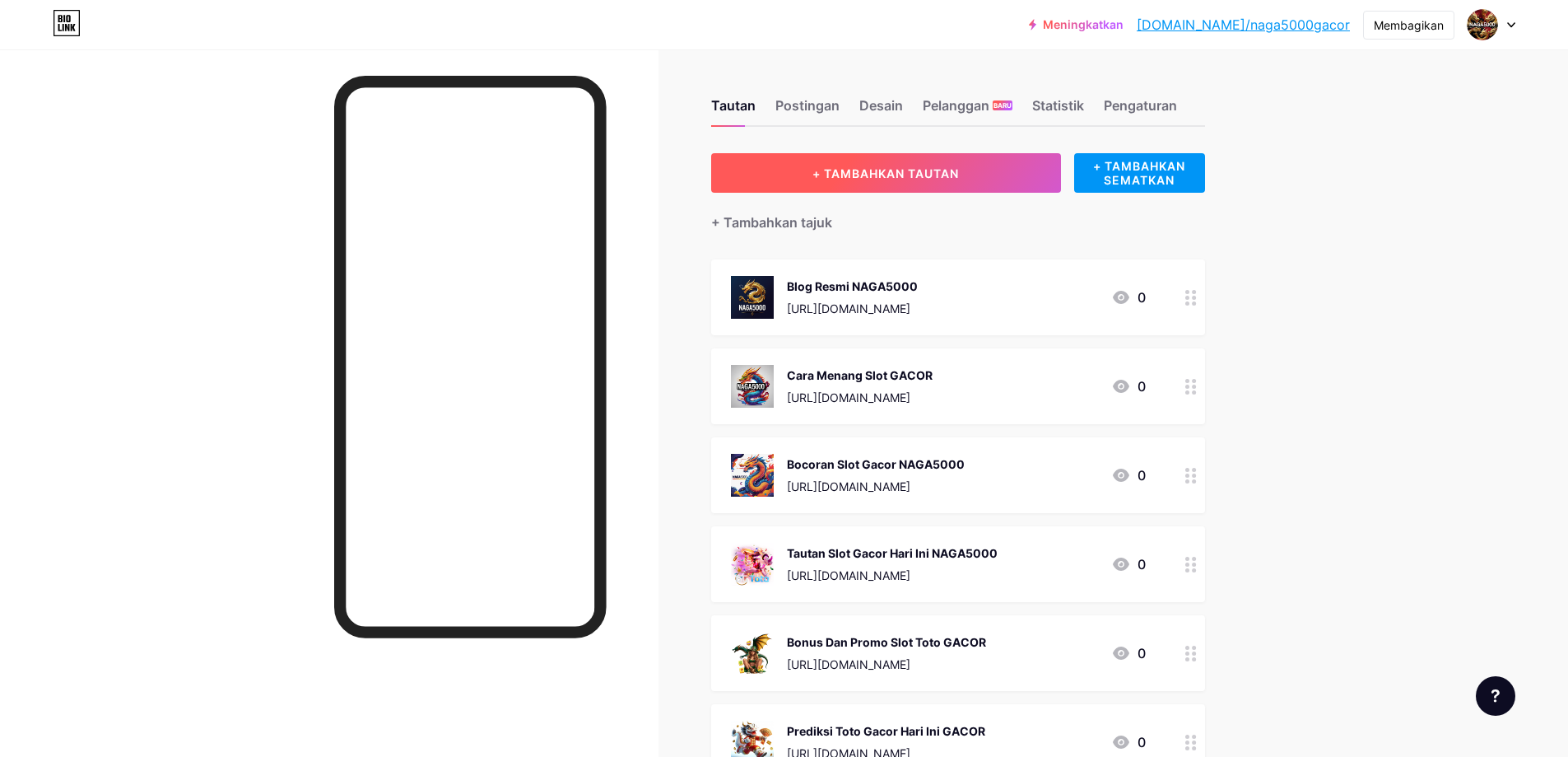
click at [922, 180] on button "+ TAMBAHKAN TAUTAN" at bounding box center [886, 172] width 349 height 40
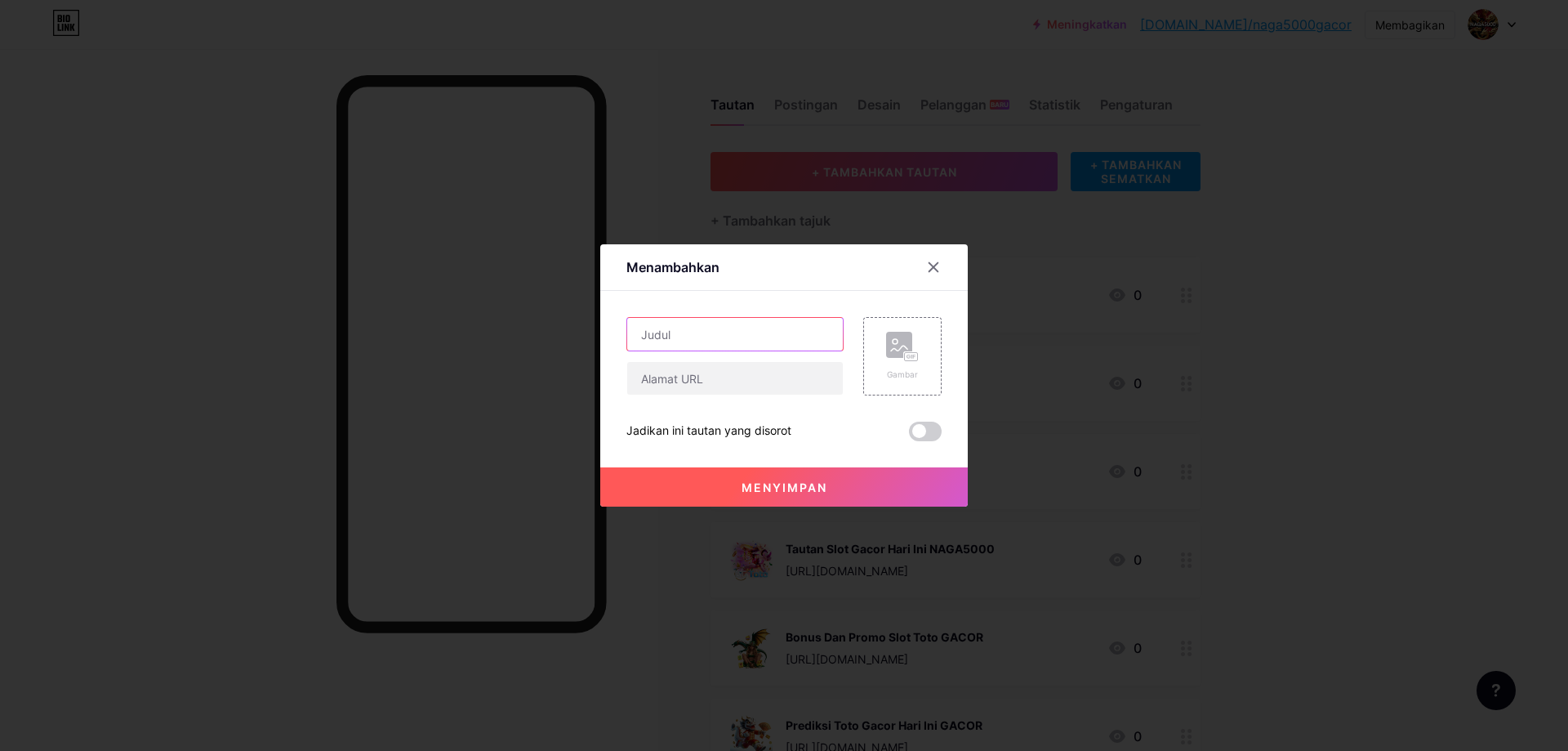
drag, startPoint x: 696, startPoint y: 333, endPoint x: 727, endPoint y: 326, distance: 31.8
click at [699, 330] on input "text" at bounding box center [735, 334] width 216 height 33
paste input "NAGA5000 Online Shop"
type input "NAGA5000 Online Shop"
drag, startPoint x: 688, startPoint y: 383, endPoint x: 718, endPoint y: 379, distance: 30.3
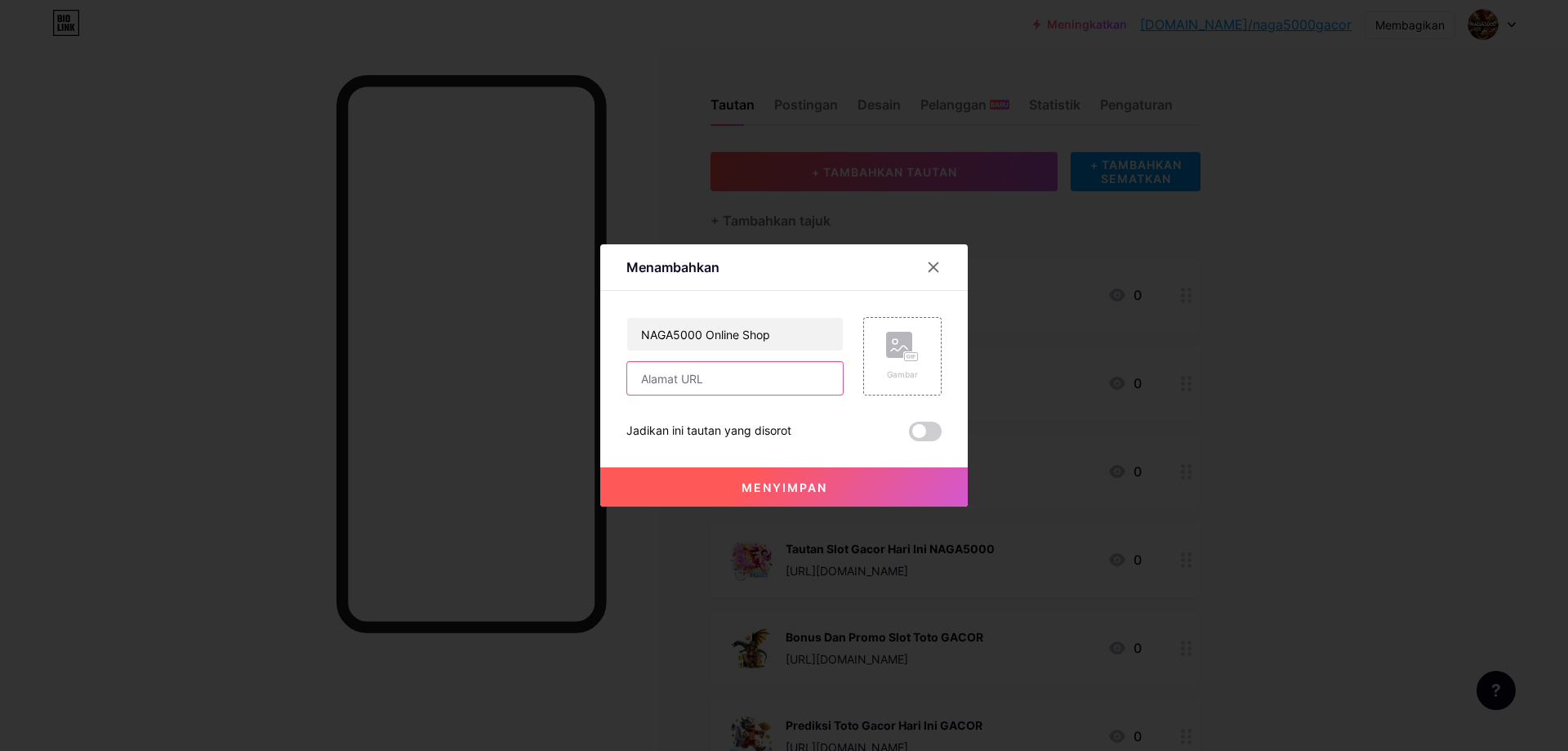
click at [688, 383] on input "text" at bounding box center [735, 378] width 216 height 33
paste input "https://rmacc.info/"
type input "https://rmacc.info/"
click at [901, 363] on div "Gambar" at bounding box center [903, 355] width 33 height 49
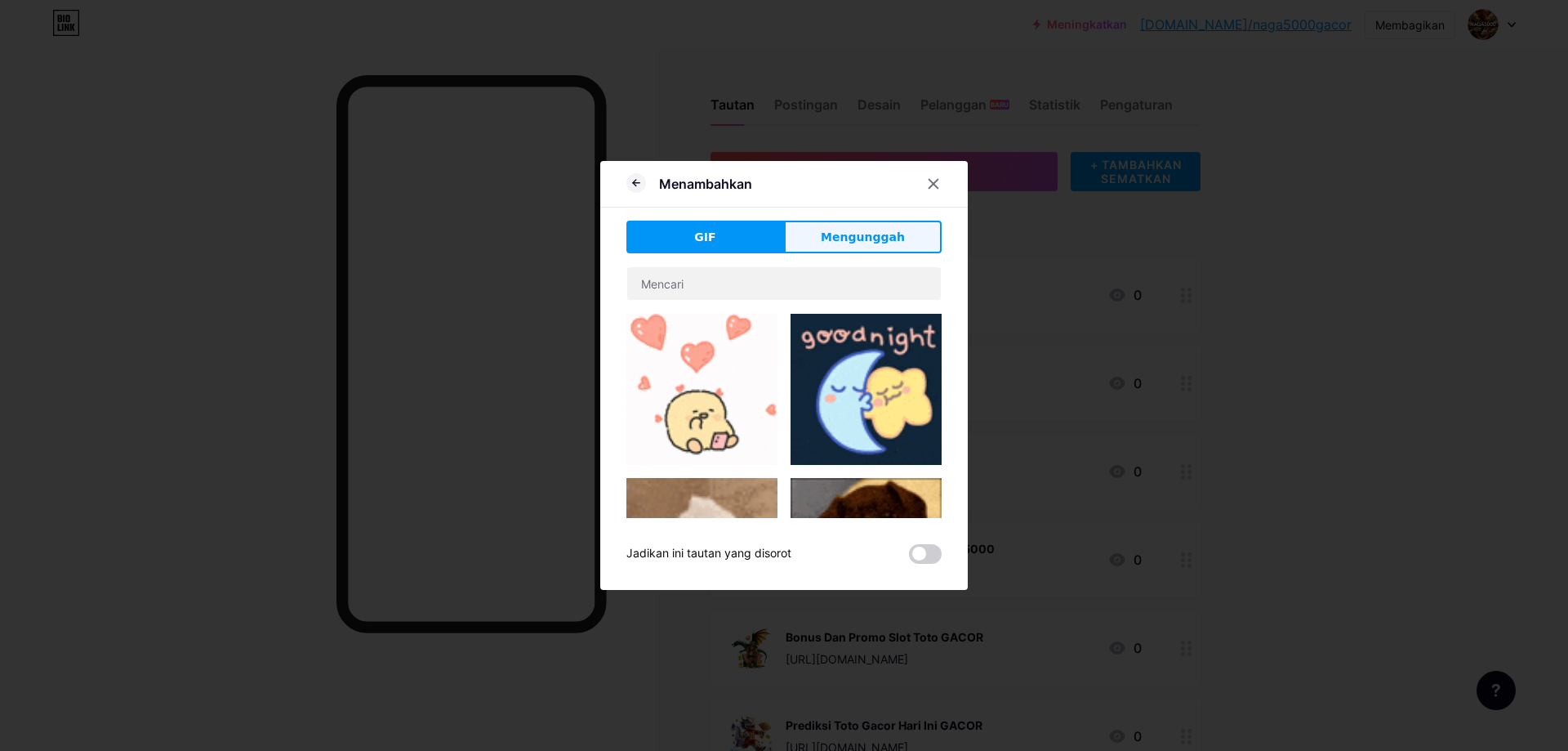
click at [873, 243] on font "Mengunggah" at bounding box center [863, 237] width 84 height 13
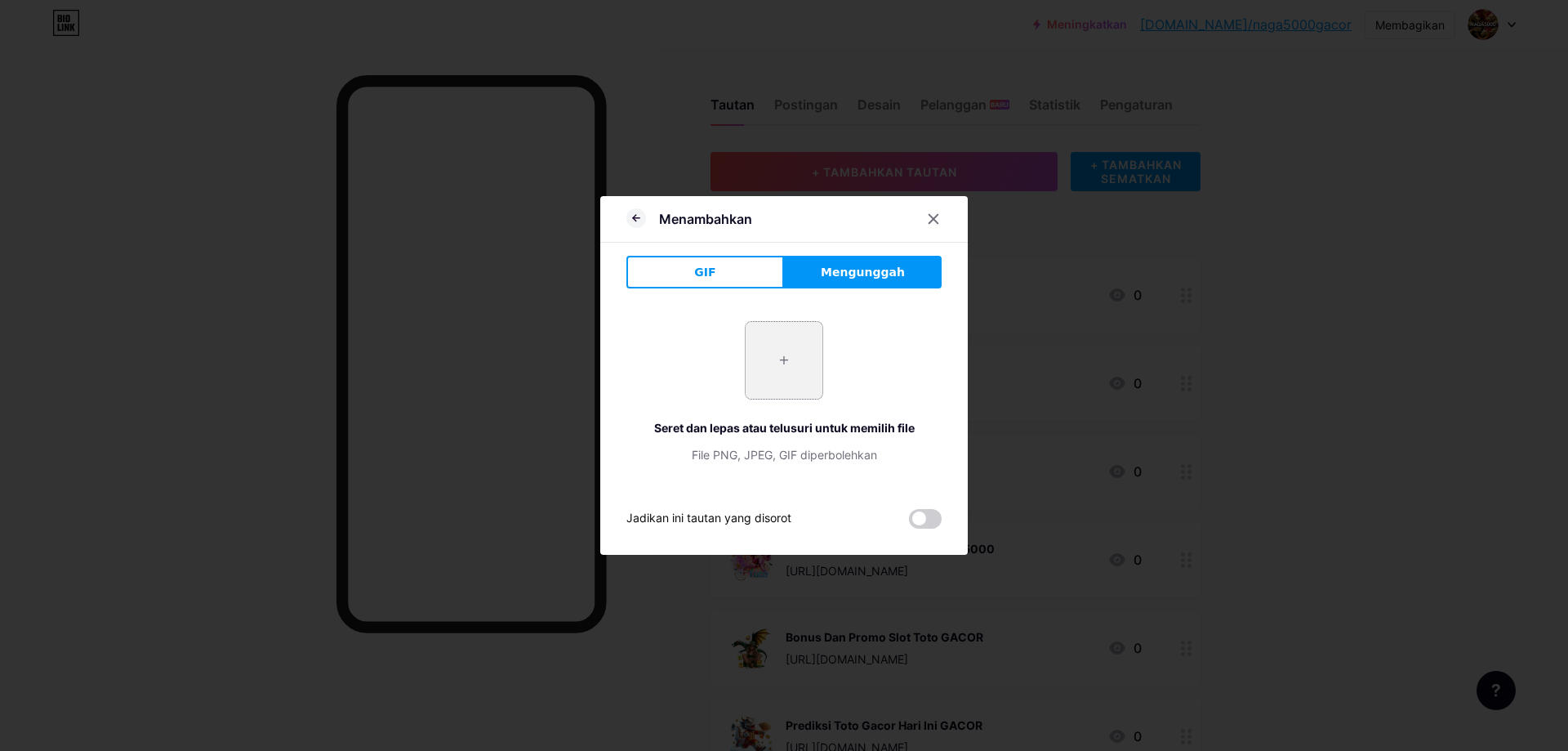
click at [781, 357] on input "file" at bounding box center [784, 360] width 77 height 77
type input "C:\fakepath\179910370464ff603410bcb4f809dc84.jpg"
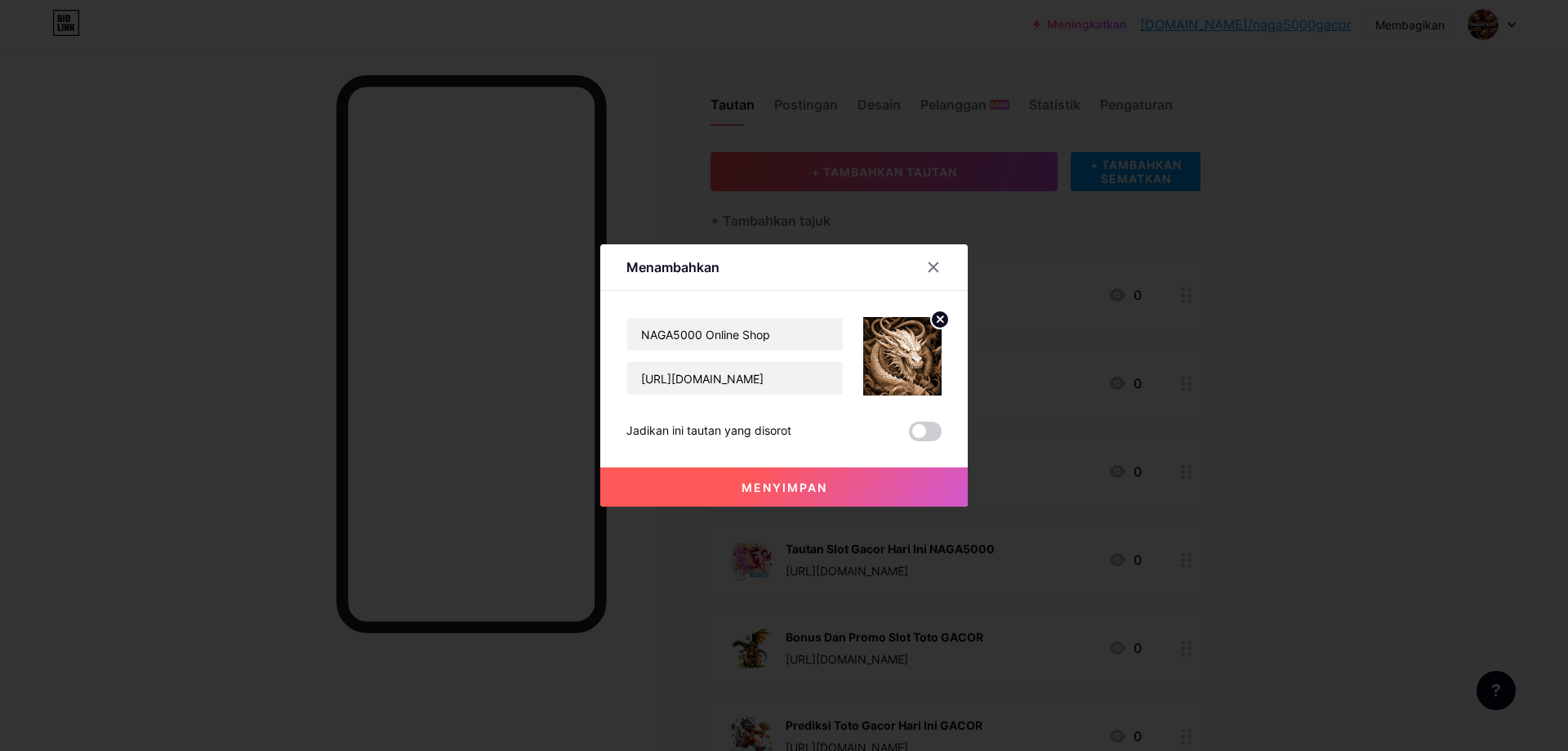
click at [832, 486] on button "Menyimpan" at bounding box center [784, 487] width 368 height 39
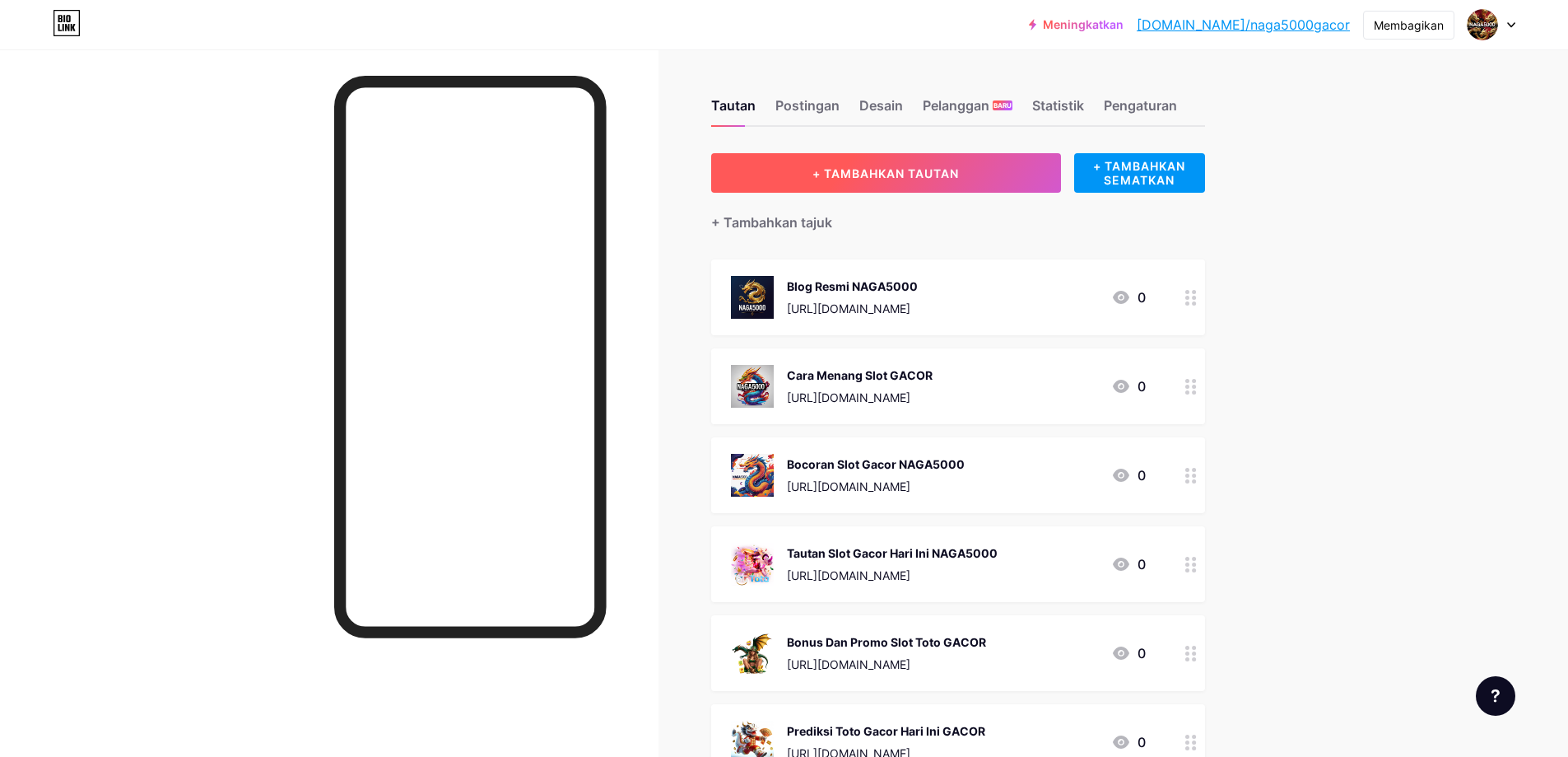
click at [890, 162] on button "+ TAMBAHKAN TAUTAN" at bounding box center [886, 172] width 349 height 40
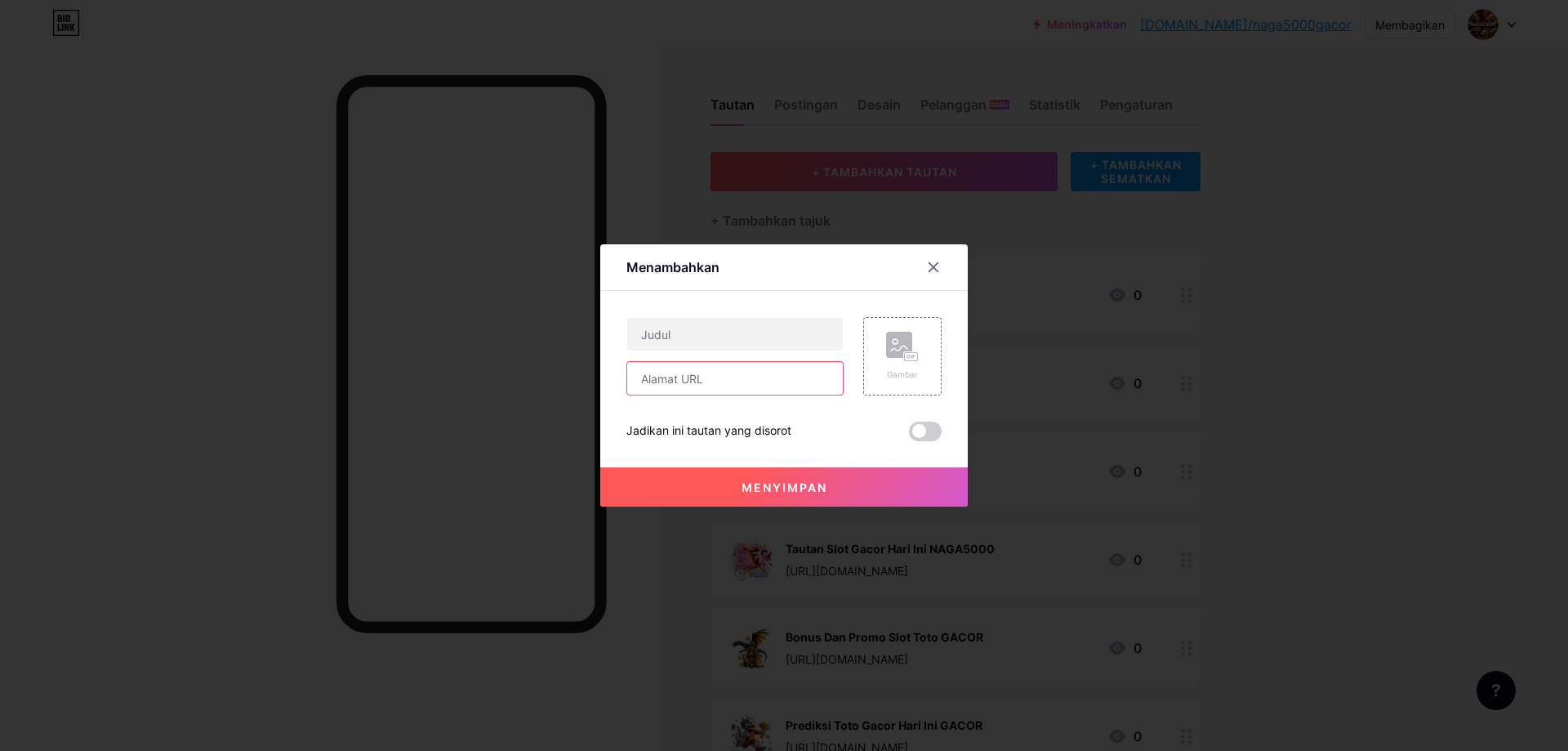
click at [721, 383] on input "text" at bounding box center [735, 378] width 216 height 33
paste input "https://janyshop.com/produk/"
type input "https://janyshop.com/produk/"
click at [712, 295] on div "Isi YouTube Putar video YouTube tanpa meninggalkan halaman Anda. MENAMBAHKAN Vi…" at bounding box center [784, 366] width 315 height 151
drag, startPoint x: 709, startPoint y: 326, endPoint x: 726, endPoint y: 330, distance: 17.5
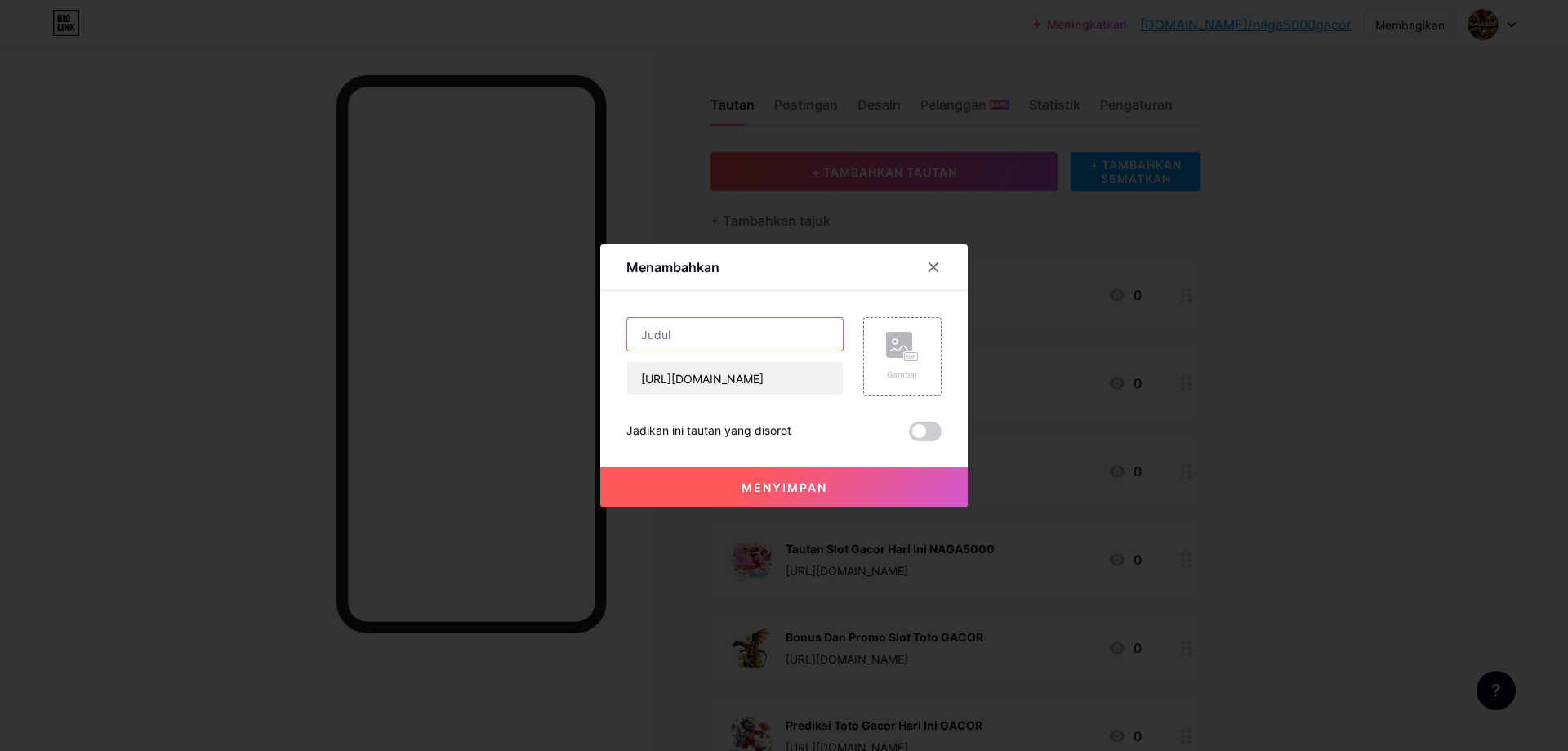
click at [709, 327] on input "text" at bounding box center [735, 334] width 216 height 33
paste input "Semua Produk Unggulan di Toko NAGA5000"
type input "Semua Produk Unggulan di Toko NAGA5000"
click at [905, 352] on rect at bounding box center [911, 356] width 13 height 9
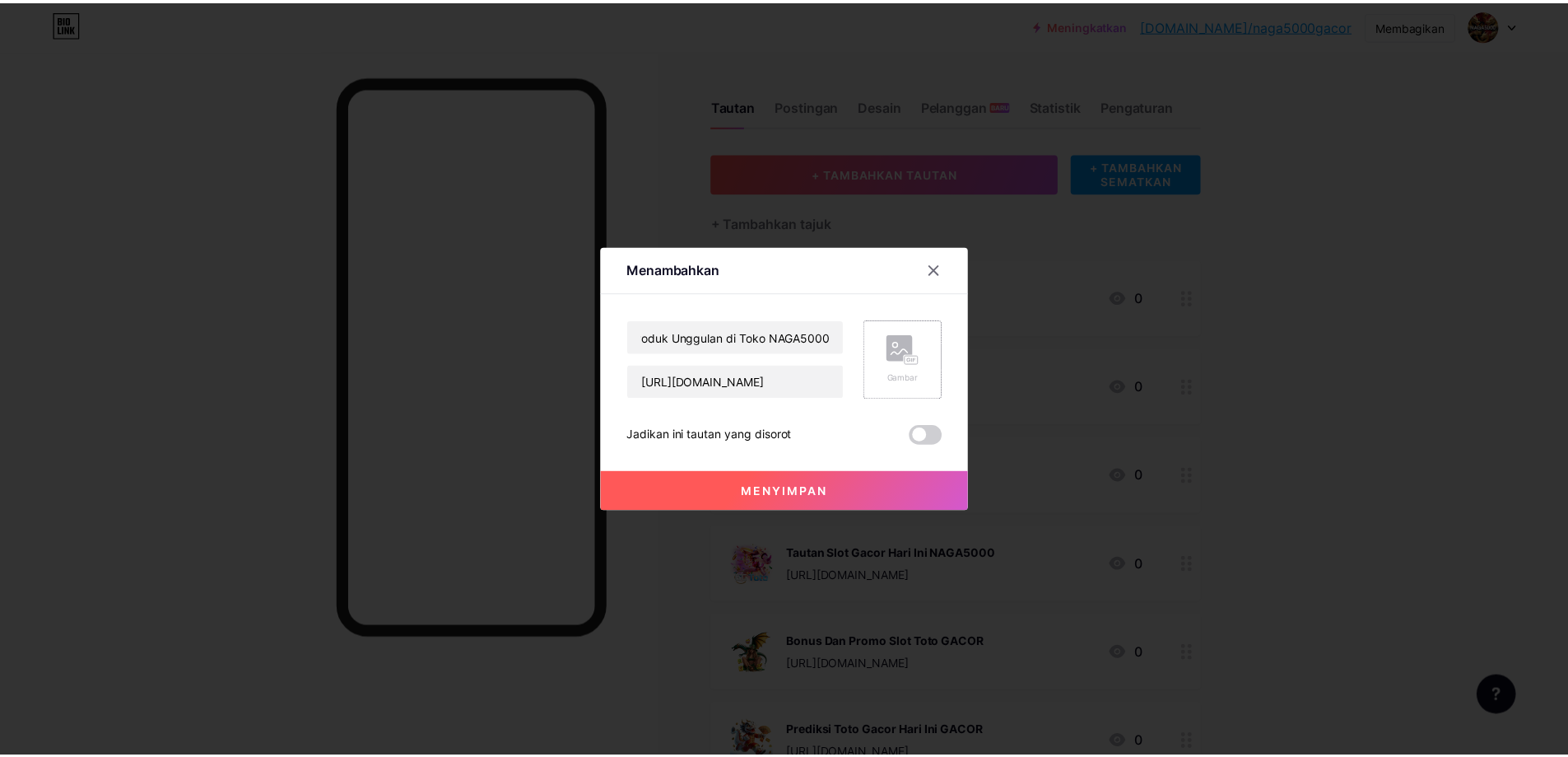
scroll to position [0, 0]
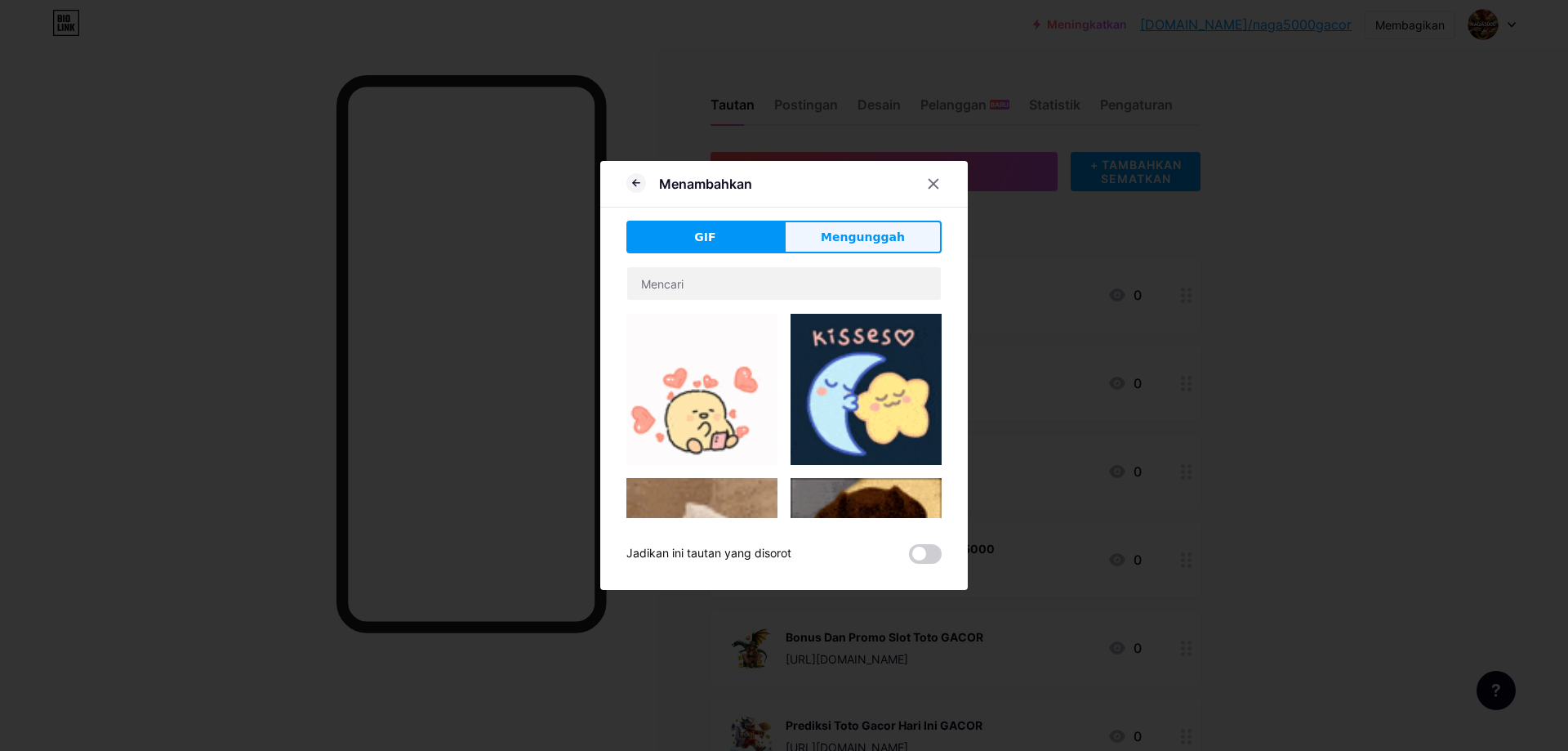
click at [861, 230] on font "Mengunggah" at bounding box center [863, 237] width 84 height 13
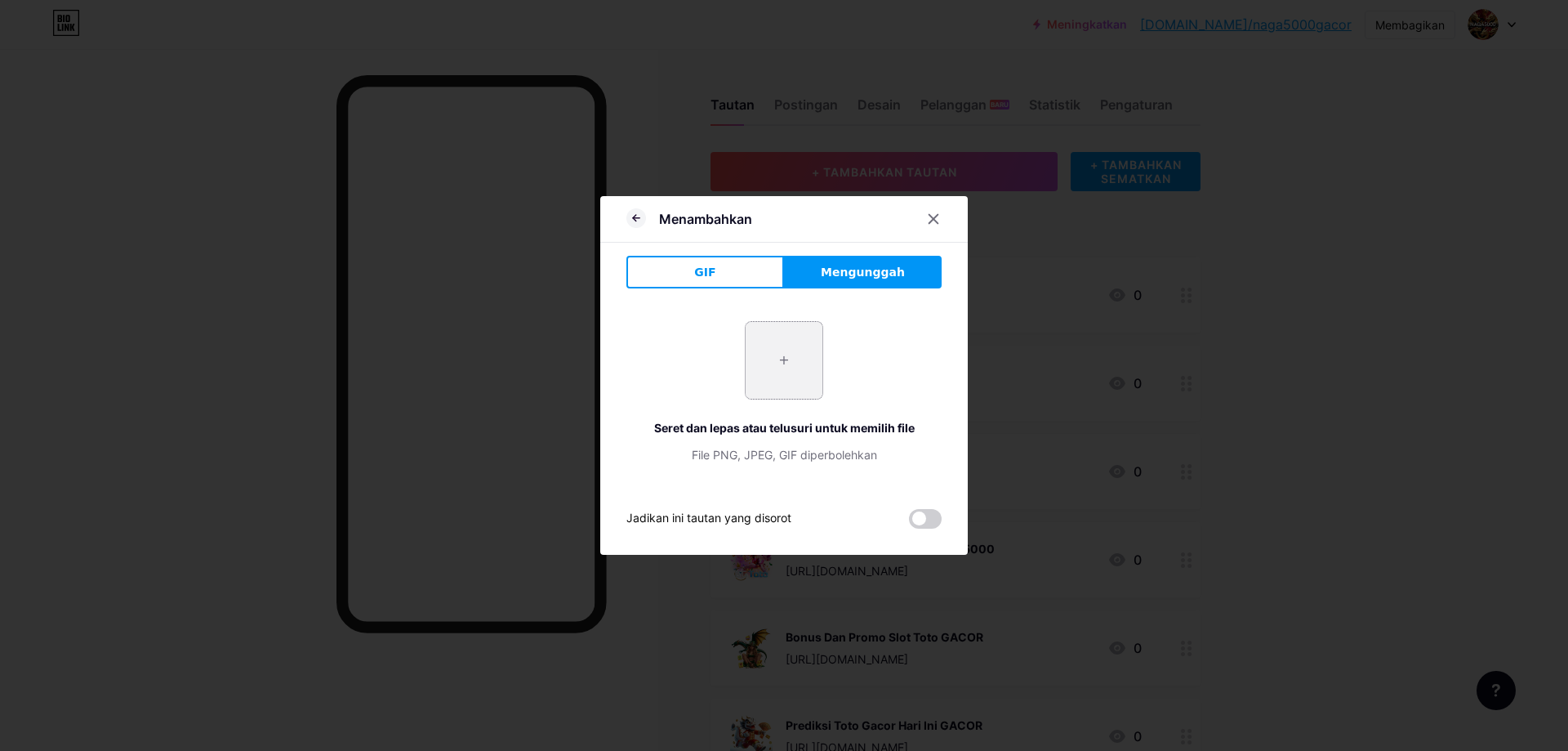
click at [763, 358] on input "file" at bounding box center [784, 360] width 77 height 77
type input "C:\fakepath\Untitled design (13).png"
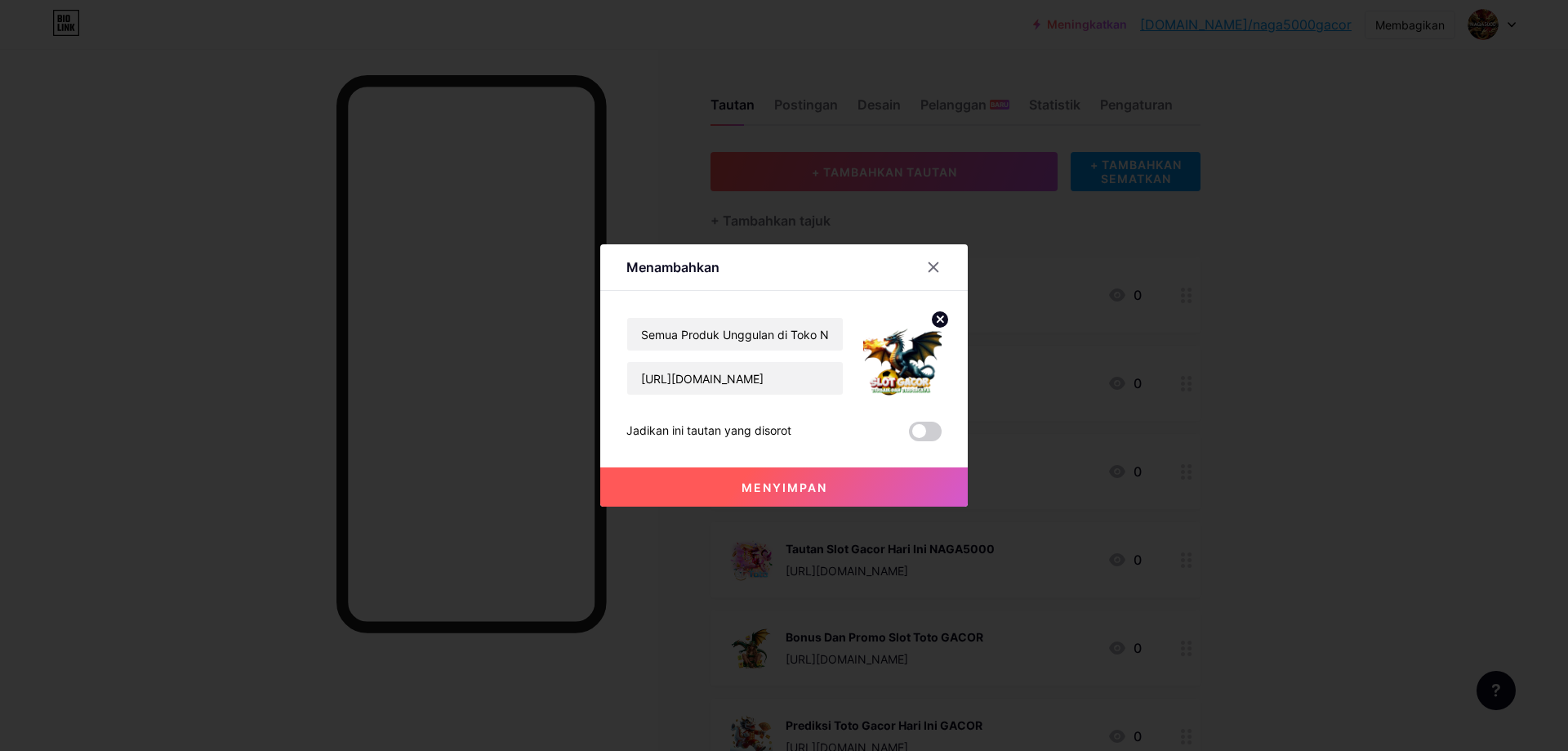
click at [803, 472] on button "Menyimpan" at bounding box center [784, 487] width 368 height 39
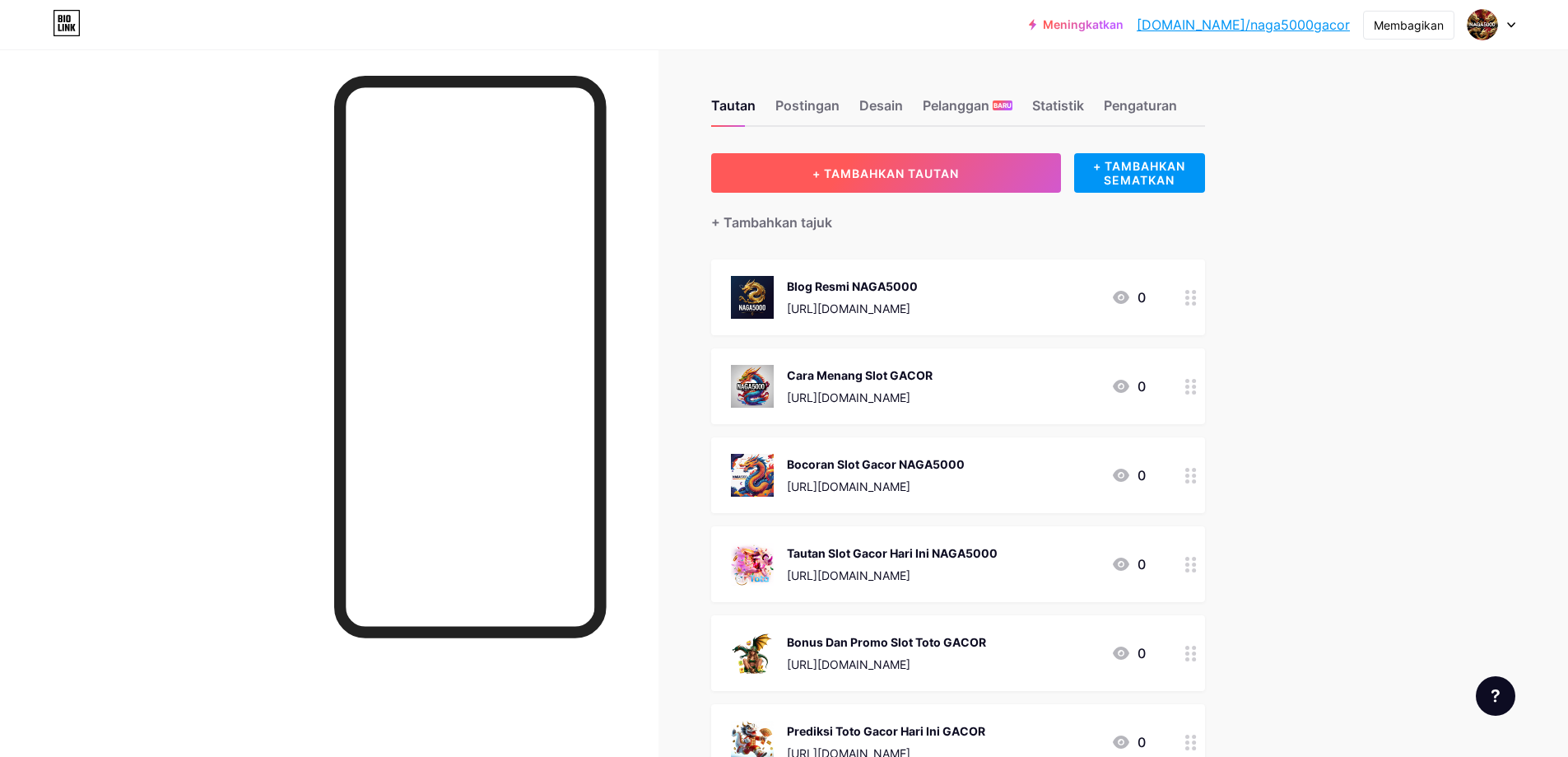
click at [990, 186] on button "+ TAMBAHKAN TAUTAN" at bounding box center [886, 172] width 349 height 40
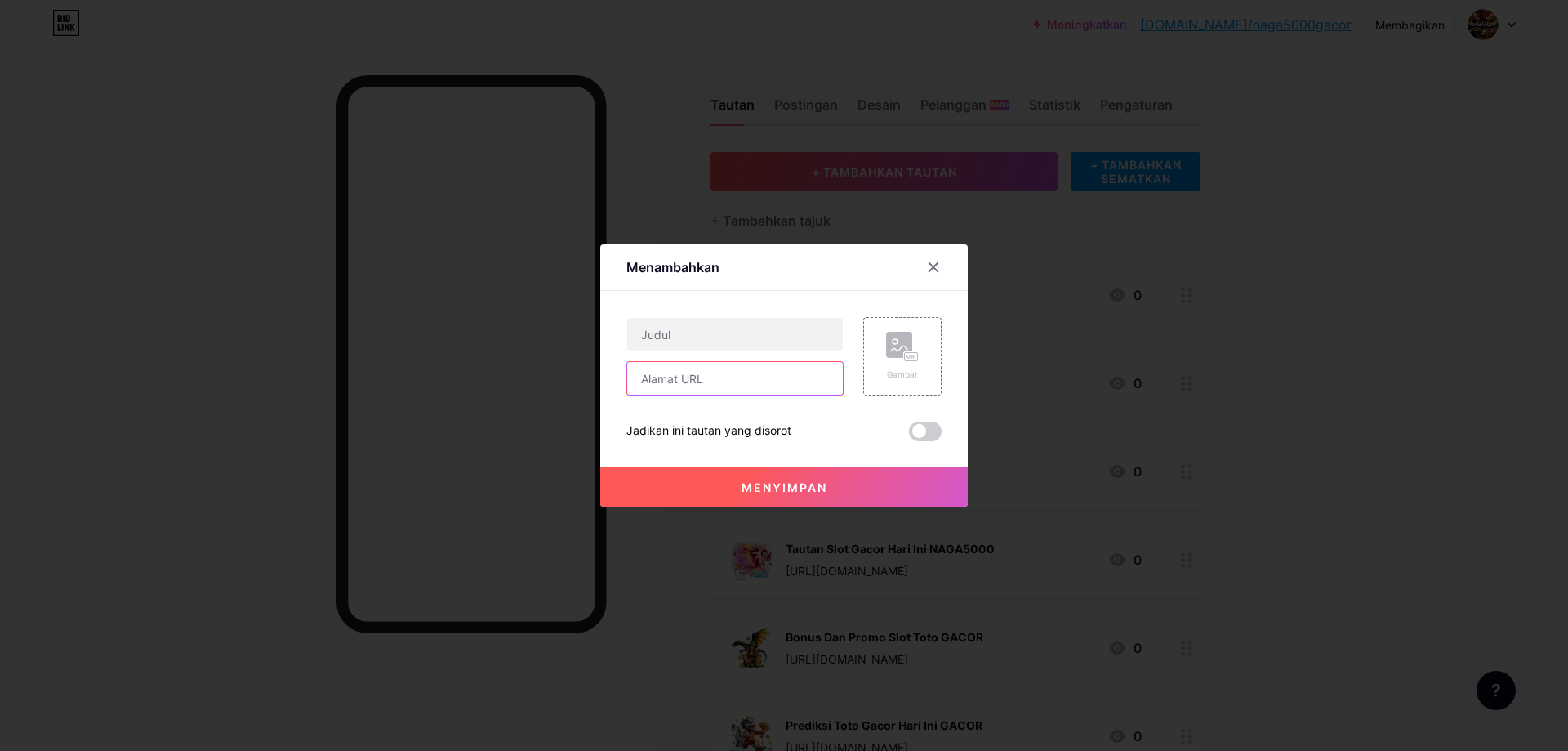
drag, startPoint x: 723, startPoint y: 371, endPoint x: 745, endPoint y: 369, distance: 22.1
click at [723, 371] on input "text" at bounding box center [735, 378] width 216 height 33
paste input "https://janyshop.com/promo/"
type input "https://janyshop.com/promo/"
drag, startPoint x: 671, startPoint y: 334, endPoint x: 784, endPoint y: 326, distance: 113.3
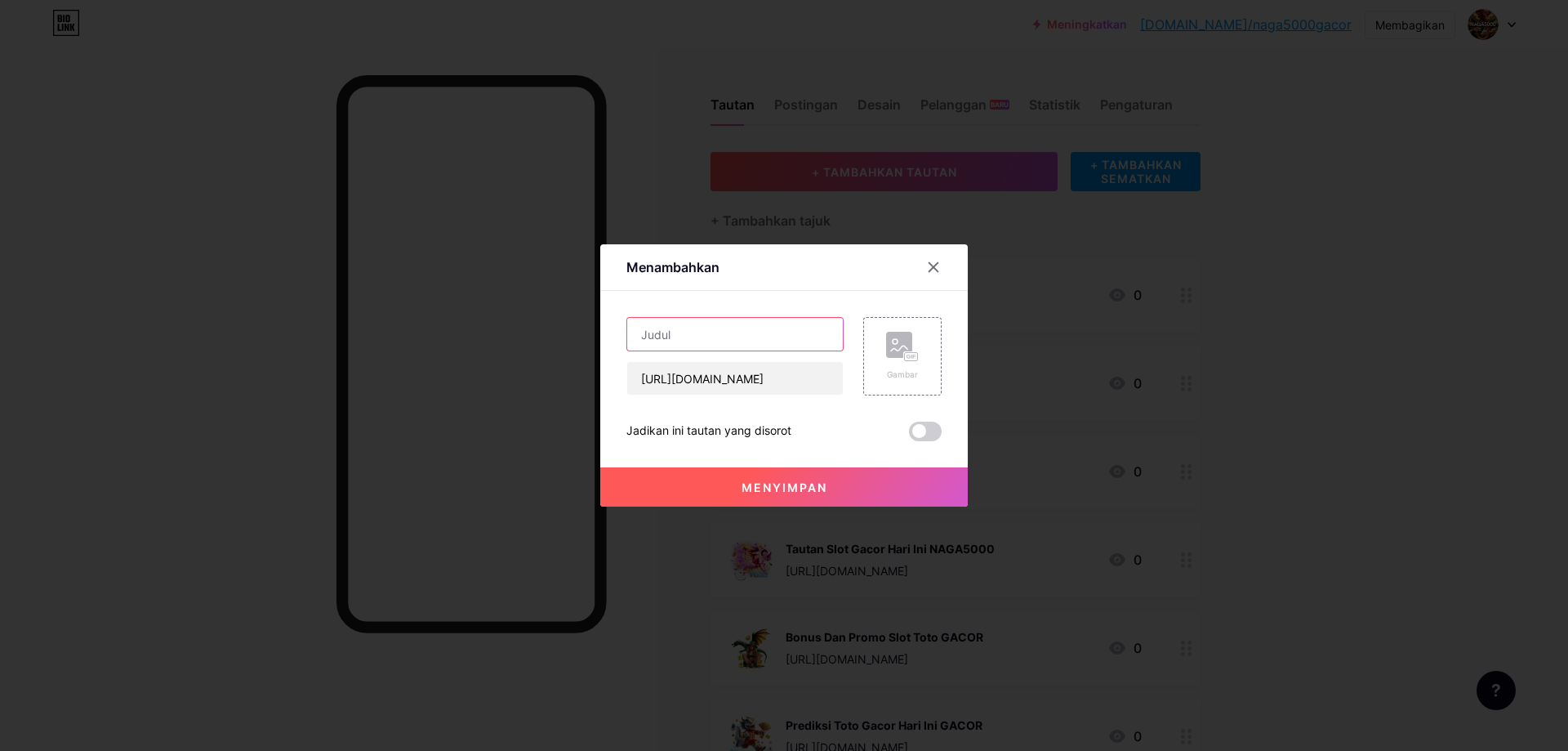
click at [681, 331] on input "text" at bounding box center [735, 334] width 216 height 33
paste input "Promo & Diskon Spesial"
type input "Promo & Diskon Spesial"
click at [903, 344] on rect at bounding box center [899, 344] width 26 height 26
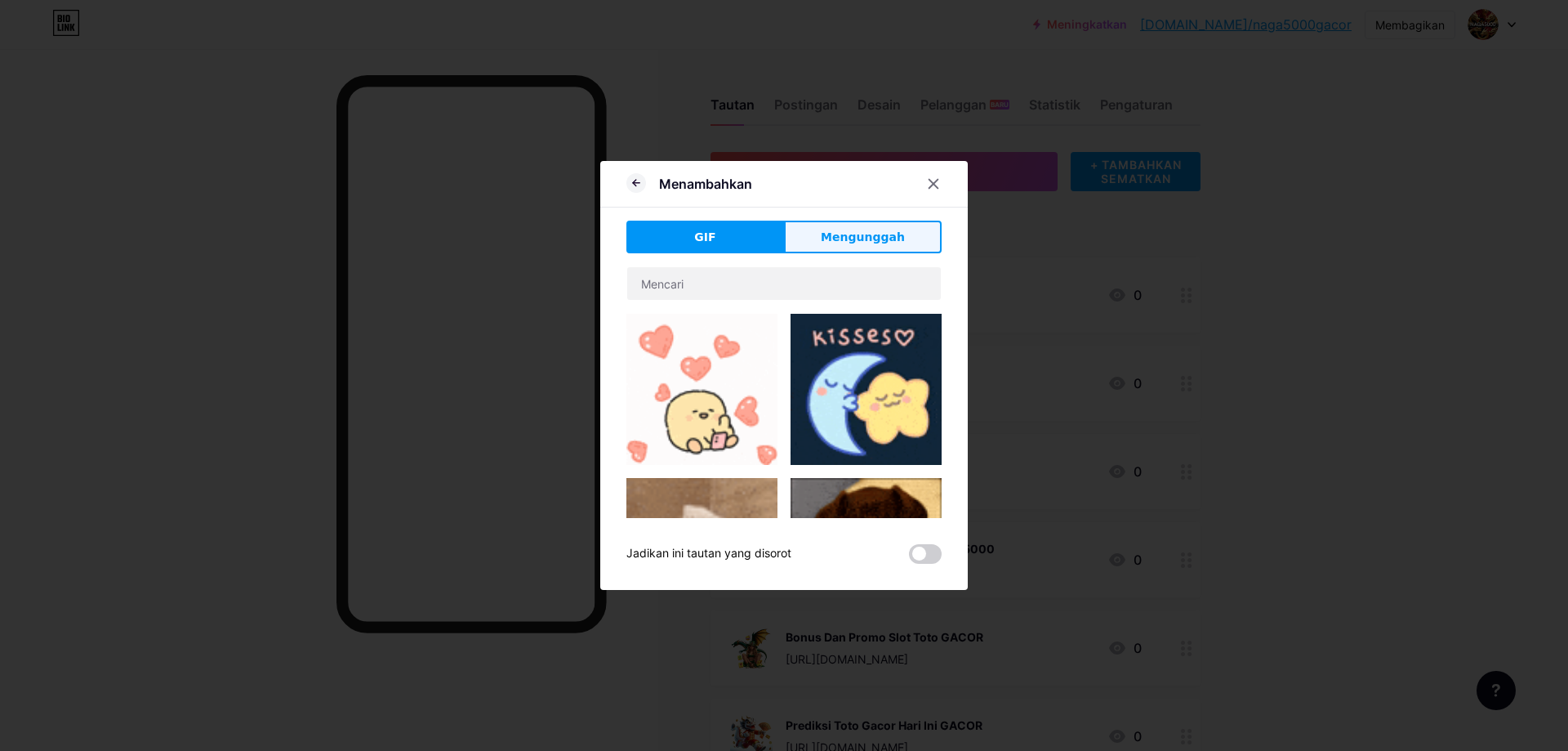
click at [865, 231] on font "Mengunggah" at bounding box center [863, 237] width 84 height 13
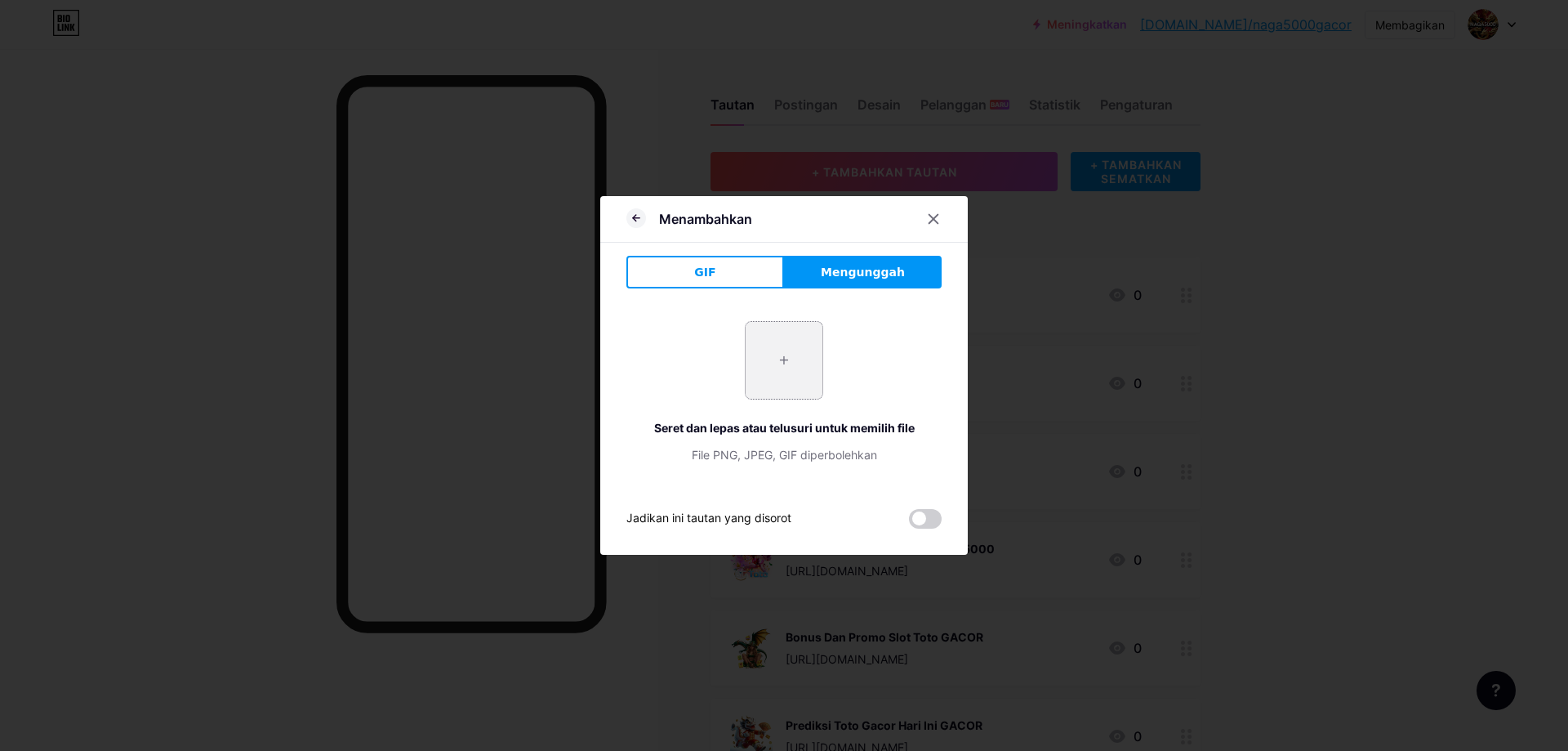
click at [799, 371] on input "file" at bounding box center [784, 360] width 77 height 77
type input "C:\fakepath\pngtree-3d-decorative-chinese-dragon-design-png-image_14704326.png"
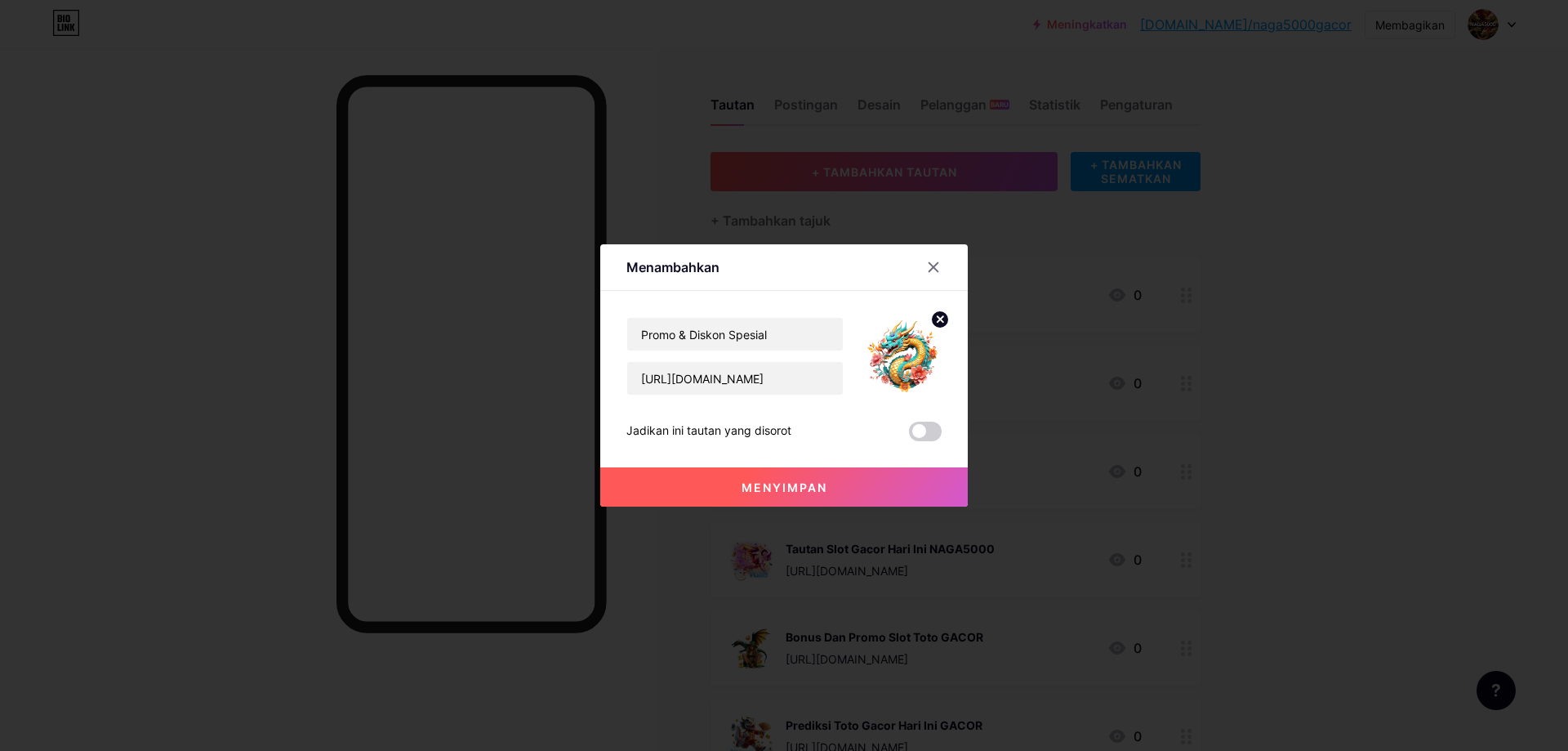
click at [822, 484] on button "Menyimpan" at bounding box center [784, 487] width 368 height 39
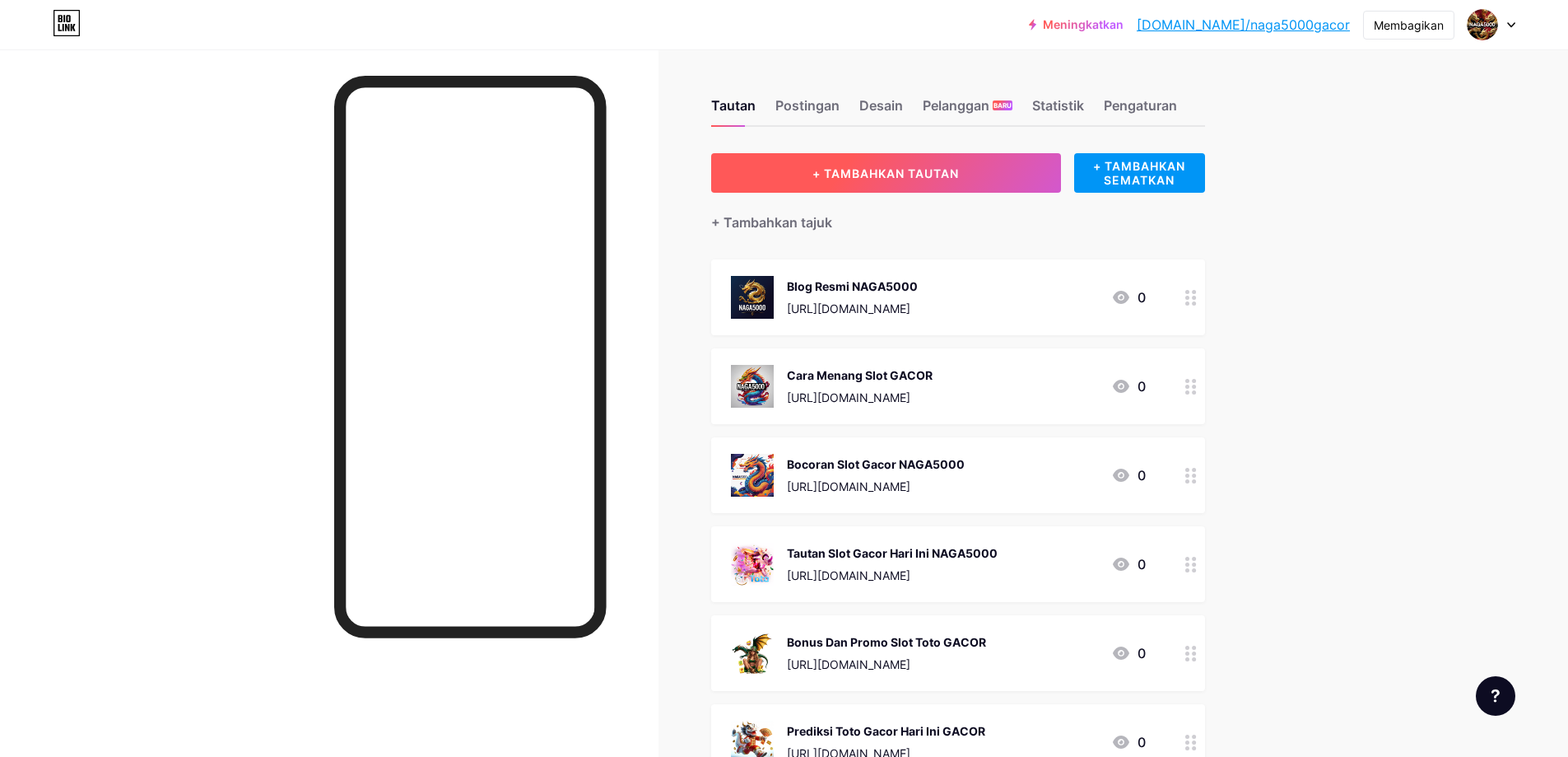
click at [940, 165] on button "+ TAMBAHKAN TAUTAN" at bounding box center [886, 172] width 349 height 40
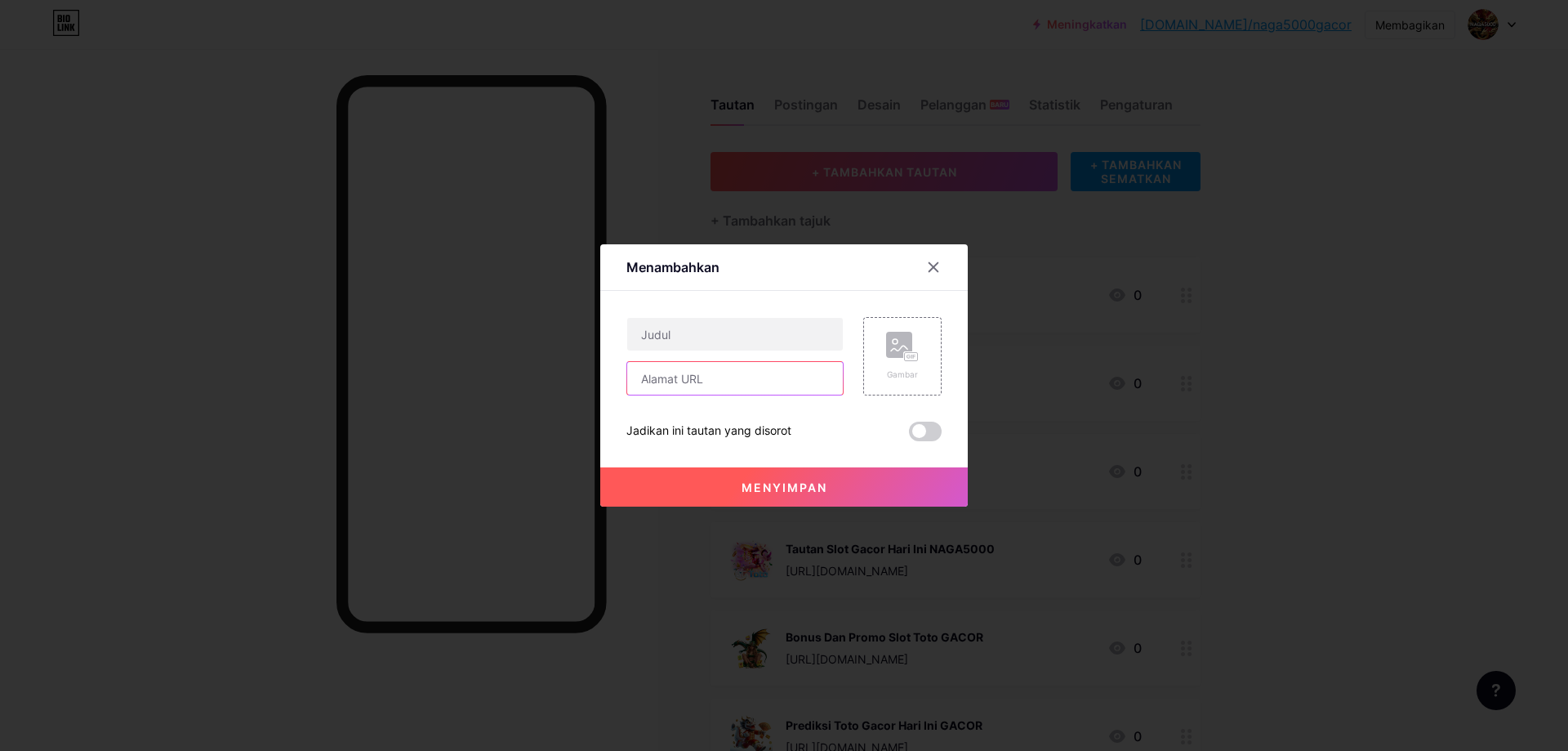
drag, startPoint x: 702, startPoint y: 377, endPoint x: 736, endPoint y: 378, distance: 34.0
click at [702, 378] on input "text" at bounding box center [735, 378] width 216 height 33
paste input "https://janyshop.com/slot-gacor/"
type input "https://janyshop.com/slot-gacor/"
click at [708, 327] on input "text" at bounding box center [735, 334] width 216 height 33
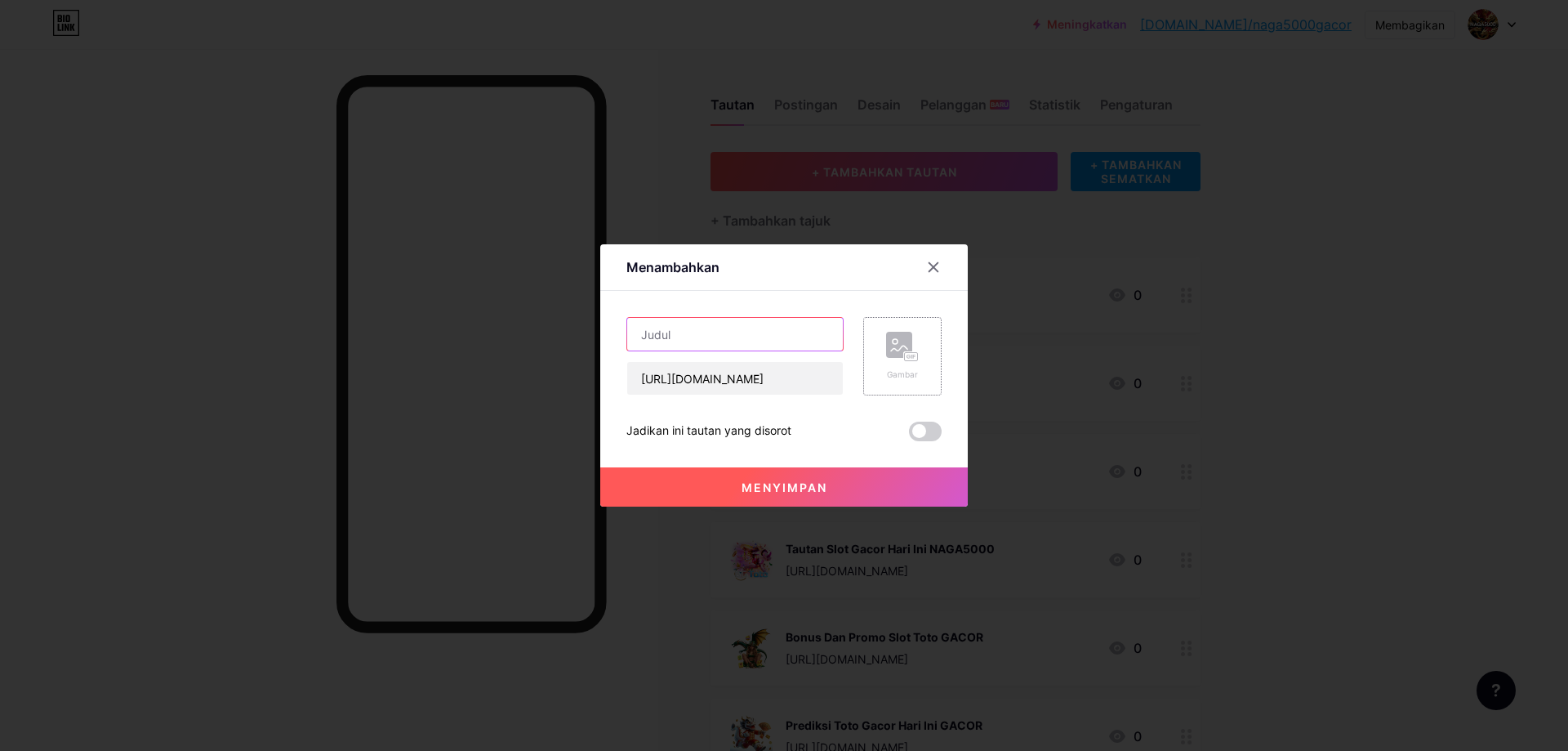
paste input "Slot Gacor Hari Ini"
type input "Slot Gacor Hari Ini"
click at [905, 352] on rect at bounding box center [911, 356] width 13 height 9
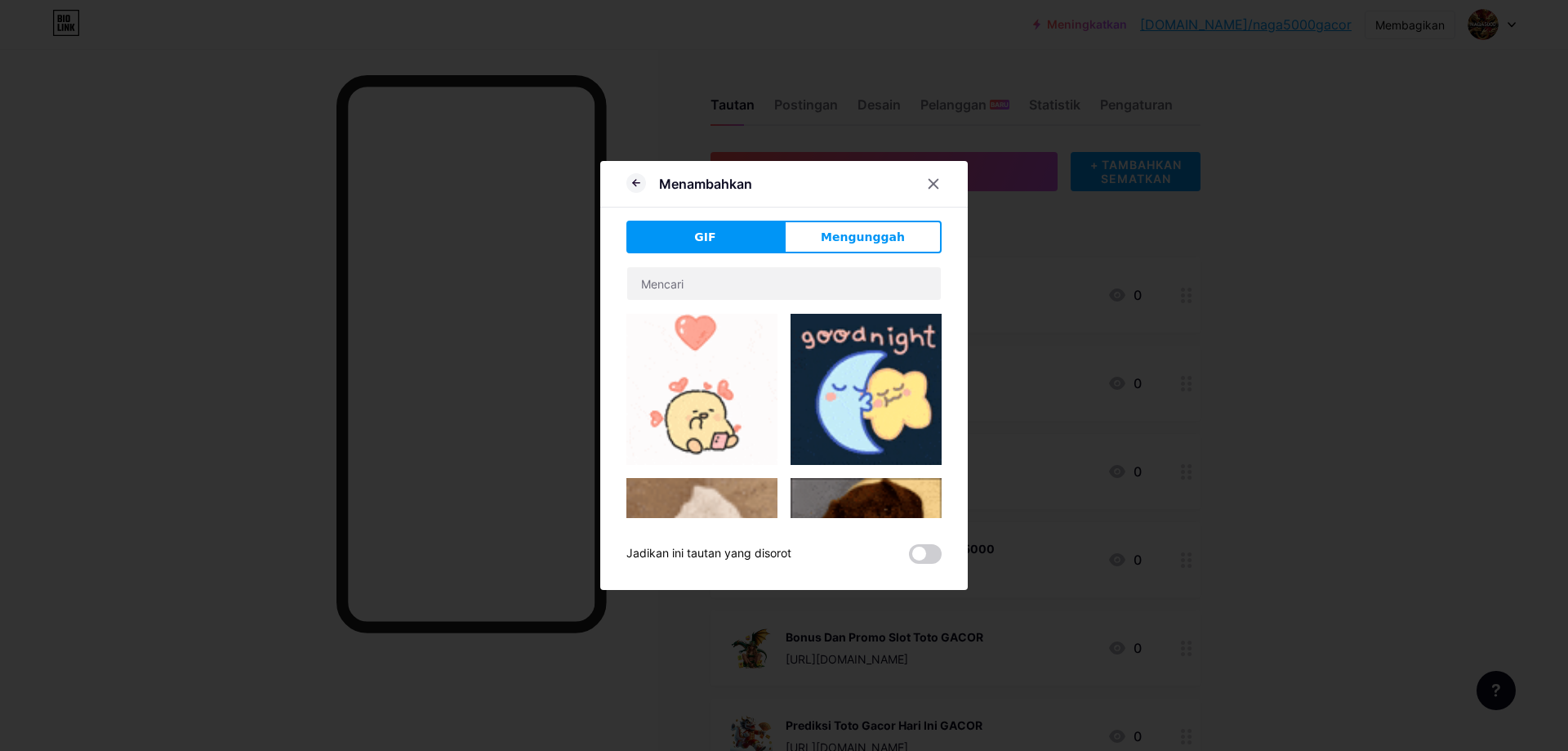
click at [857, 216] on div "Menambahkan GIF Mengunggah Isi YouTube Putar video YouTube tanpa meninggalkan h…" at bounding box center [784, 376] width 368 height 429
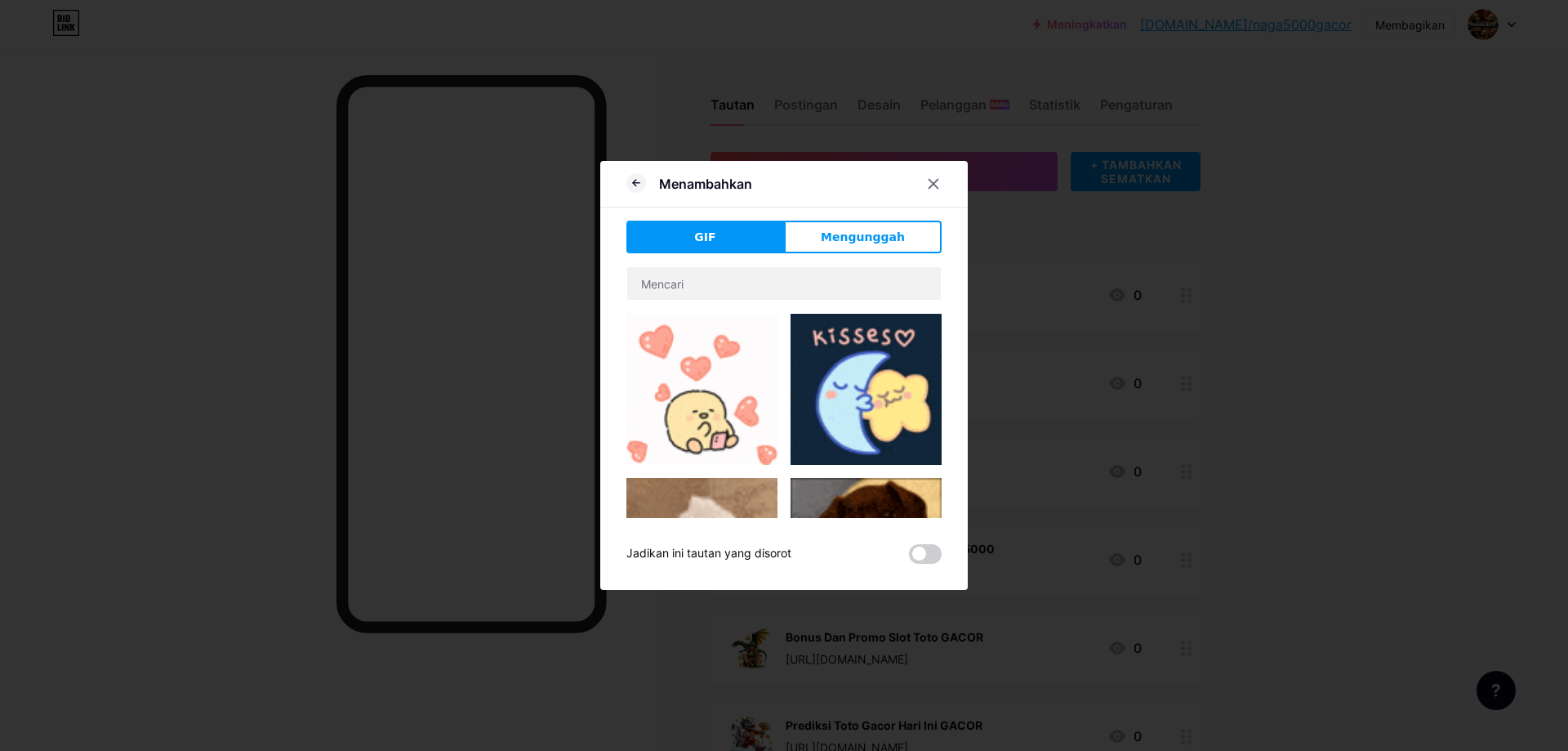
click at [863, 233] on font "Mengunggah" at bounding box center [863, 237] width 84 height 13
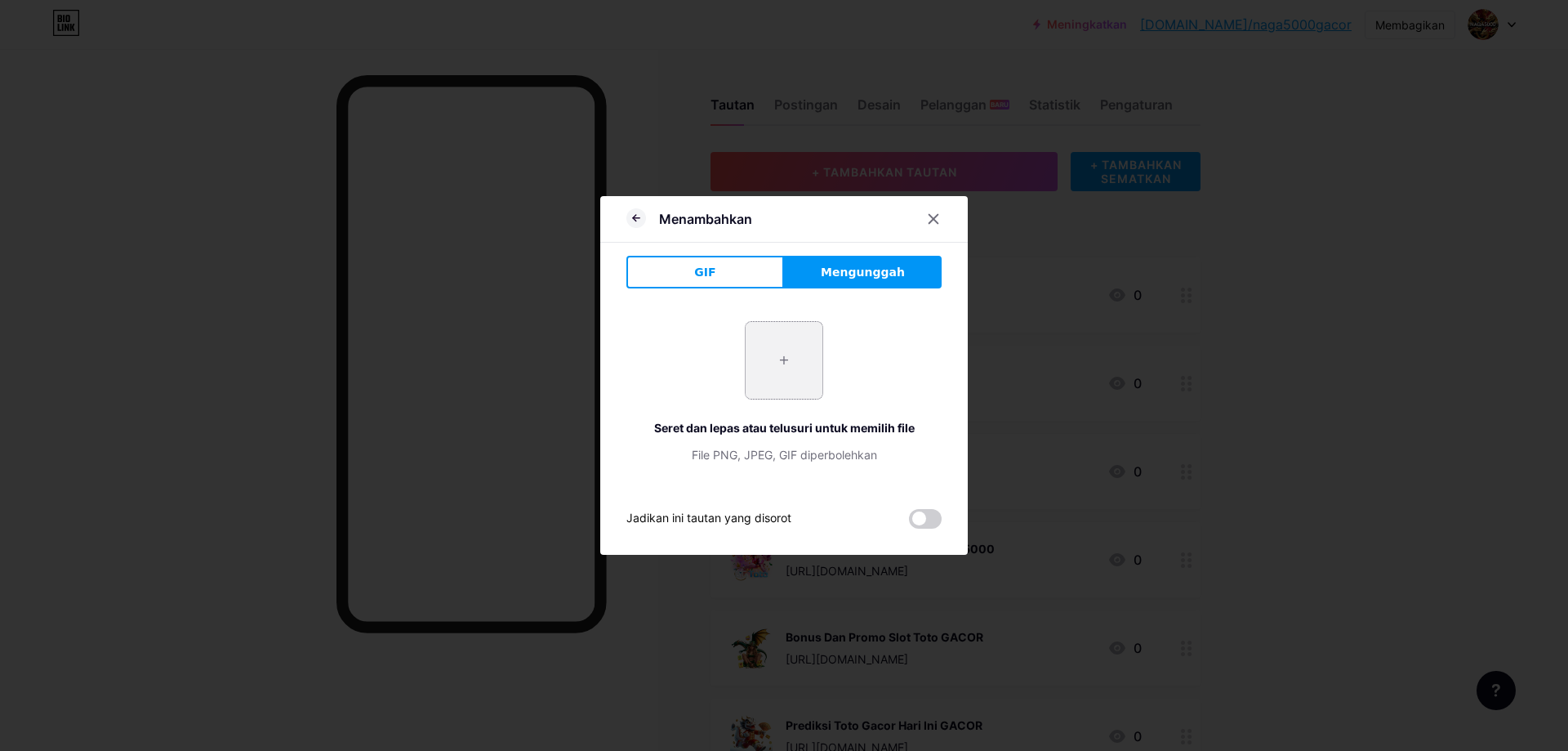
click at [797, 375] on input "file" at bounding box center [784, 360] width 77 height 77
type input "C:\fakepath\Add a heading (8).png"
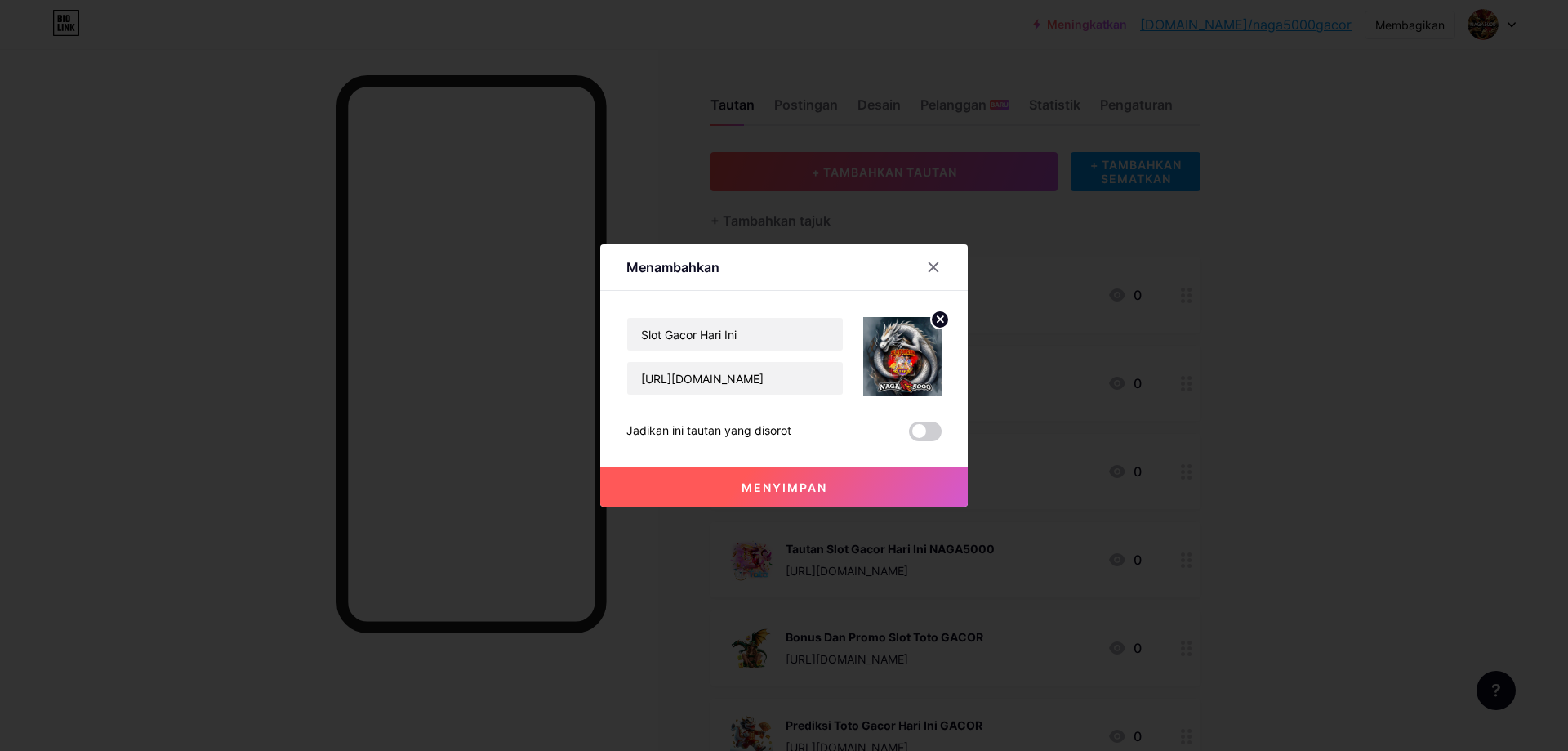
drag, startPoint x: 819, startPoint y: 492, endPoint x: 618, endPoint y: 497, distance: 201.1
click at [817, 491] on font "Menyimpan" at bounding box center [784, 487] width 85 height 13
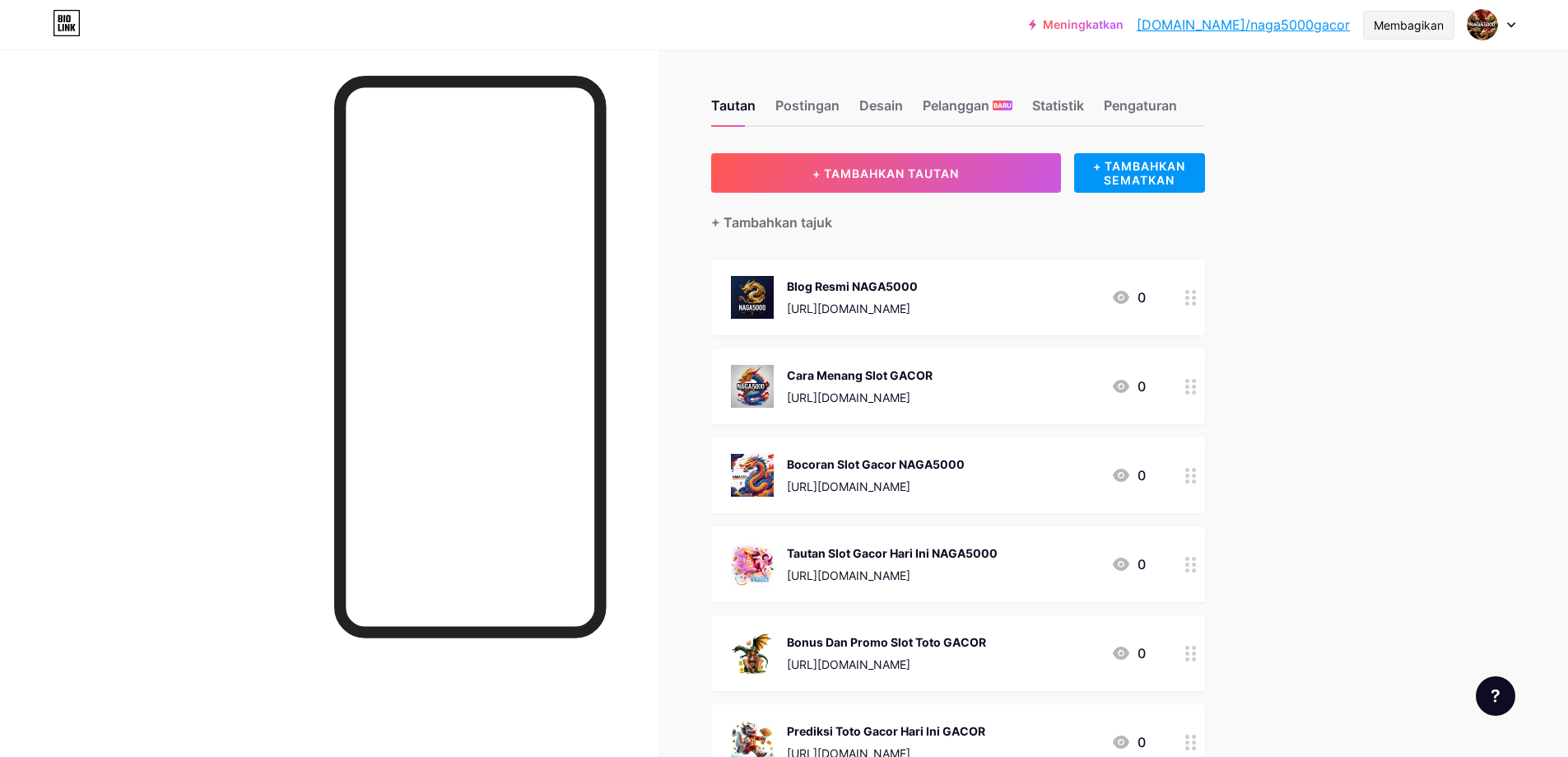
click at [1413, 34] on div "Membagikan" at bounding box center [1409, 25] width 91 height 29
click at [1305, 78] on font "Salin tautan" at bounding box center [1301, 84] width 80 height 15
